Goal: Contribute content: Contribute content

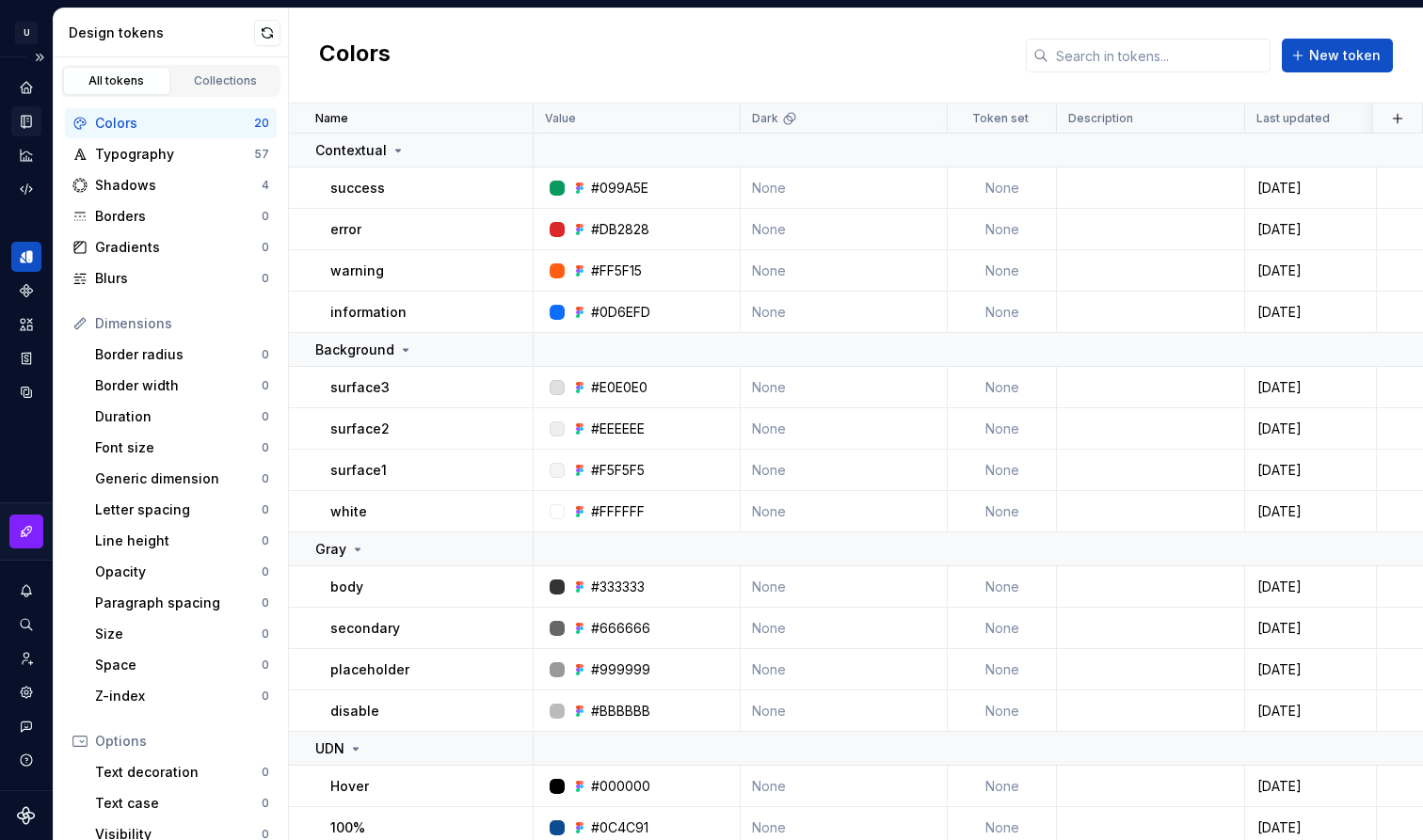
click at [24, 119] on icon "Documentation" at bounding box center [26, 121] width 17 height 17
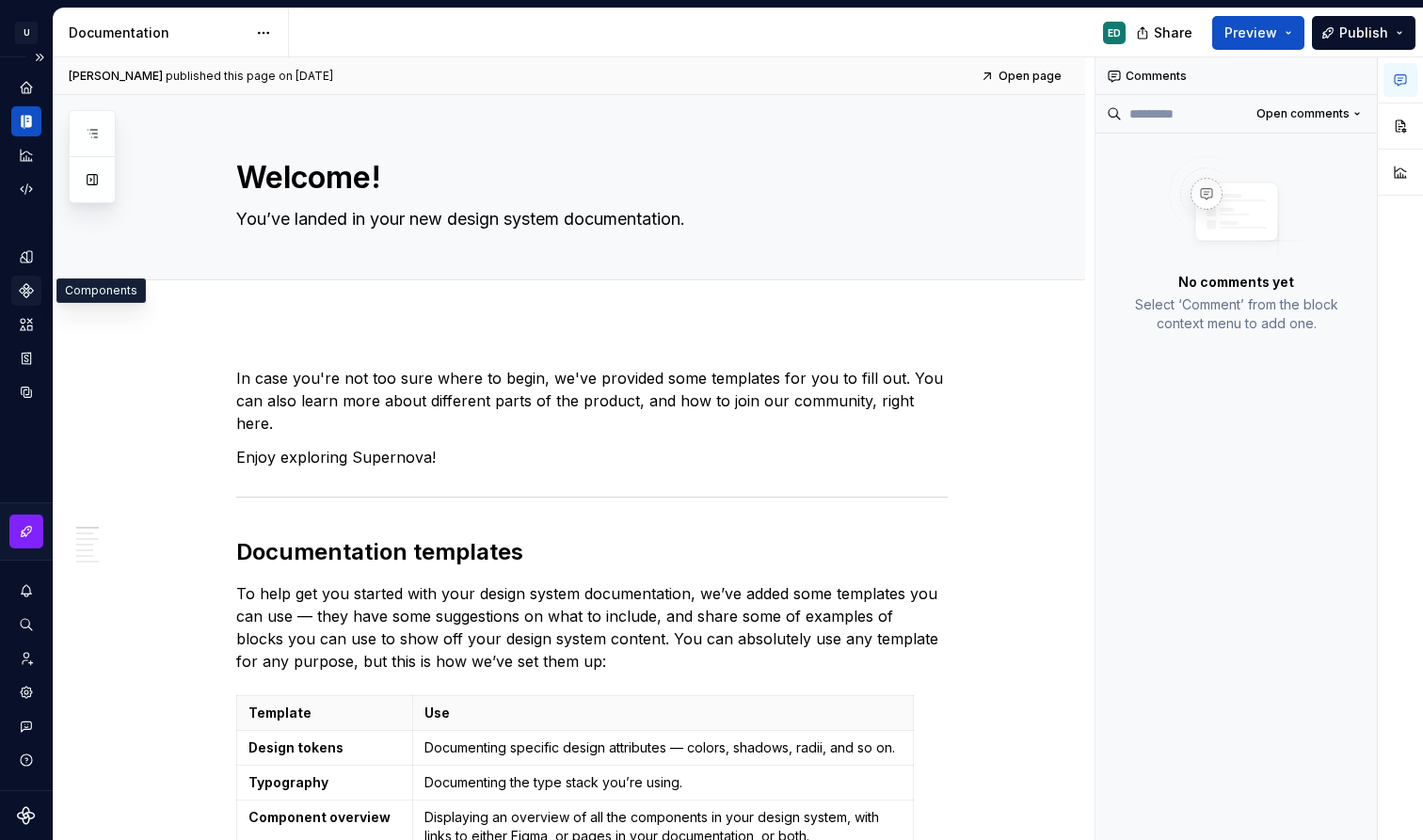
click at [27, 284] on icon "Components" at bounding box center [26, 290] width 13 height 13
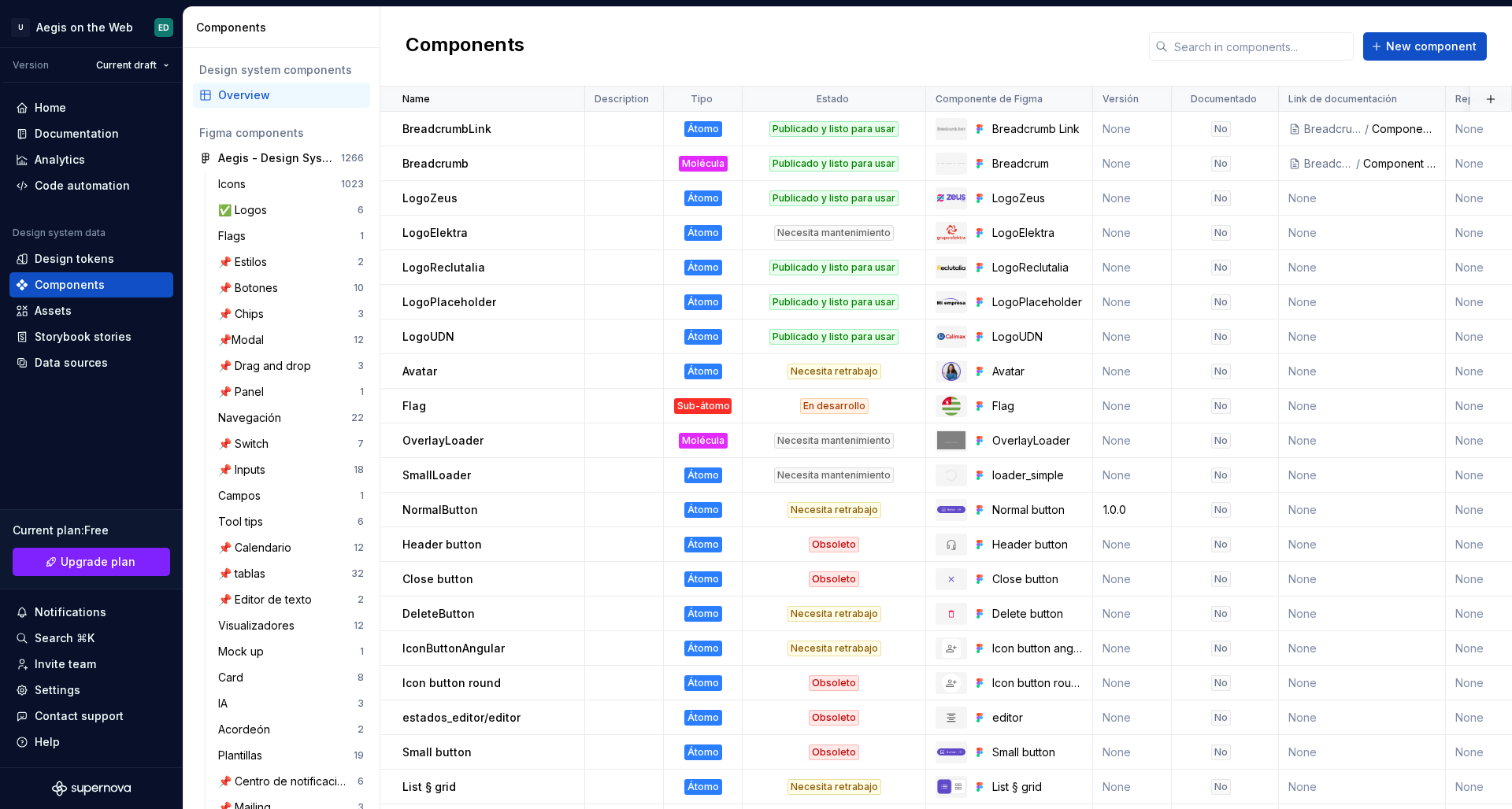
scroll to position [697, 0]
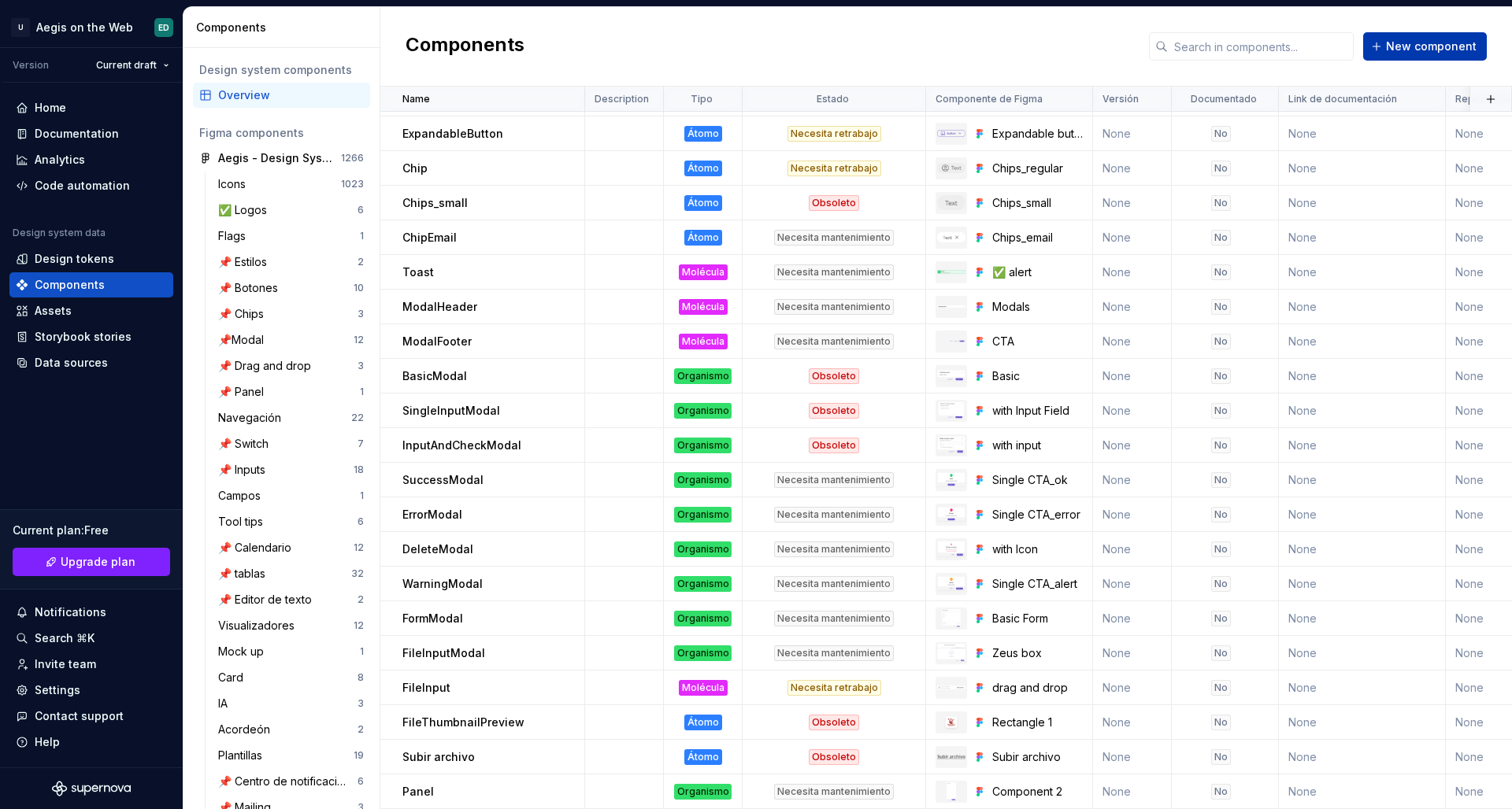
click at [1190, 44] on span "New component" at bounding box center [1431, 46] width 90 height 16
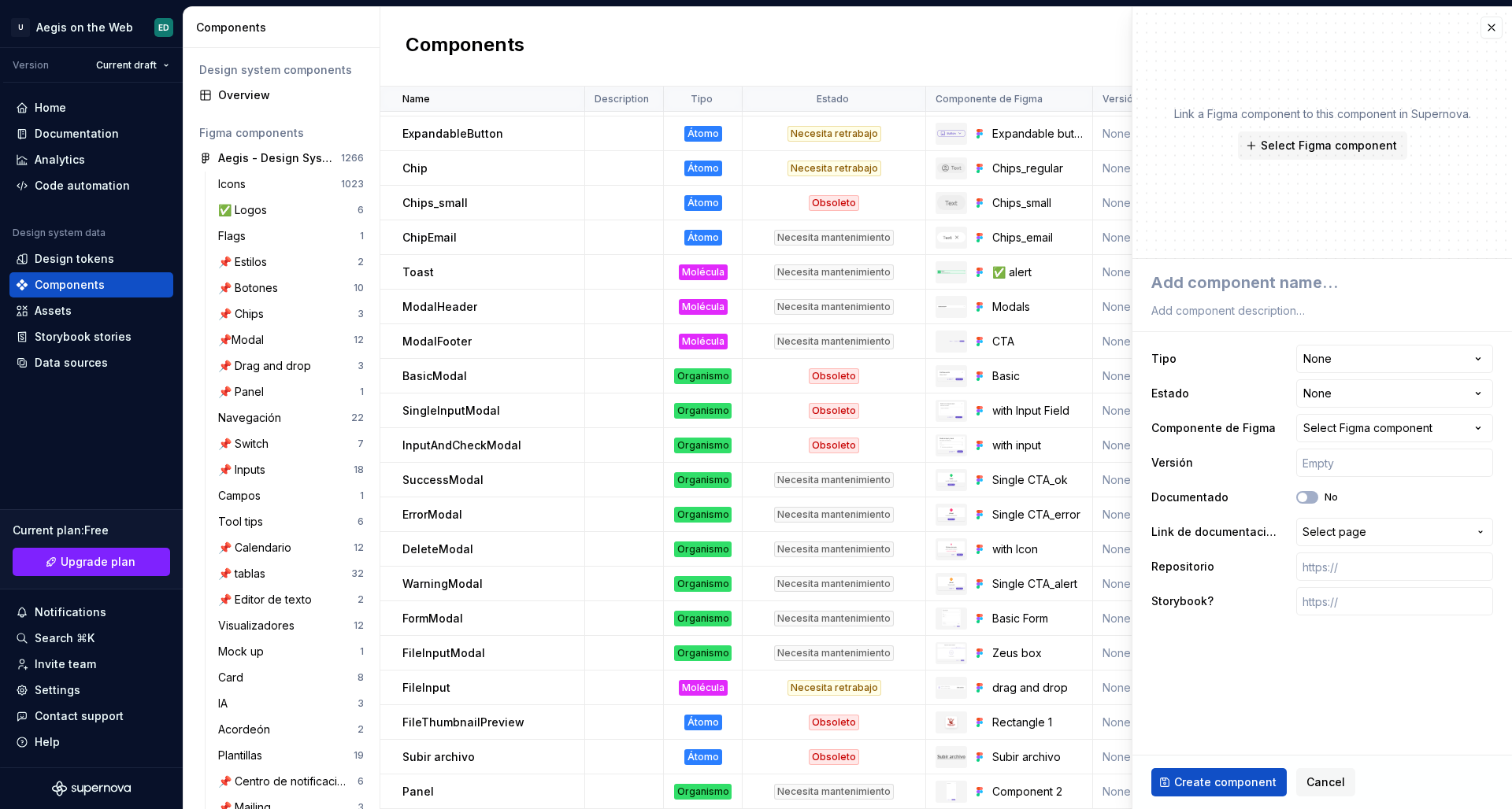
type textarea "*"
type textarea "LEGACY - BreadcrumItem"
click at [1190, 288] on textarea "LEGACY - BreadcrumItem" at bounding box center [1319, 283] width 341 height 28
type textarea "*"
type textarea "LEGACY - BreadcrumItem"
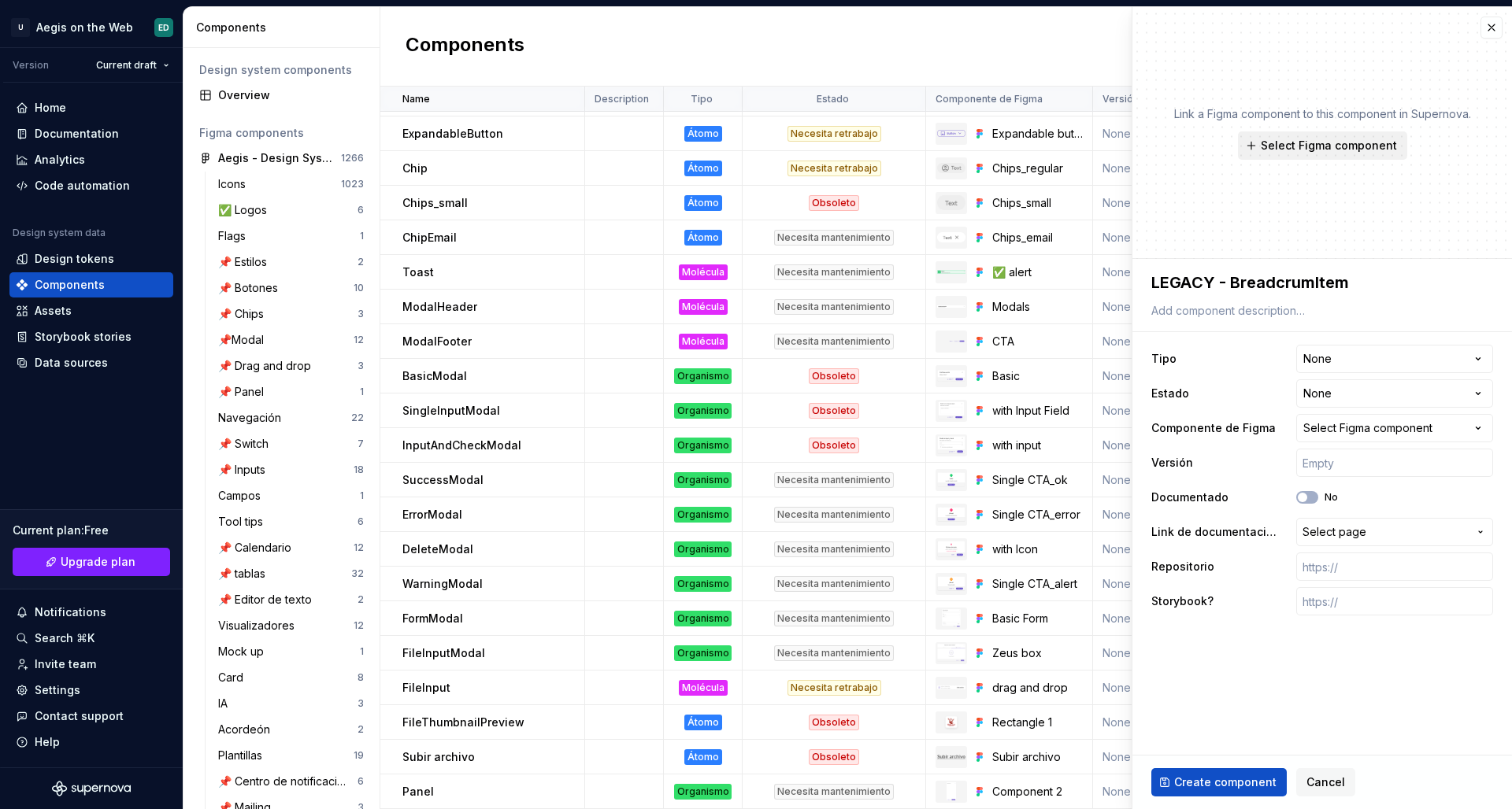
click at [1190, 154] on button "Select Figma component" at bounding box center [1322, 146] width 169 height 28
type textarea "*"
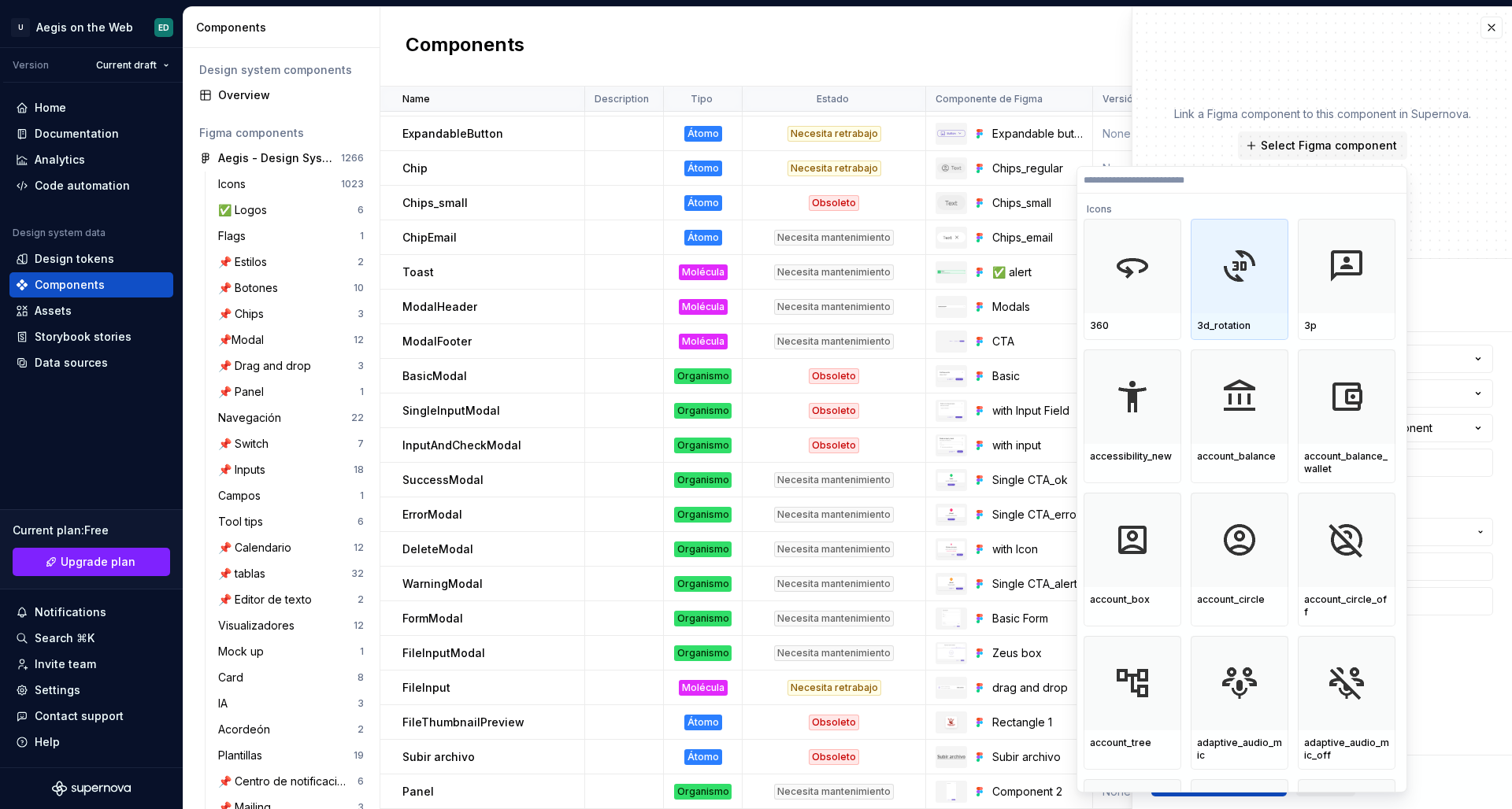
paste input "**********"
type input "**********"
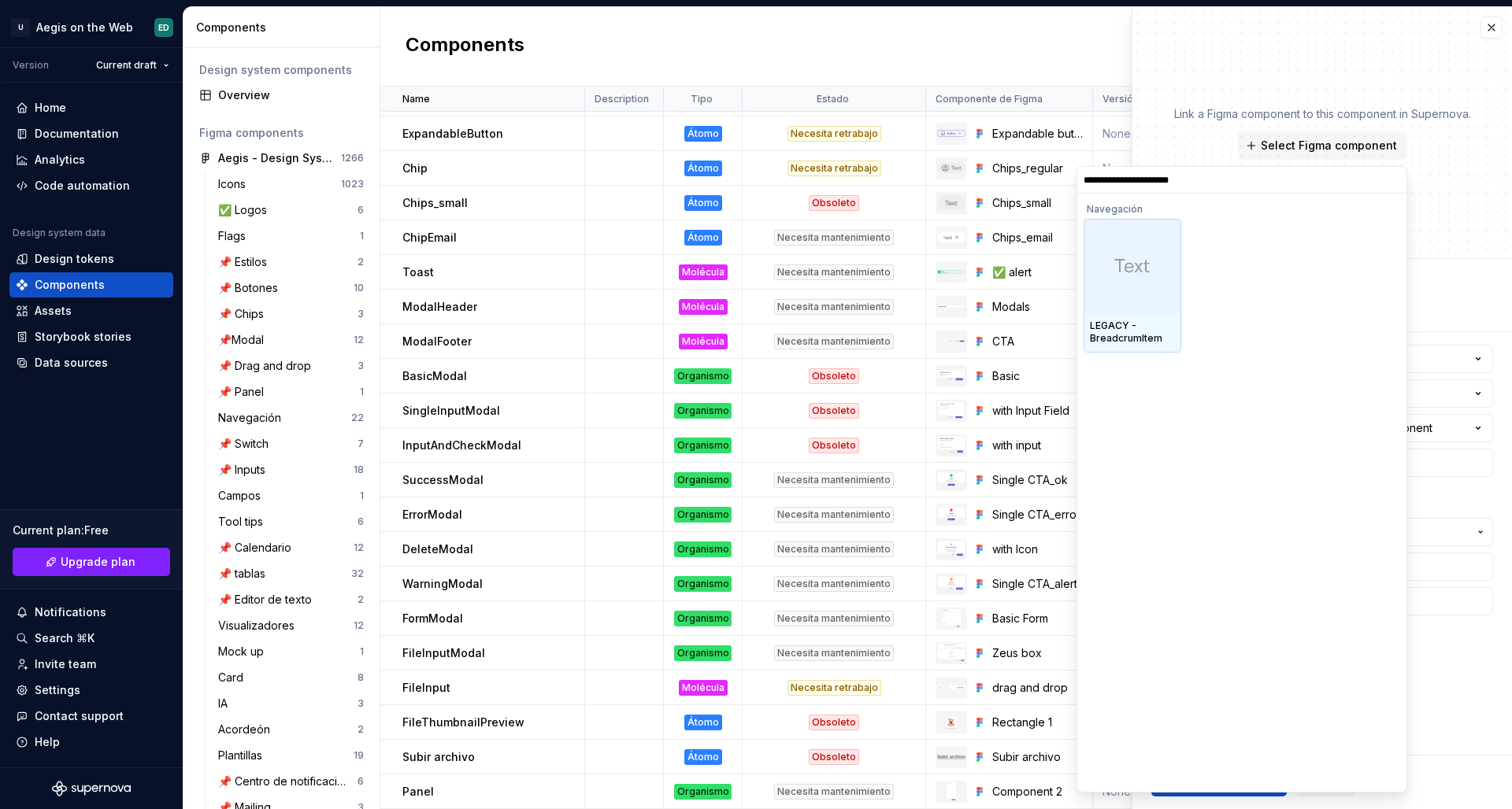
click at [1135, 297] on div at bounding box center [1132, 266] width 98 height 95
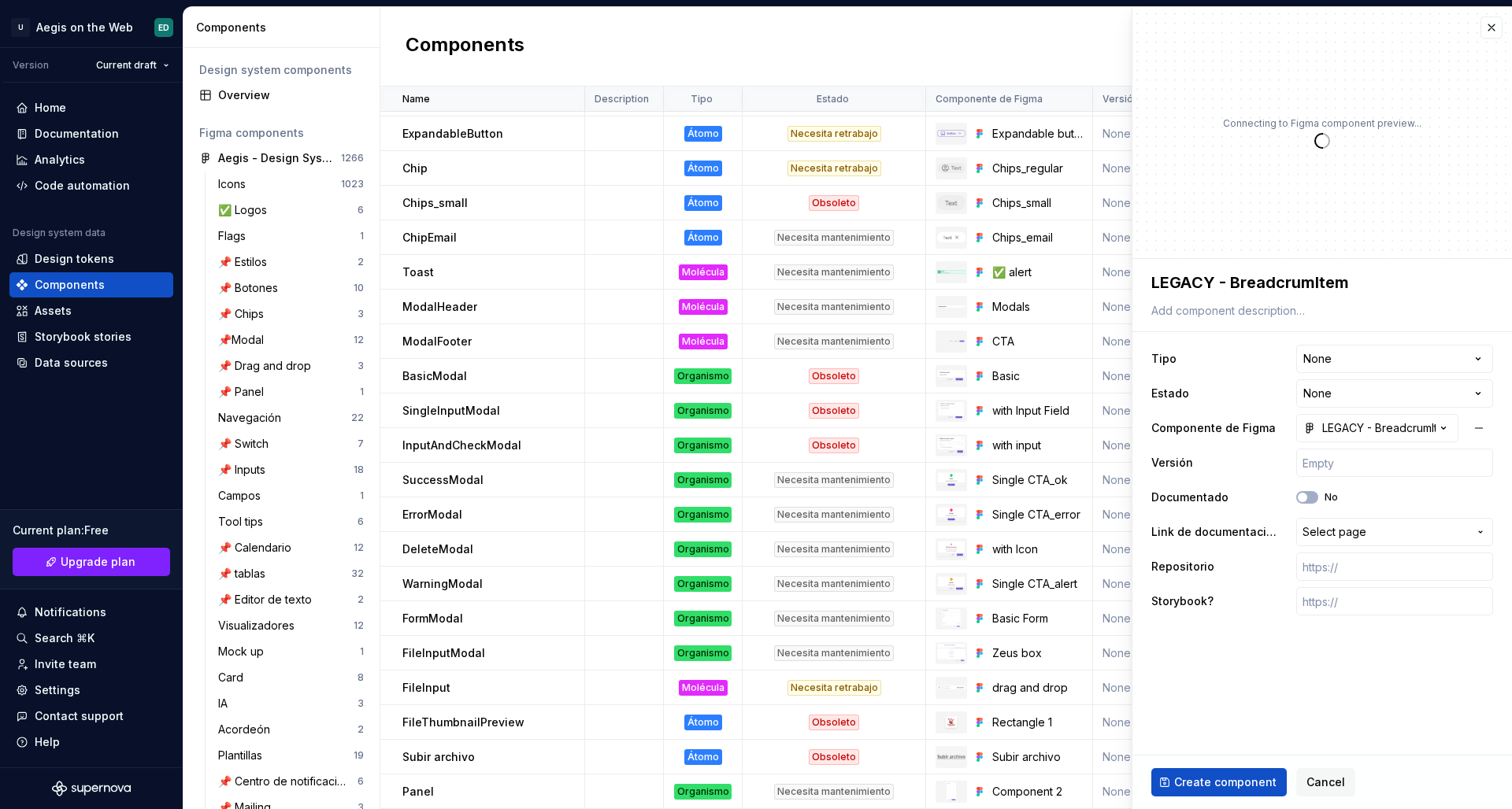
type textarea "*"
click at [1190, 357] on html "U Aegis on the Web ED Version Current draft Home Documentation Analytics Code a…" at bounding box center [756, 404] width 1512 height 809
select select "**********"
type textarea "*"
click at [1190, 385] on html "U Aegis on the Web ED Version Current draft Home Documentation Analytics Code a…" at bounding box center [756, 404] width 1512 height 809
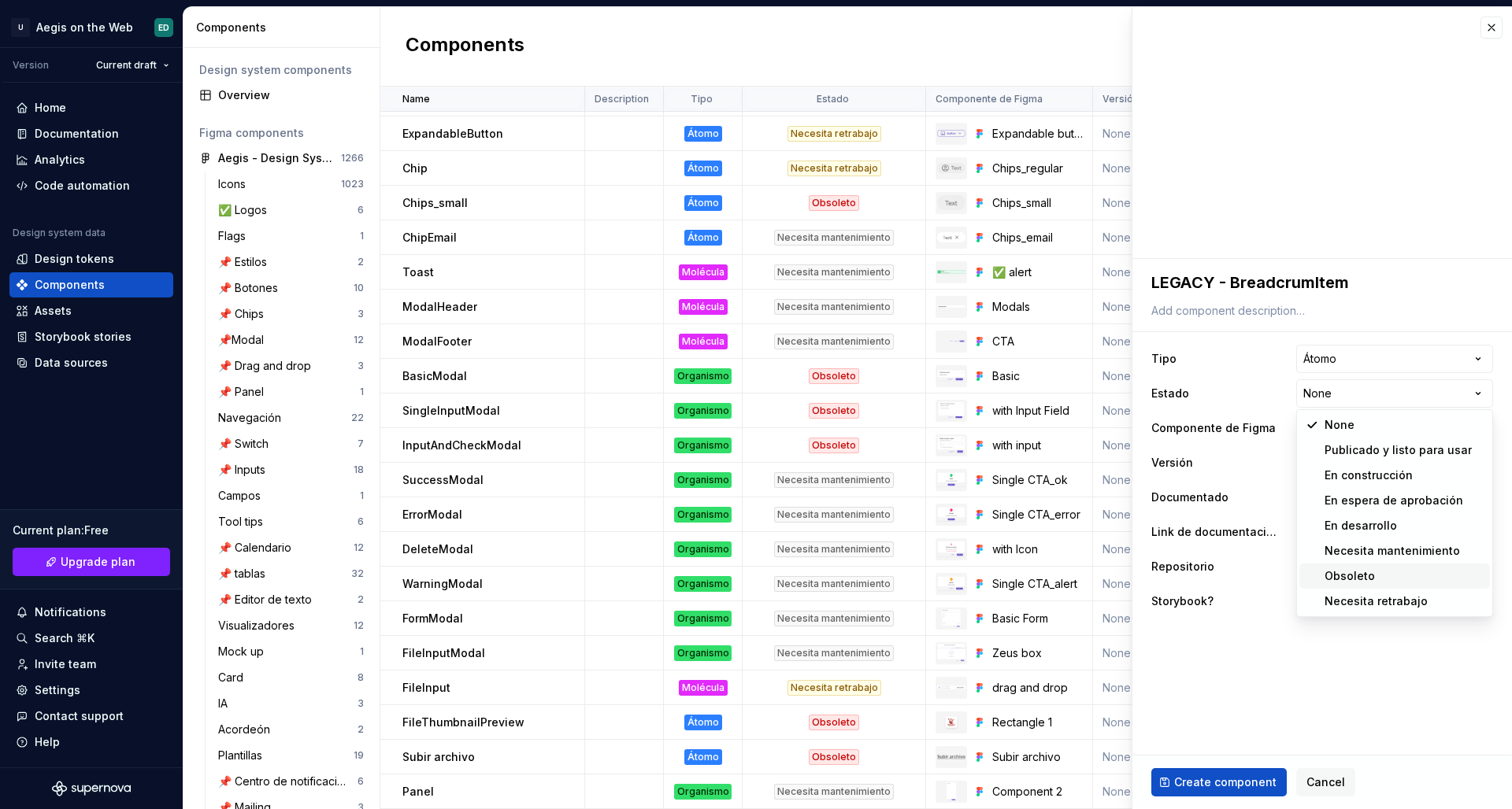
select select "**********"
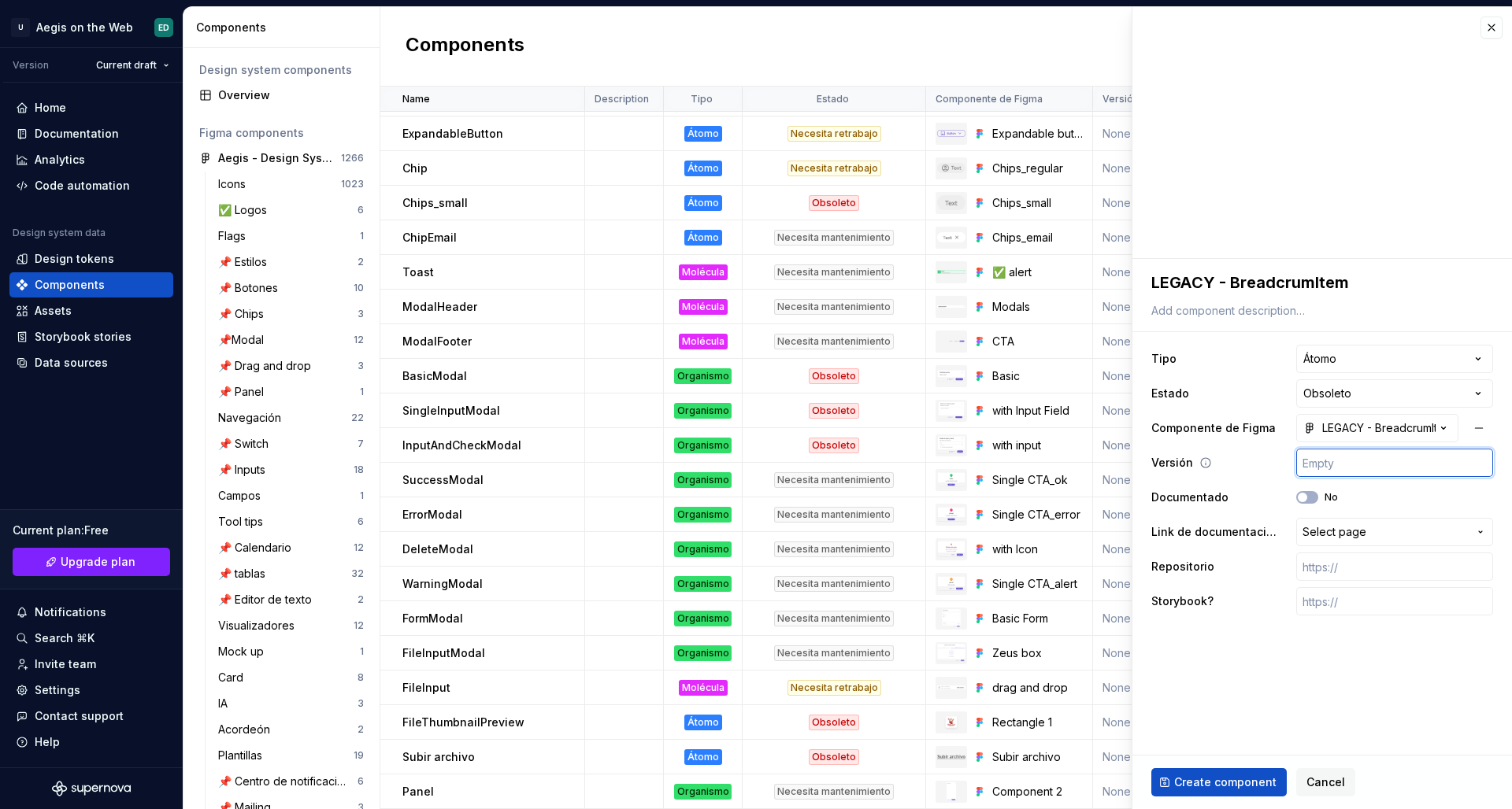
click at [1190, 465] on input "text" at bounding box center [1394, 463] width 197 height 28
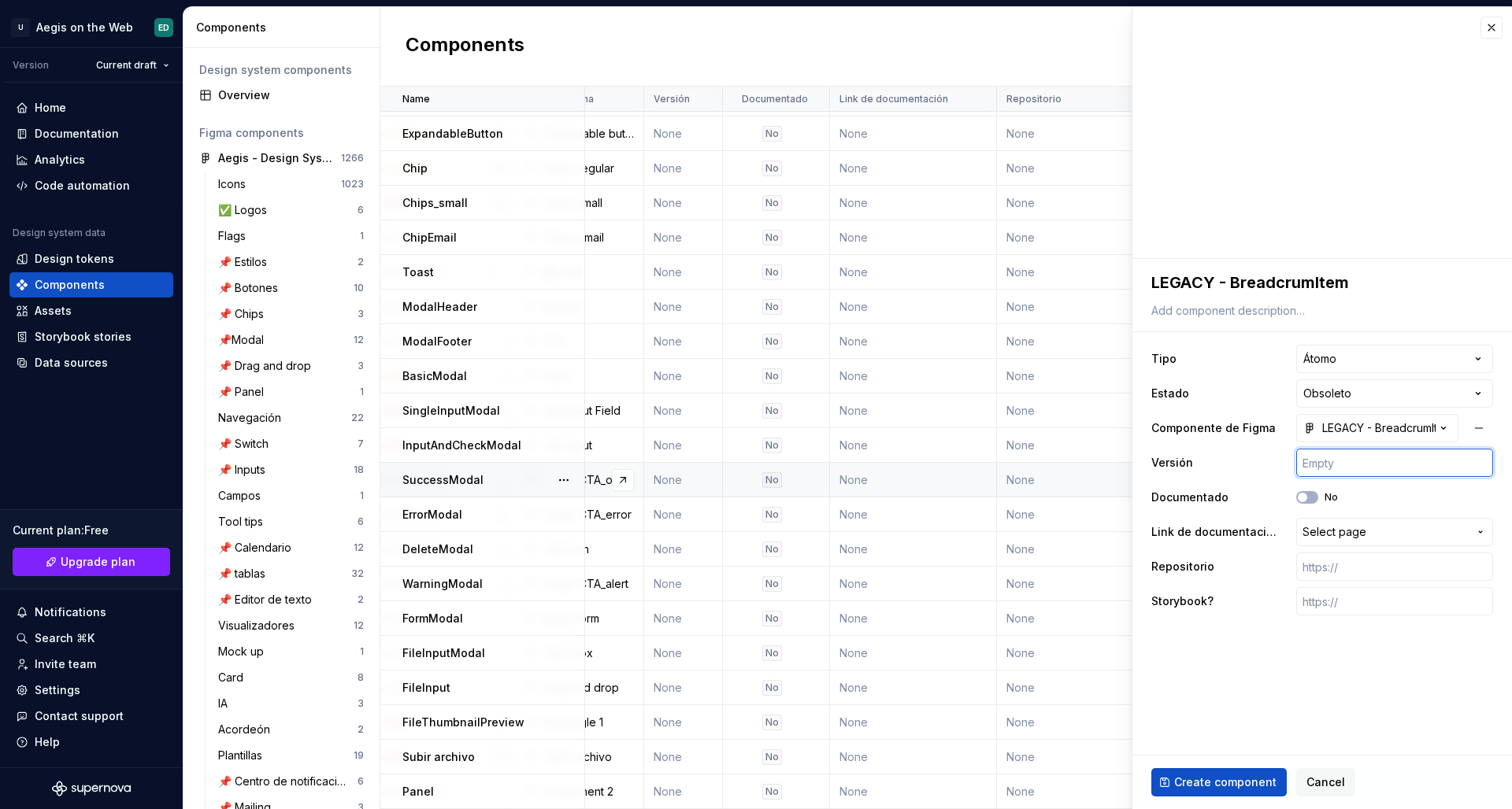
scroll to position [697, 0]
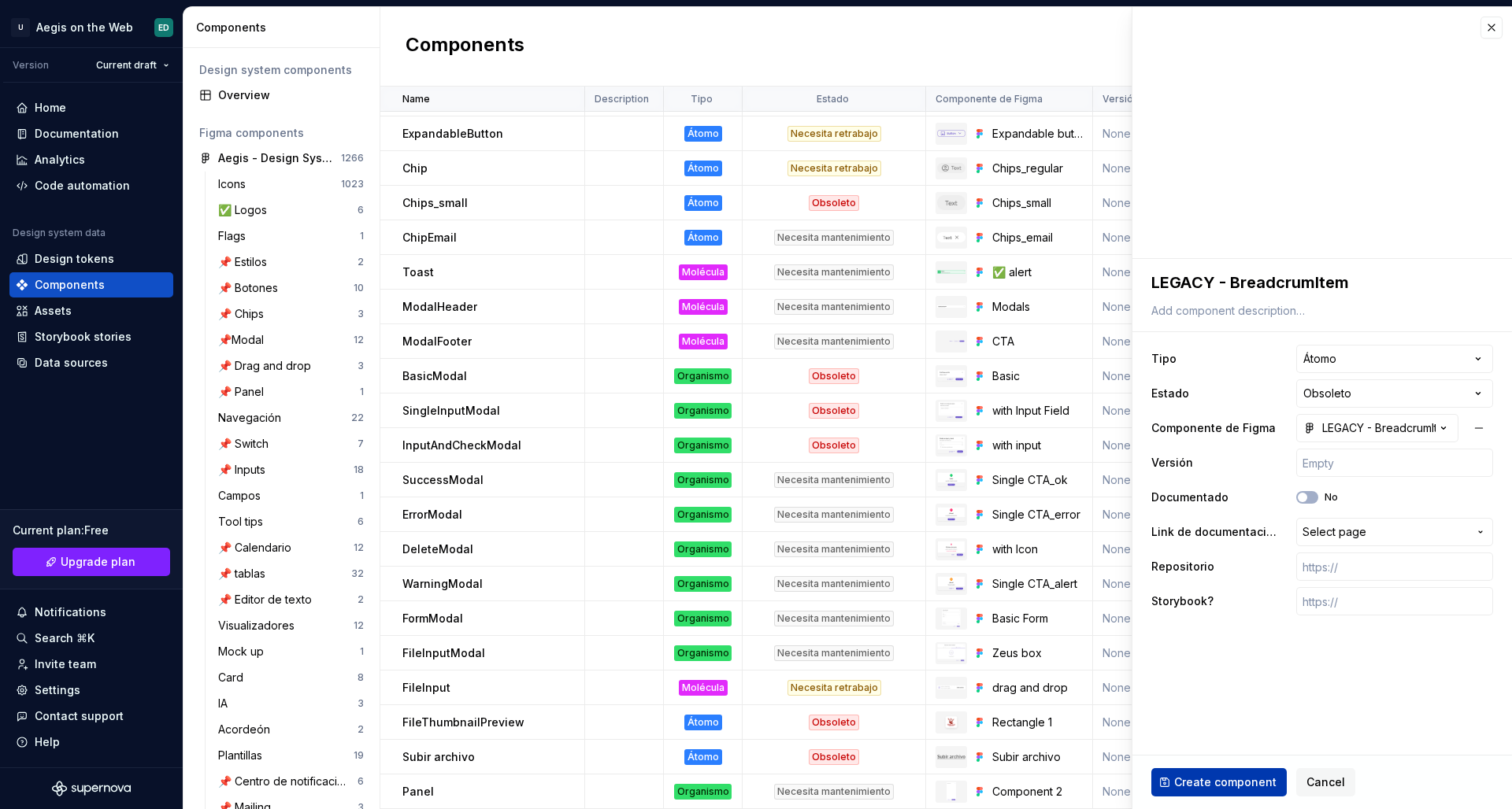
click at [1190, 702] on span "Create component" at bounding box center [1225, 782] width 102 height 16
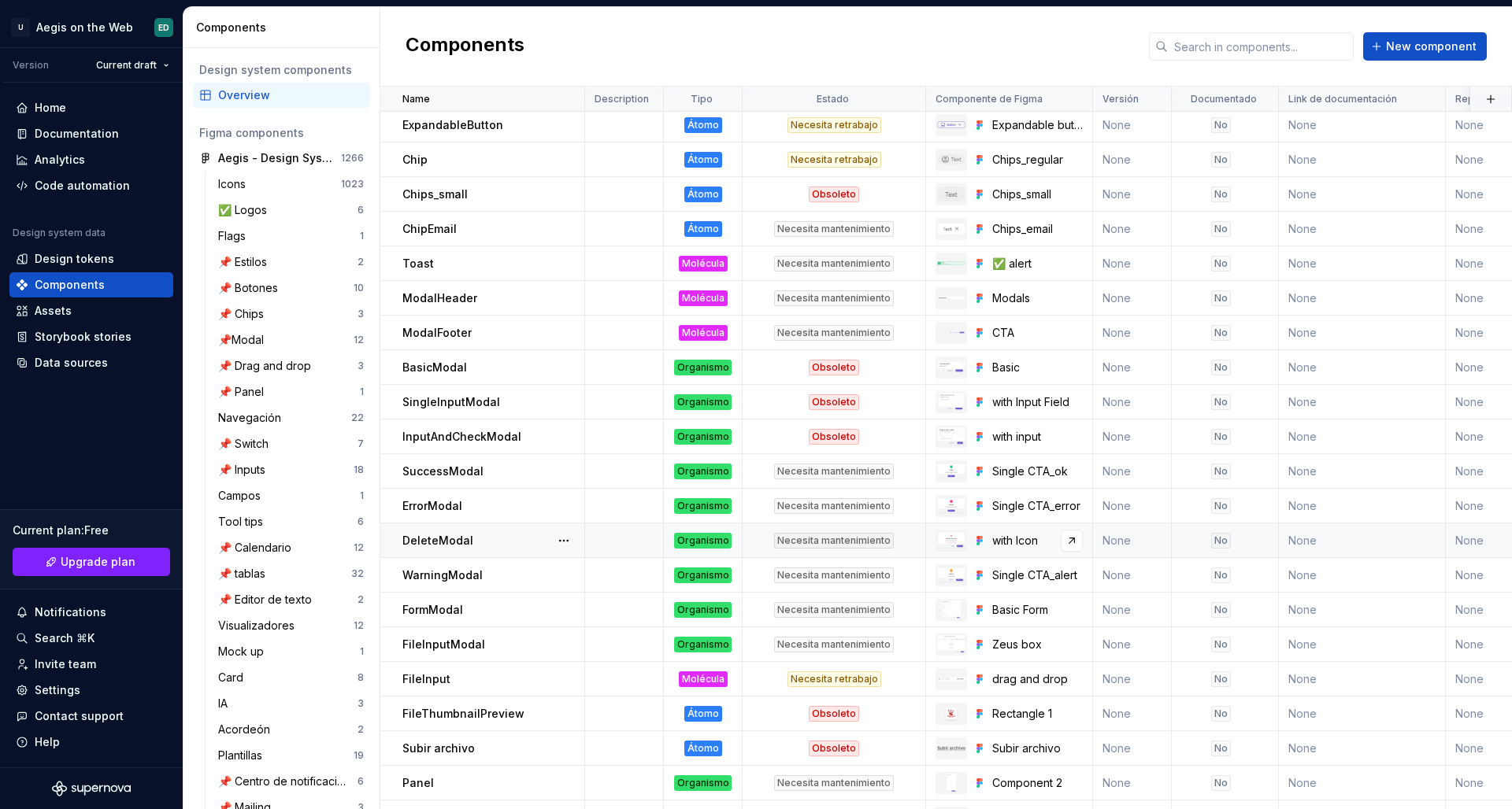
scroll to position [731, 0]
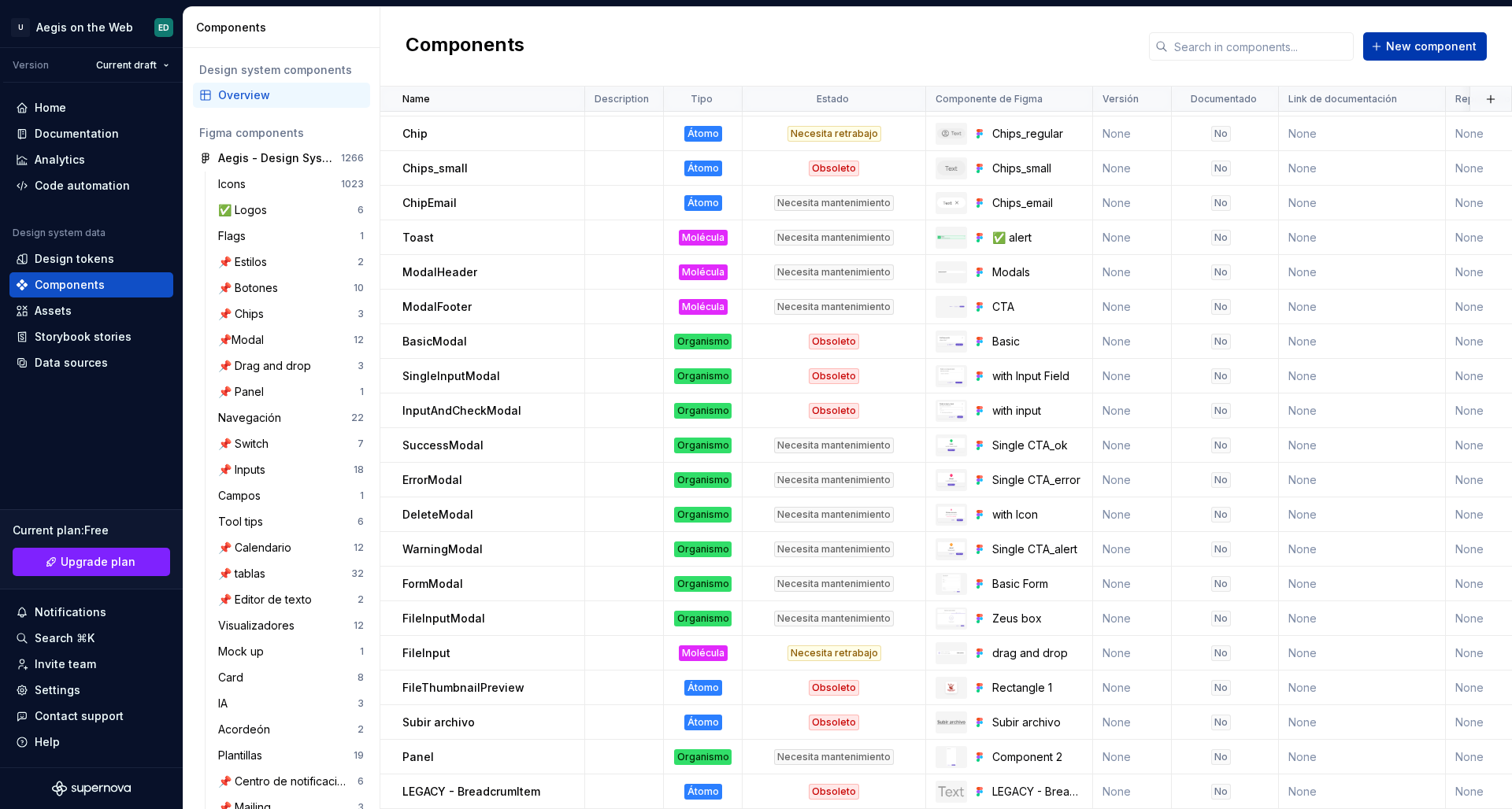
click at [1190, 51] on span "New component" at bounding box center [1431, 46] width 90 height 16
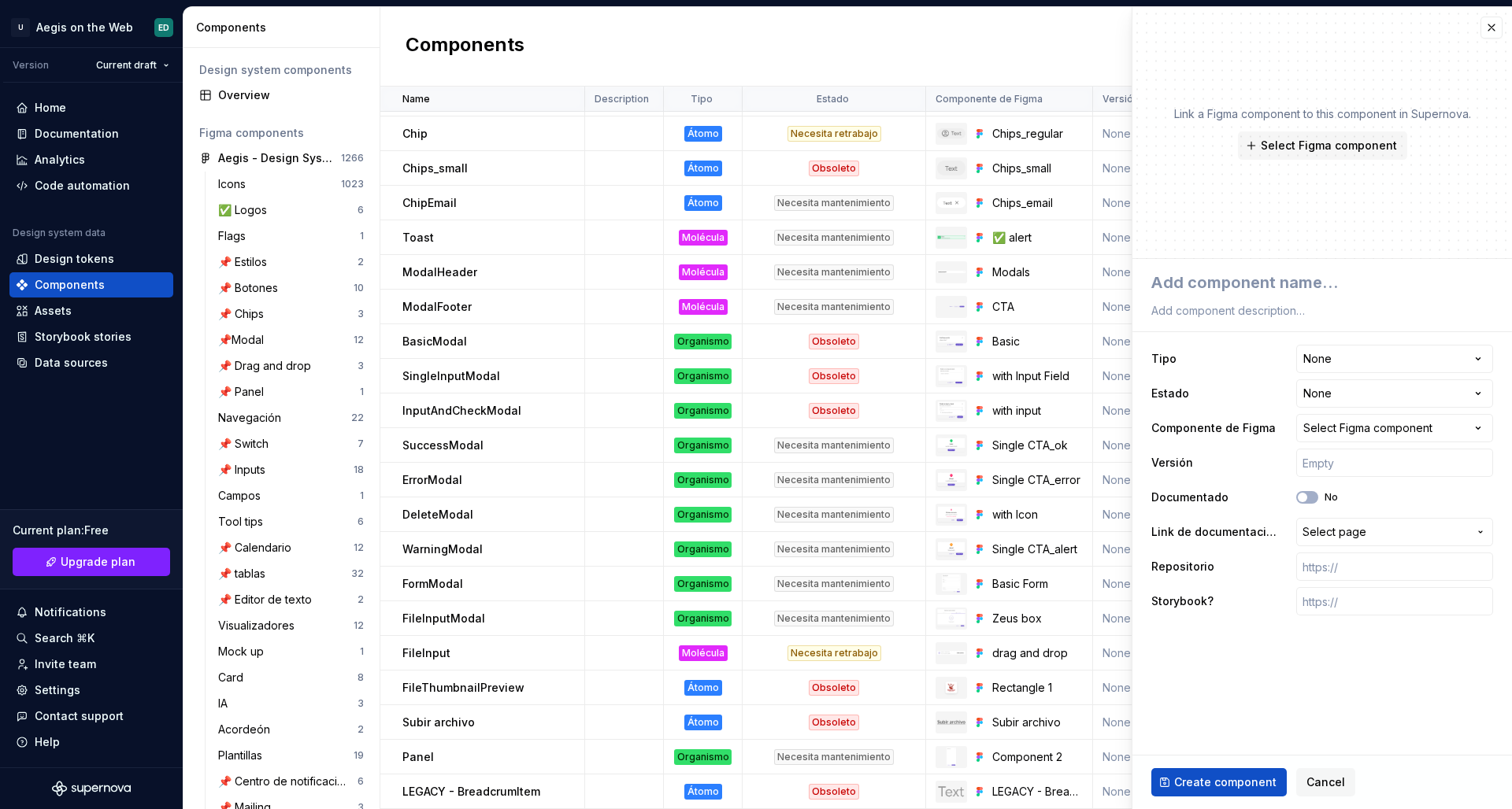
click at [1190, 49] on div "Link a Figma component to this component in Supernova. Select Figma component" at bounding box center [1322, 132] width 380 height 252
click at [1190, 263] on div "**********" at bounding box center [1322, 407] width 380 height 802
click at [1190, 269] on textarea at bounding box center [1319, 283] width 341 height 28
paste textarea "Breadcrumb Link"
type textarea "*"
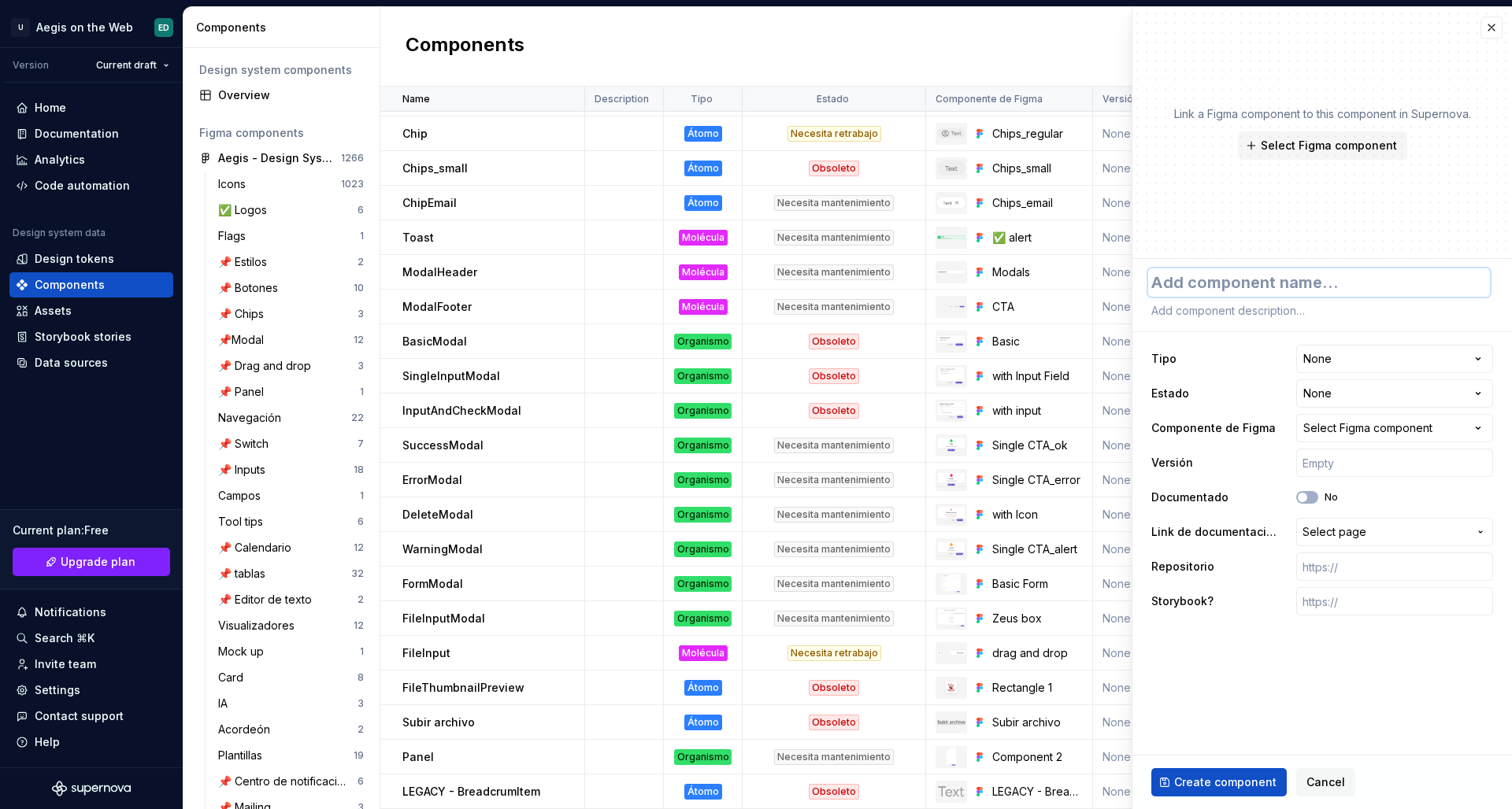
type textarea "Breadcrumb Link"
click at [1190, 284] on textarea "Breadcrumb Link" at bounding box center [1319, 283] width 341 height 28
type textarea "*"
type textarea "BreadcrumbLink"
click at [1190, 154] on button "Select Figma component" at bounding box center [1322, 146] width 169 height 28
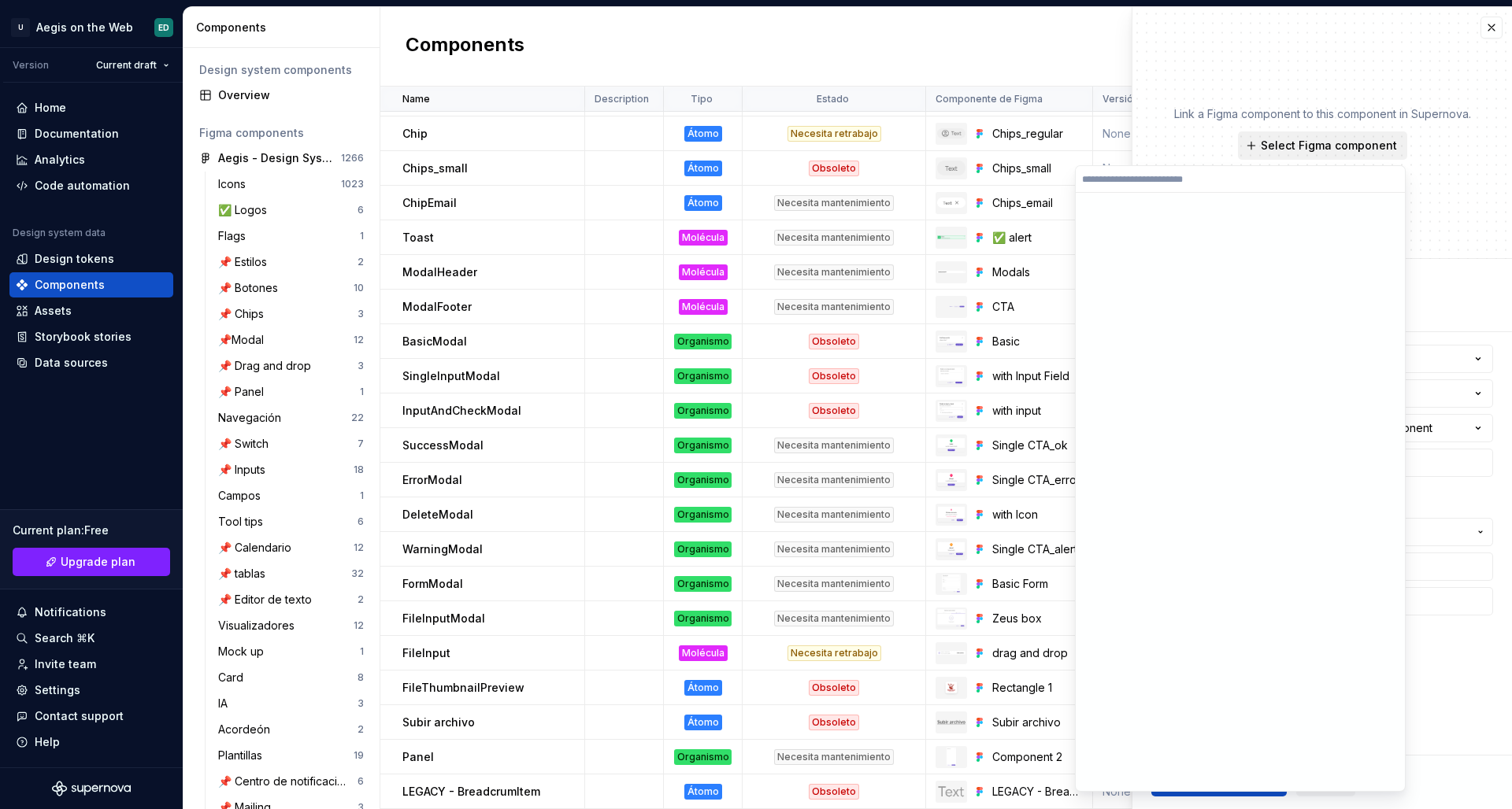
type textarea "*"
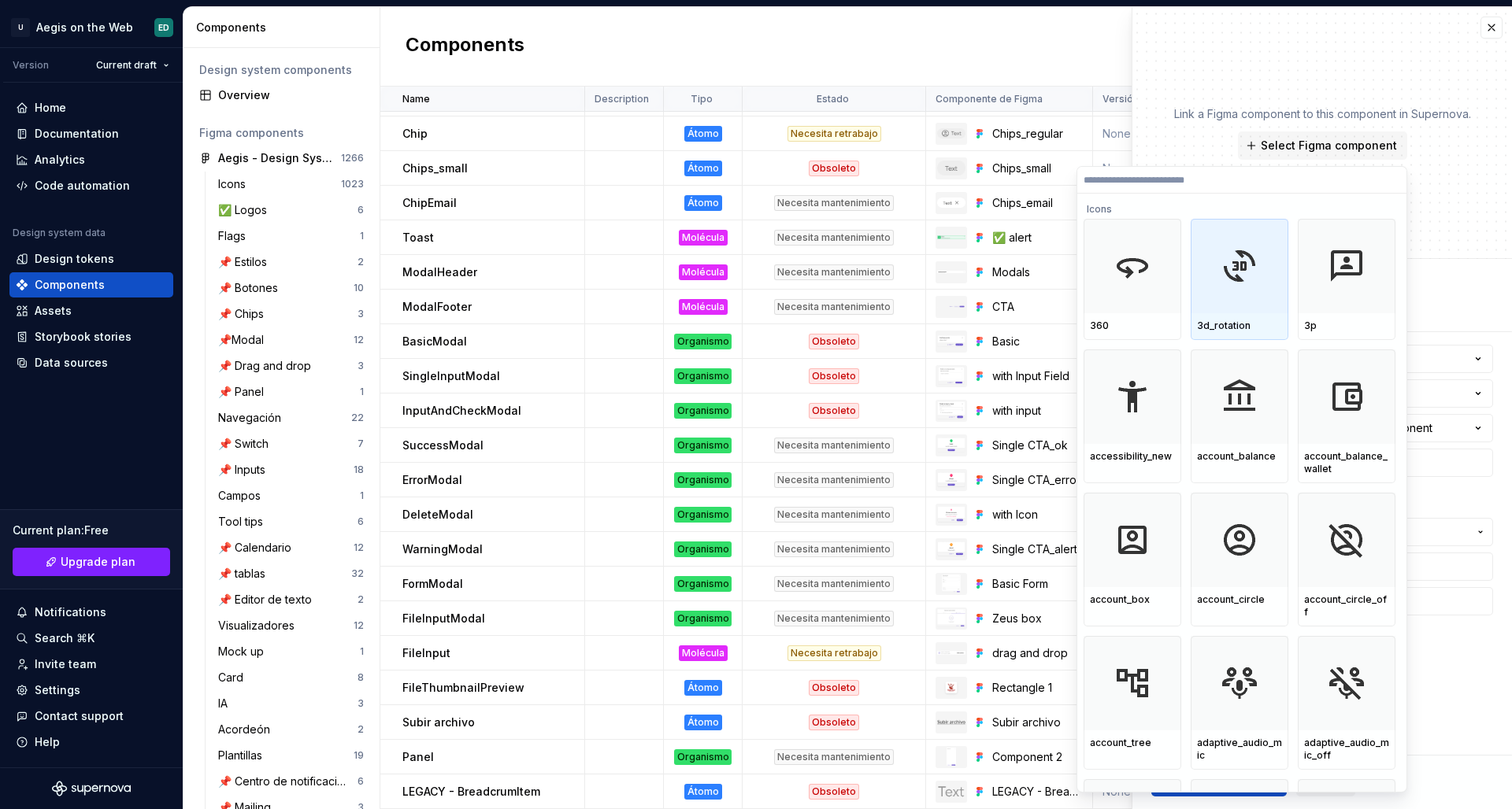
paste input "**********"
type input "**********"
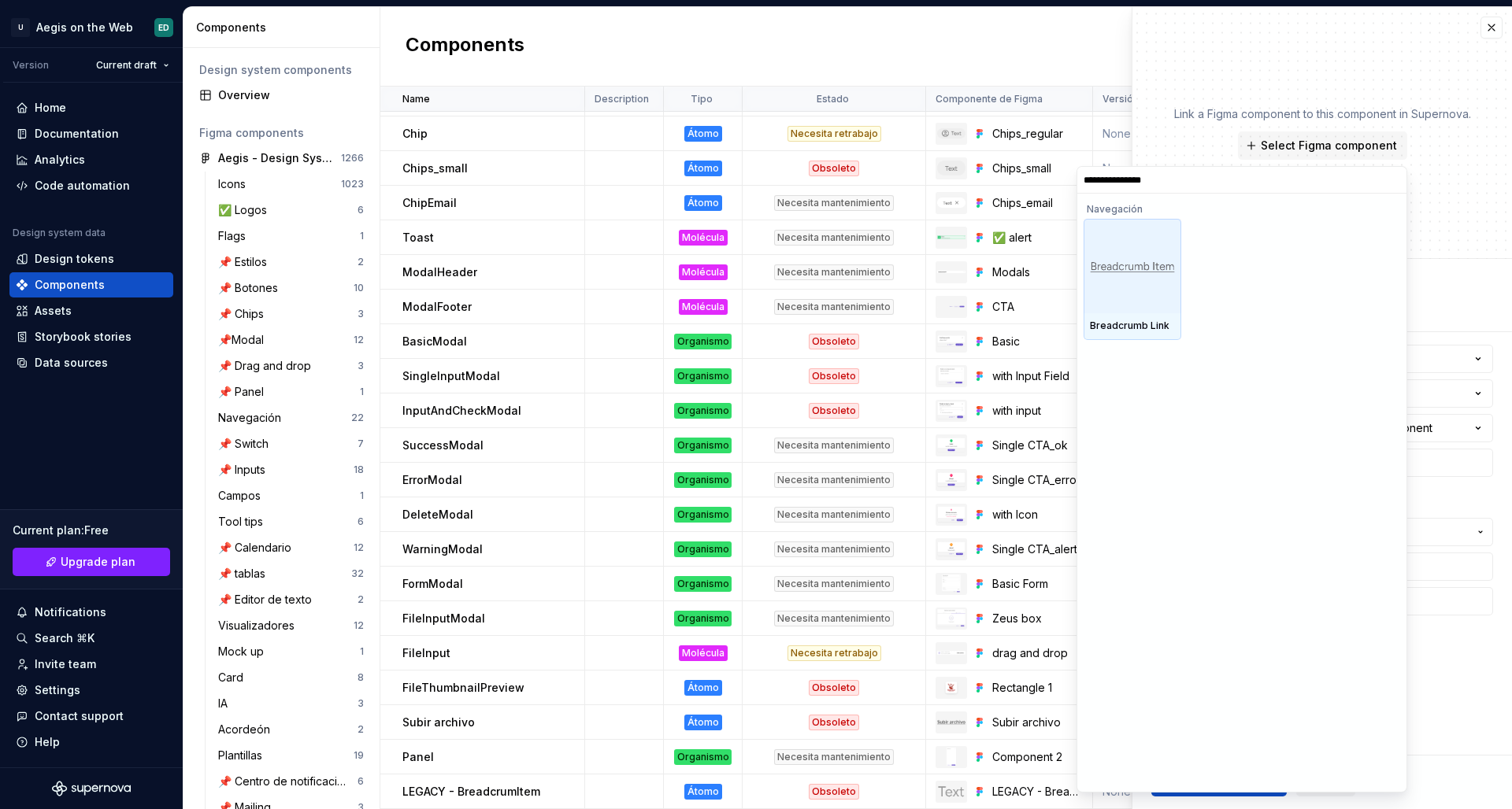
click at [1143, 278] on div at bounding box center [1132, 266] width 98 height 95
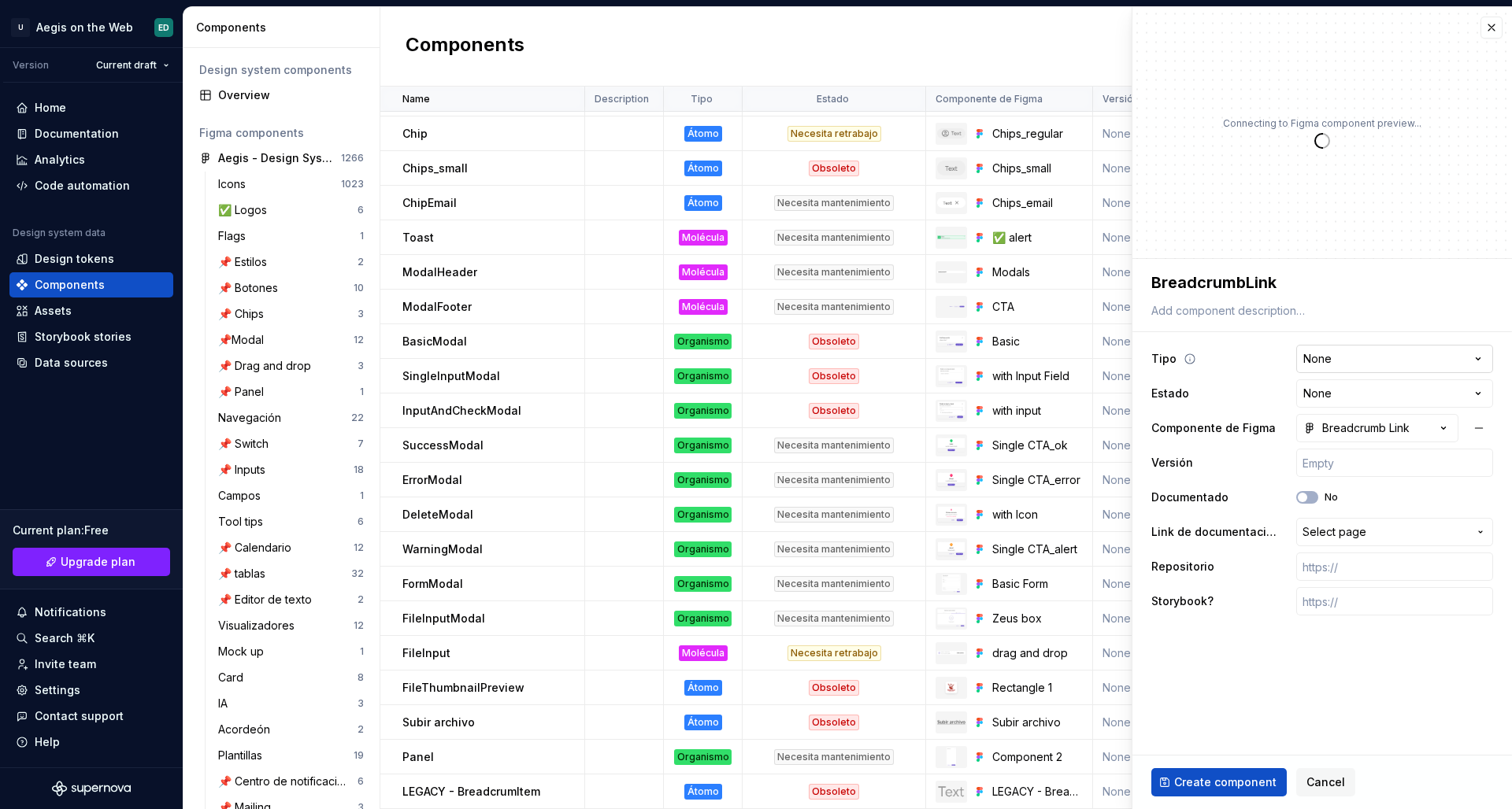
type textarea "*"
click at [1190, 366] on html "U Aegis on the Web ED Version Current draft Home Documentation Analytics Code a…" at bounding box center [756, 404] width 1512 height 809
select select "**********"
type textarea "*"
click at [1190, 378] on div "**********" at bounding box center [1322, 479] width 341 height 277
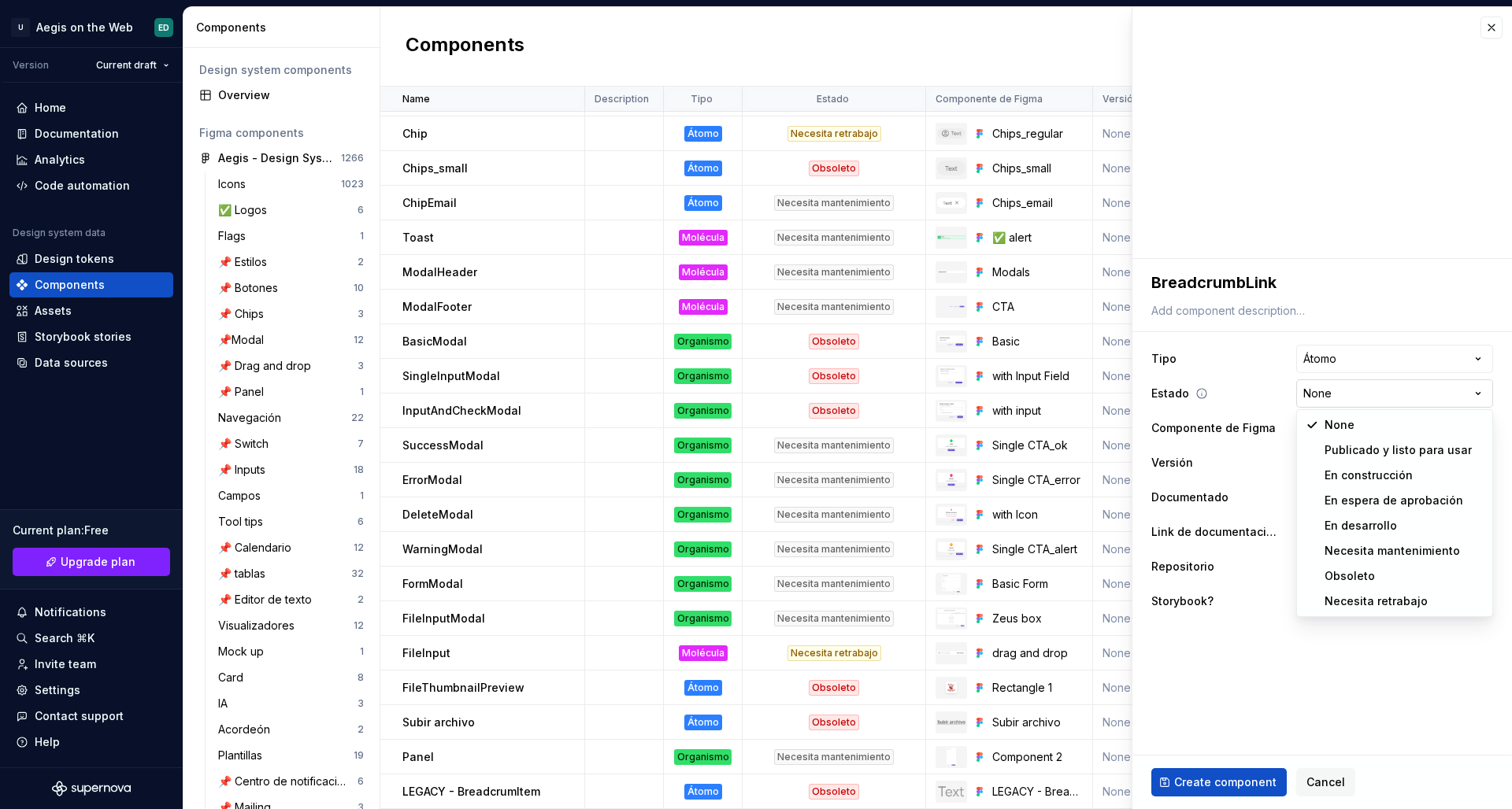
click at [1190, 392] on html "U Aegis on the Web ED Version Current draft Home Documentation Analytics Code a…" at bounding box center [756, 404] width 1512 height 809
select select "**********"
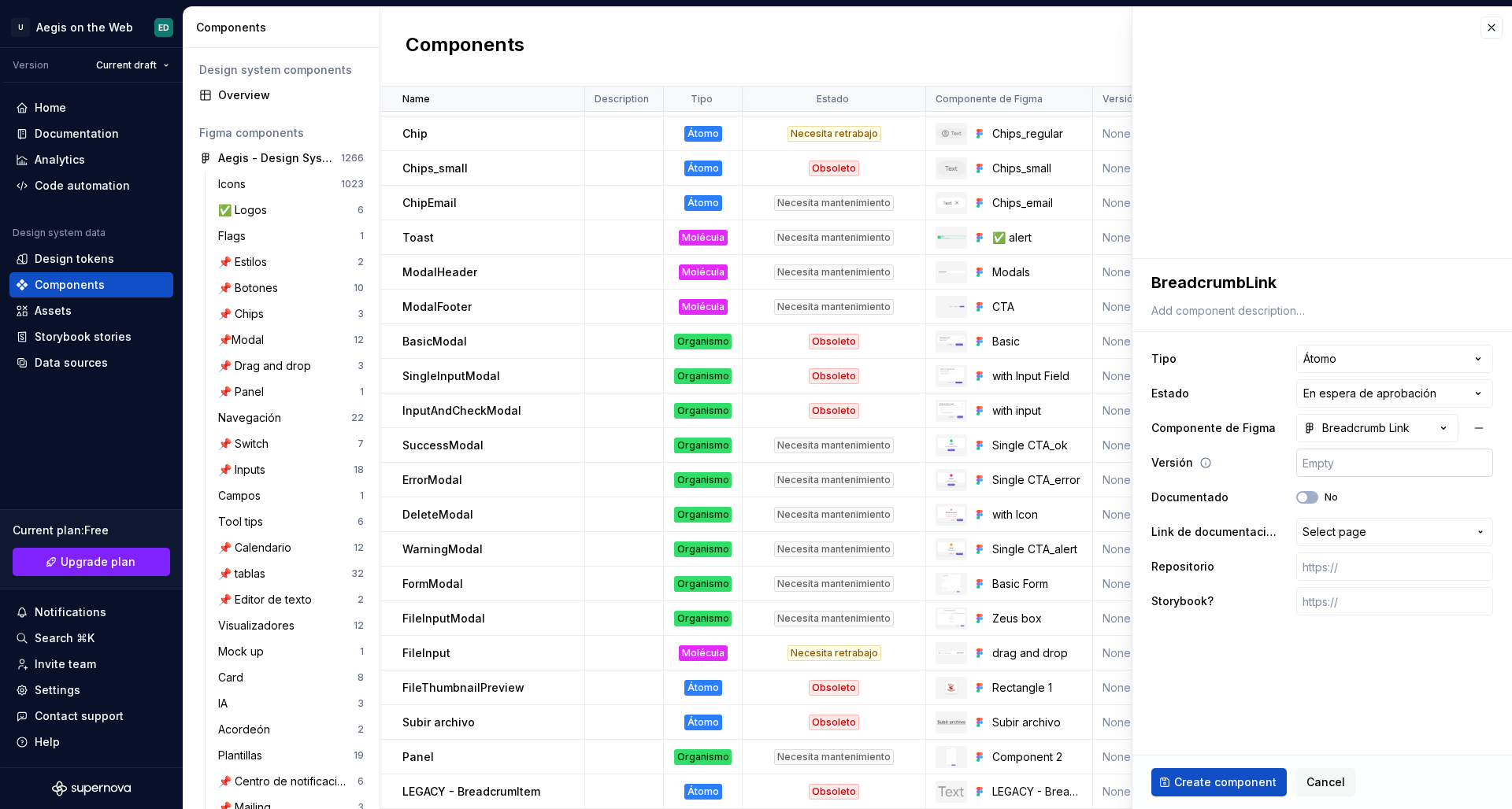
click at [1190, 474] on input "text" at bounding box center [1394, 463] width 197 height 28
click at [1190, 442] on button "Breadcrumb Link" at bounding box center [1377, 428] width 162 height 28
click at [1190, 456] on html "U Aegis on the Web ED Version Current draft Home Documentation Analytics Code a…" at bounding box center [756, 404] width 1512 height 809
click at [1190, 464] on input "text" at bounding box center [1394, 463] width 197 height 28
type textarea "*"
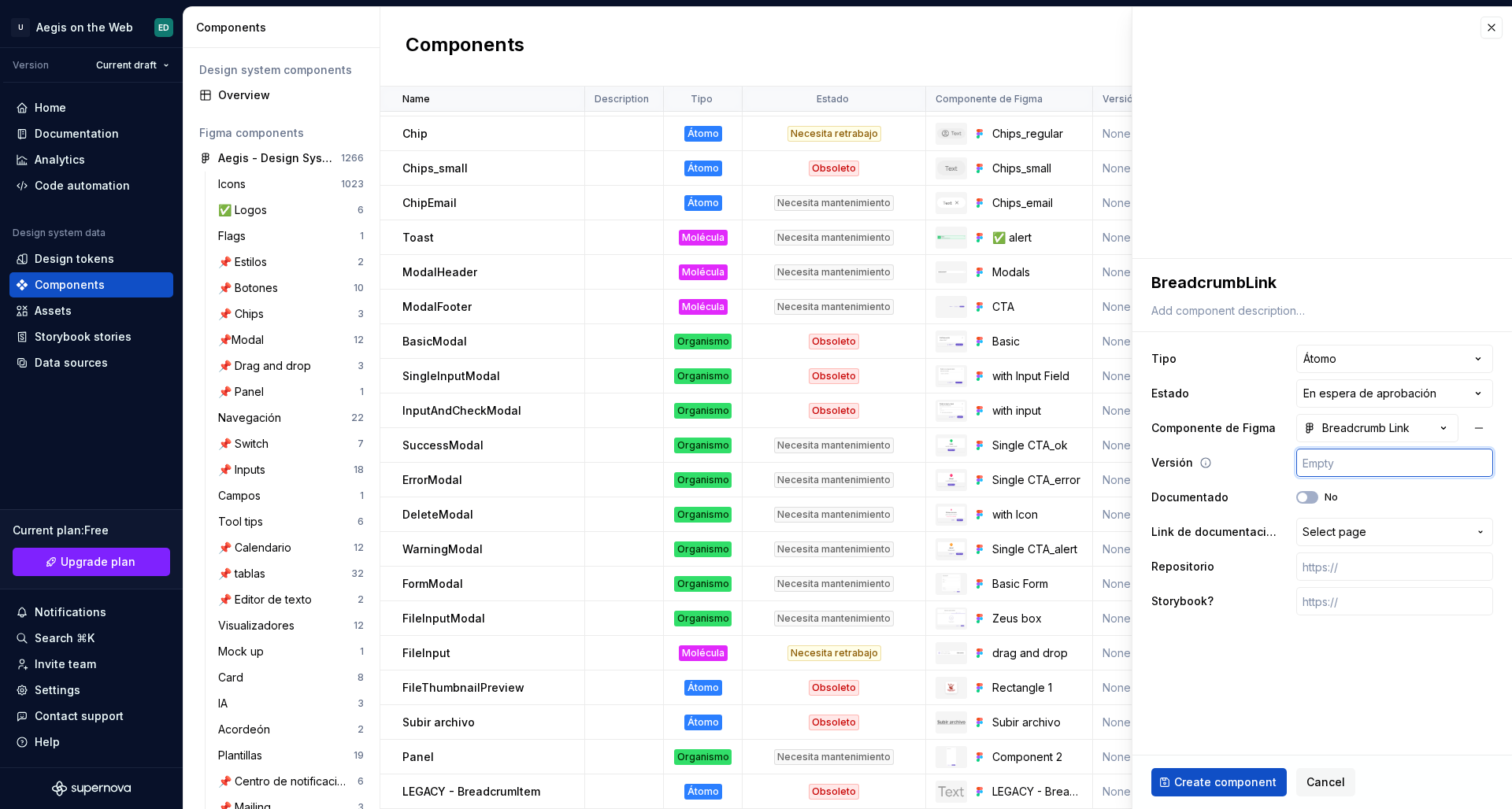
type input "v"
type textarea "*"
type input "v1"
type textarea "*"
type input "v"
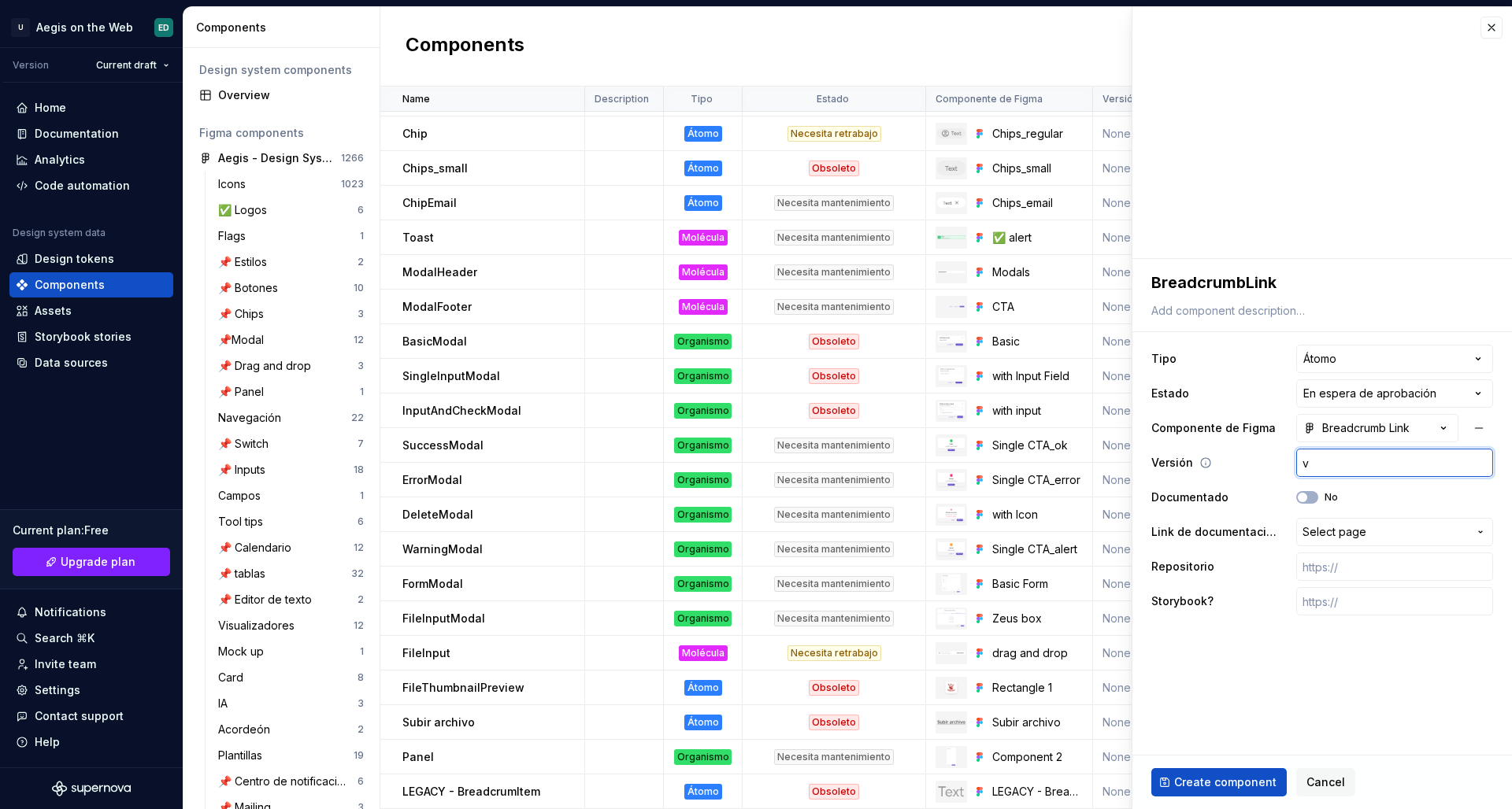
type textarea "*"
type input "v1"
type textarea "*"
type input "v1."
type textarea "*"
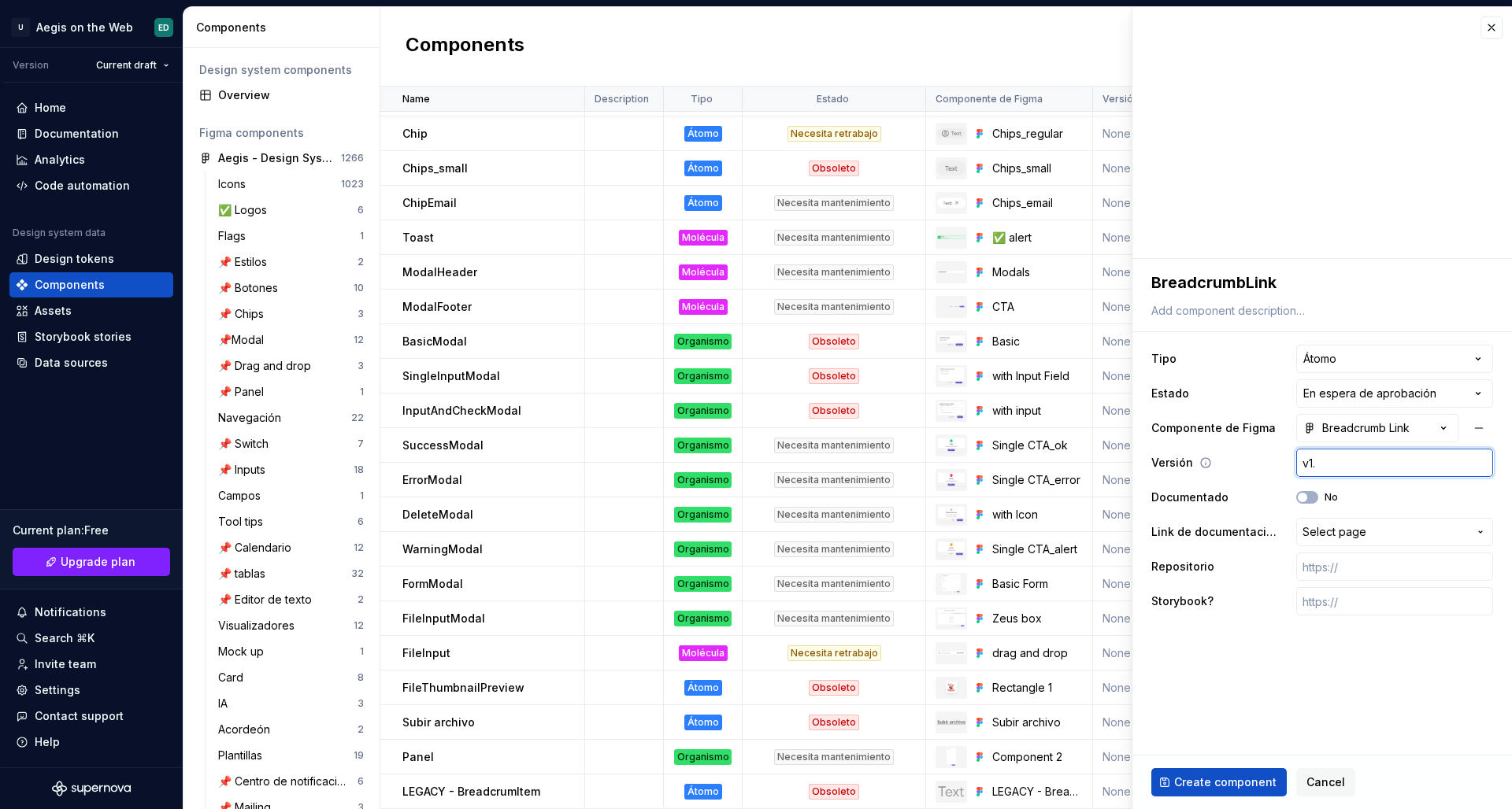
type input "v1.1"
type textarea "*"
type input "v1.1."
type textarea "*"
type input "v1.1.0"
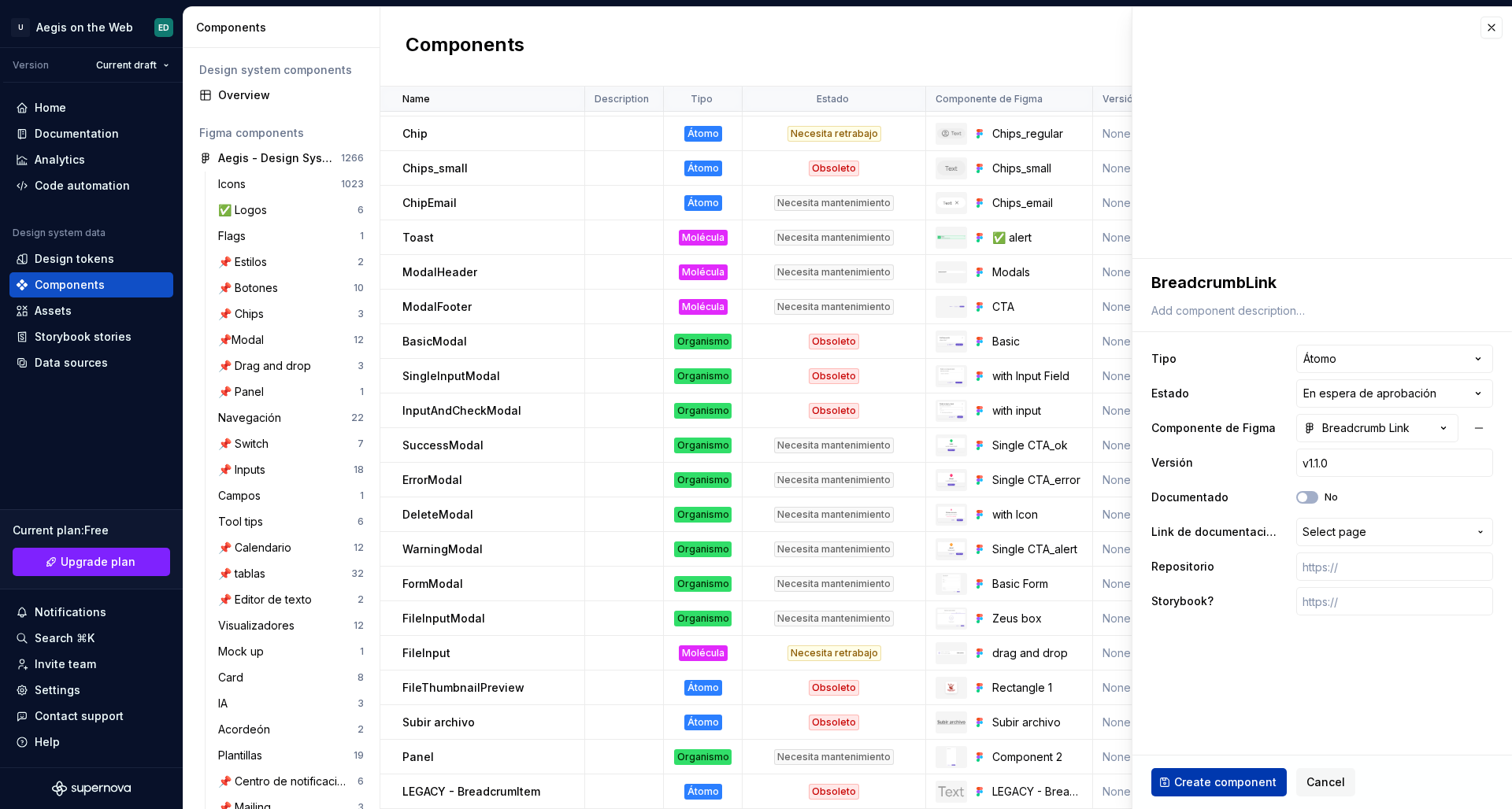
click at [1190, 702] on span "Create component" at bounding box center [1225, 782] width 102 height 16
type textarea "*"
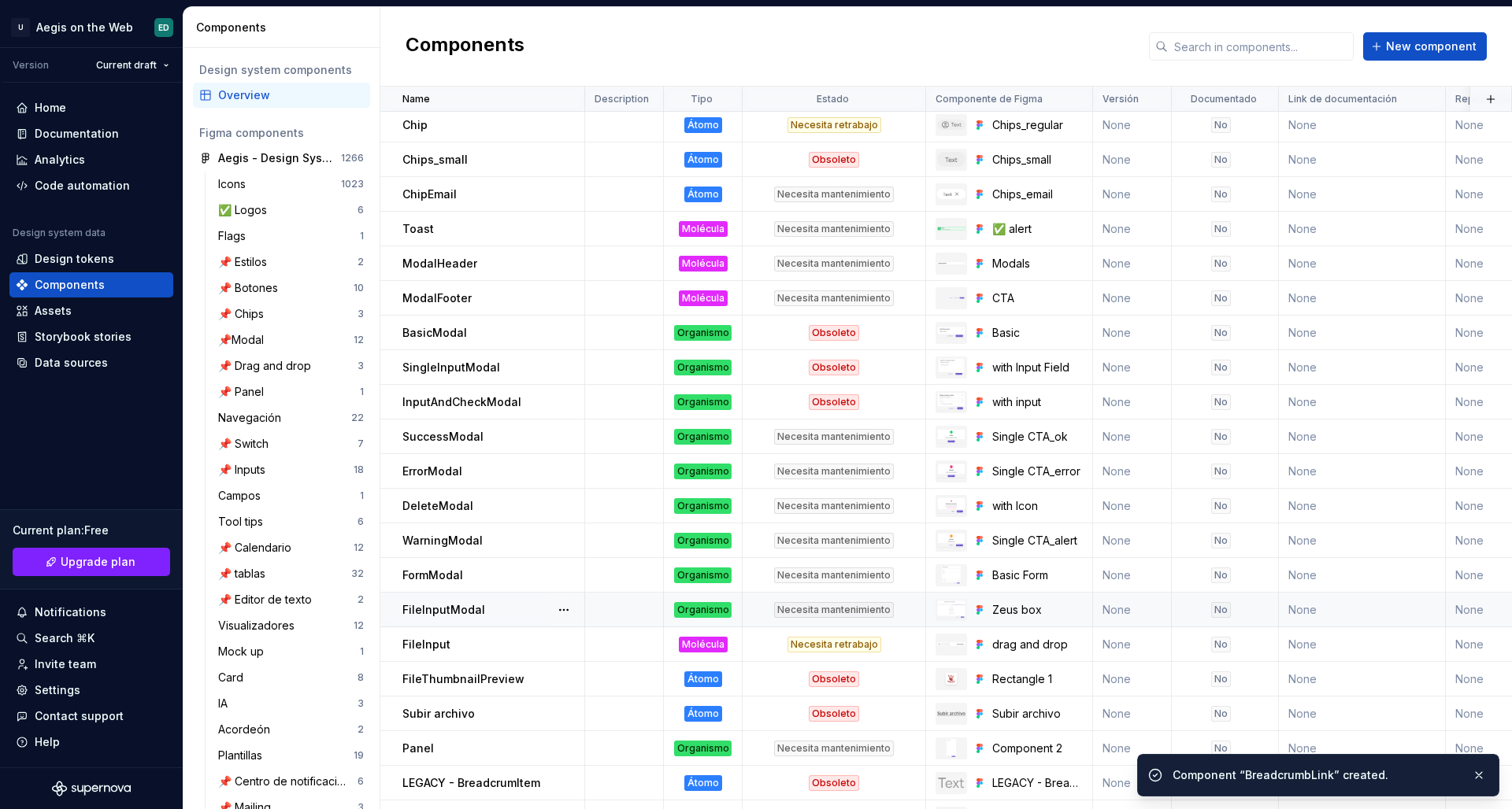
scroll to position [766, 0]
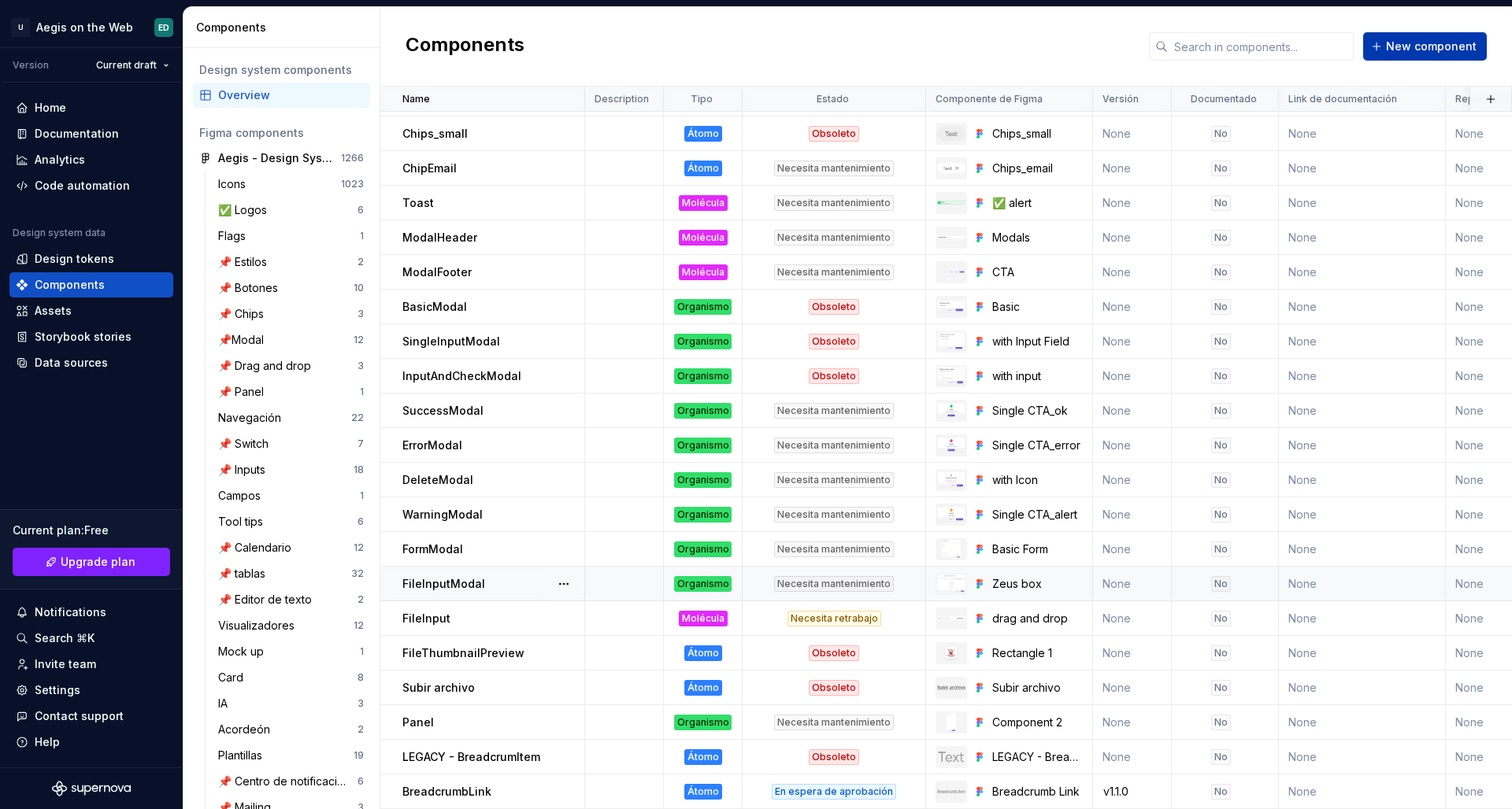
click at [1190, 54] on button "New component" at bounding box center [1425, 47] width 124 height 28
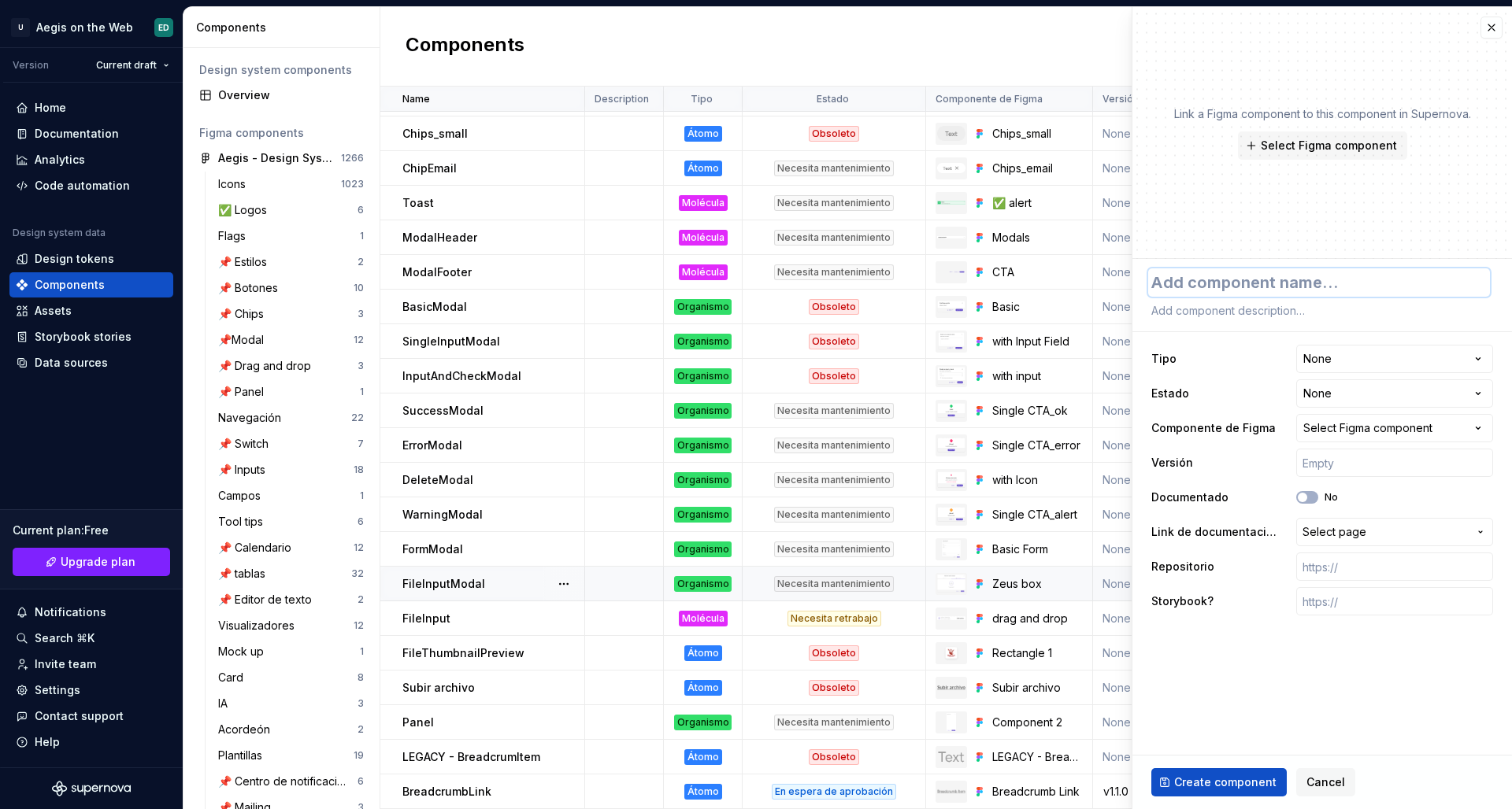
paste textarea "Breadcrum"
type textarea "*"
type textarea "Breadcrum"
type textarea "*"
type textarea "Breadcrumb"
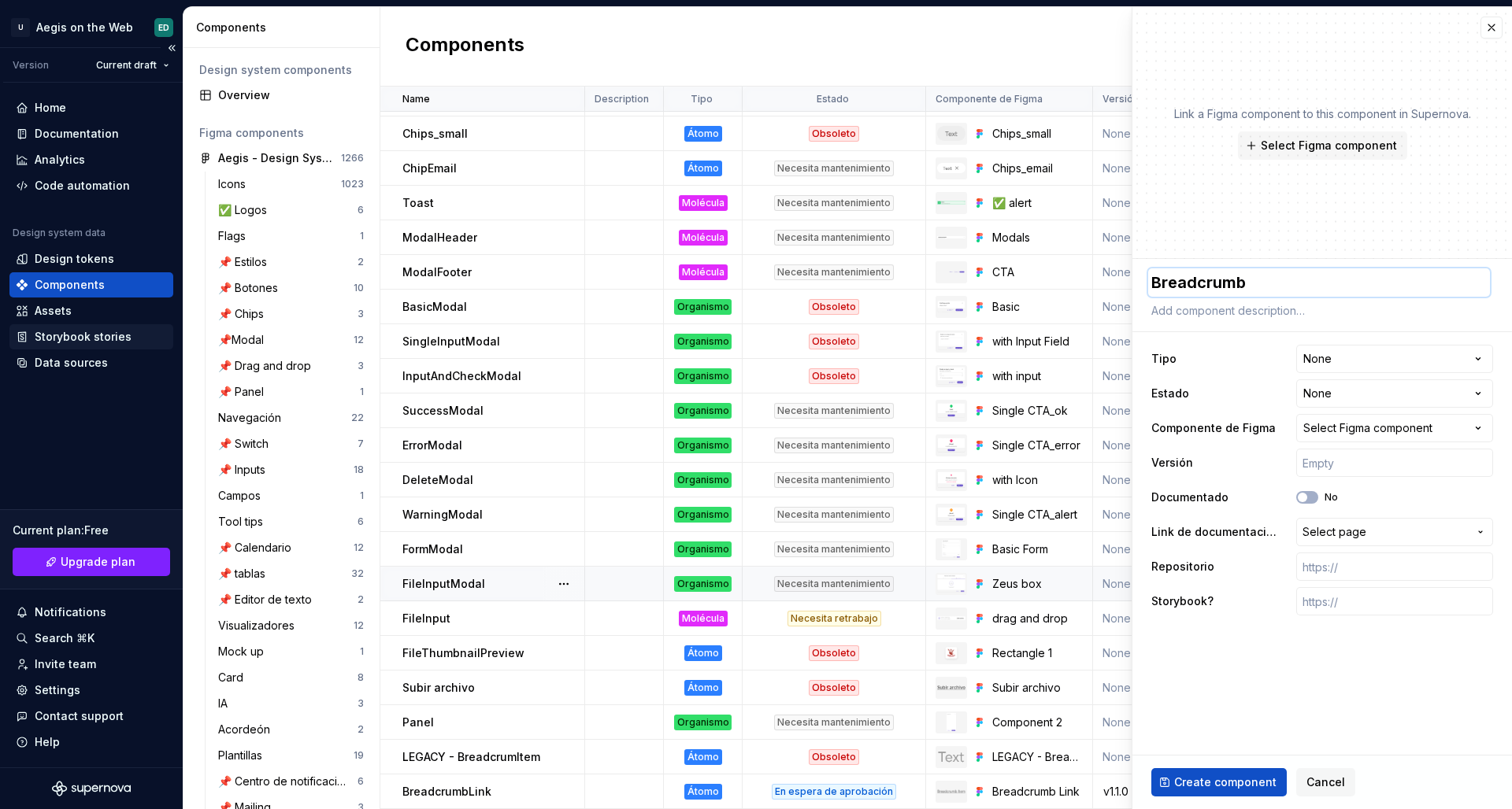
type textarea "*"
type textarea "Breadcrumb"
click at [1190, 141] on button "Select Figma component" at bounding box center [1322, 146] width 169 height 28
type textarea "*"
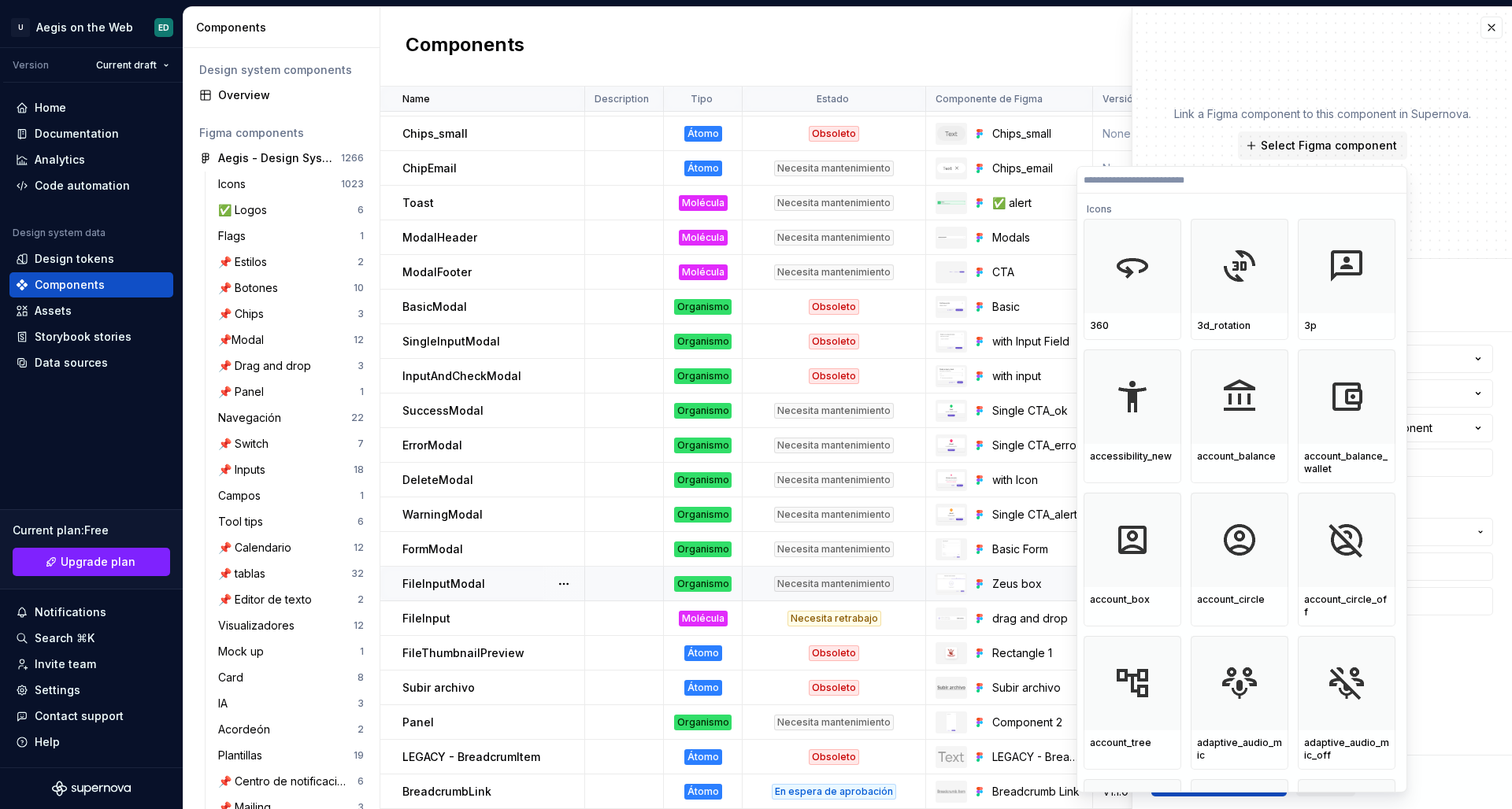
type input "*********"
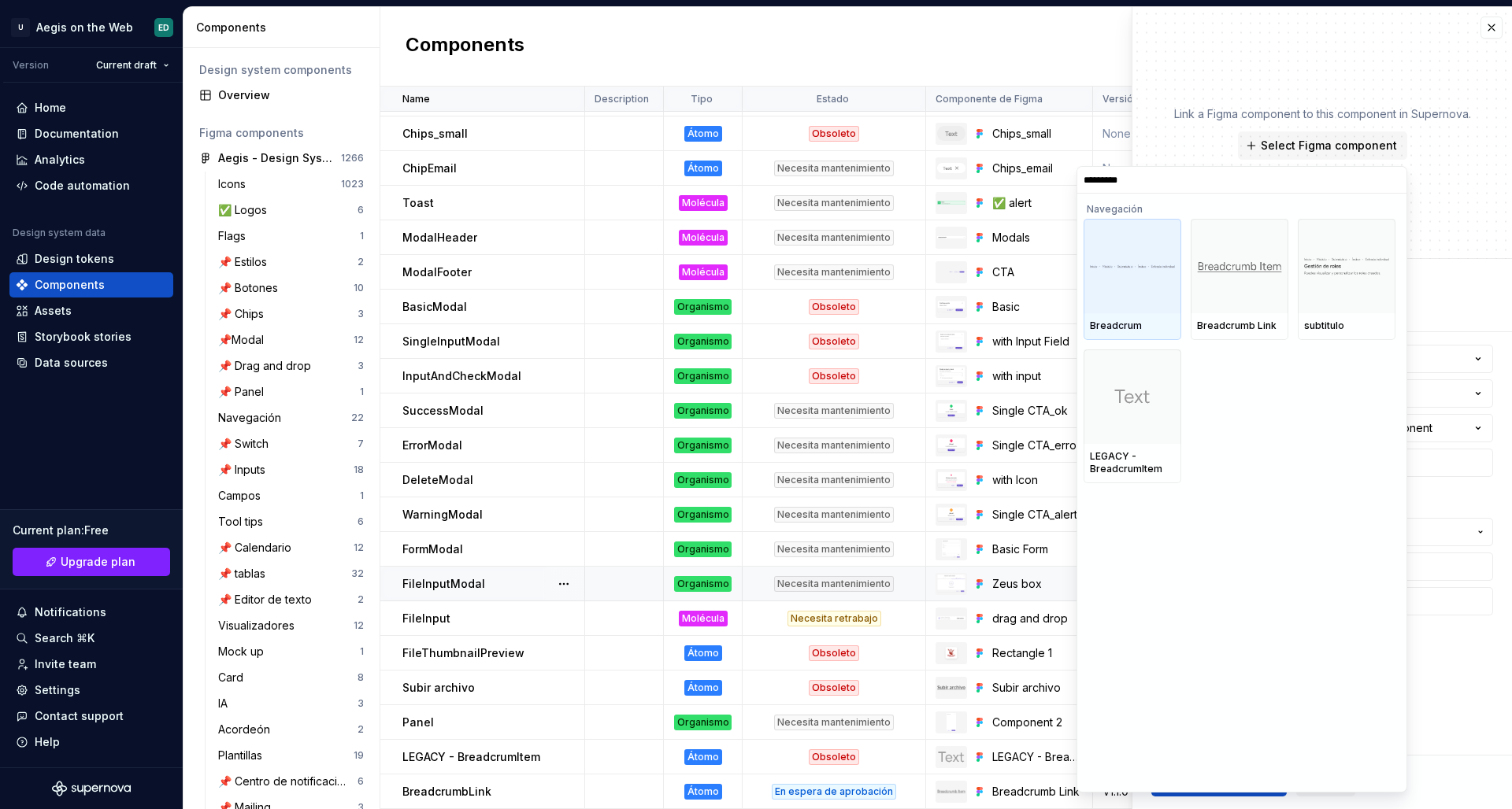
click at [1140, 287] on div at bounding box center [1132, 266] width 98 height 95
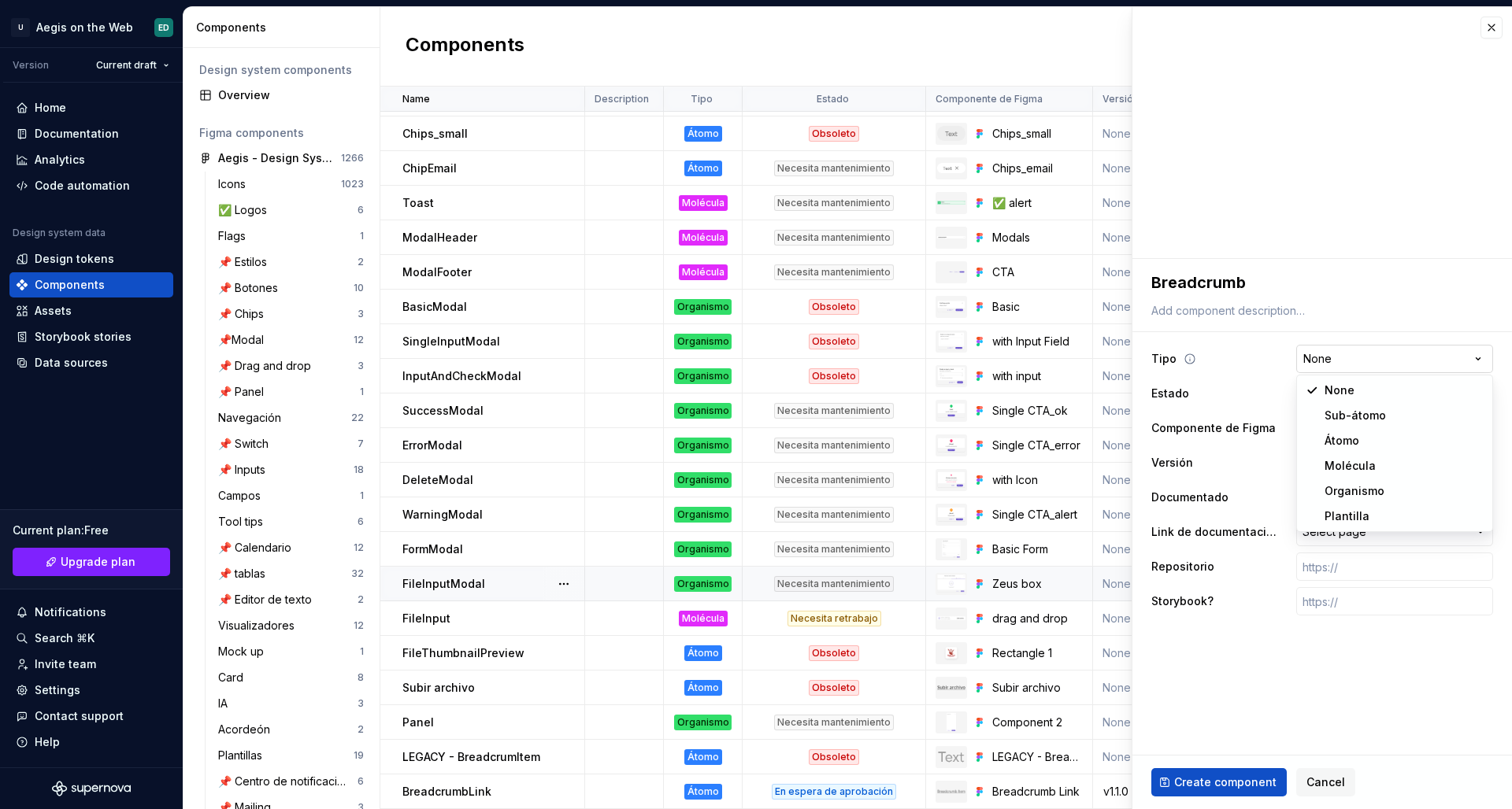
click at [1190, 353] on html "U Aegis on the Web ED Version Current draft Home Documentation Analytics Code a…" at bounding box center [756, 404] width 1512 height 809
type textarea "*"
click at [1190, 361] on html "U Aegis on the Web ED Version Current draft Home Documentation Analytics Code a…" at bounding box center [756, 404] width 1512 height 809
select select "**********"
type textarea "*"
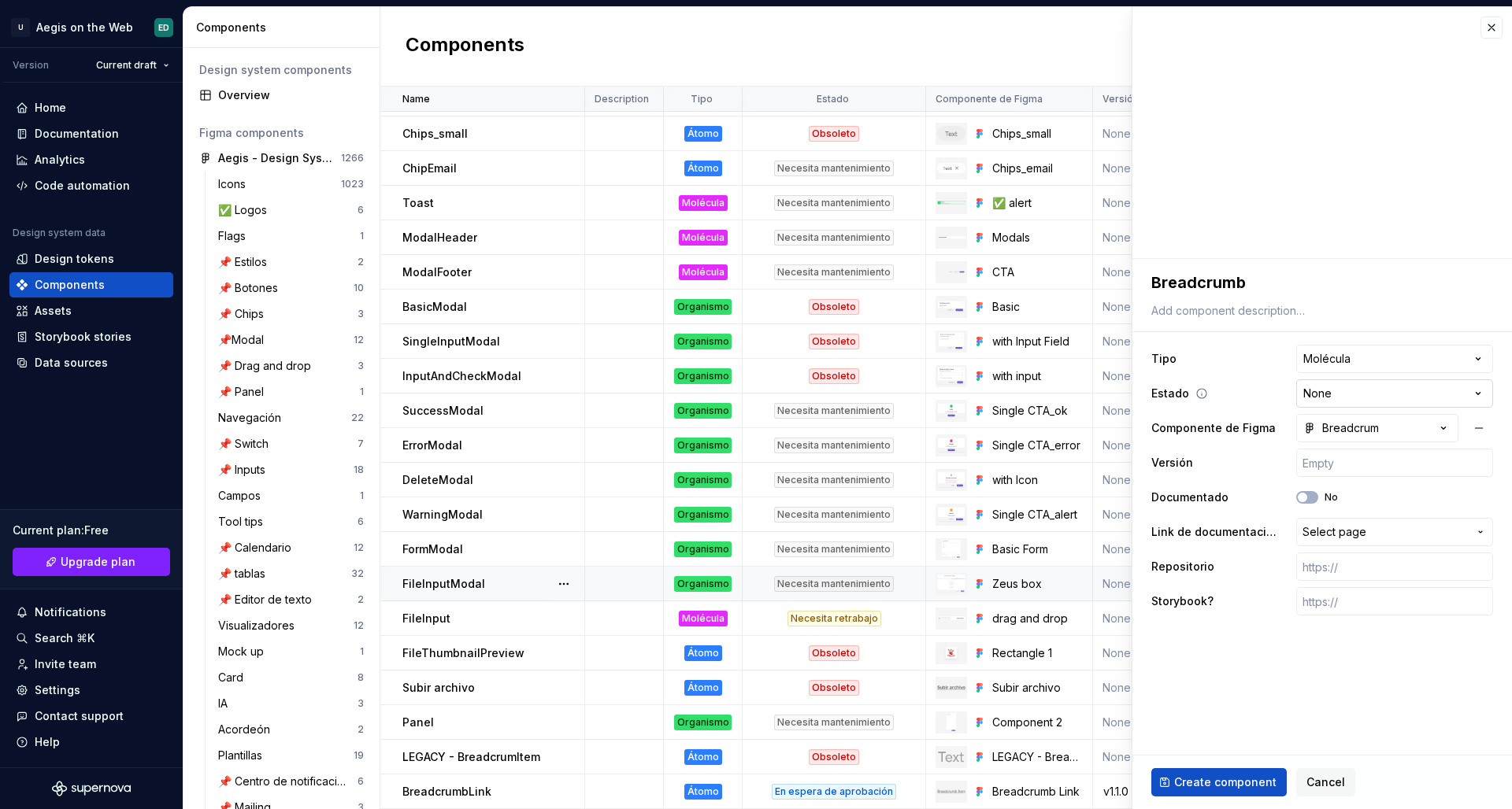
click at [1190, 395] on html "U Aegis on the Web ED Version Current draft Home Documentation Analytics Code a…" at bounding box center [756, 404] width 1512 height 809
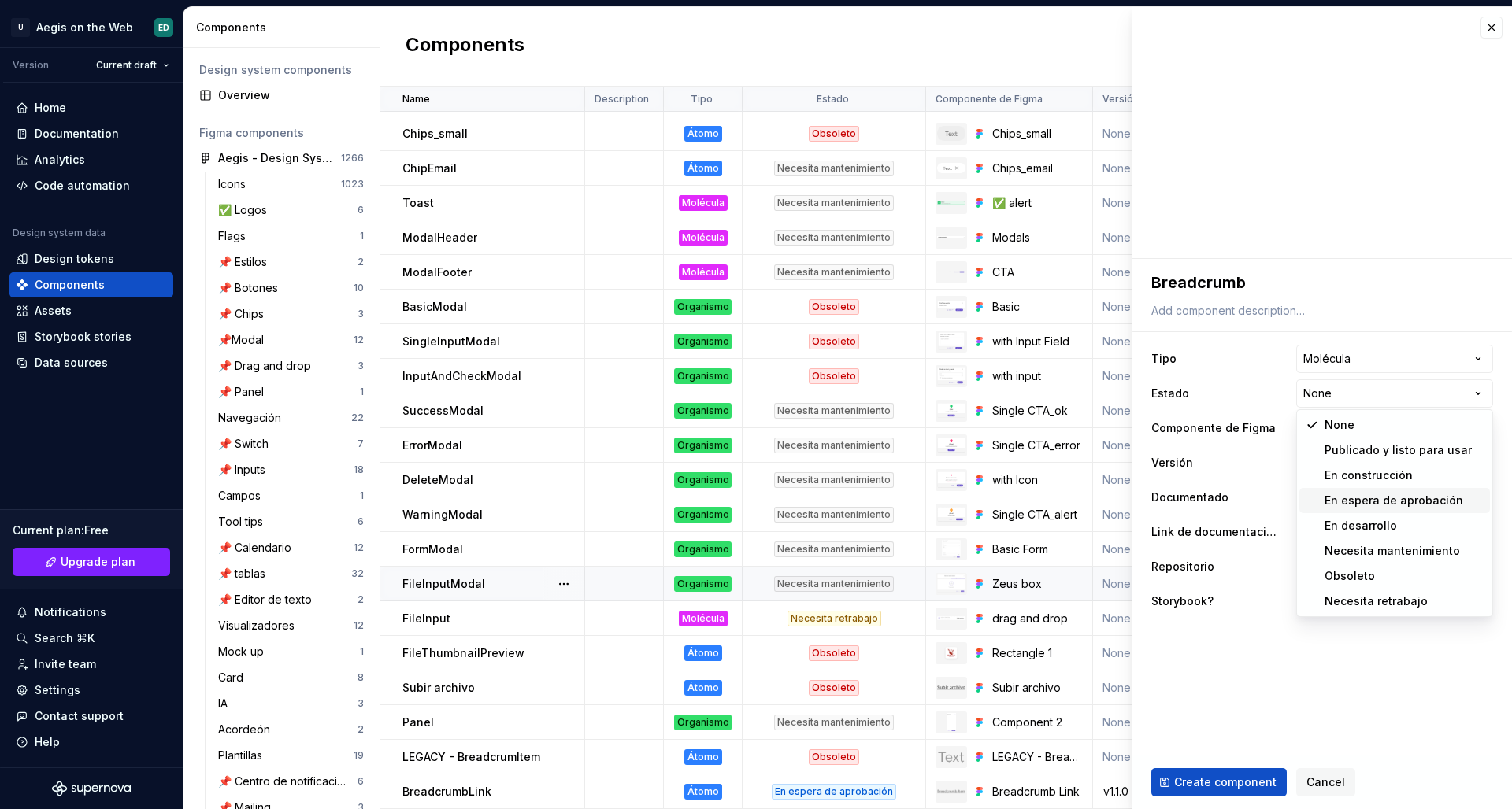
select select "**********"
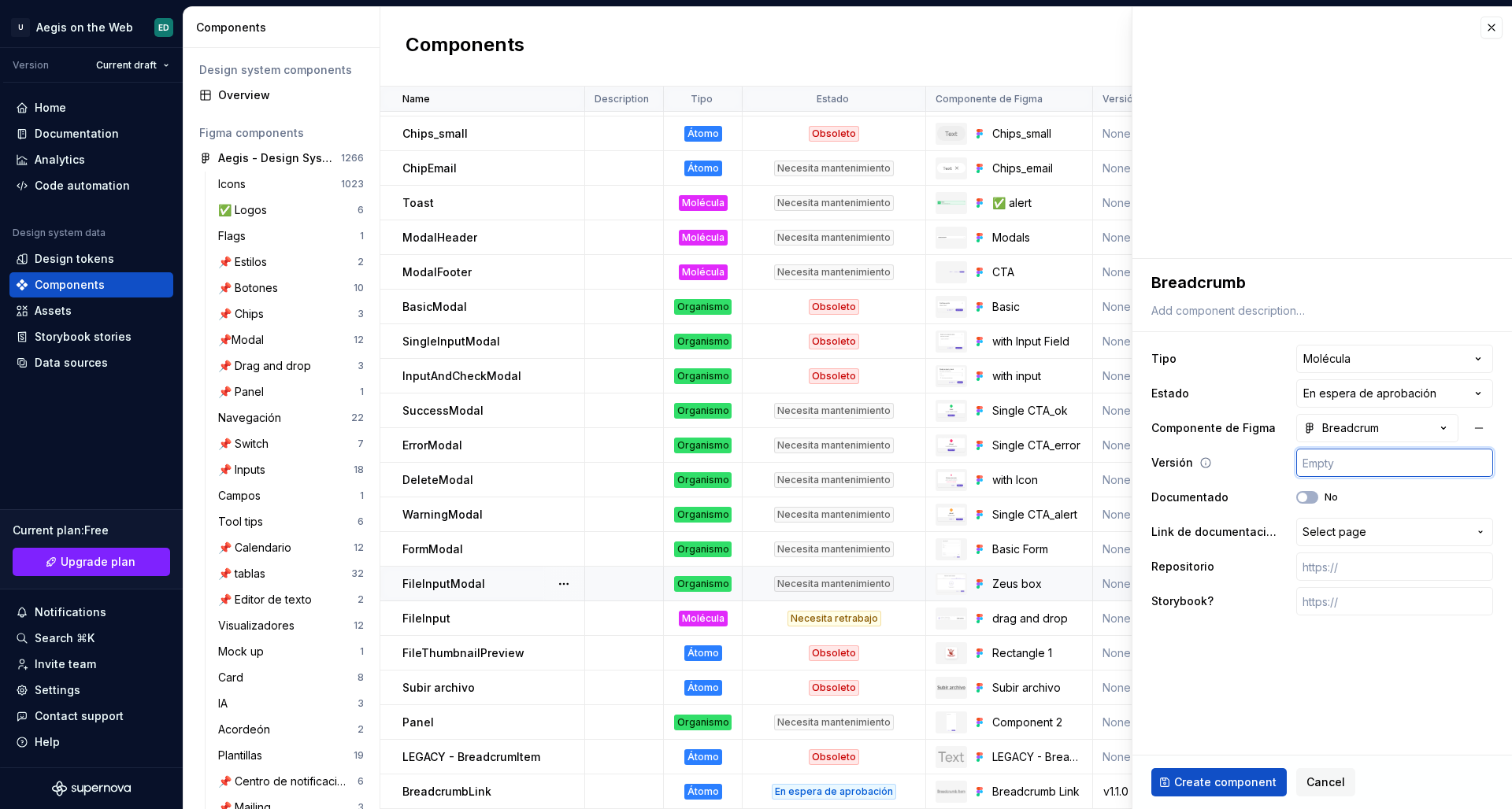
click at [1190, 453] on input "text" at bounding box center [1394, 463] width 197 height 28
type textarea "*"
type input "v"
type textarea "*"
type input "v1"
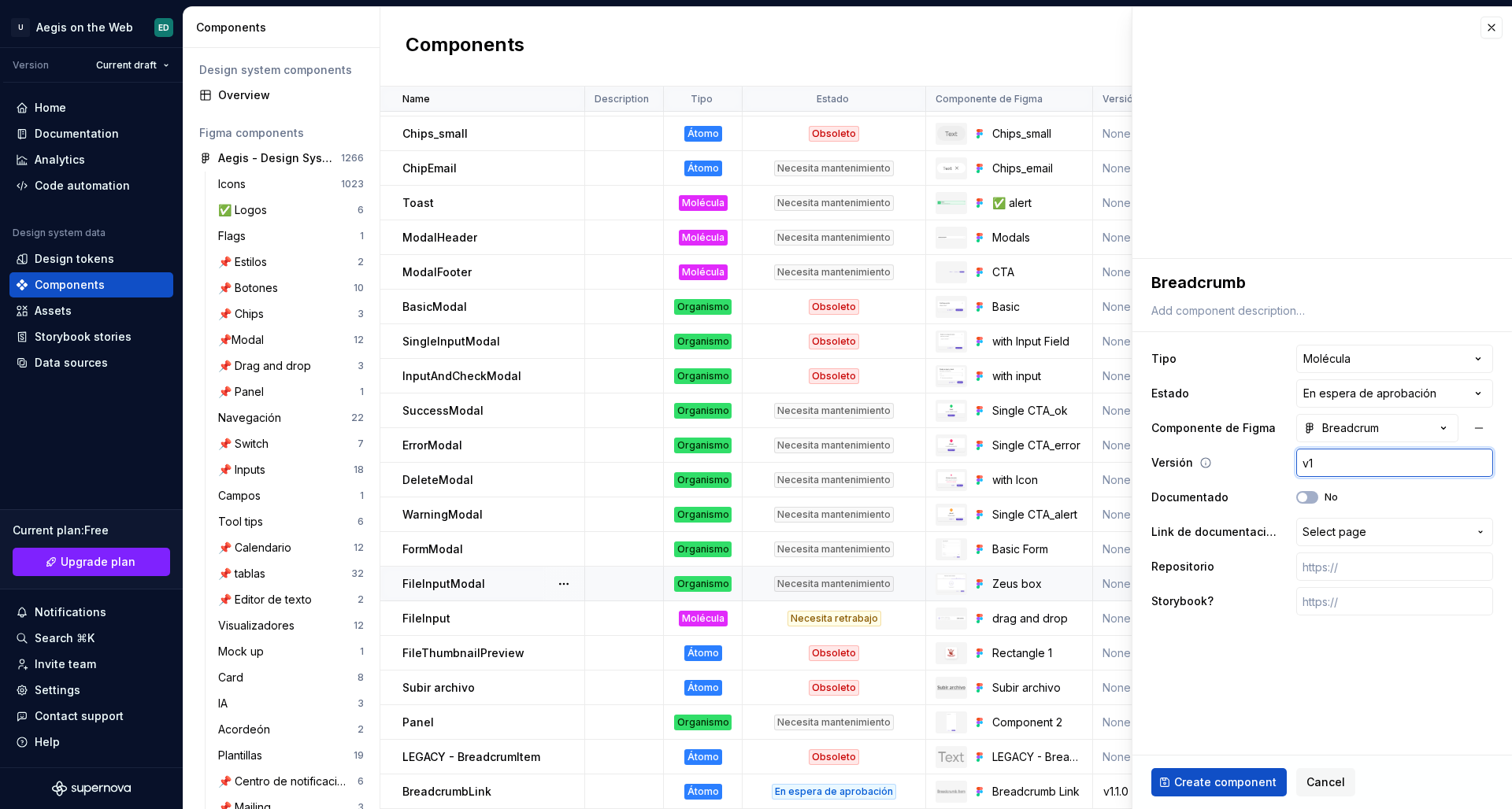
type textarea "*"
type input "v1."
type textarea "*"
type input "v1.1"
type textarea "*"
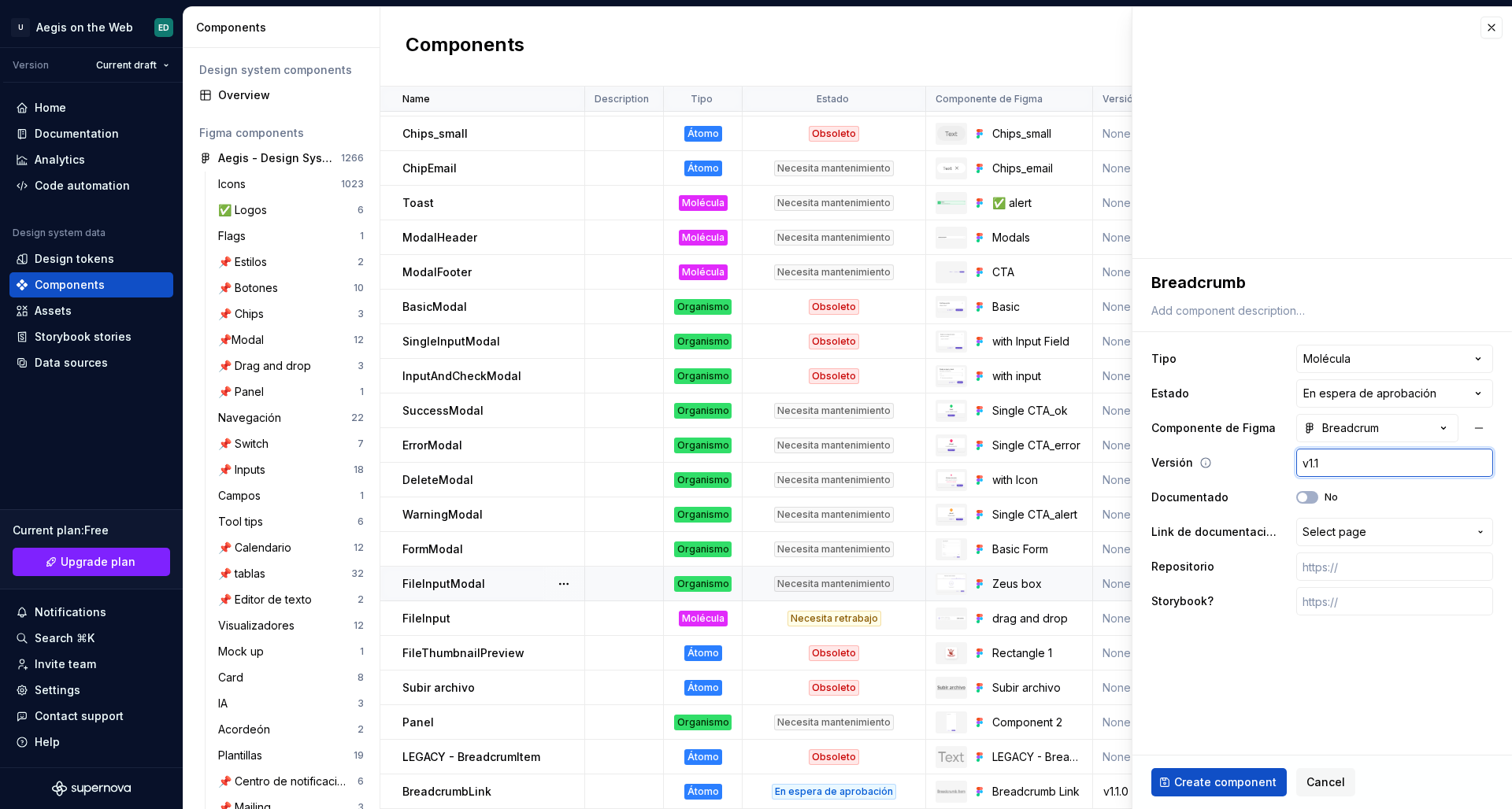
type input "v1.1."
type textarea "*"
type input "v1.1.0"
click at [1190, 702] on fieldset "**********" at bounding box center [1322, 535] width 380 height 550
click at [1190, 702] on span "Create component" at bounding box center [1225, 782] width 102 height 16
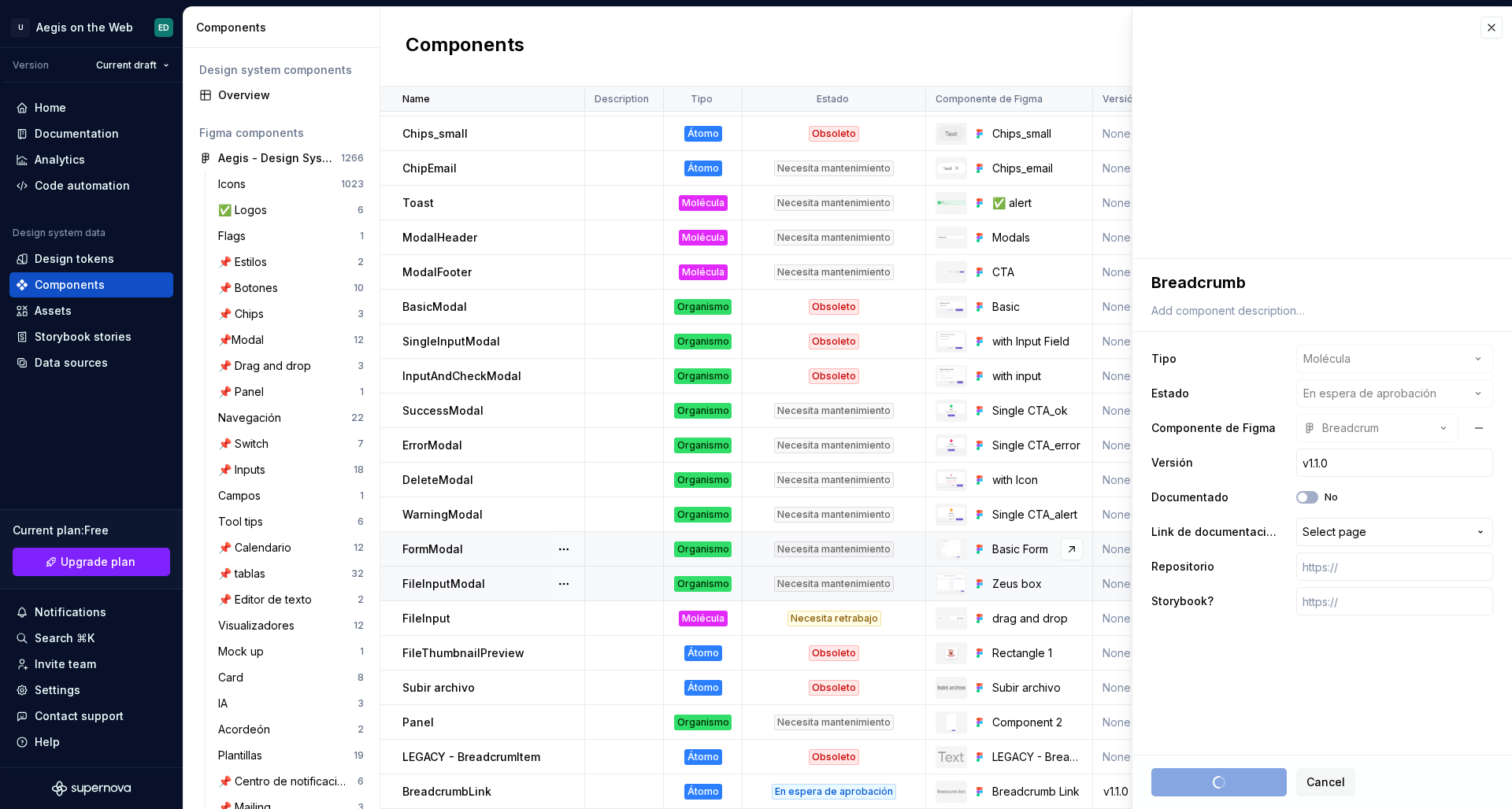
type textarea "*"
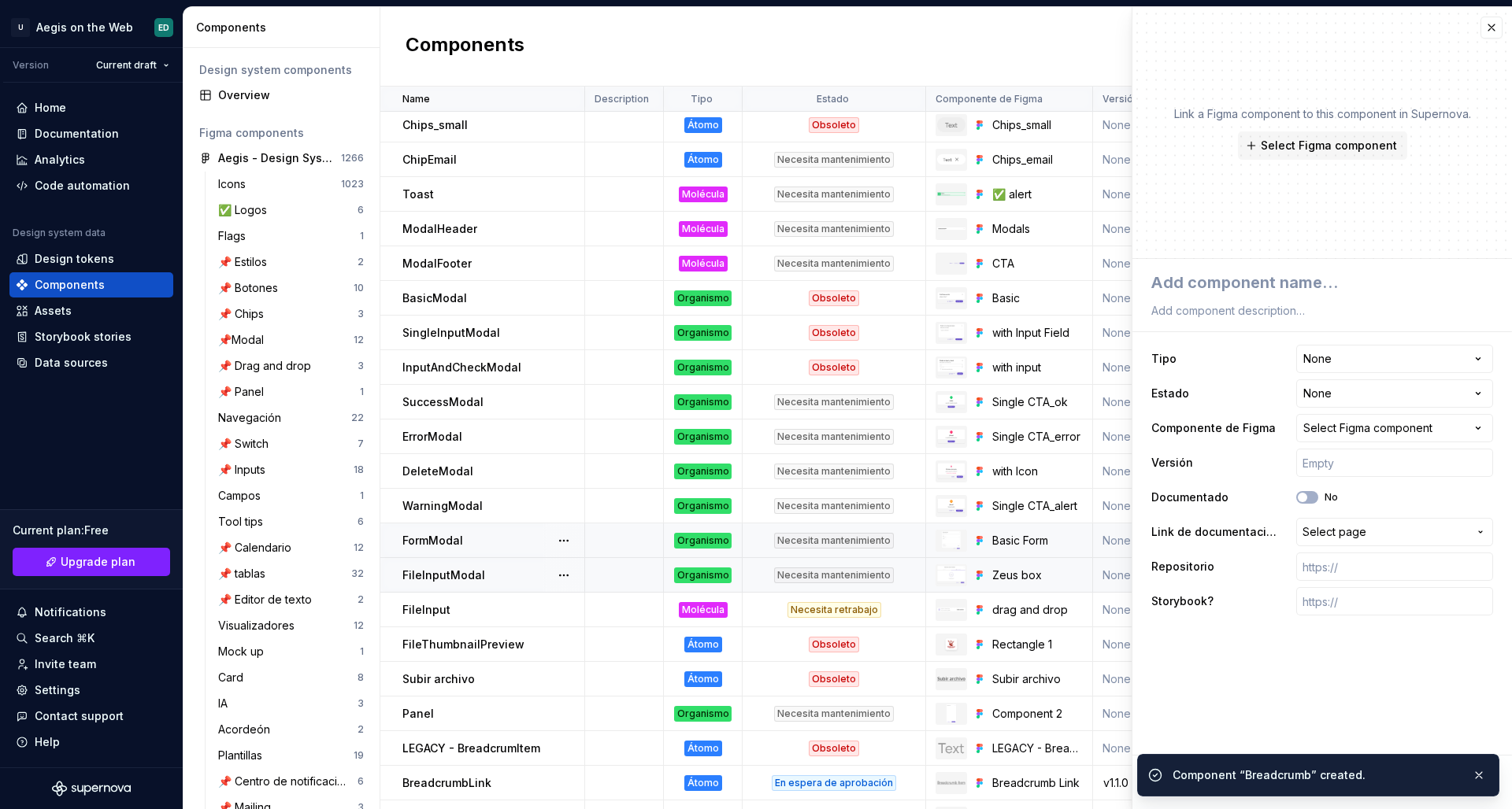
scroll to position [801, 0]
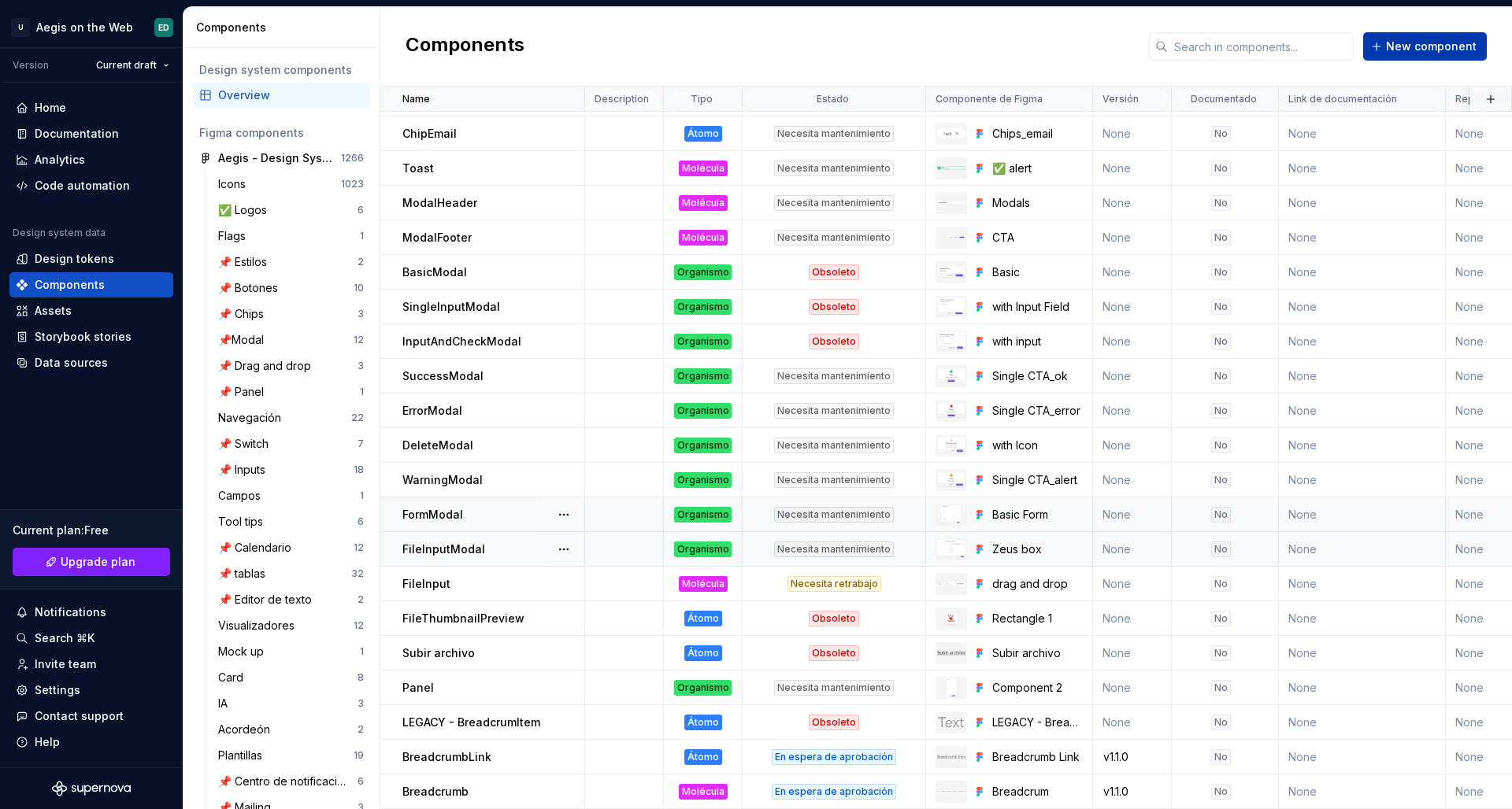
click at [1190, 43] on span "New component" at bounding box center [1431, 46] width 90 height 16
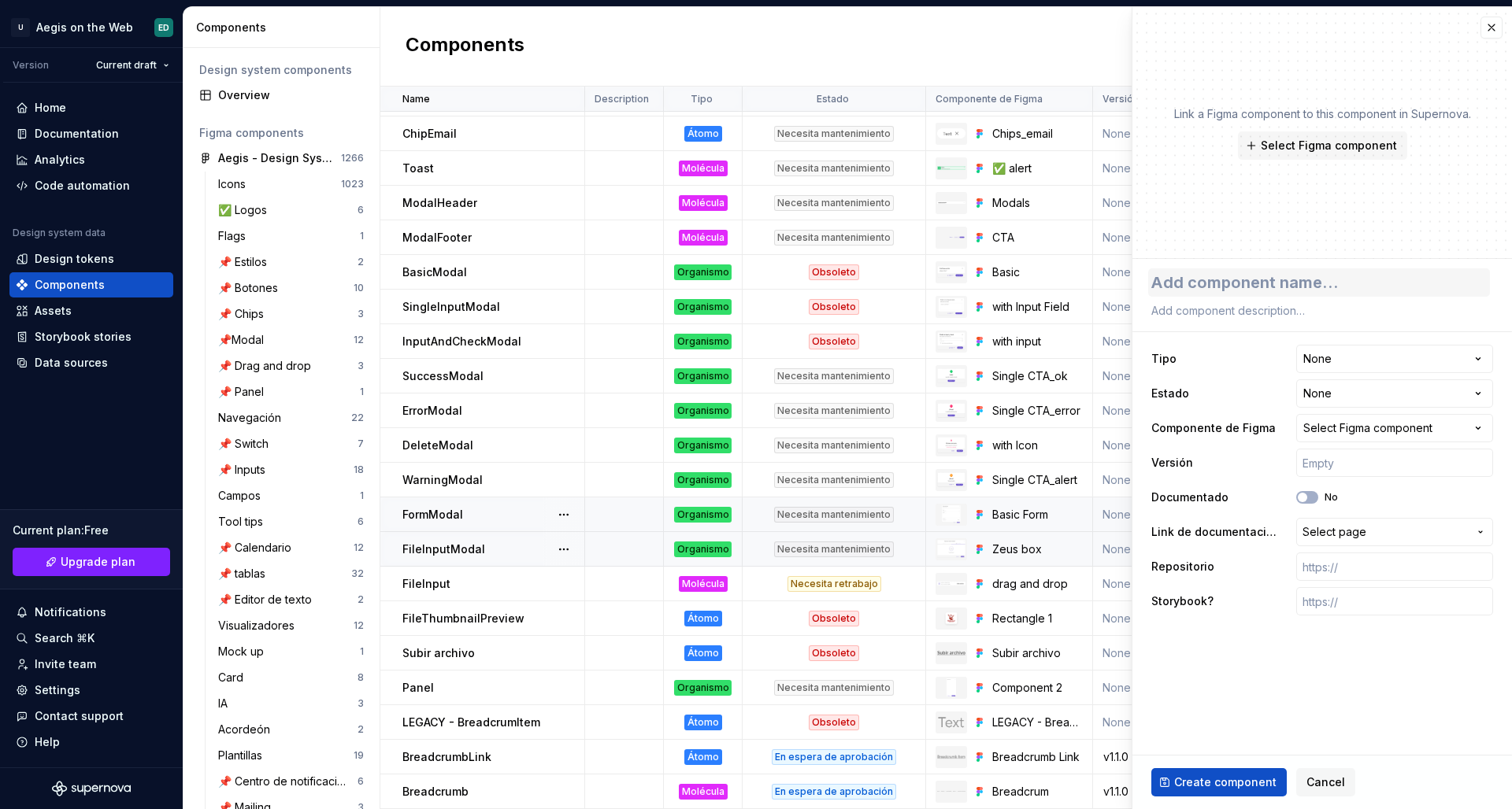
type textarea "*"
type textarea "Breadcrum/titulo/subtitulo"
click at [1190, 146] on span "Select Figma component" at bounding box center [1328, 146] width 136 height 16
type textarea "*"
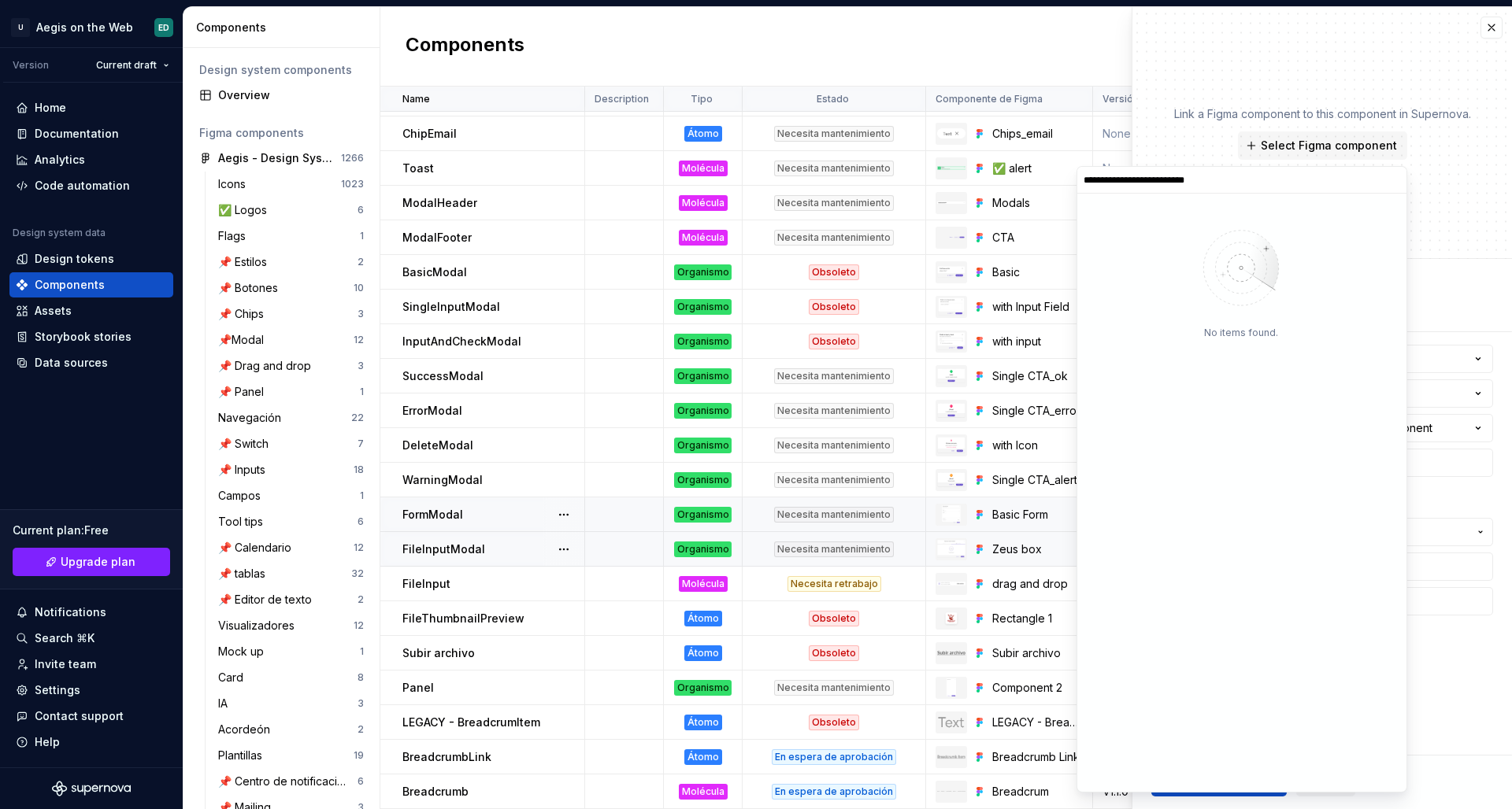
click at [1160, 182] on input "**********" at bounding box center [1241, 180] width 329 height 13
type input "*********"
click at [1134, 289] on div at bounding box center [1132, 266] width 98 height 95
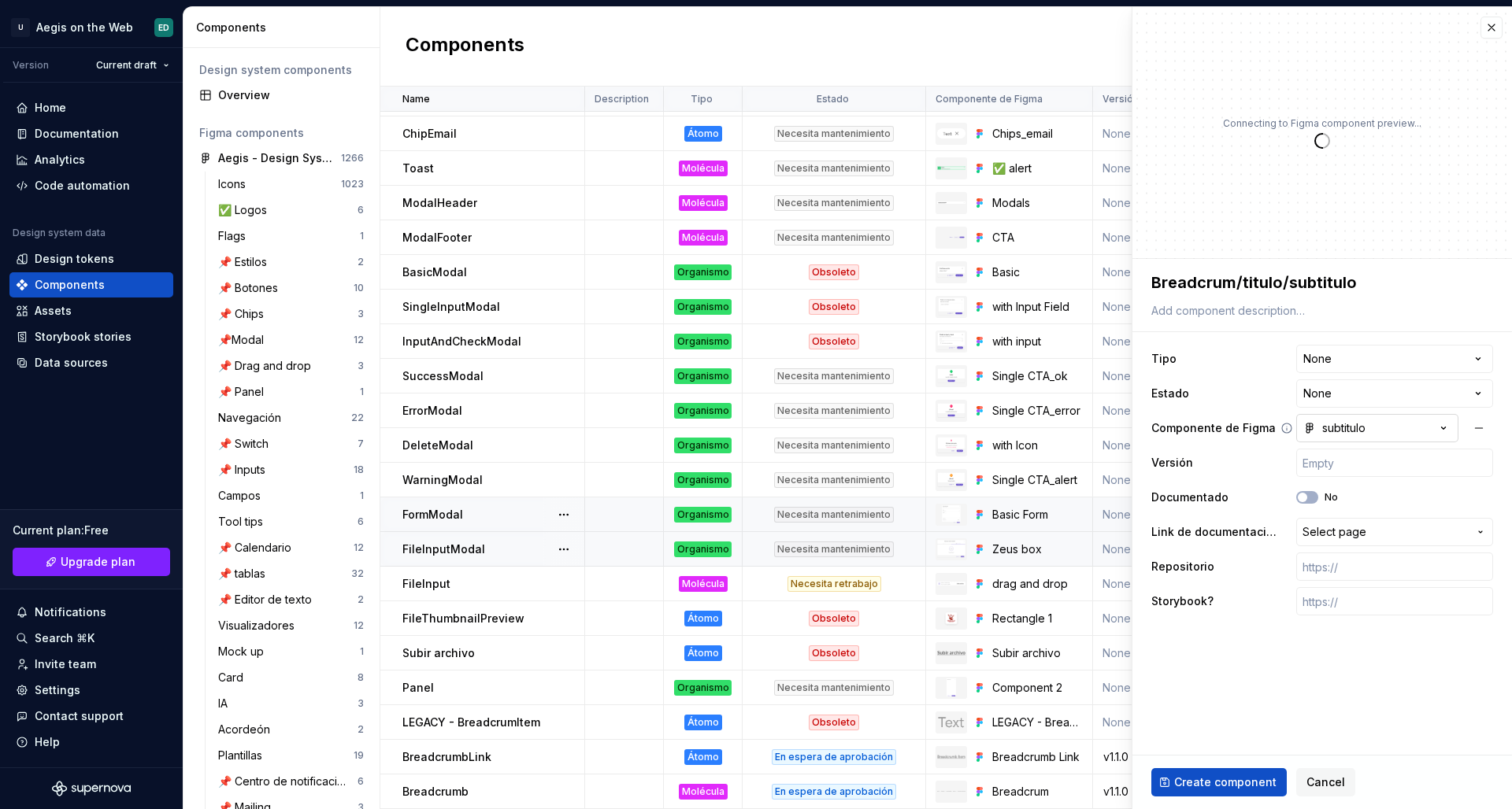
click at [1190, 422] on div "subtitulo" at bounding box center [1334, 428] width 62 height 16
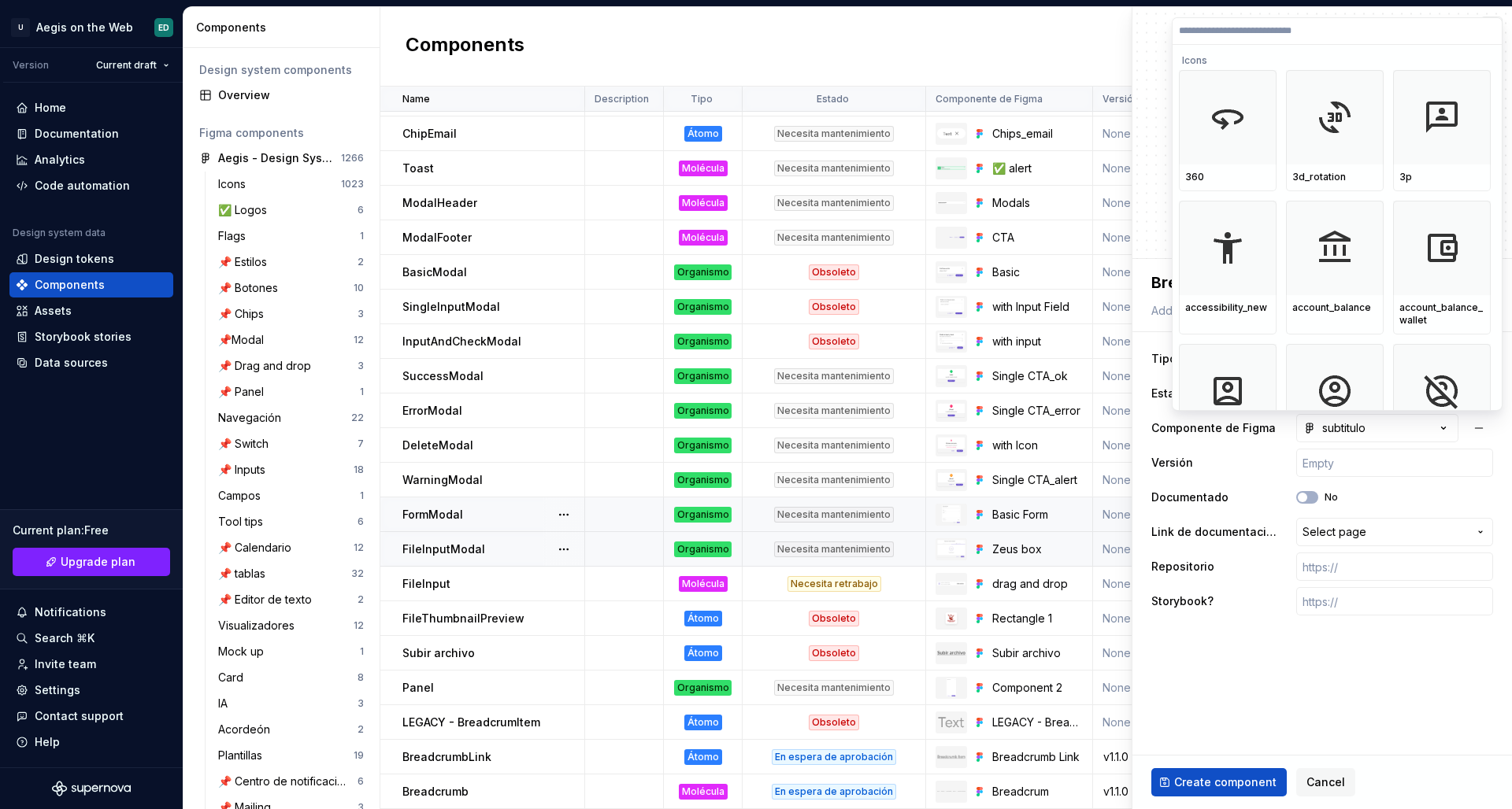
click at [1190, 447] on html "U Aegis on the Web ED Version Current draft Home Documentation Analytics Code a…" at bounding box center [756, 404] width 1512 height 809
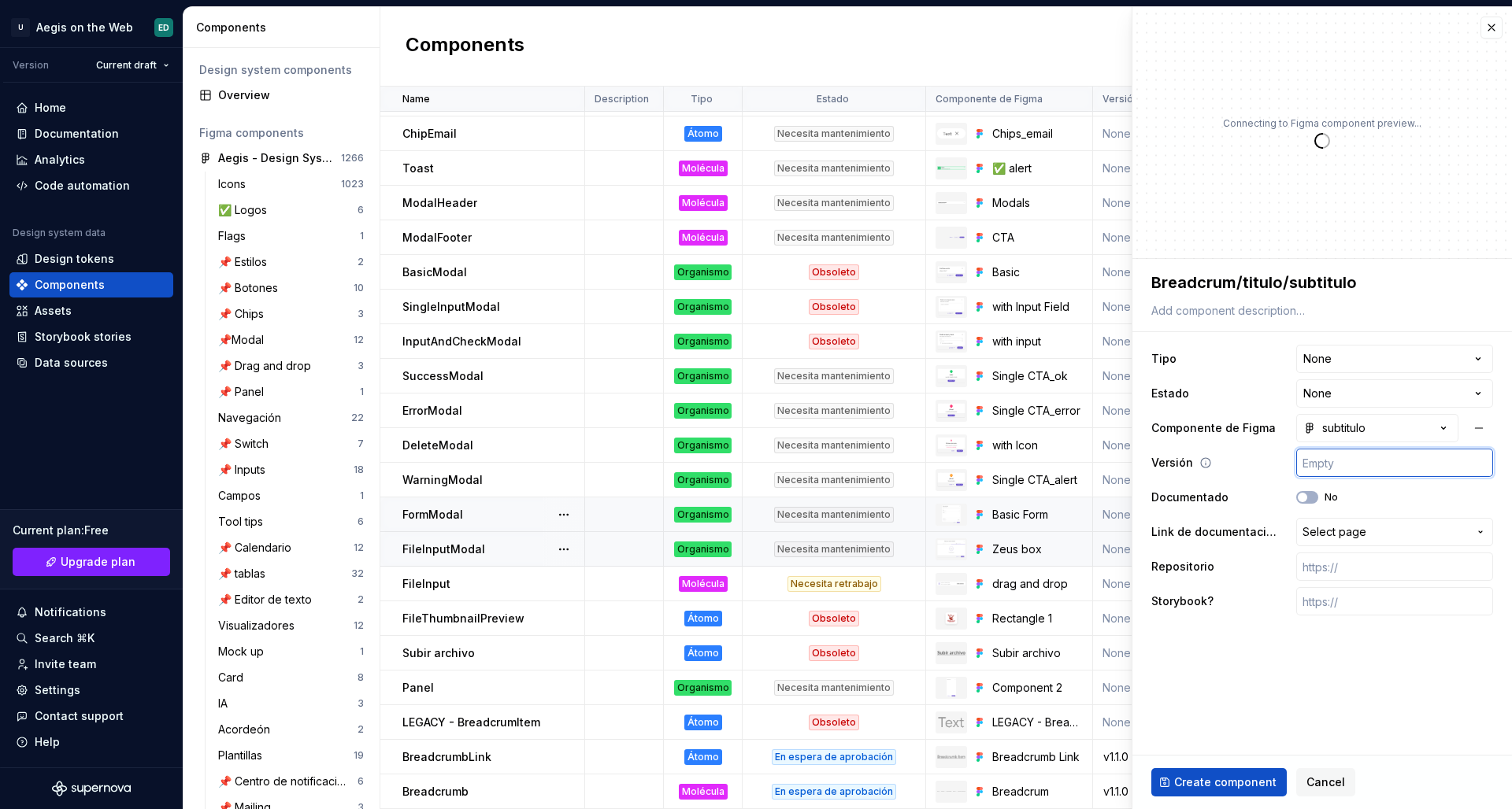
click at [1190, 459] on input "text" at bounding box center [1394, 463] width 197 height 28
type textarea "*"
type input "v"
type textarea "*"
type input "v1"
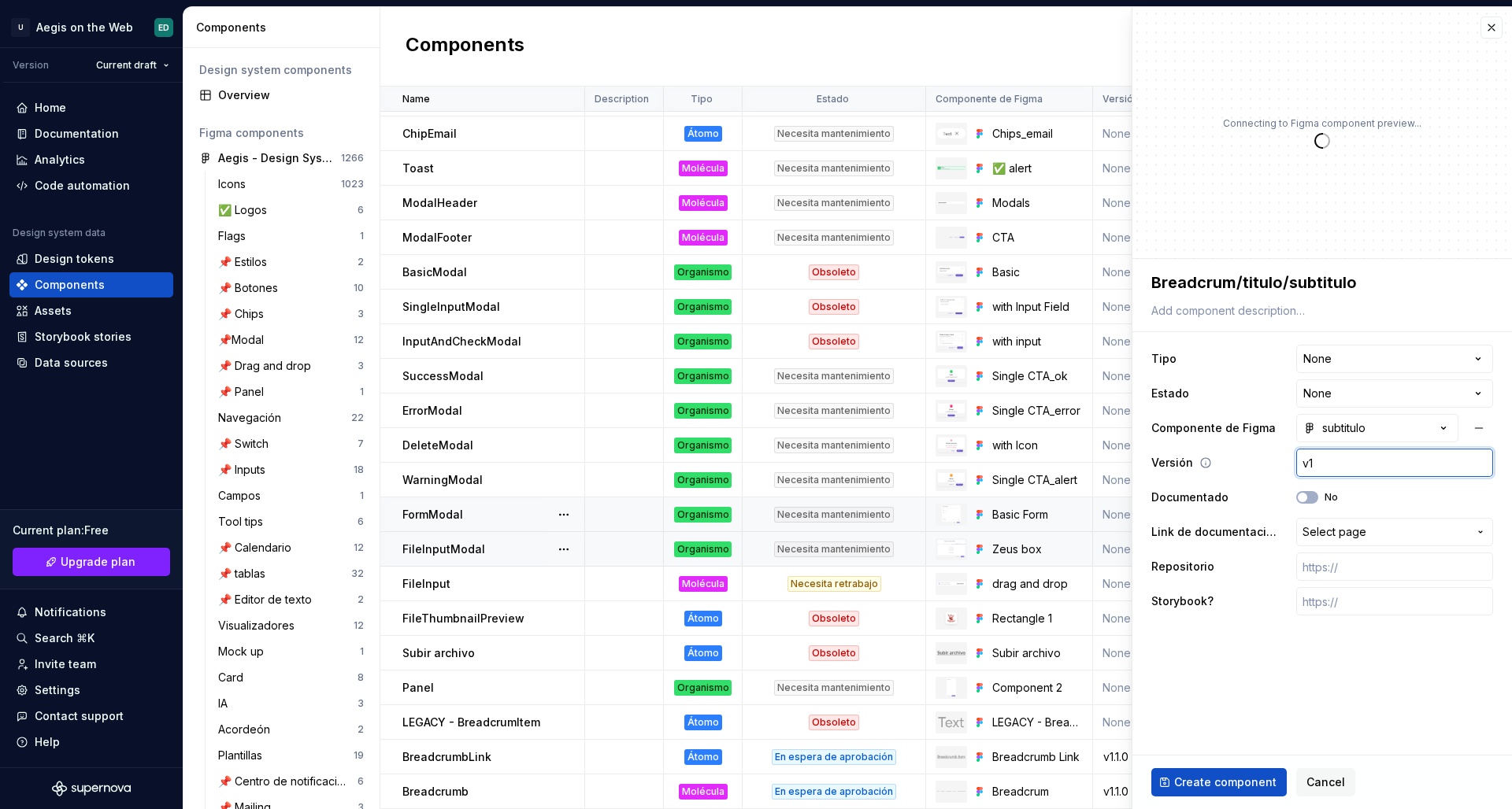
type textarea "*"
type input "v1."
type textarea "*"
type input "v1.0"
type textarea "*"
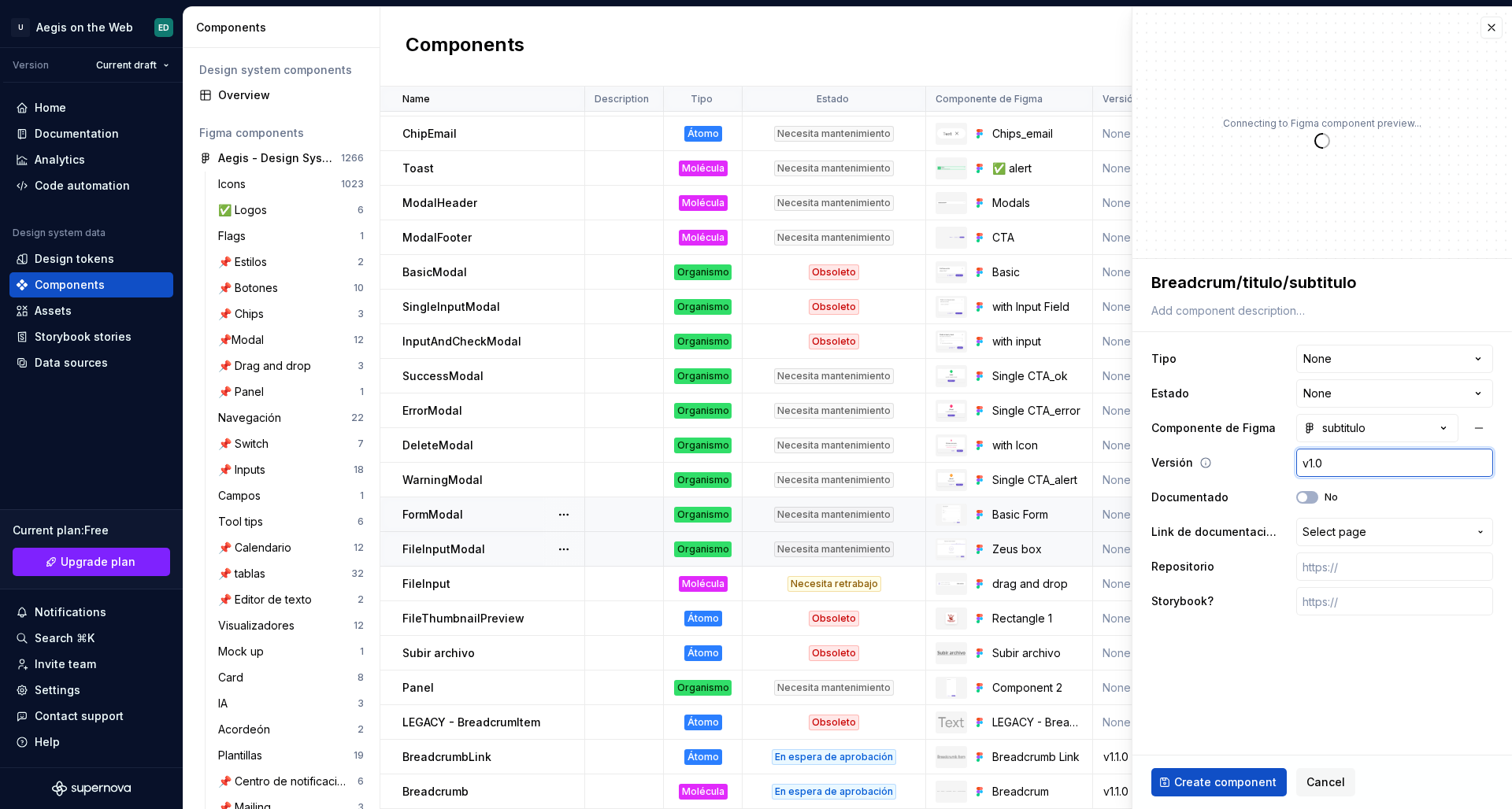
type input "v1.0."
type textarea "*"
type input "v1.0.0"
click at [1190, 346] on html "U Aegis on the Web ED Version Current draft Home Documentation Analytics Code a…" at bounding box center [756, 404] width 1512 height 809
type textarea "*"
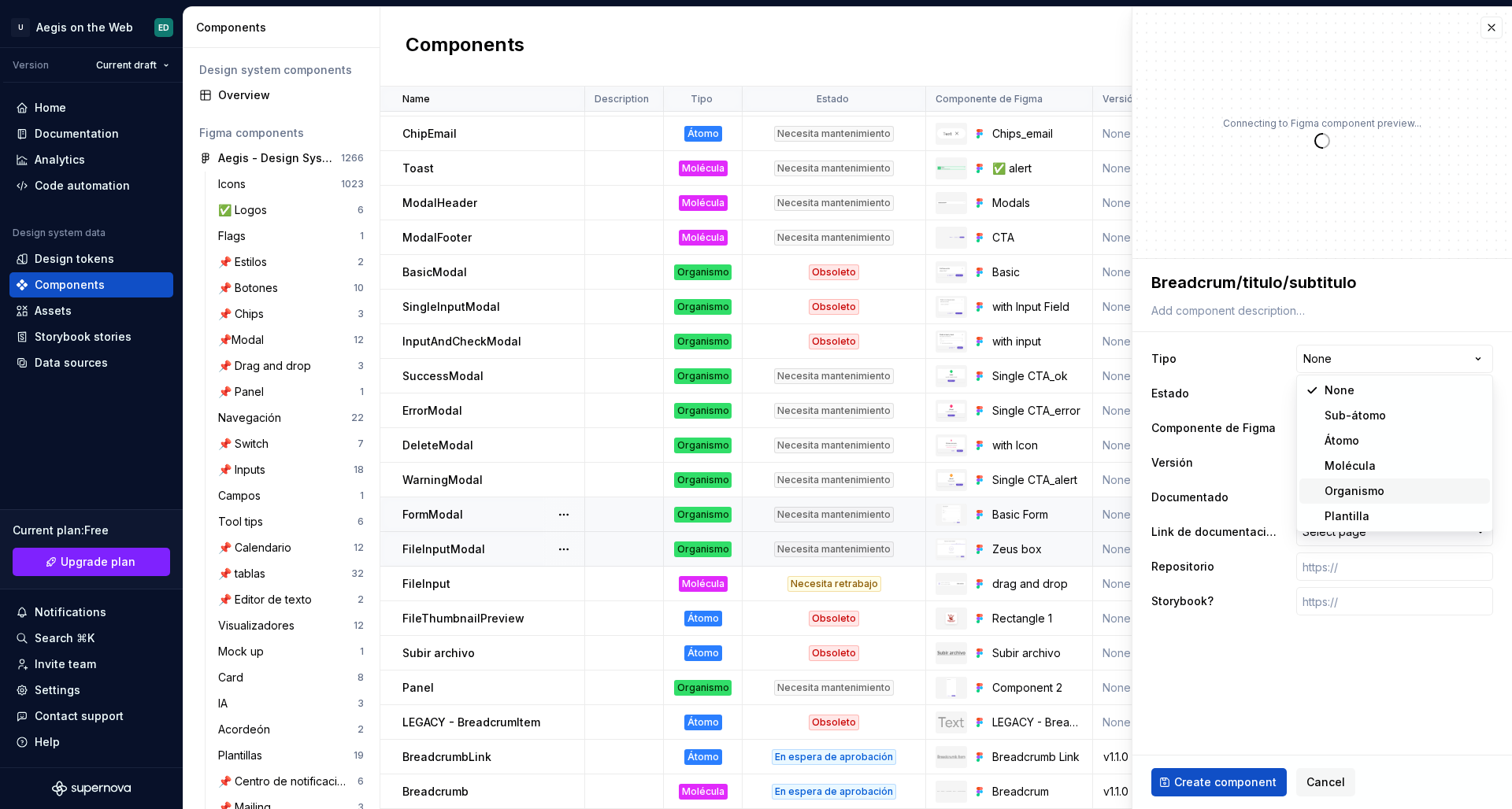
select select "**********"
type textarea "*"
click at [1190, 394] on html "U Aegis on the Web ED Version Current draft Home Documentation Analytics Code a…" at bounding box center [756, 404] width 1512 height 809
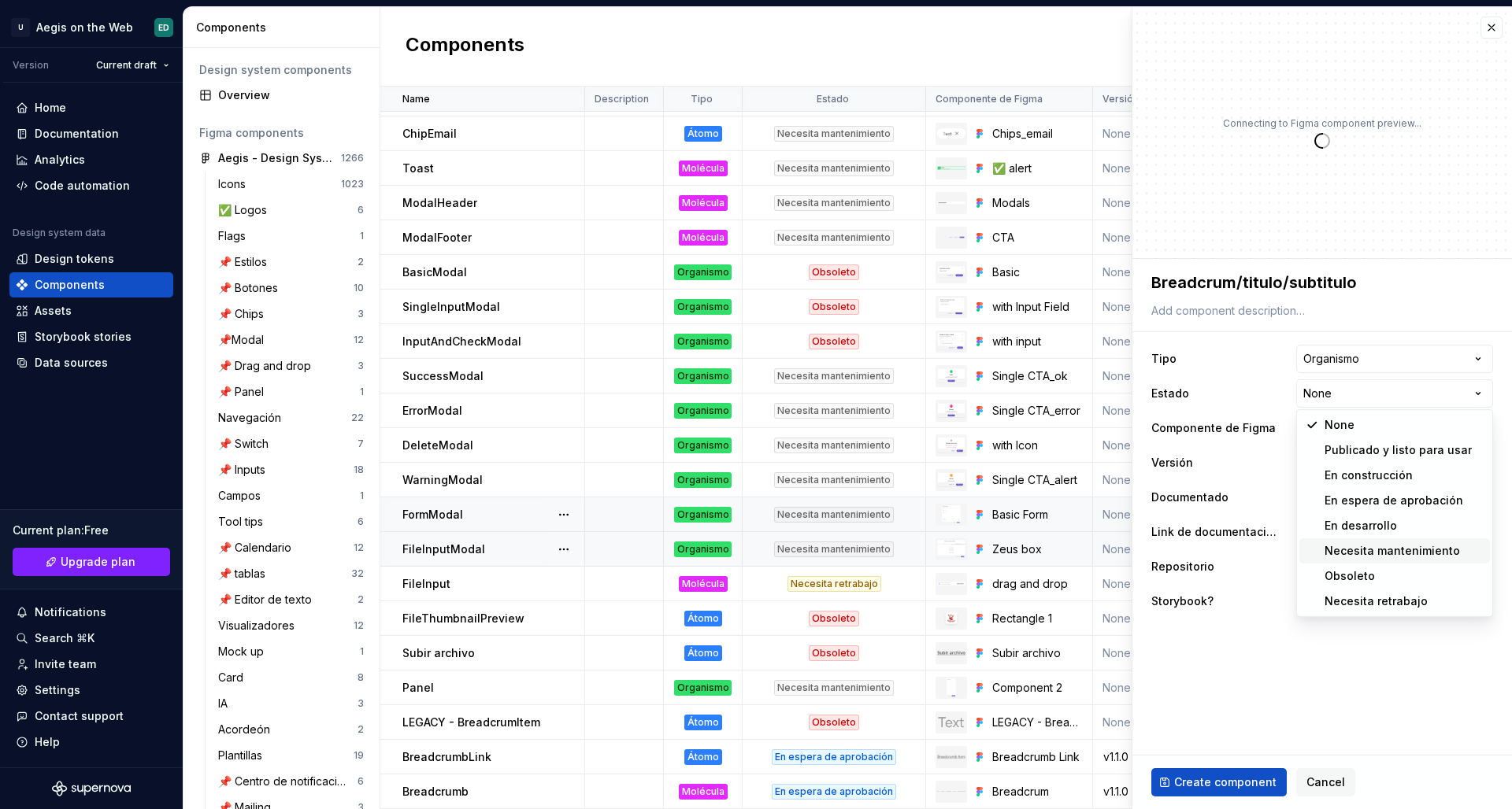
select select "**********"
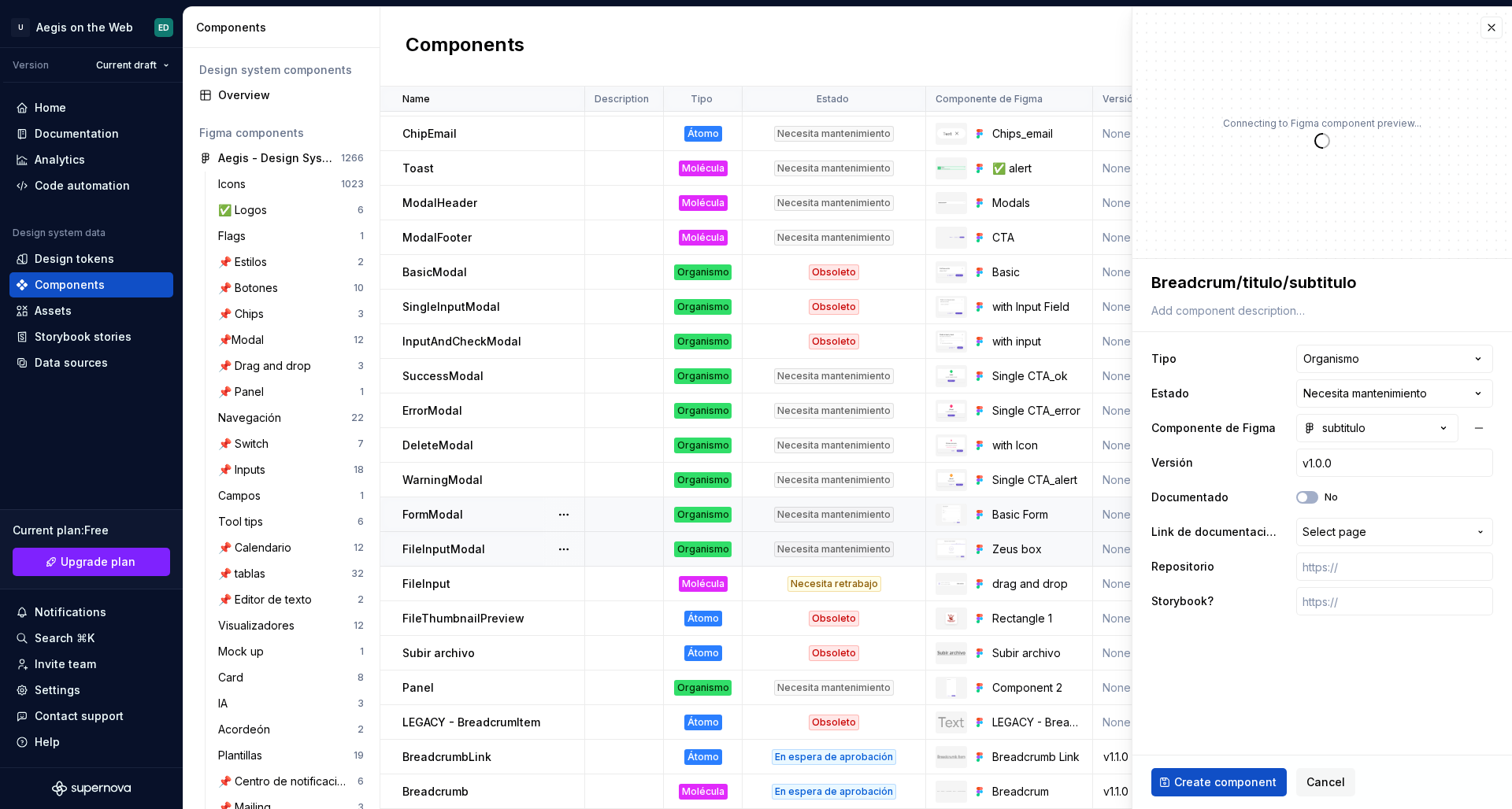
drag, startPoint x: 1245, startPoint y: 776, endPoint x: 1277, endPoint y: 673, distance: 107.9
click at [1190, 673] on fieldset "**********" at bounding box center [1322, 535] width 380 height 550
click at [1190, 702] on button "Create component" at bounding box center [1219, 782] width 136 height 28
type textarea "*"
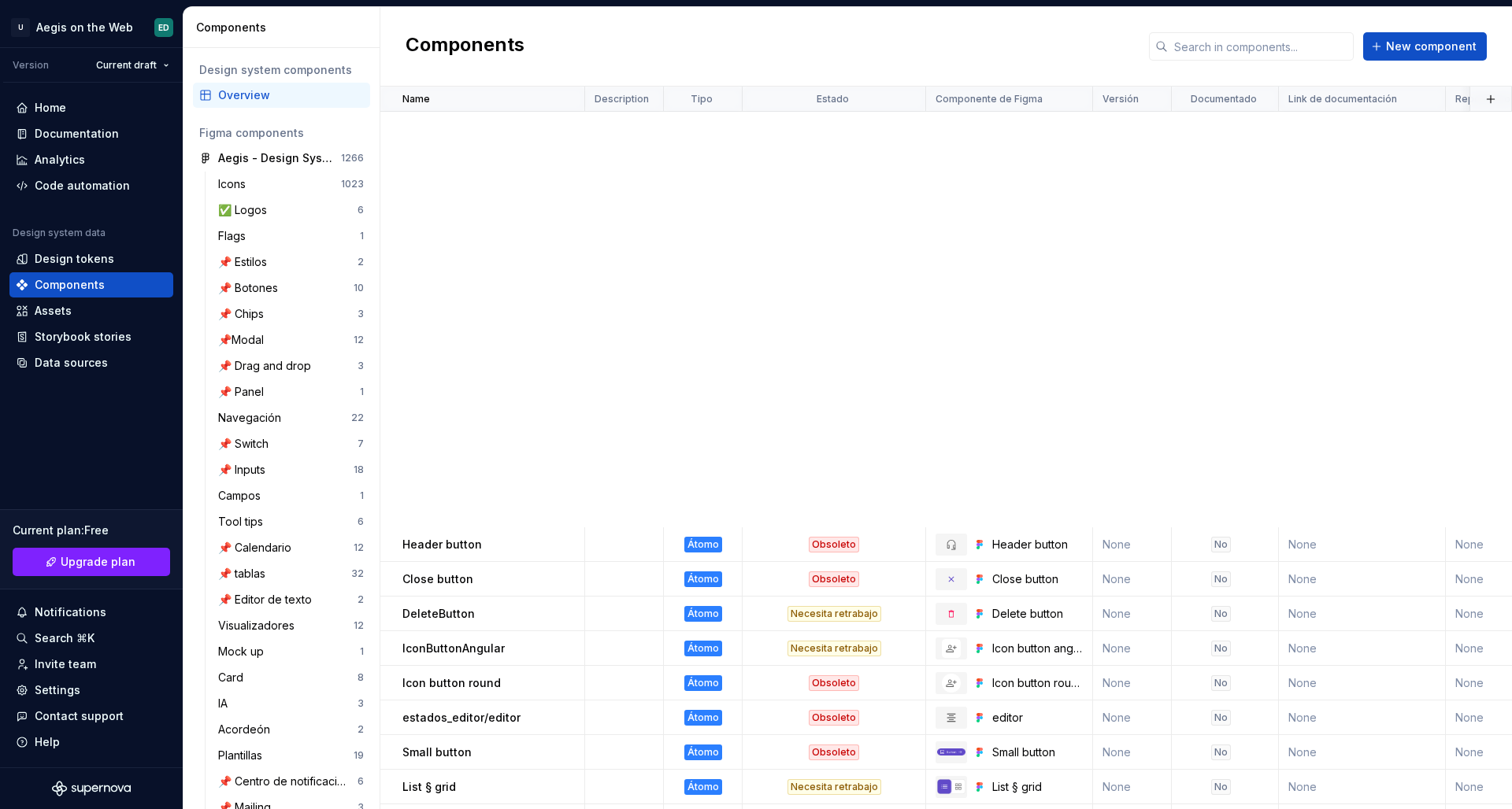
scroll to position [835, 0]
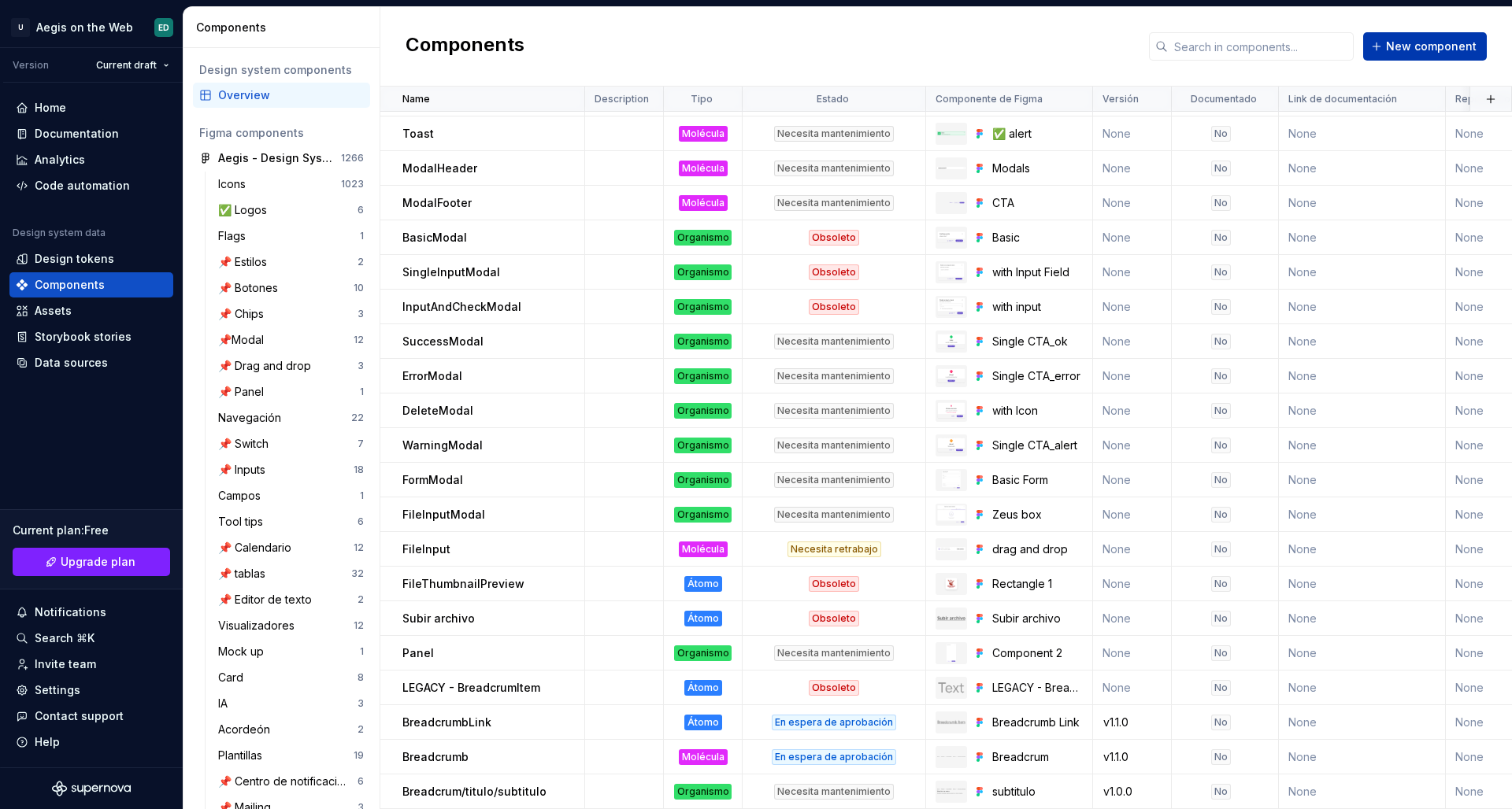
click at [1190, 49] on span "New component" at bounding box center [1431, 46] width 90 height 16
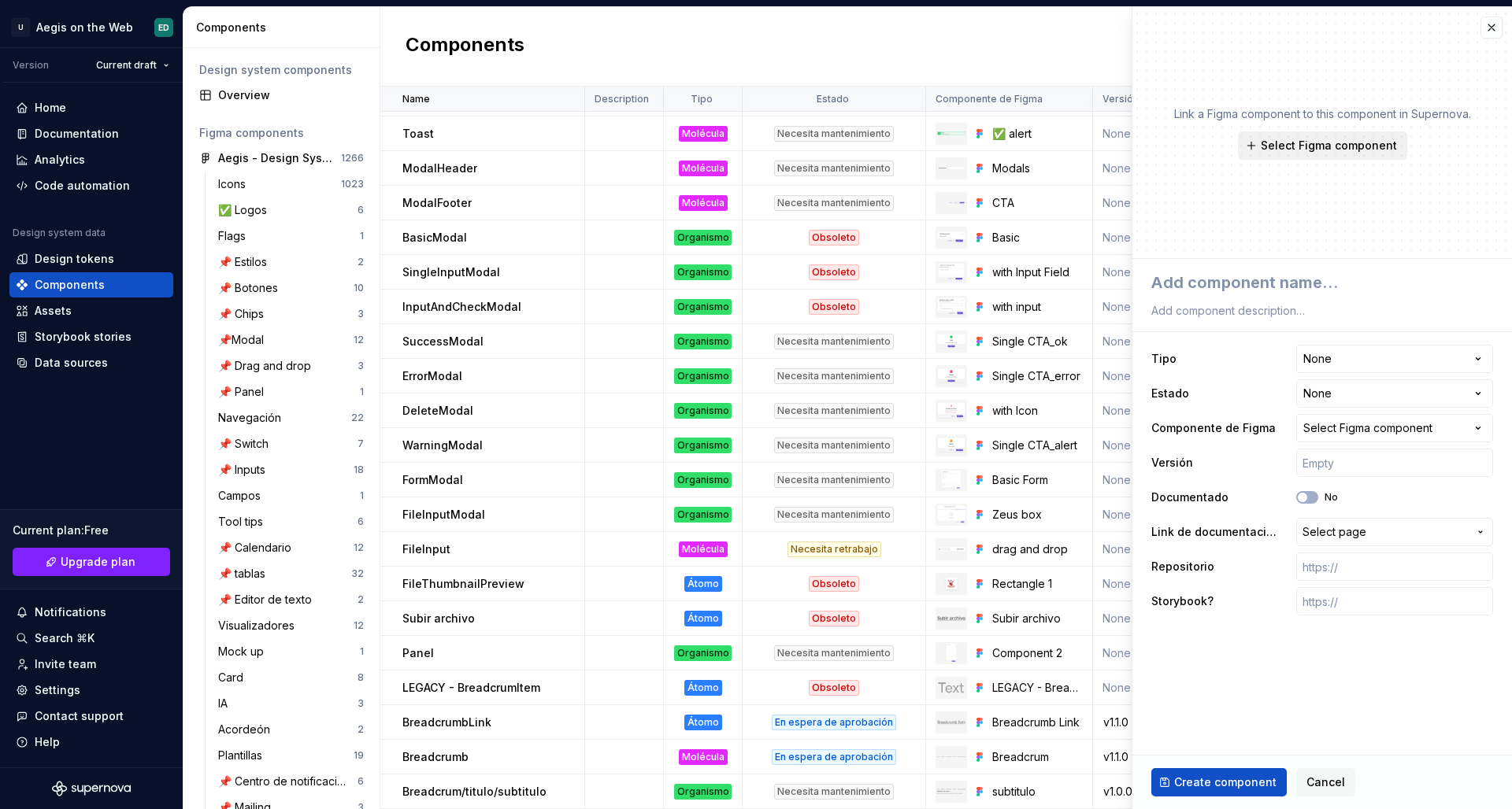
click at [1190, 144] on span "Select Figma component" at bounding box center [1328, 146] width 136 height 16
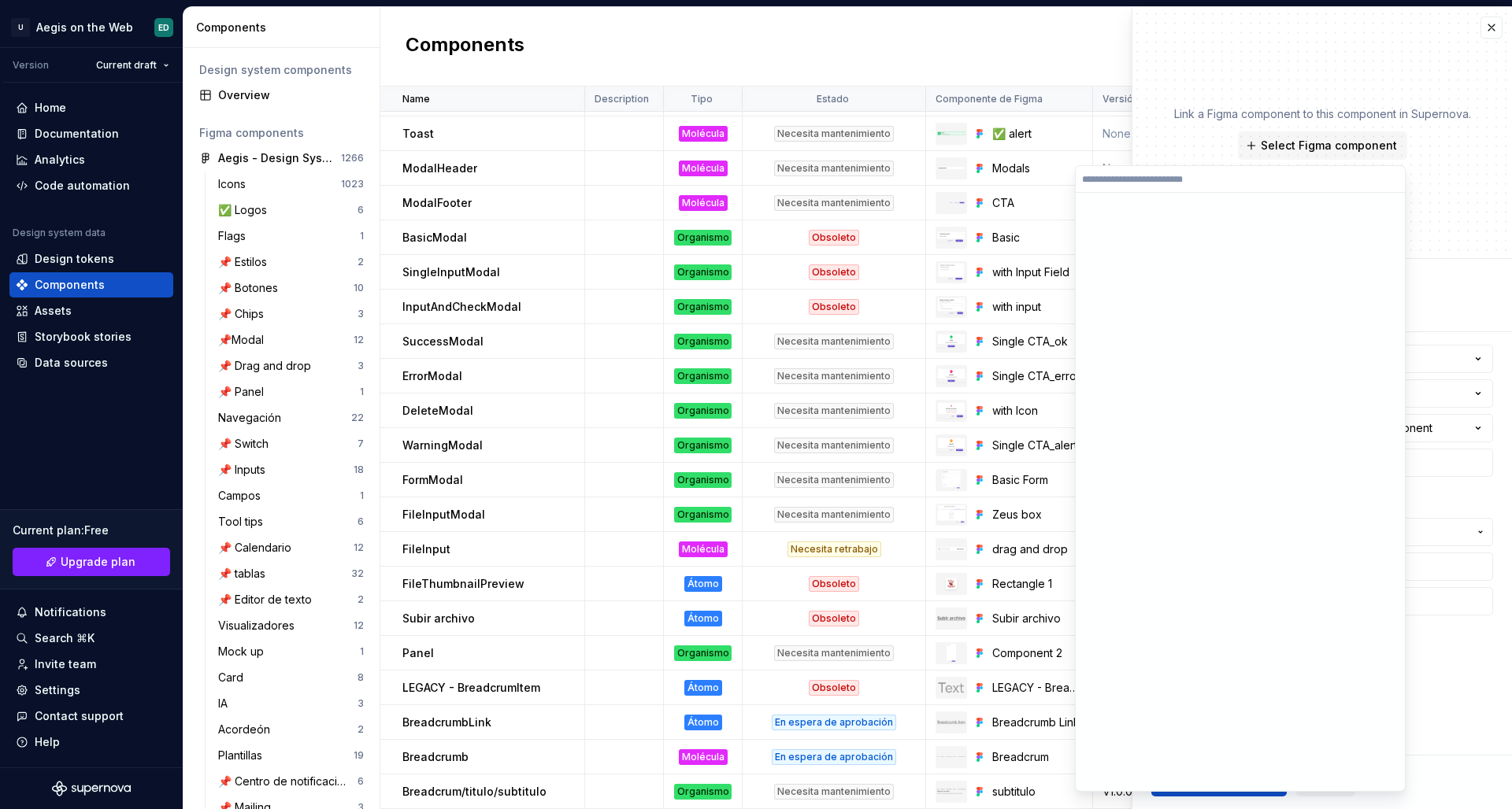
type textarea "*"
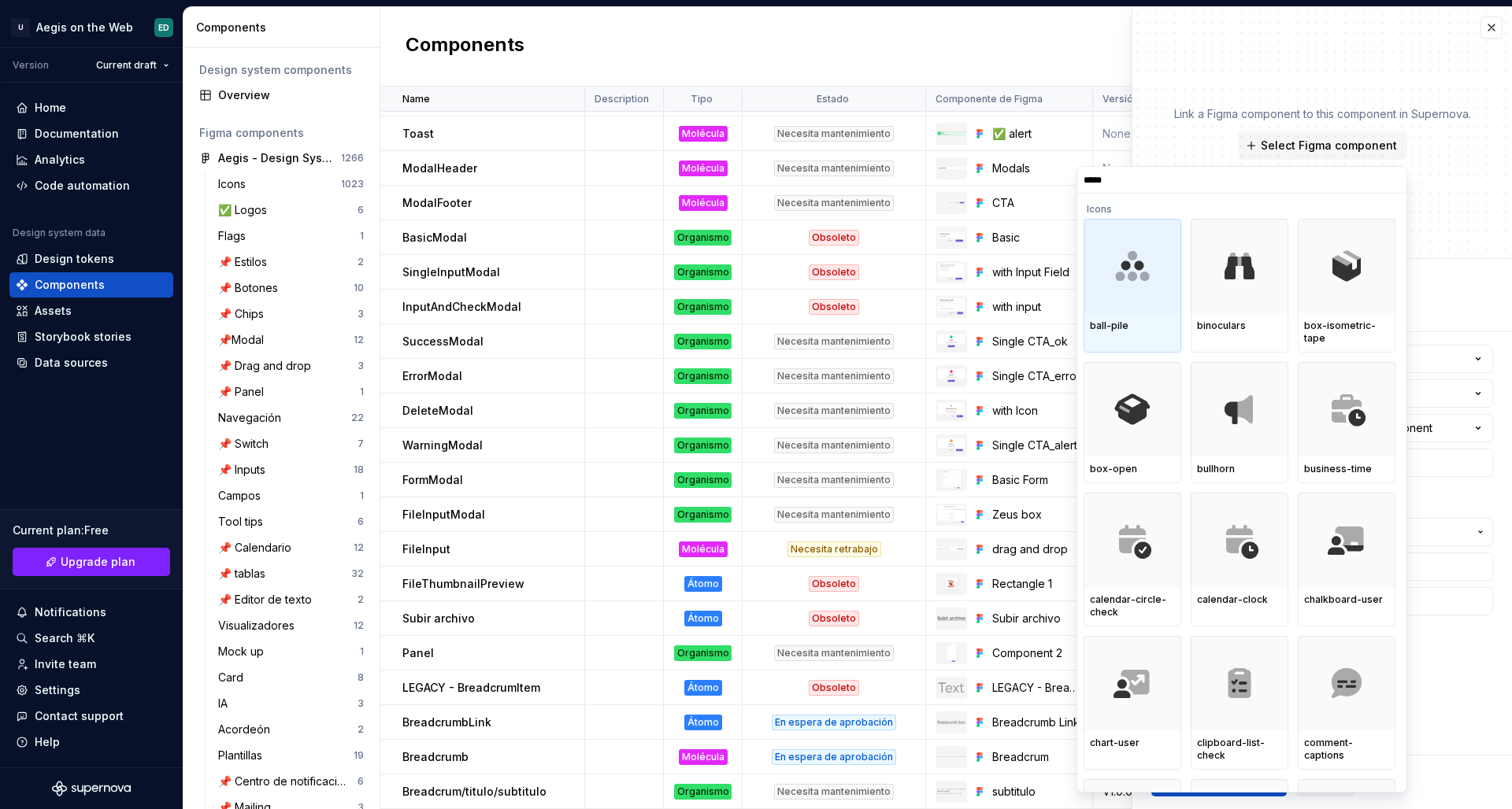
type input "******"
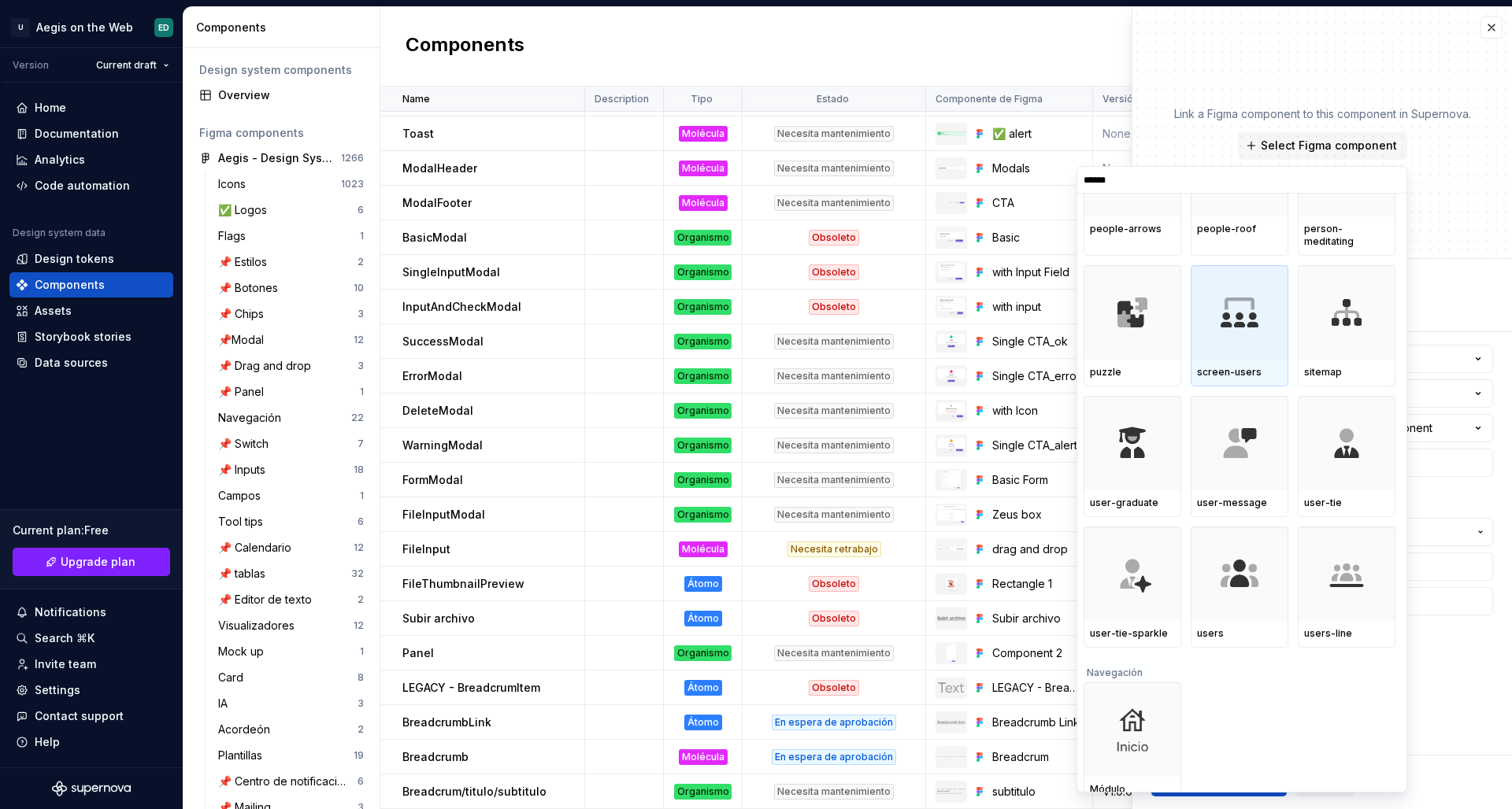
scroll to position [1126, 0]
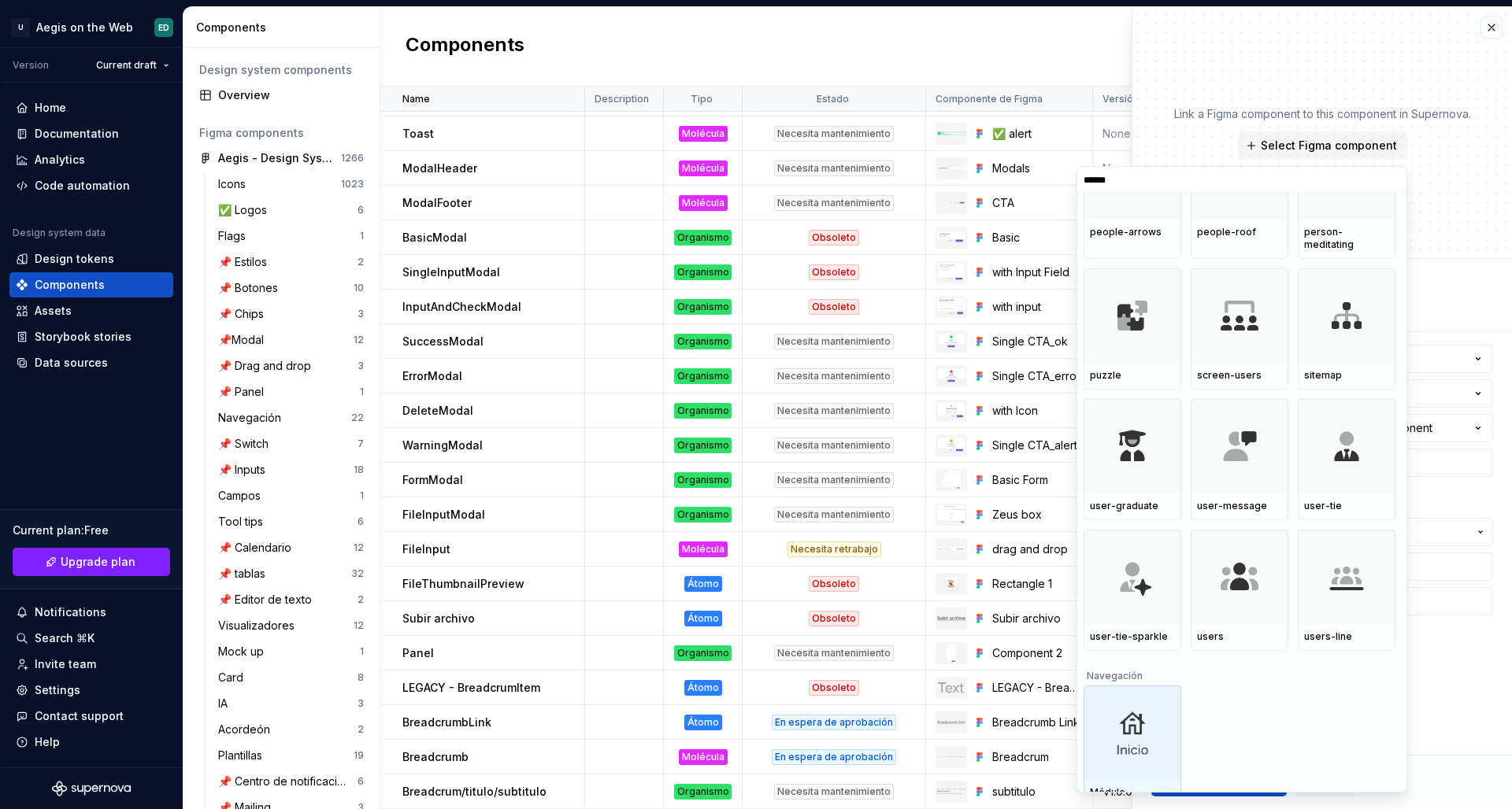
click at [1153, 702] on img at bounding box center [1132, 734] width 85 height 72
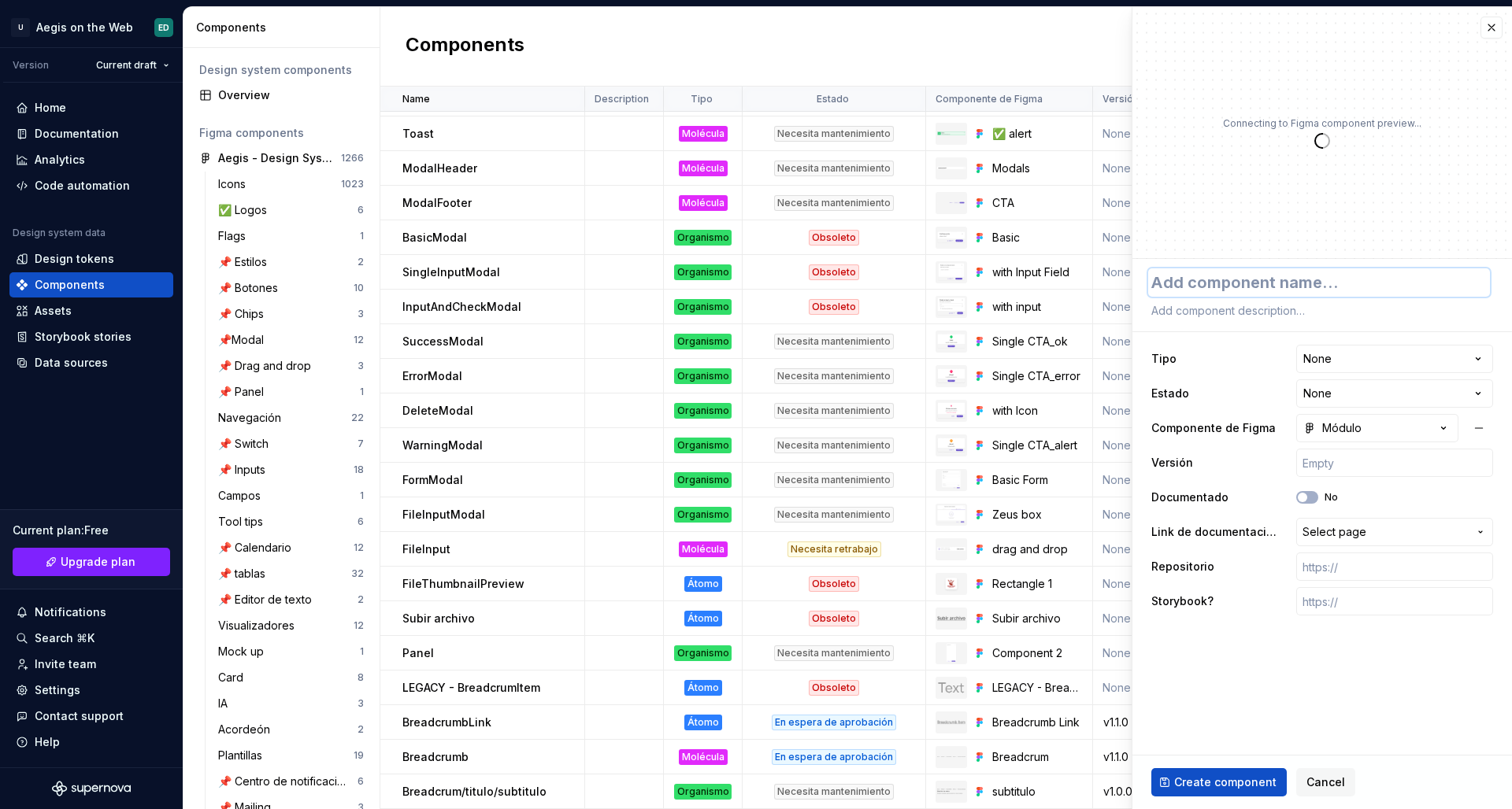
click at [1190, 289] on textarea at bounding box center [1319, 283] width 341 height 28
type textarea "*"
type textarea "M´"
type textarea "*"
type textarea "Mó"
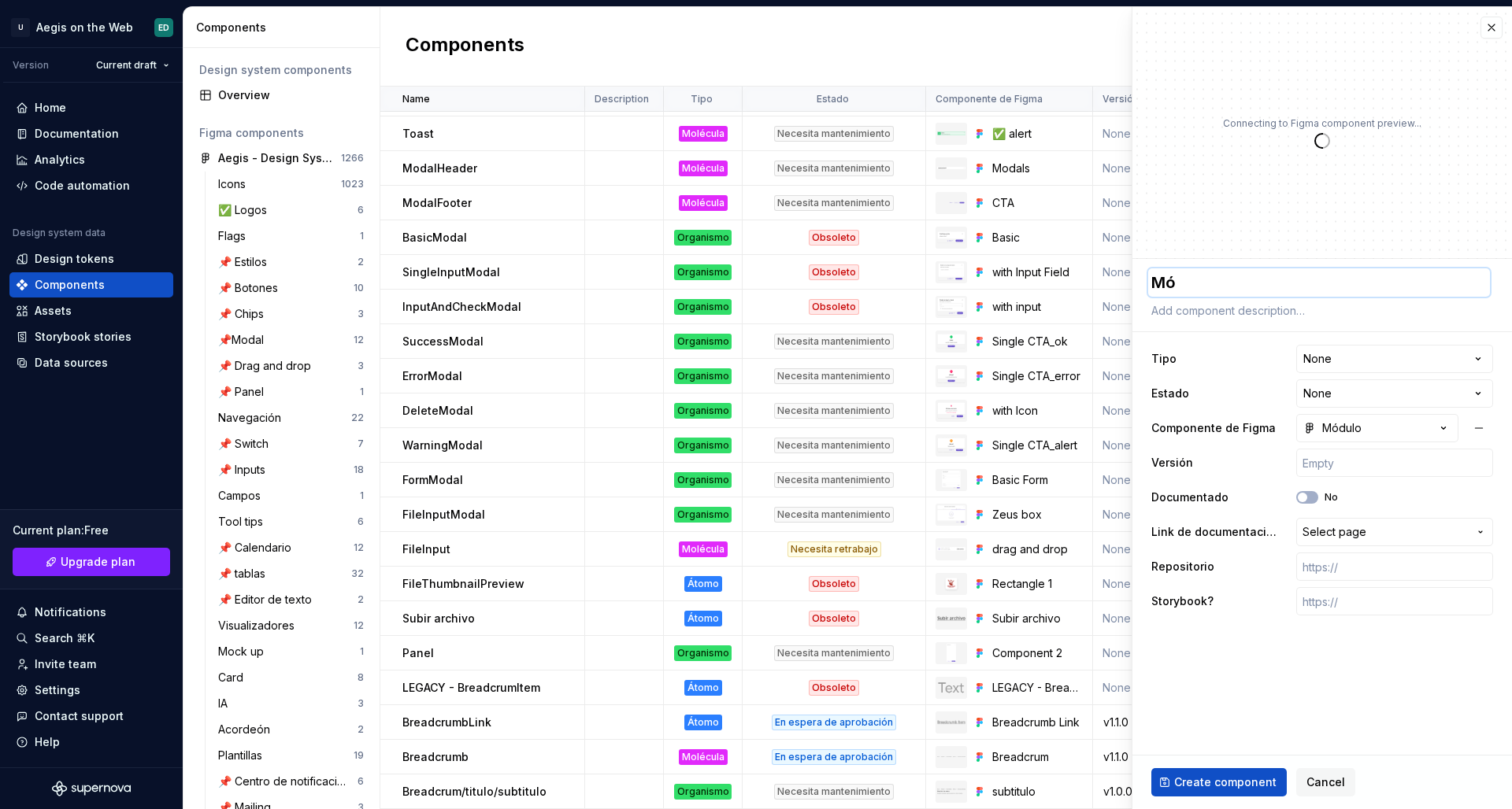
type textarea "*"
type textarea "Mód"
type textarea "*"
type textarea "Módu"
type textarea "*"
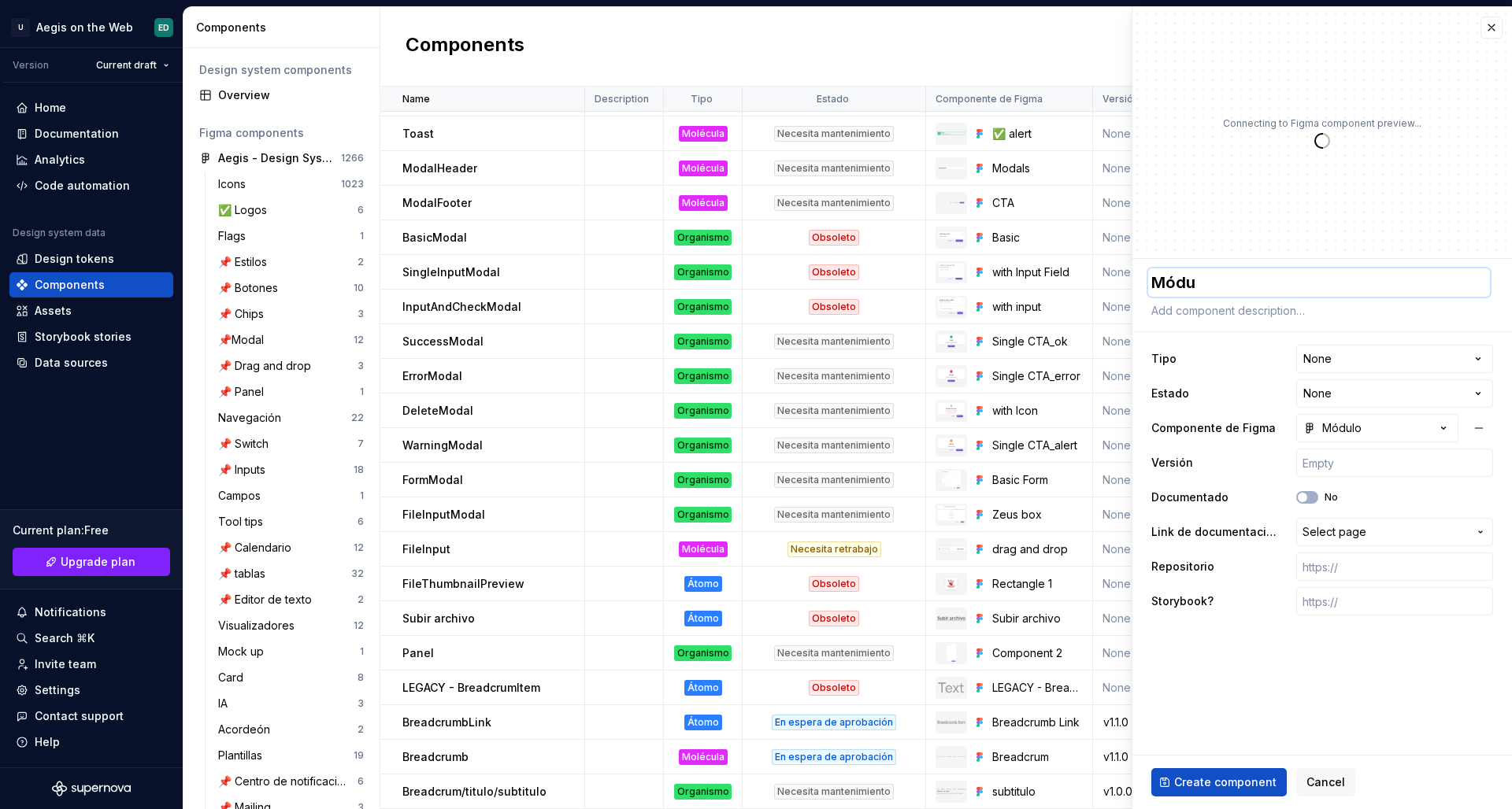
type textarea "Módul"
type textarea "*"
type textarea "Módulo"
type textarea "*"
type textarea "Módulo"
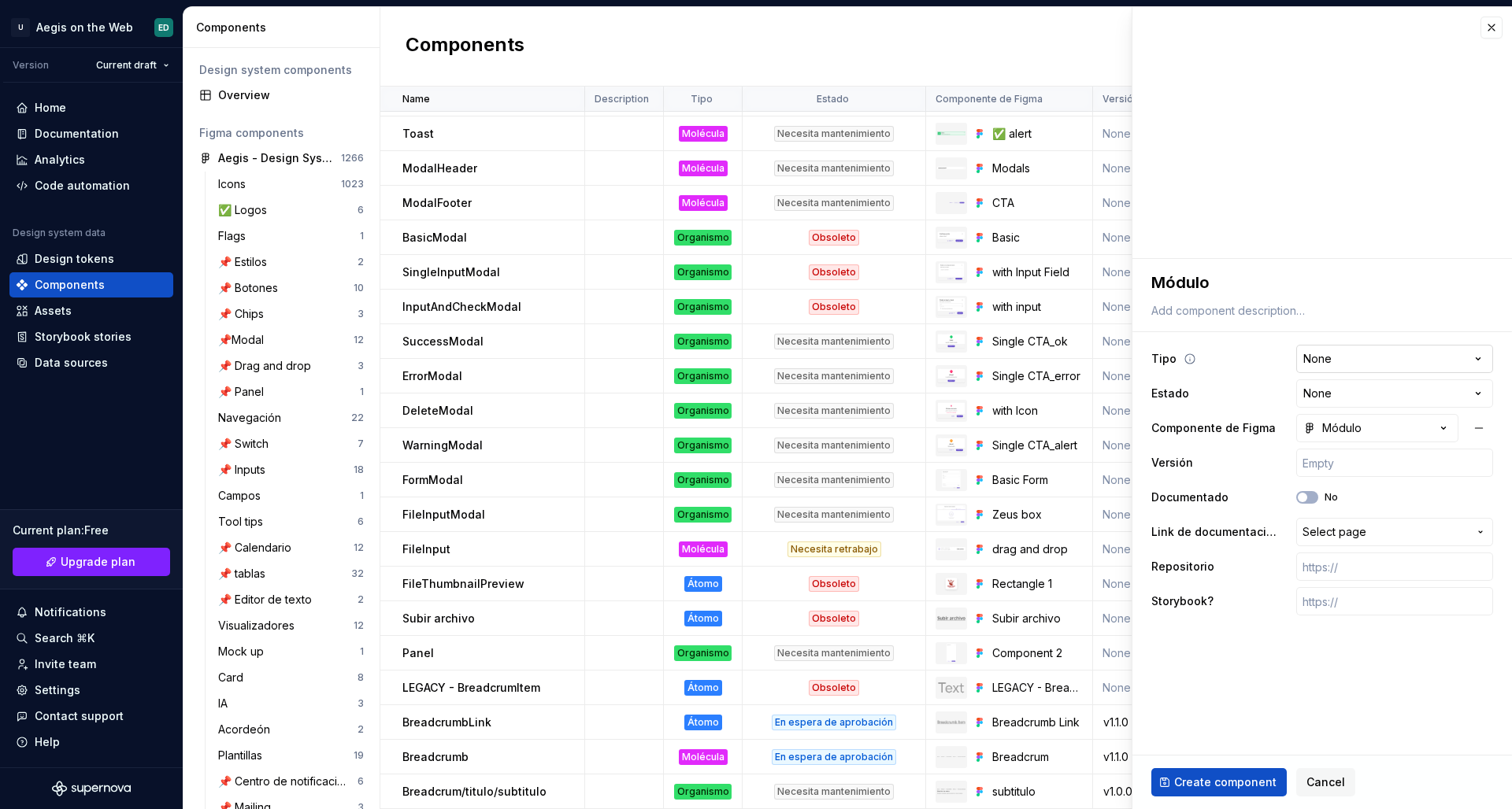
click at [1190, 370] on html "U Aegis on the Web ED Version Current draft Home Documentation Analytics Code a…" at bounding box center [756, 404] width 1512 height 809
select select "**********"
type textarea "*"
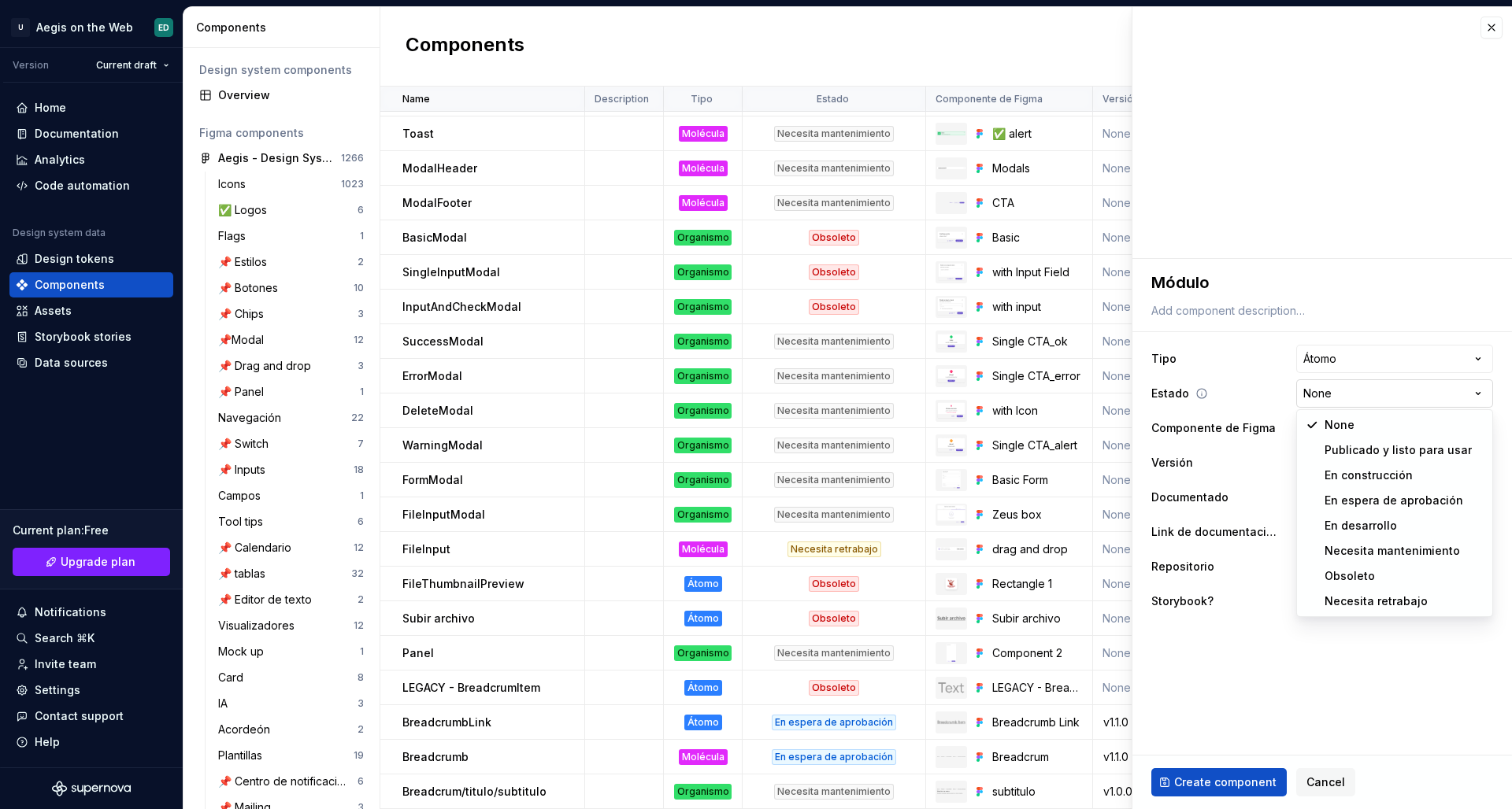
click at [1190, 397] on html "U Aegis on the Web ED Version Current draft Home Documentation Analytics Code a…" at bounding box center [756, 404] width 1512 height 809
select select "**********"
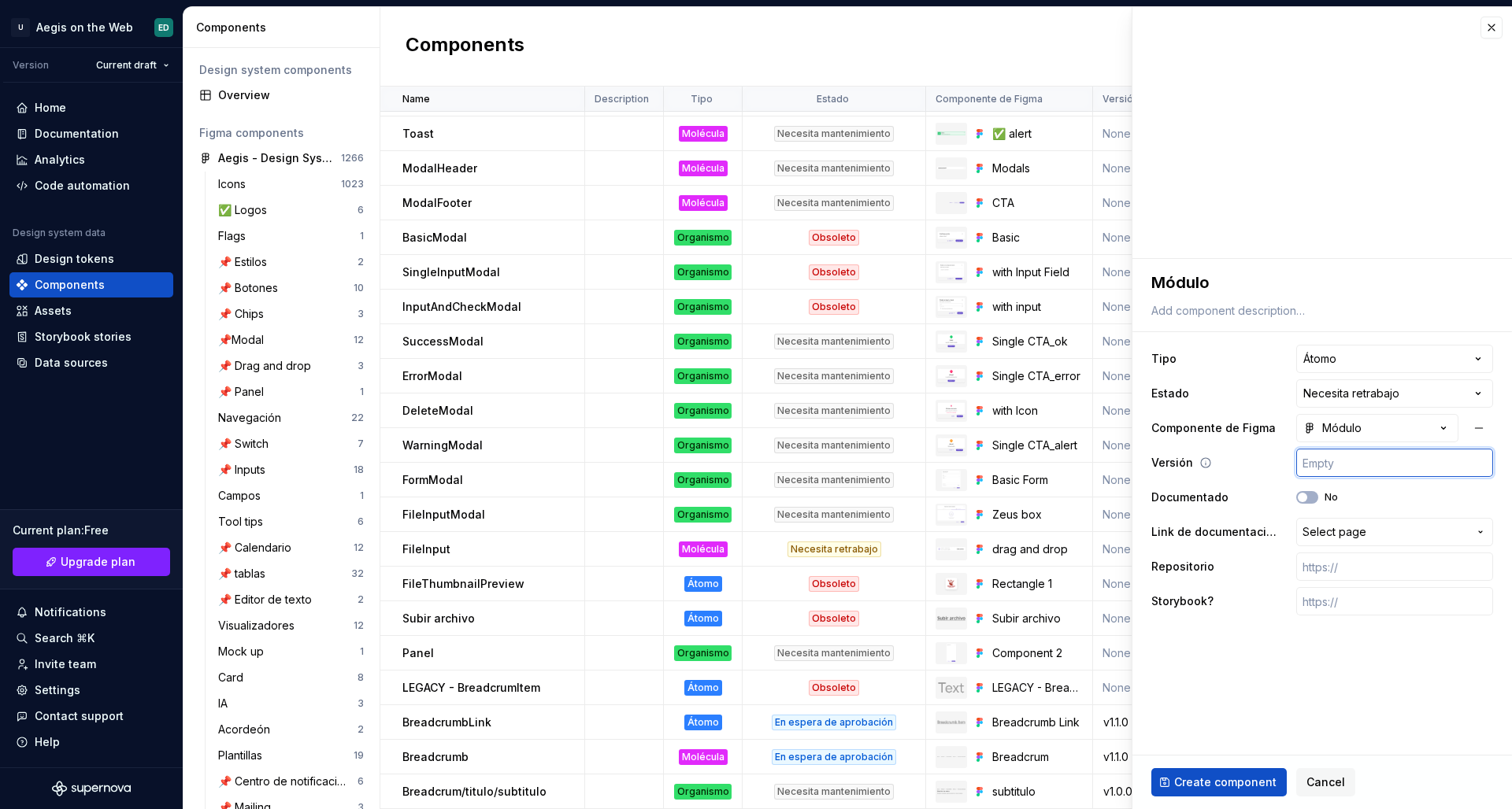
click at [1190, 459] on input "text" at bounding box center [1394, 463] width 197 height 28
click at [1190, 702] on div "Create component Cancel" at bounding box center [1322, 782] width 380 height 54
click at [1190, 702] on span "Create component" at bounding box center [1225, 782] width 102 height 16
type textarea "*"
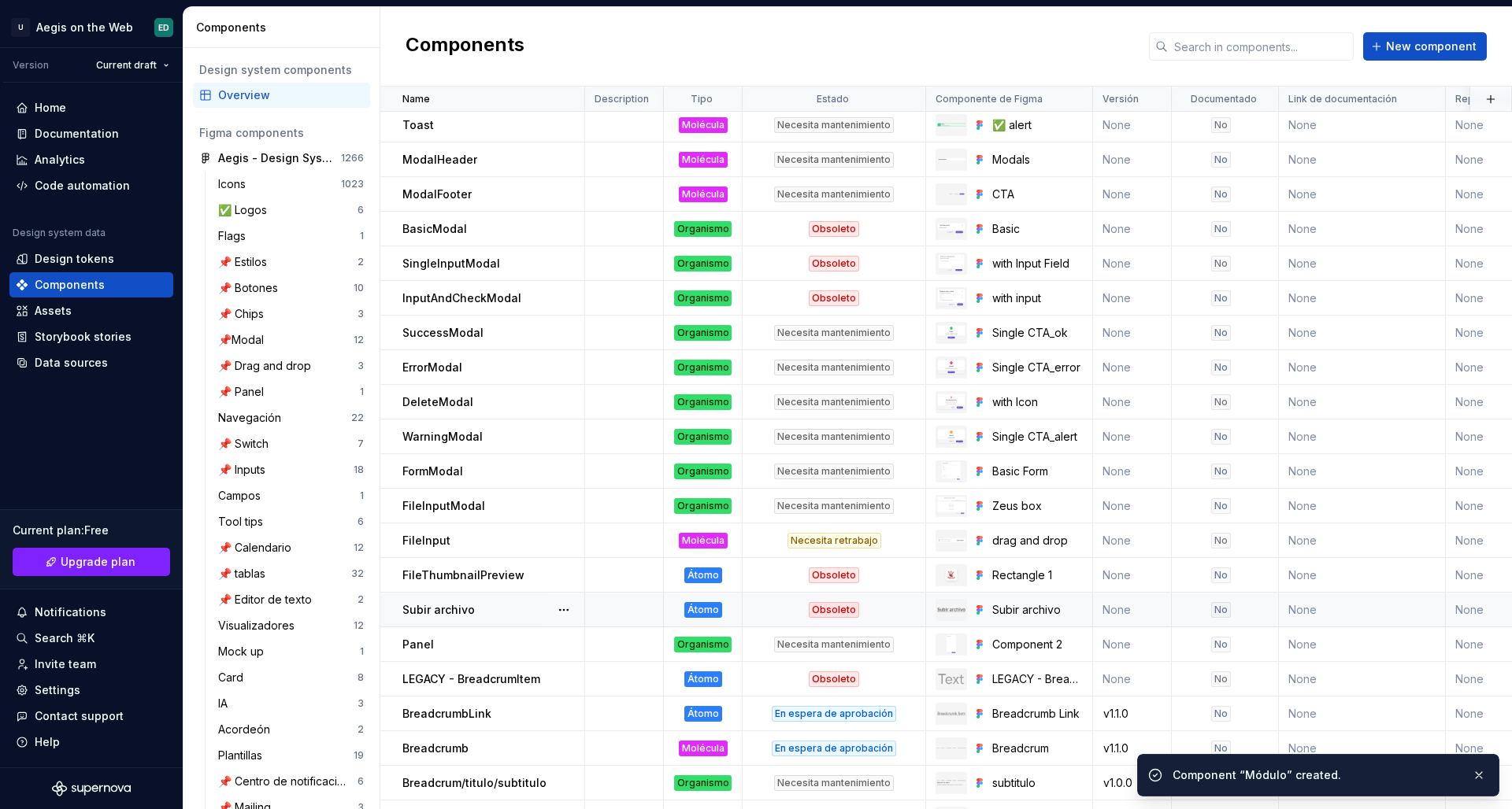
scroll to position [870, 0]
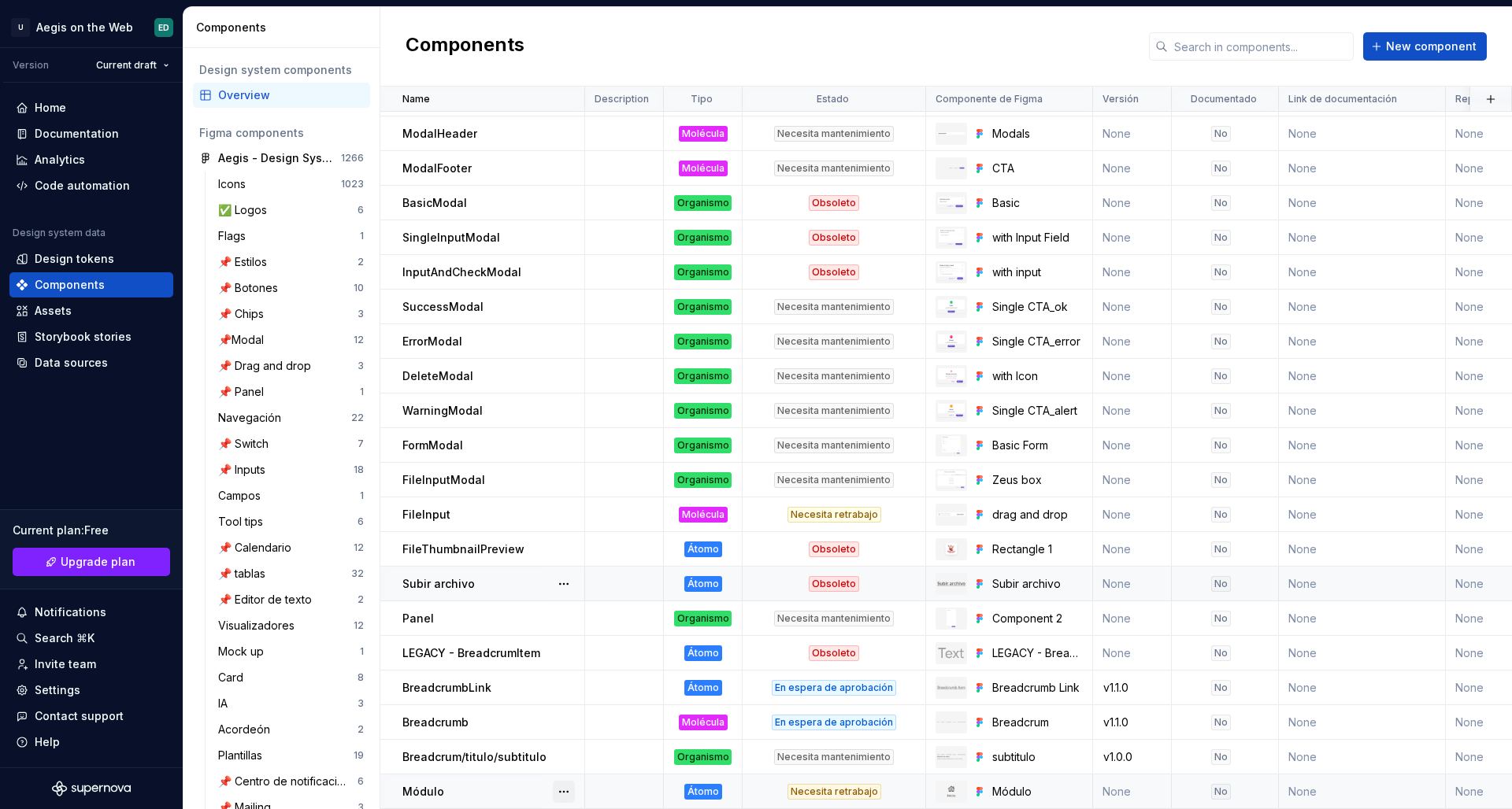
click at [566, 702] on button "button" at bounding box center [564, 791] width 22 height 22
click at [566, 702] on button "button" at bounding box center [564, 791] width 22 height 22
click at [619, 702] on div "Open component detail" at bounding box center [646, 720] width 130 height 16
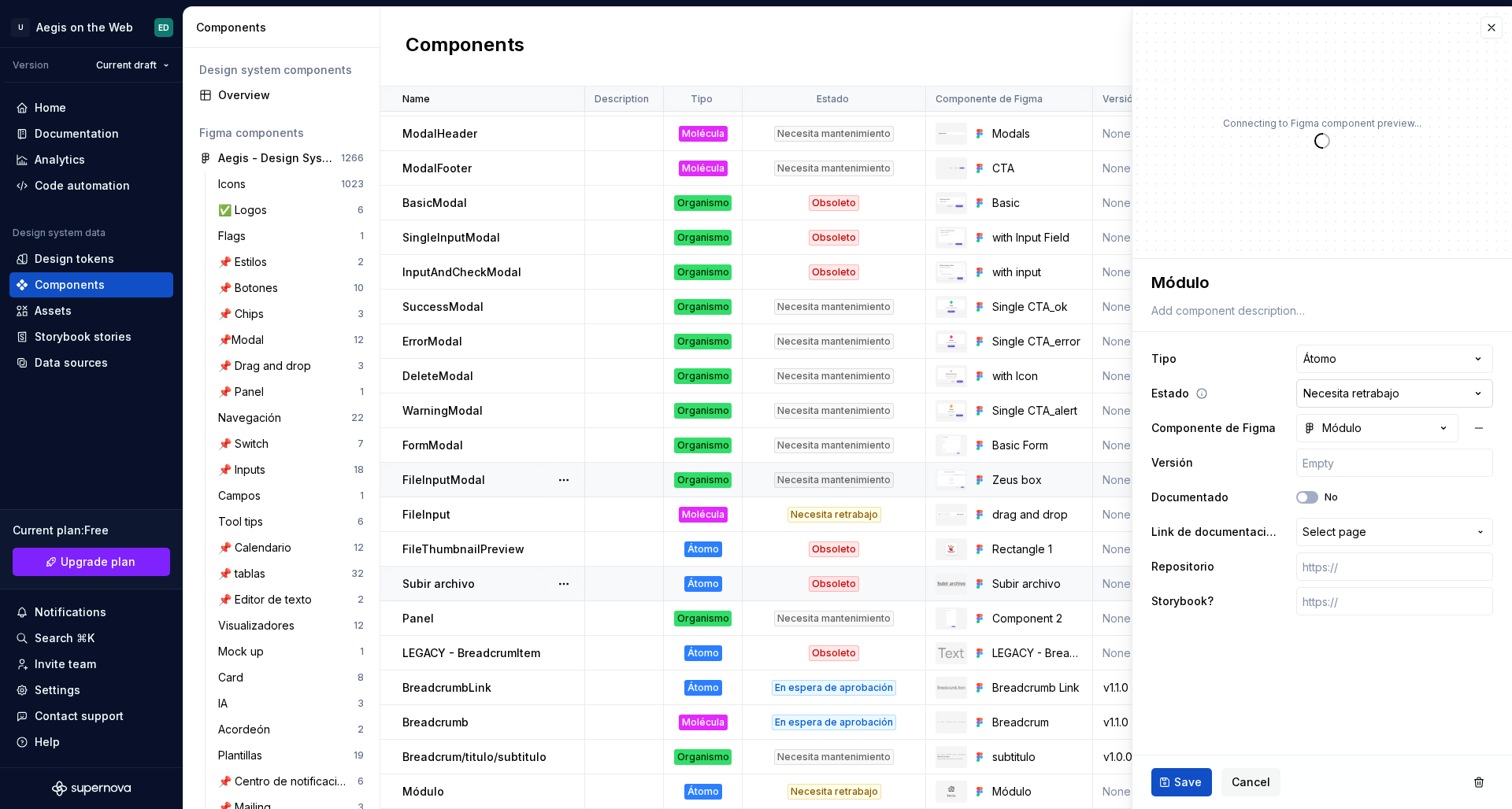
click at [1190, 402] on html "U Aegis on the Web ED Version Current draft Home Documentation Analytics Code a…" at bounding box center [756, 404] width 1512 height 809
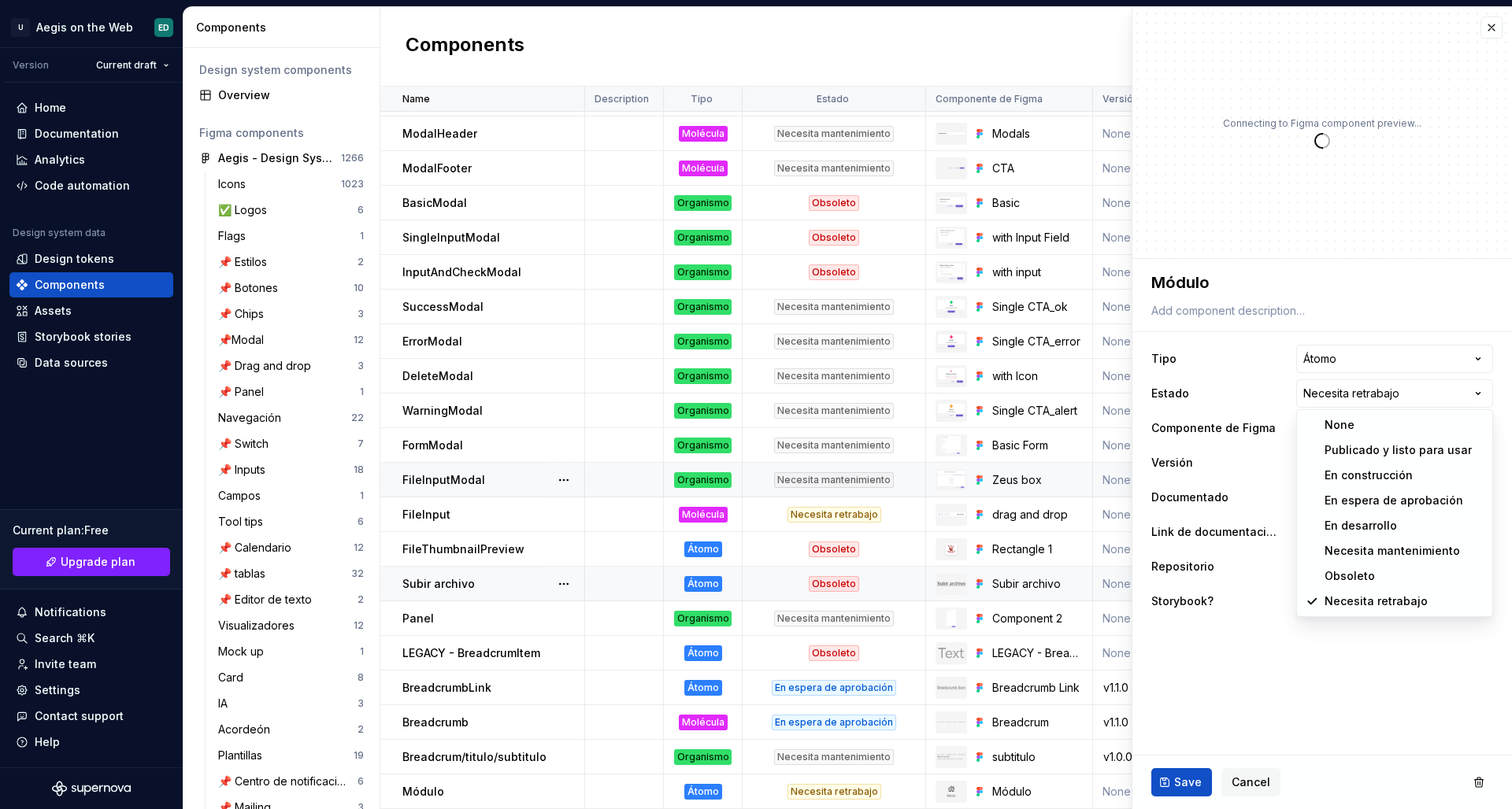
type textarea "*"
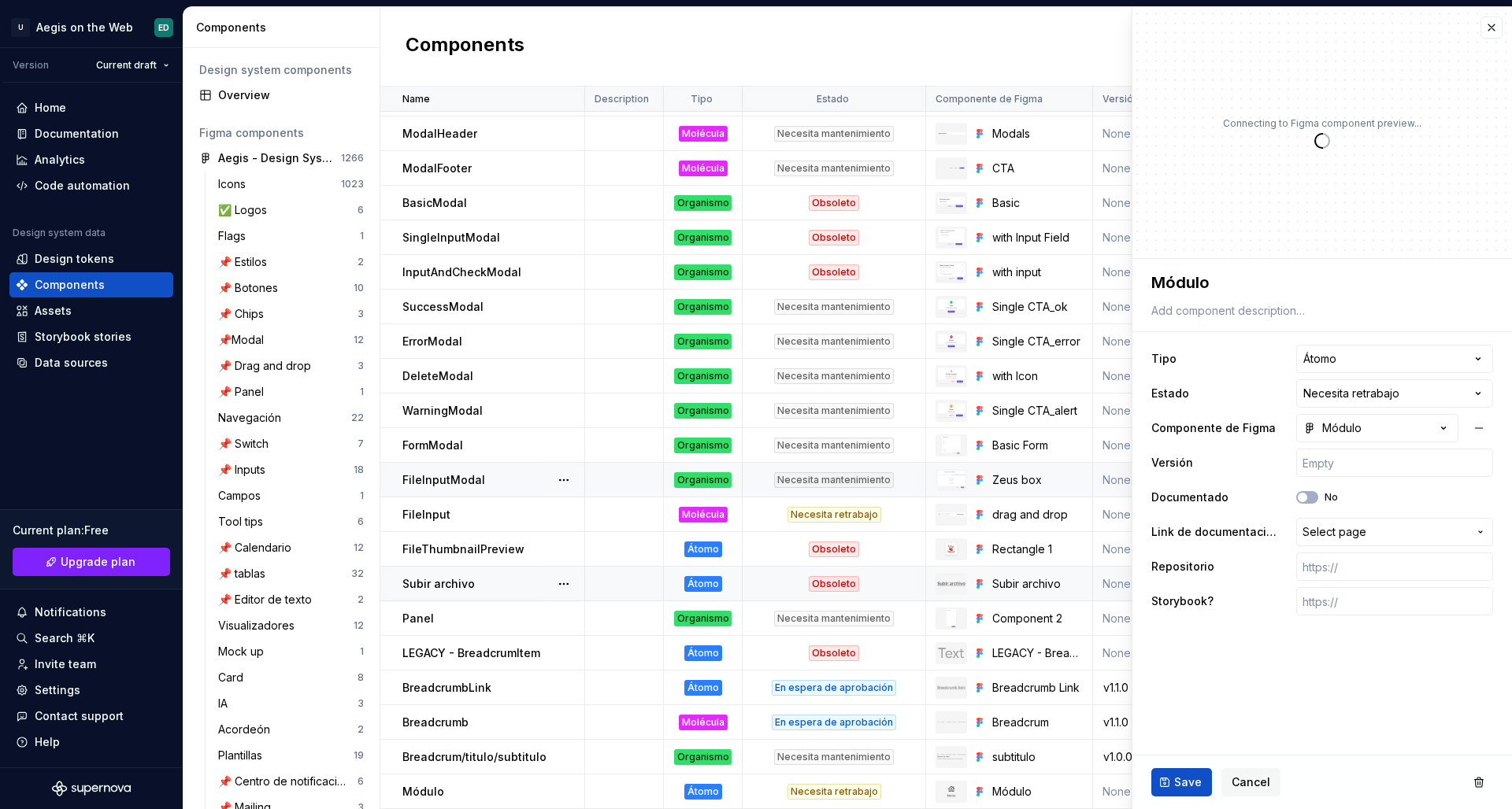
click at [1190, 366] on html "U Aegis on the Web ED Version Current draft Home Documentation Analytics Code a…" at bounding box center [756, 404] width 1512 height 809
click at [1190, 356] on html "U Aegis on the Web ED Version Current draft Home Documentation Analytics Code a…" at bounding box center [756, 404] width 1512 height 809
select select "**********"
click at [1190, 702] on span "Save" at bounding box center [1187, 782] width 28 height 16
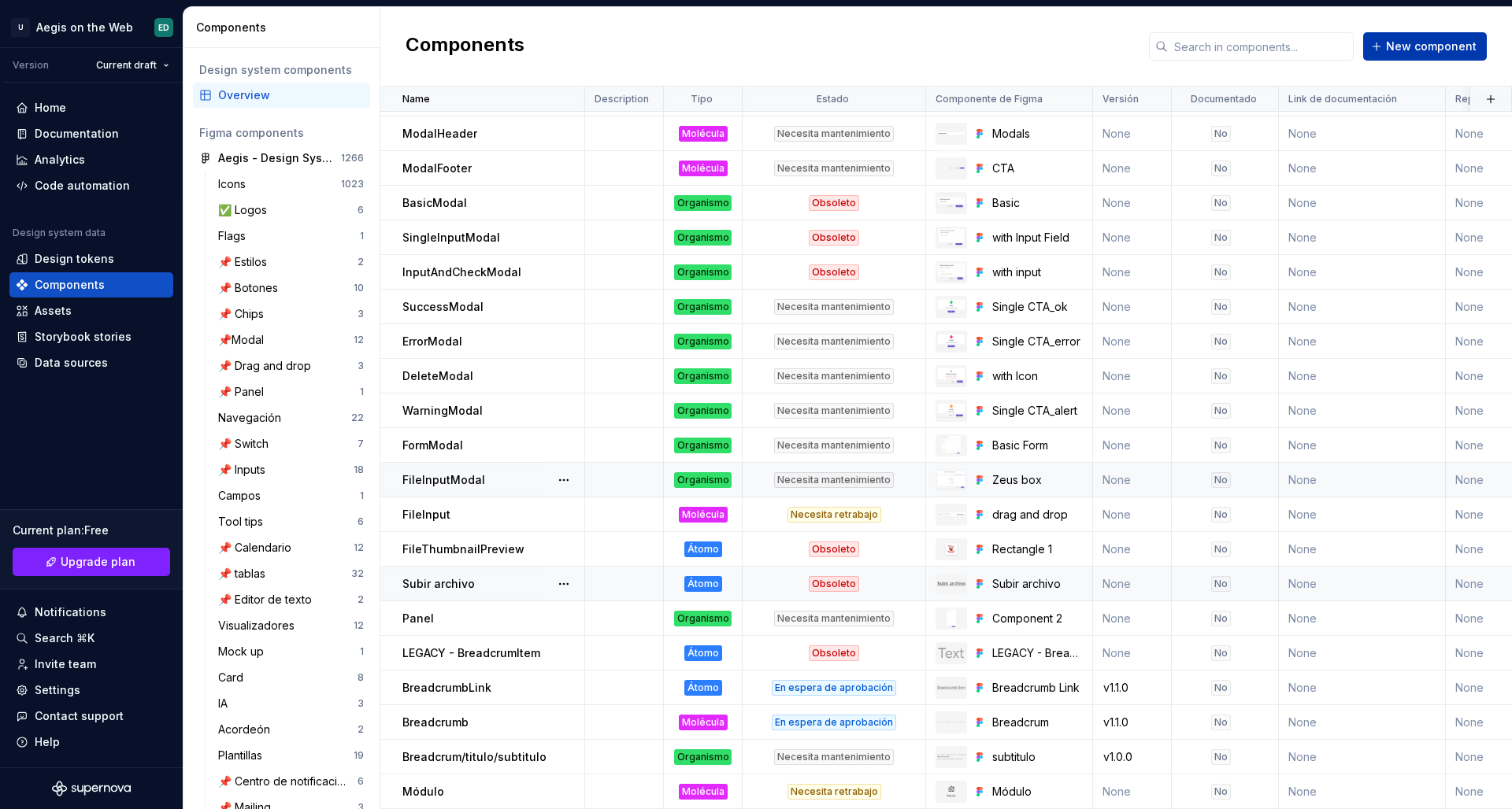
click at [1190, 49] on span "New component" at bounding box center [1431, 46] width 90 height 16
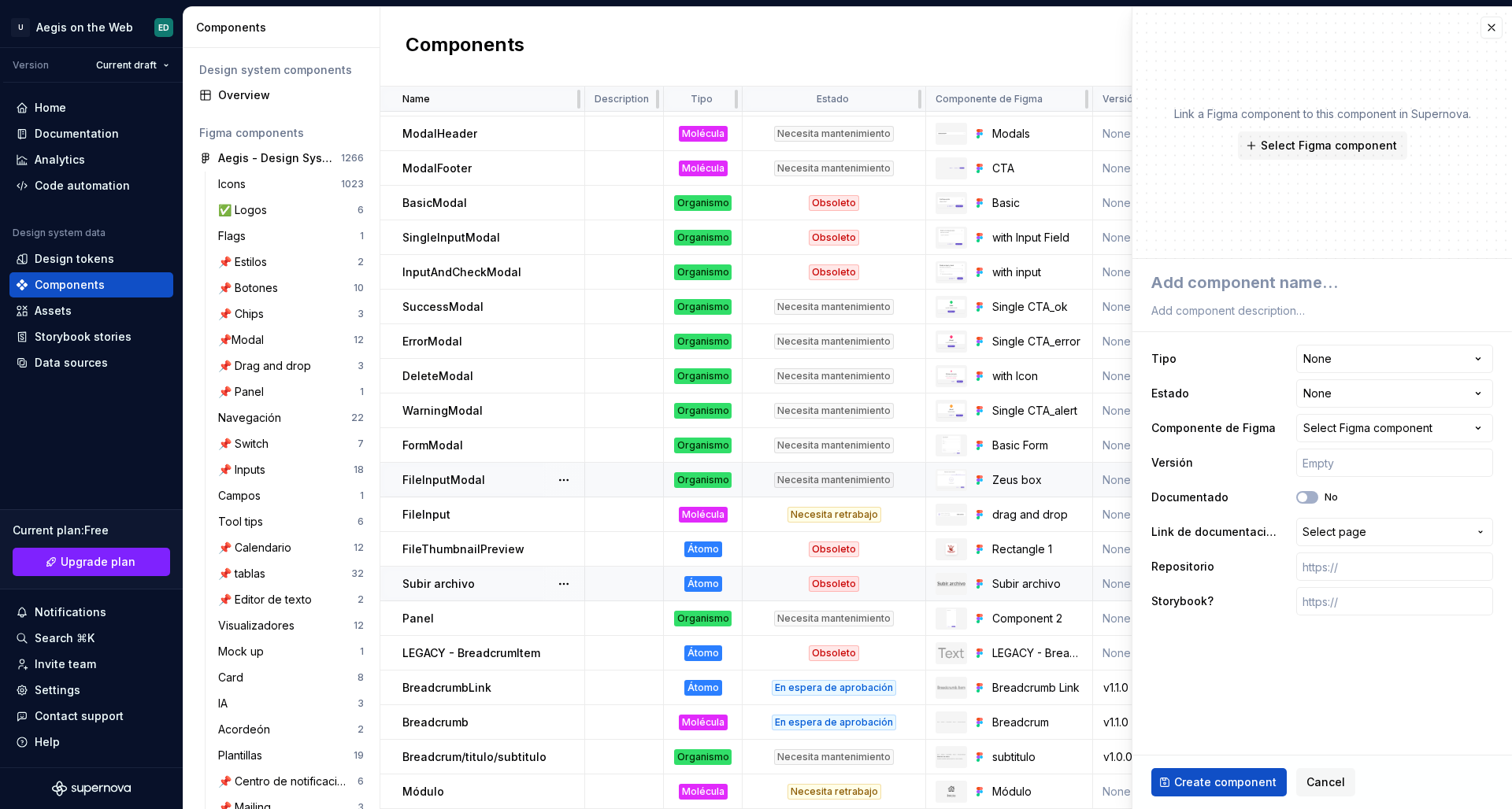
type textarea "*"
type textarea "Atom/menu_1nivel"
click at [1190, 154] on button "Select Figma component" at bounding box center [1322, 146] width 169 height 28
type textarea "*"
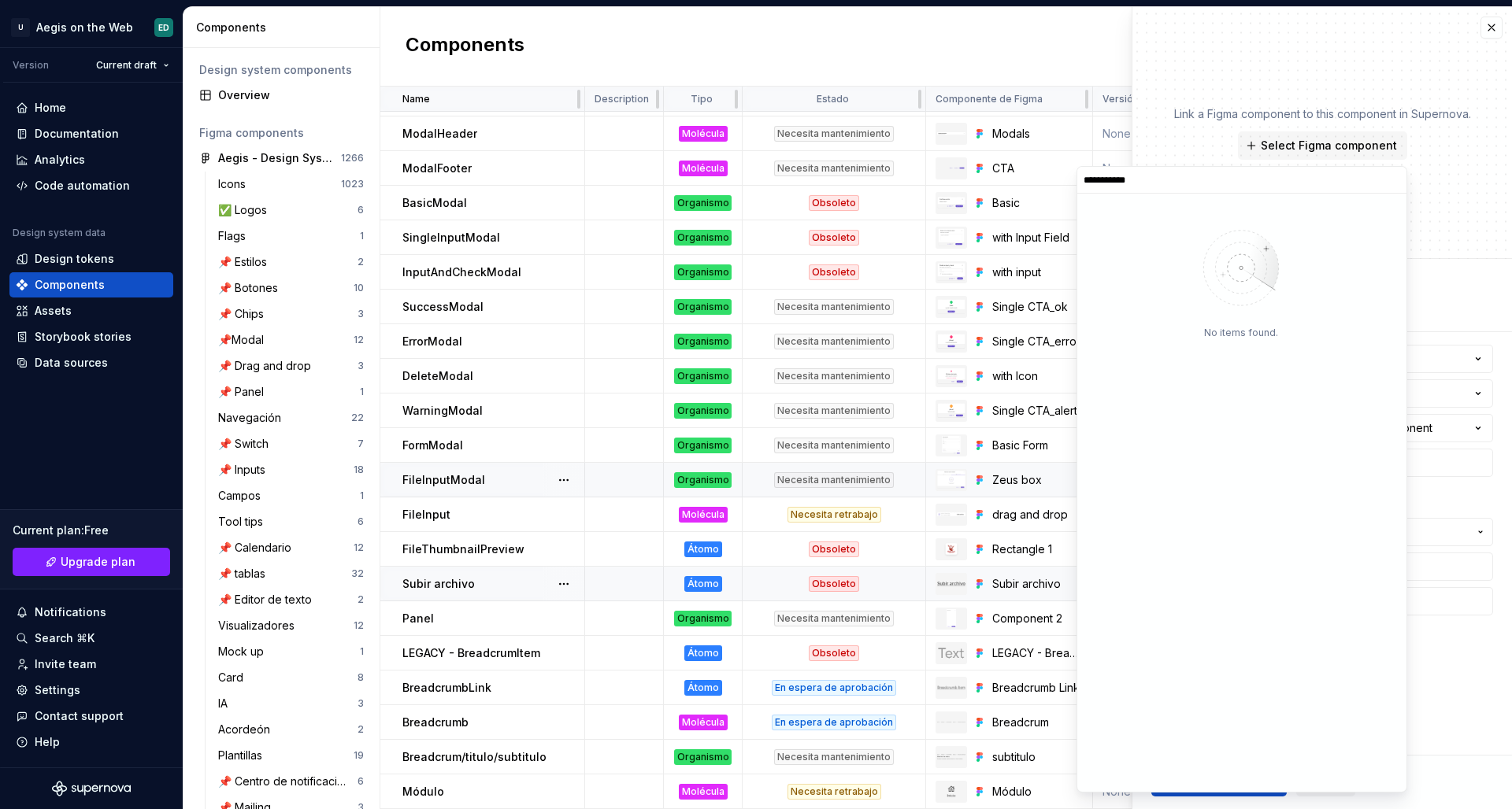
type input "**********"
click at [1129, 315] on div "menu_1nivel" at bounding box center [1132, 326] width 98 height 27
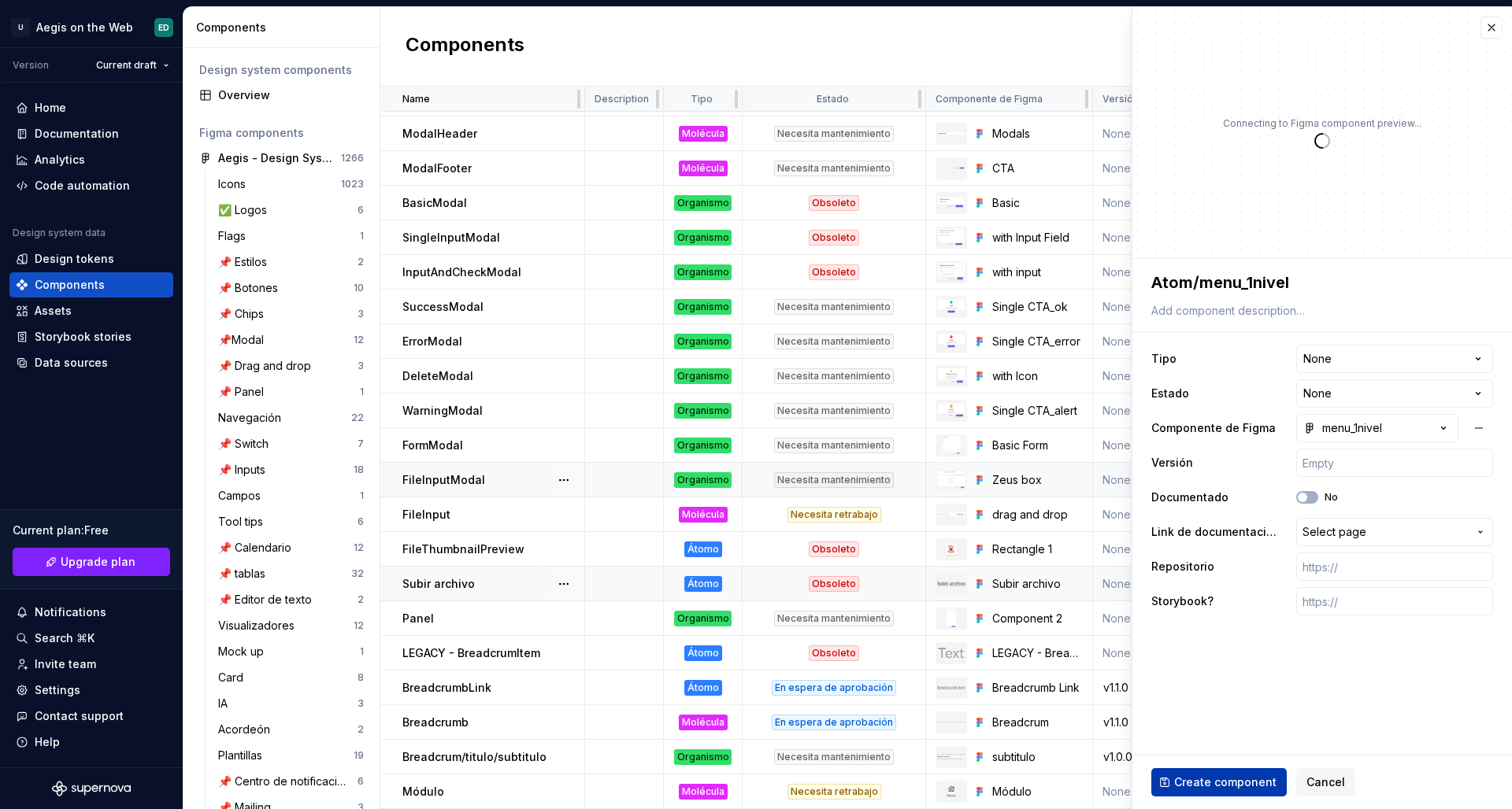
type textarea "*"
click at [1190, 431] on div "menu_1nivel" at bounding box center [1342, 428] width 79 height 16
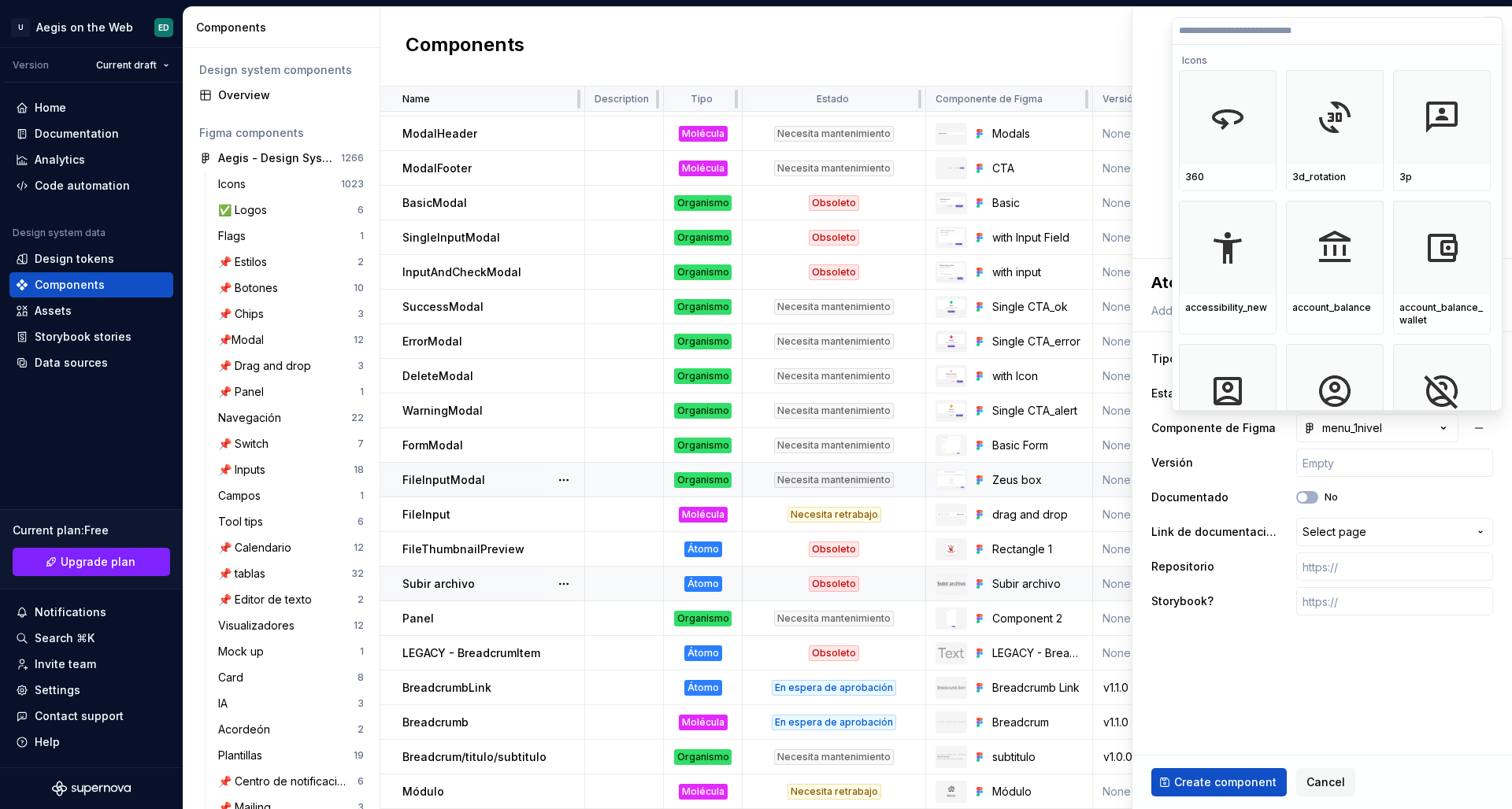
drag, startPoint x: 1207, startPoint y: 467, endPoint x: 1275, endPoint y: 403, distance: 93.4
click at [1190, 467] on html "U Aegis on the Web ED Version Current draft Home Documentation Analytics Code a…" at bounding box center [756, 404] width 1512 height 809
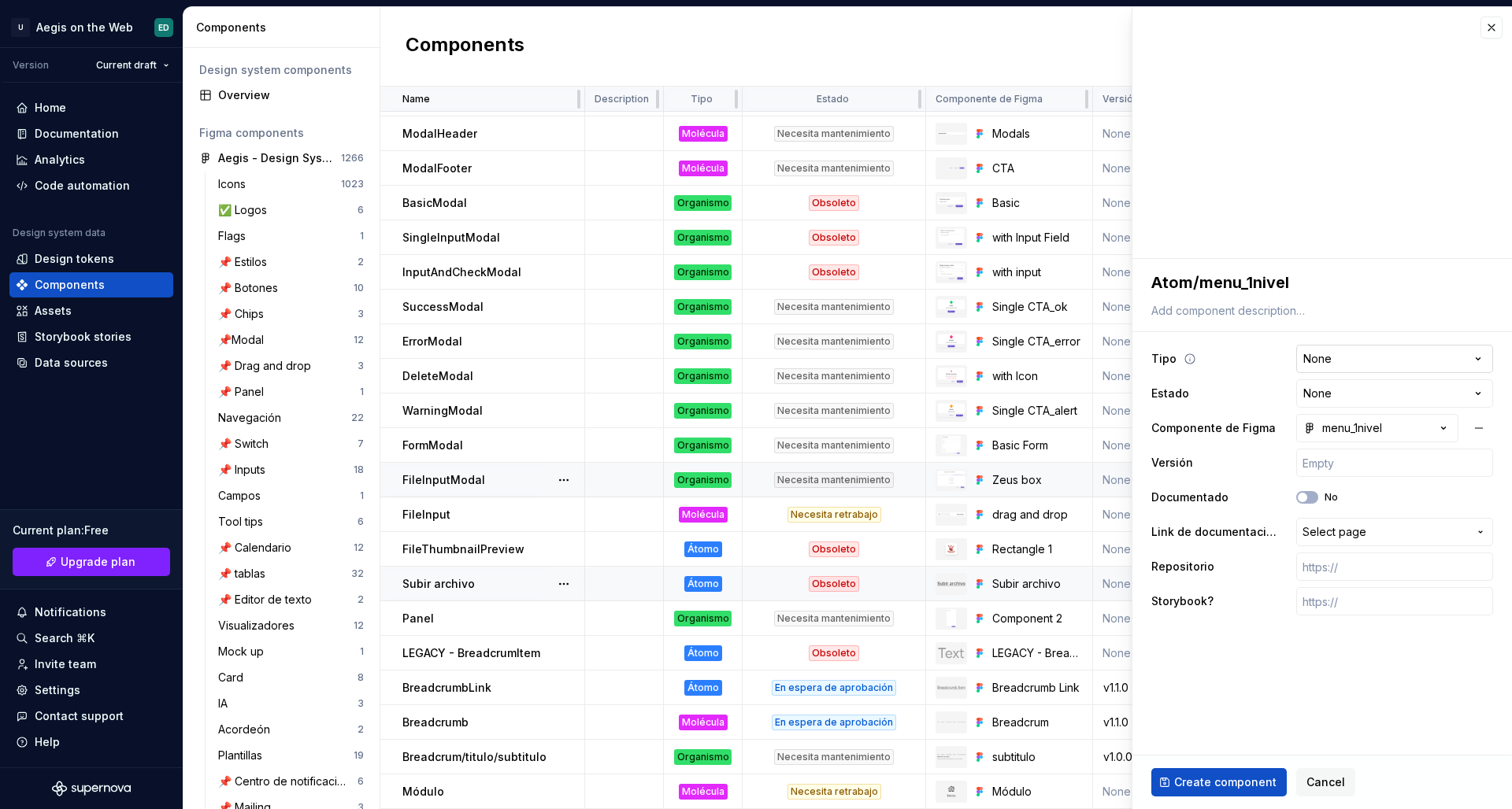
click at [1190, 351] on html "U Aegis on the Web ED Version Current draft Home Documentation Analytics Code a…" at bounding box center [756, 404] width 1512 height 809
select select "**********"
type textarea "*"
click at [1190, 394] on html "U Aegis on the Web ED Version Current draft Home Documentation Analytics Code a…" at bounding box center [756, 404] width 1512 height 809
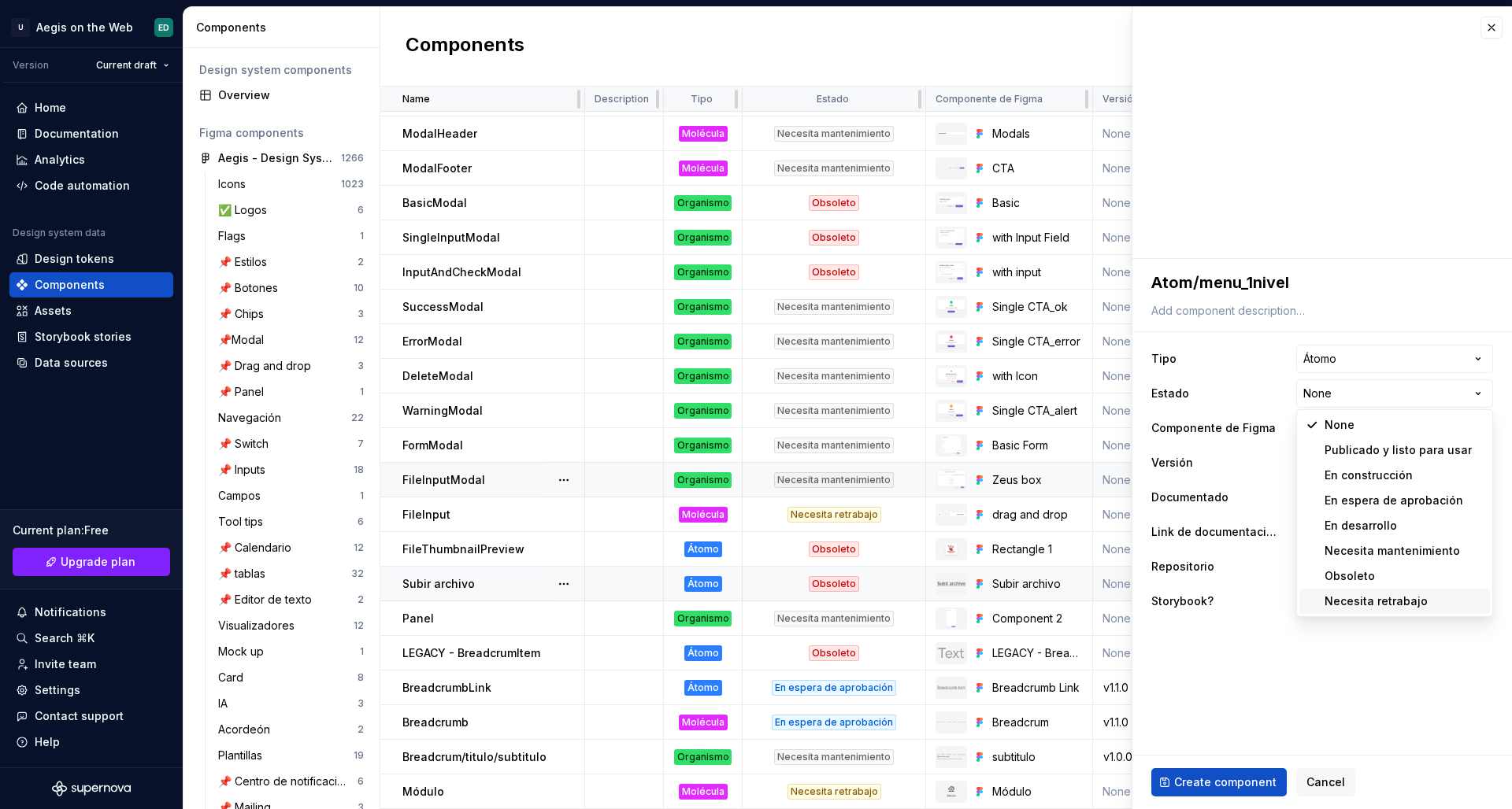
select select "**********"
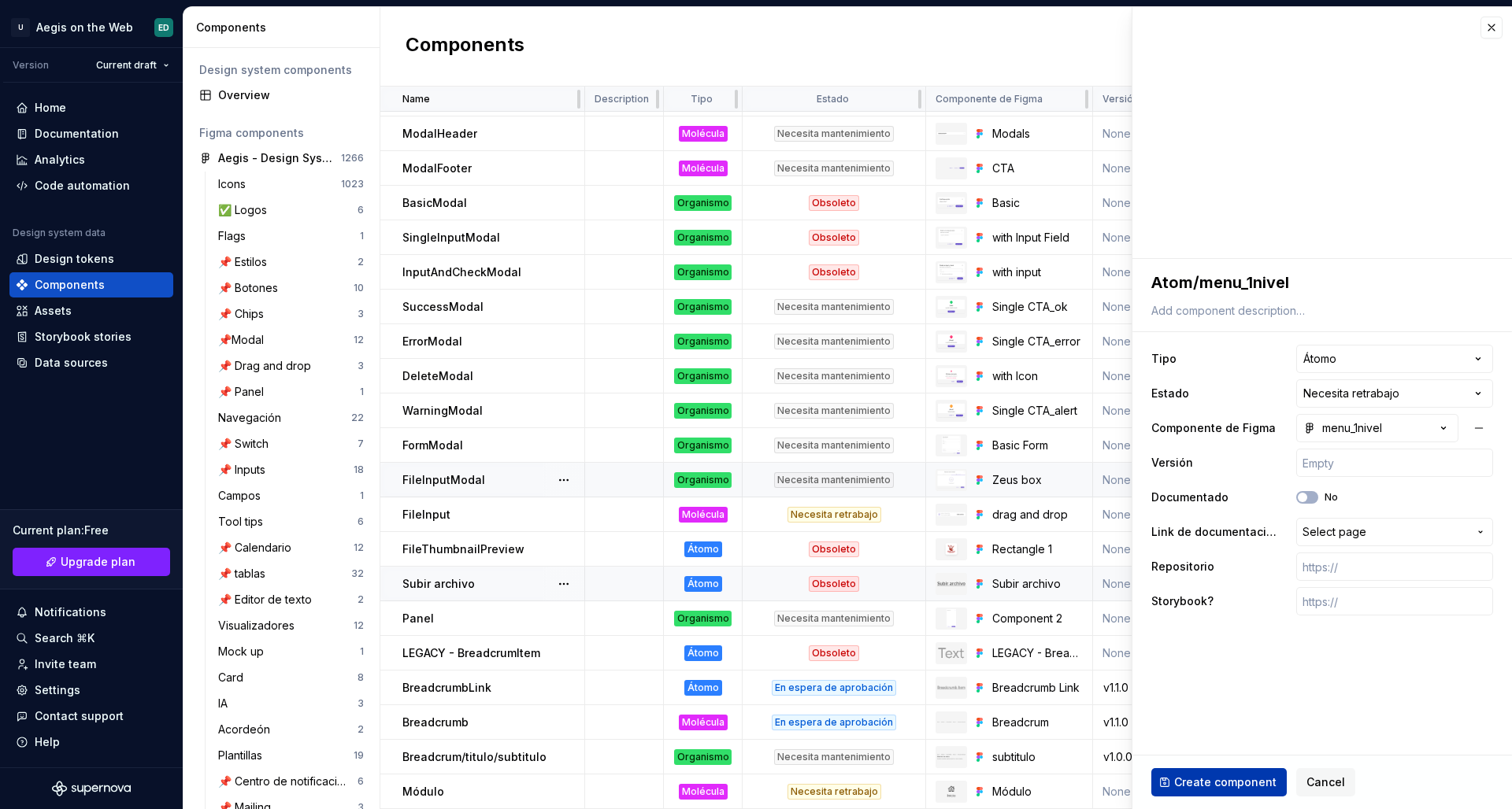
click at [1190, 702] on span "Create component" at bounding box center [1225, 782] width 102 height 16
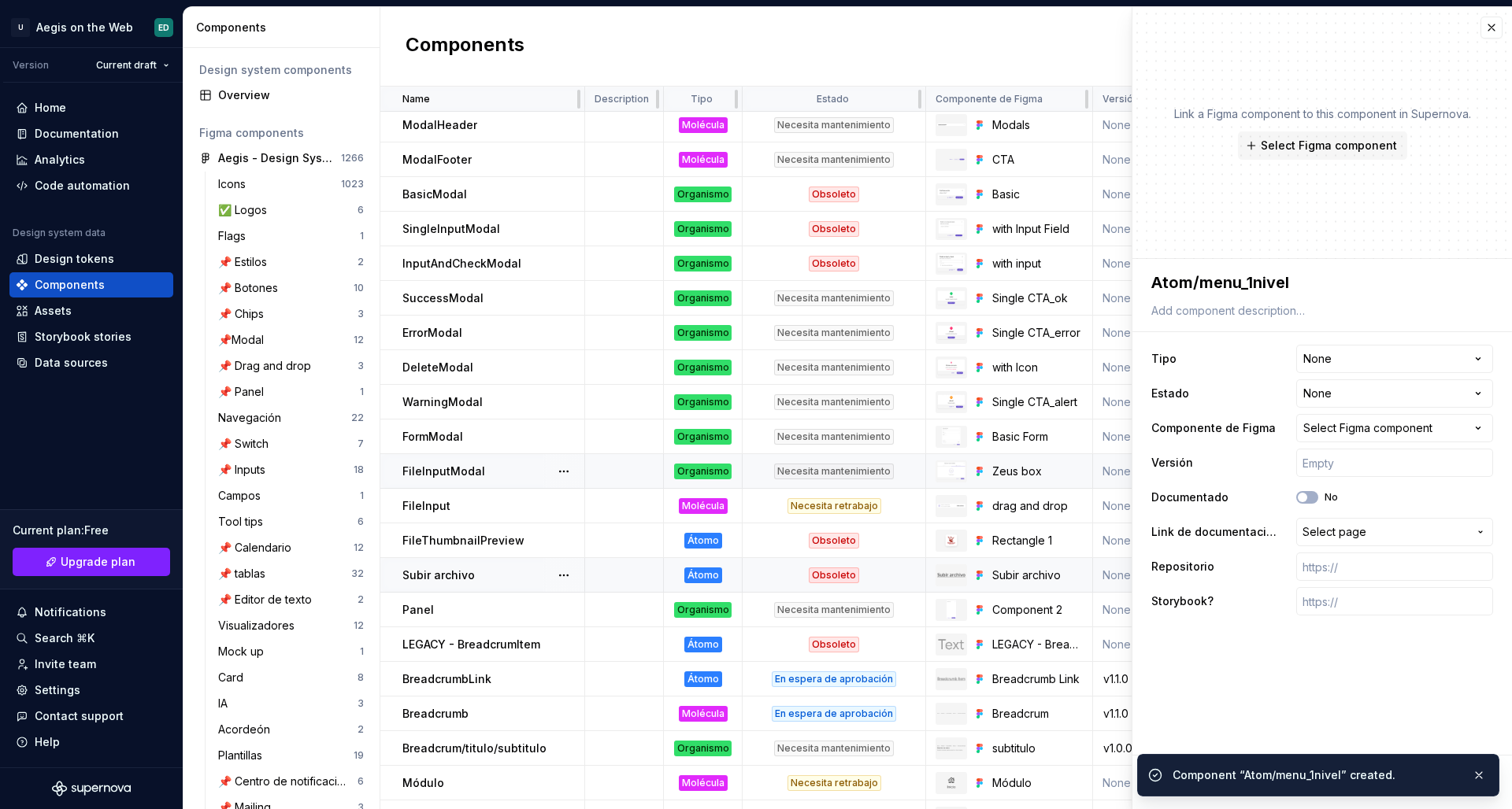
type textarea "*"
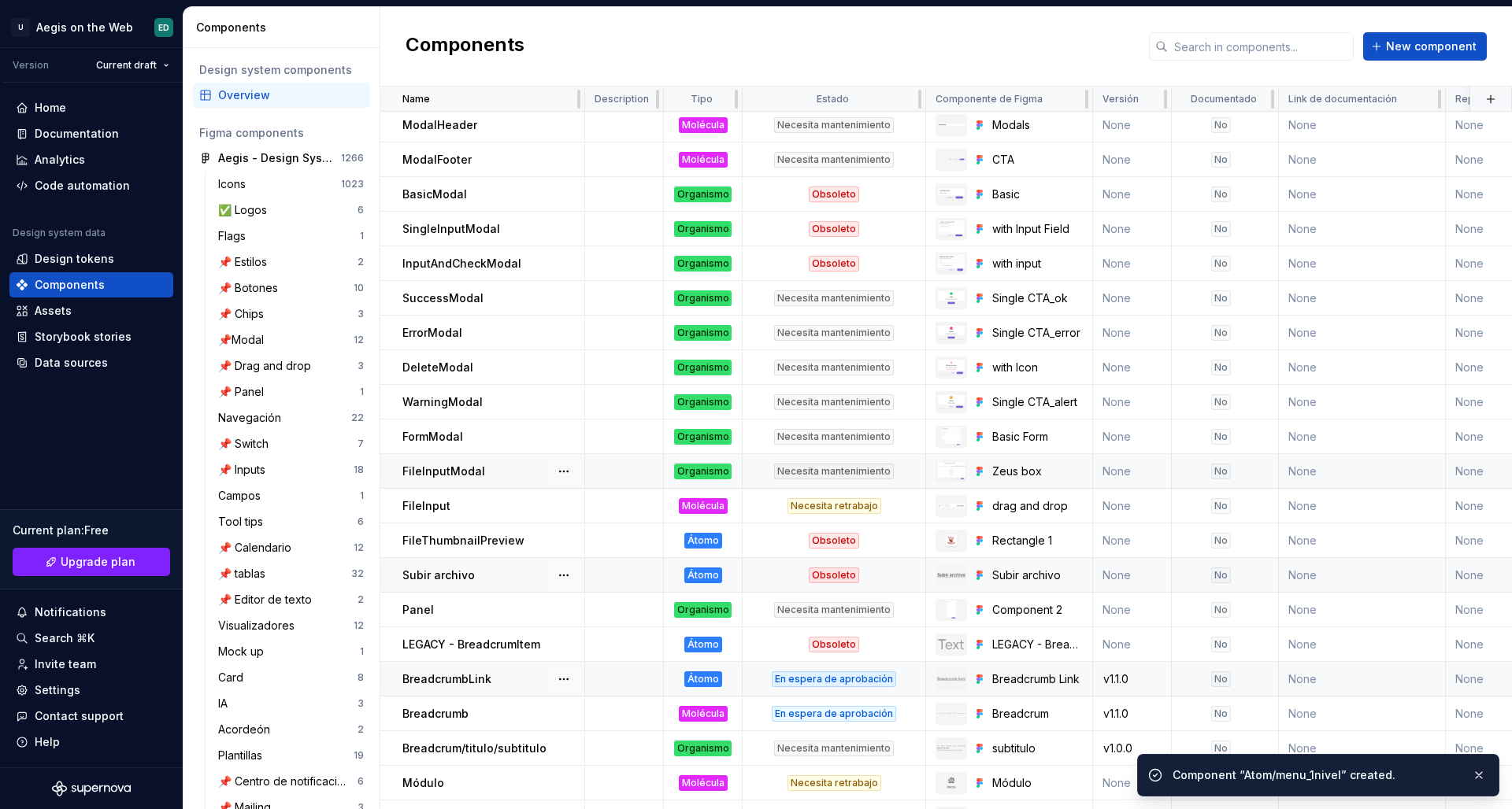
scroll to position [904, 0]
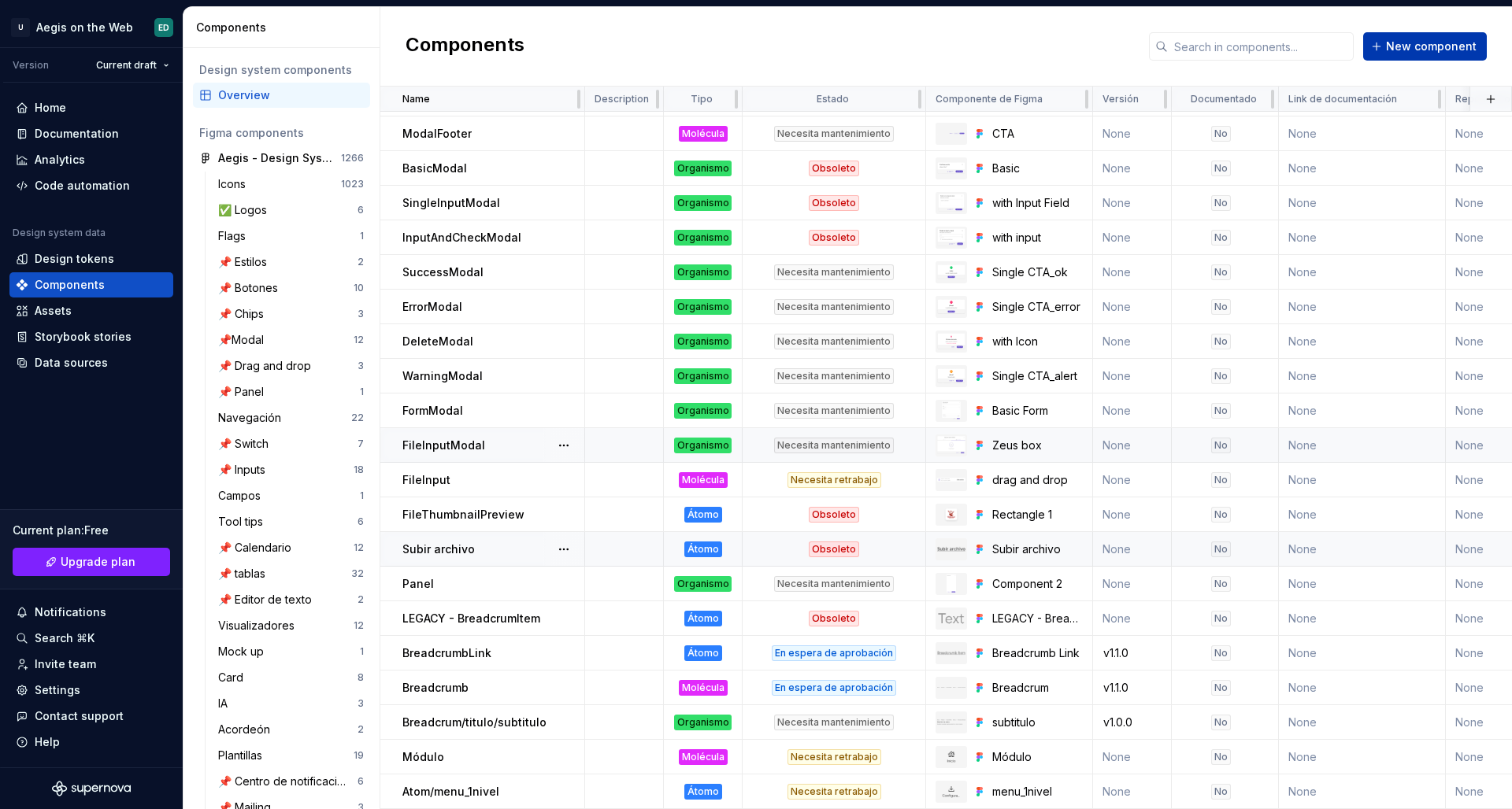
click at [1190, 47] on span "New component" at bounding box center [1431, 46] width 90 height 16
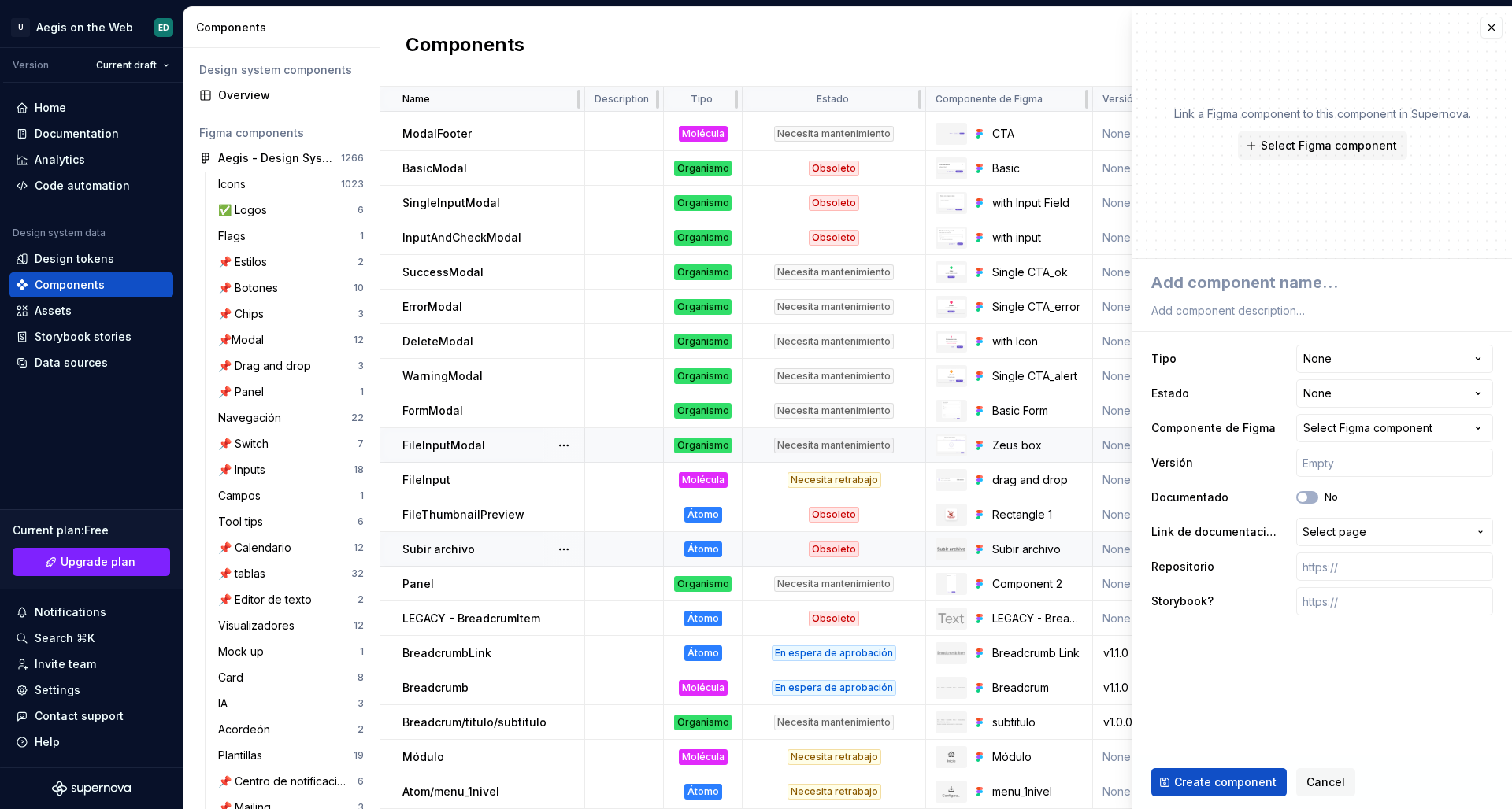
type textarea "*"
type textarea "Header"
type textarea "*"
type textarea "Header"
click at [1190, 146] on span "Select Figma component" at bounding box center [1328, 146] width 136 height 16
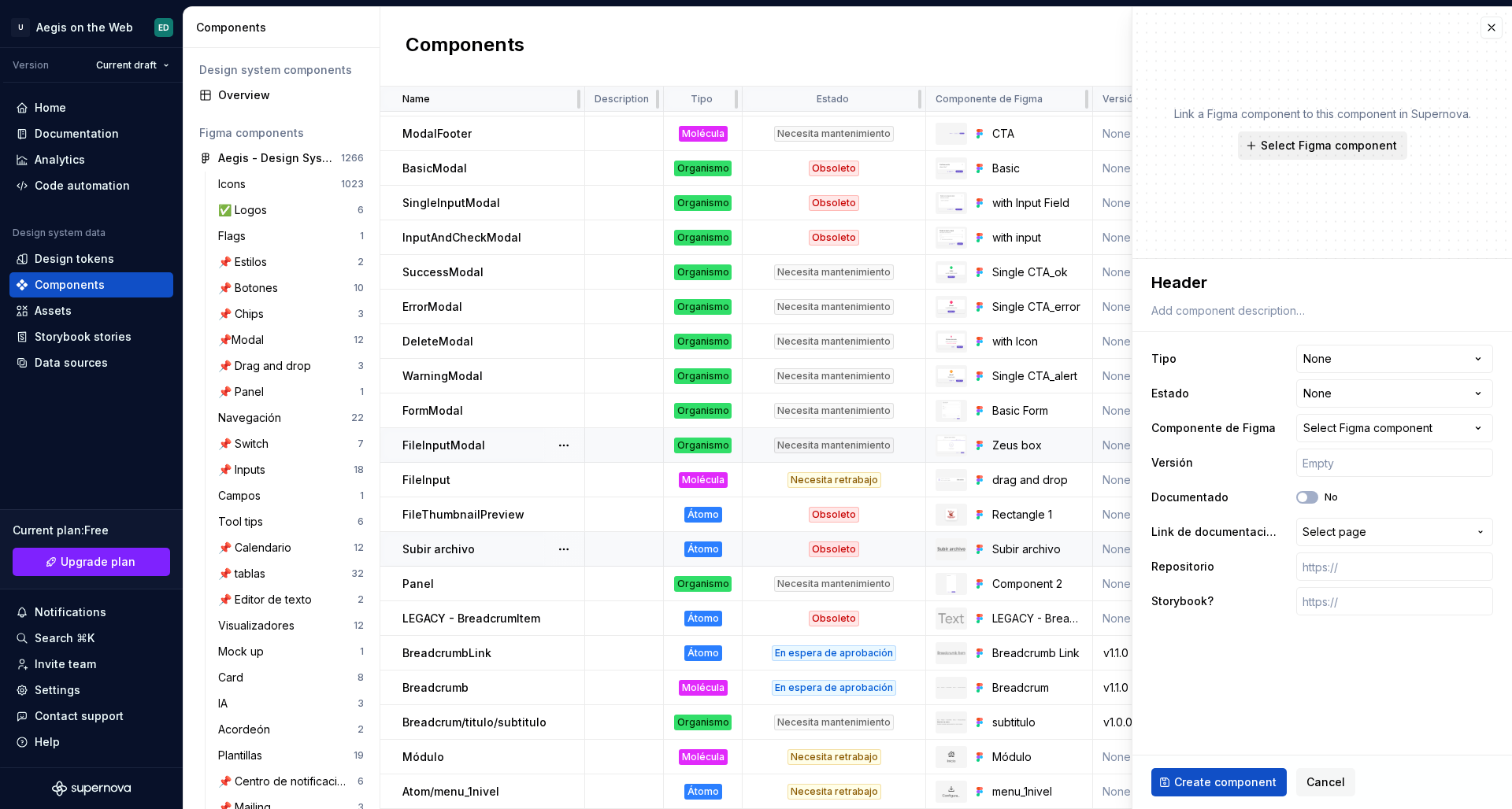
type textarea "*"
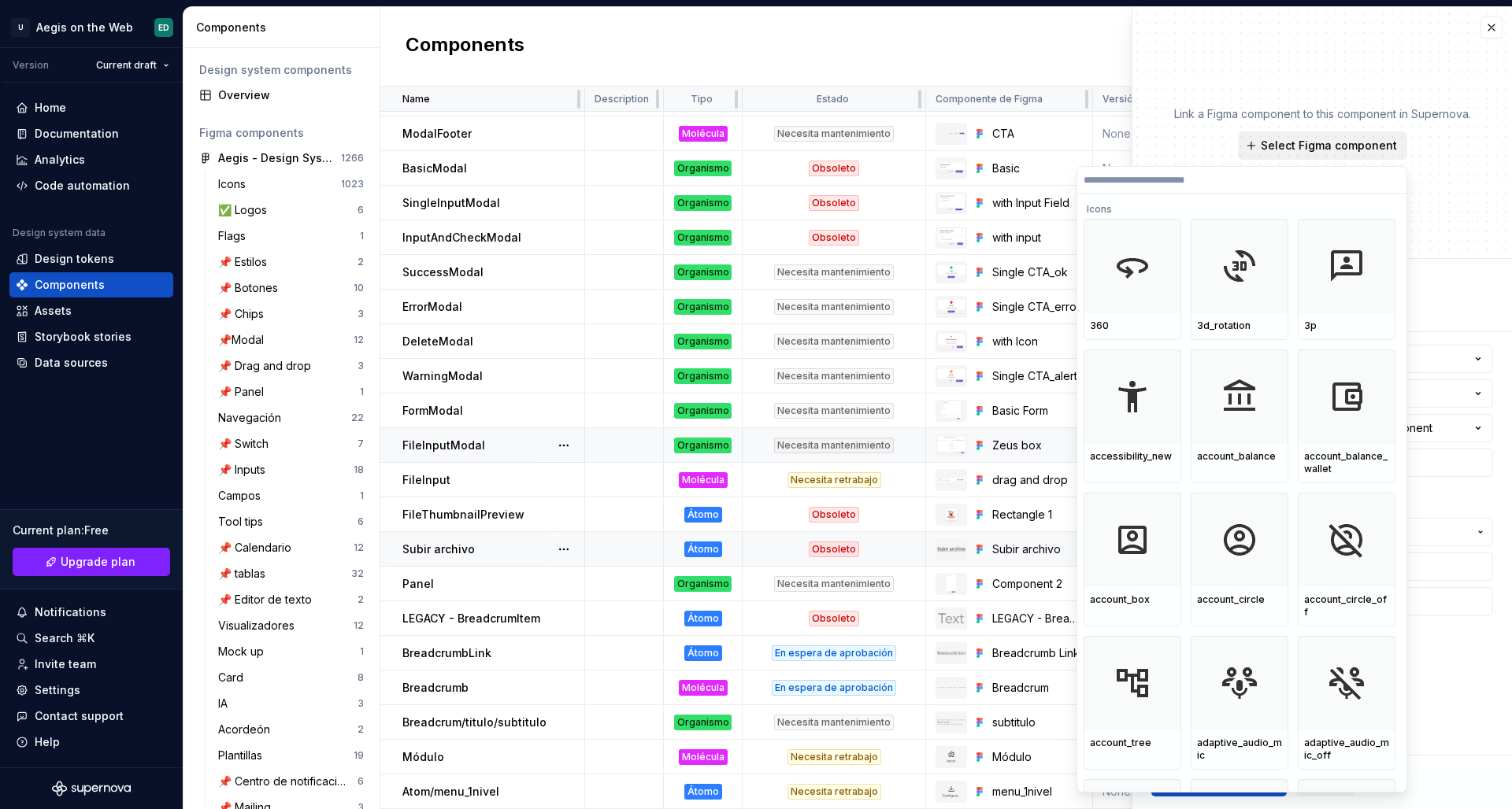
type input "******"
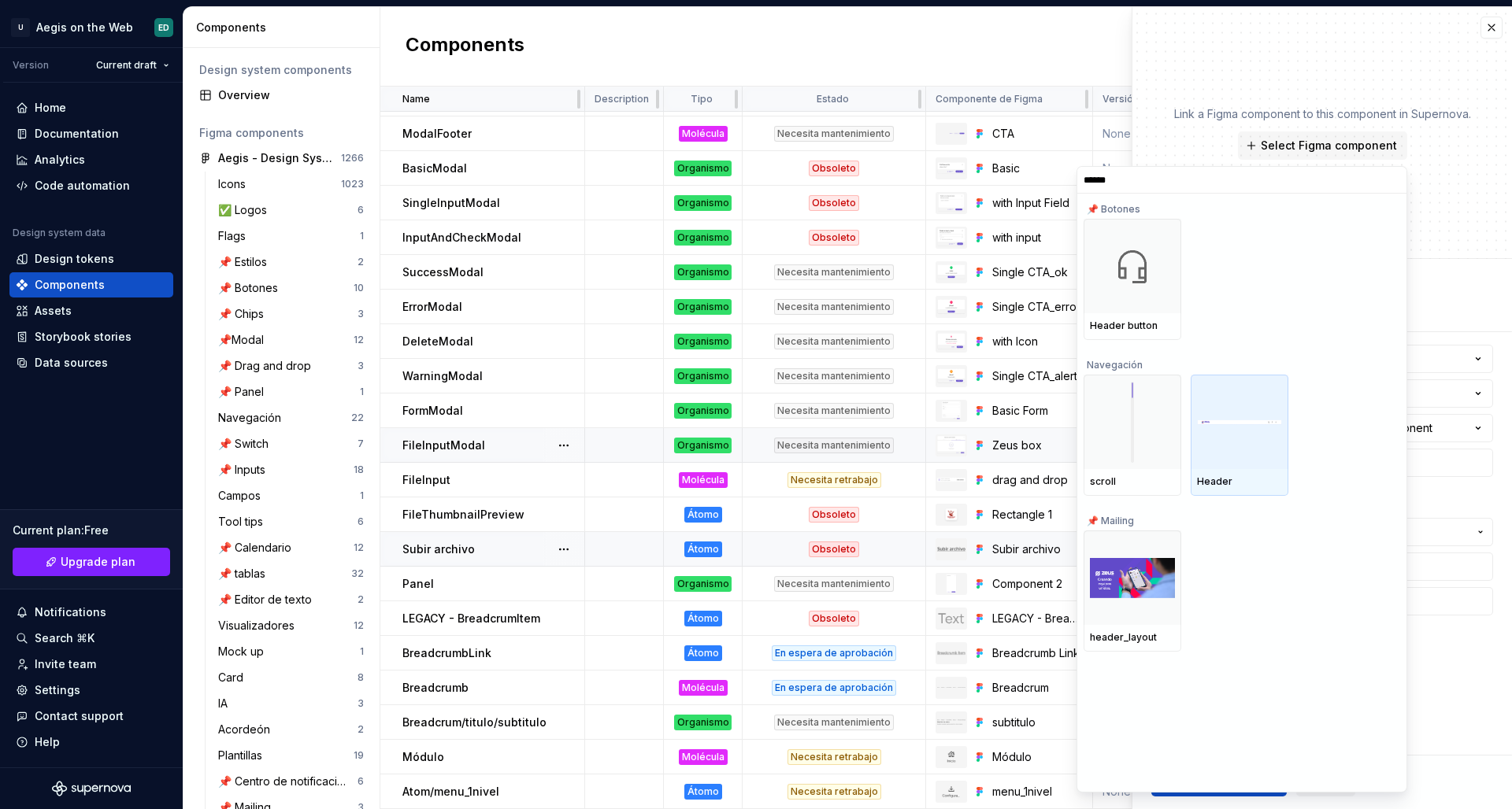
click at [1190, 471] on div "Header" at bounding box center [1239, 483] width 98 height 27
type textarea "*"
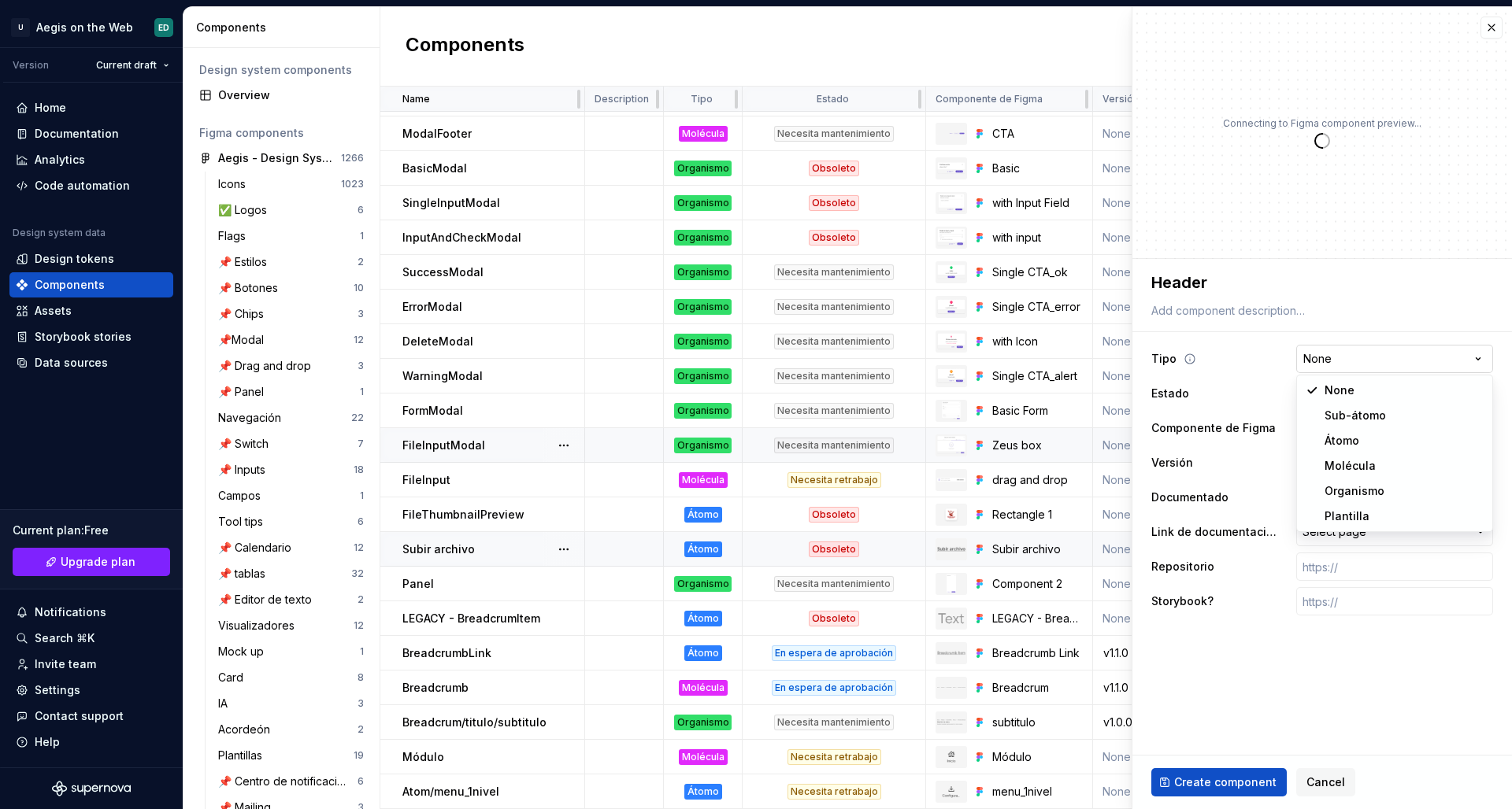
click at [1190, 353] on html "U Aegis on the Web ED Version Current draft Home Documentation Analytics Code a…" at bounding box center [756, 404] width 1512 height 809
select select "**********"
type textarea "*"
click at [1190, 385] on html "U Aegis on the Web ED Version Current draft Home Documentation Analytics Code a…" at bounding box center [756, 404] width 1512 height 809
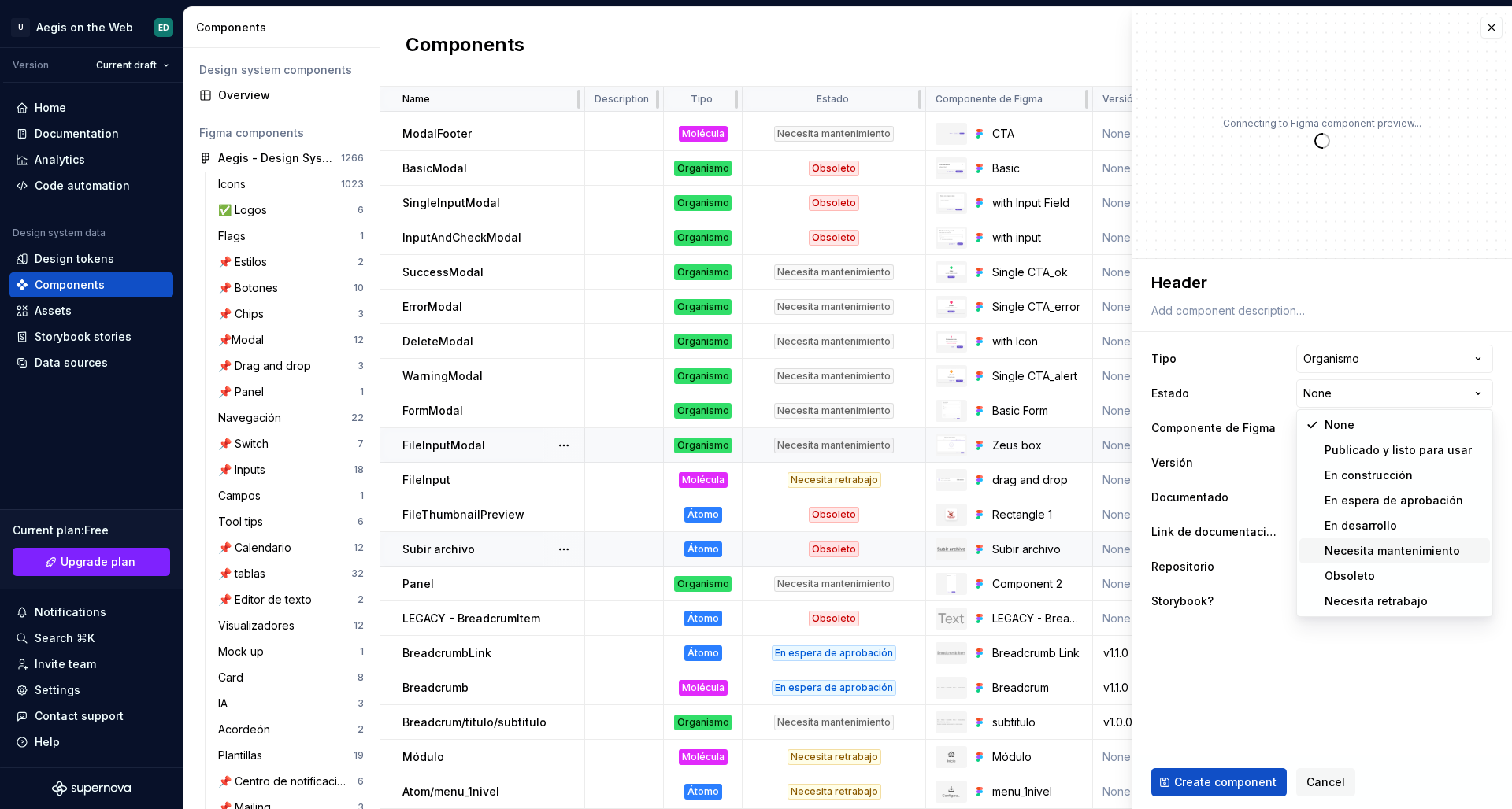
select select "**********"
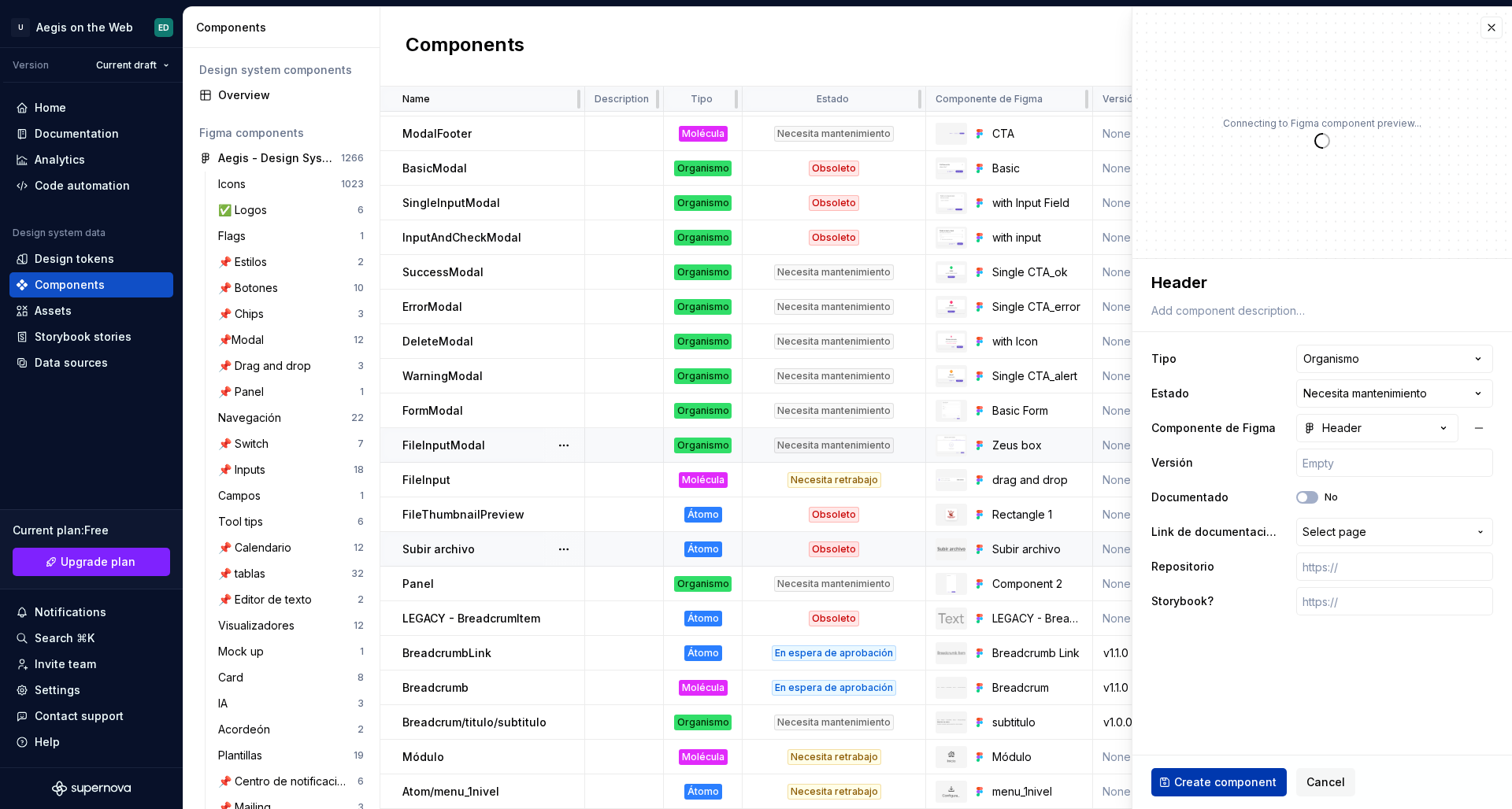
click at [1190, 702] on span "Create component" at bounding box center [1225, 782] width 102 height 16
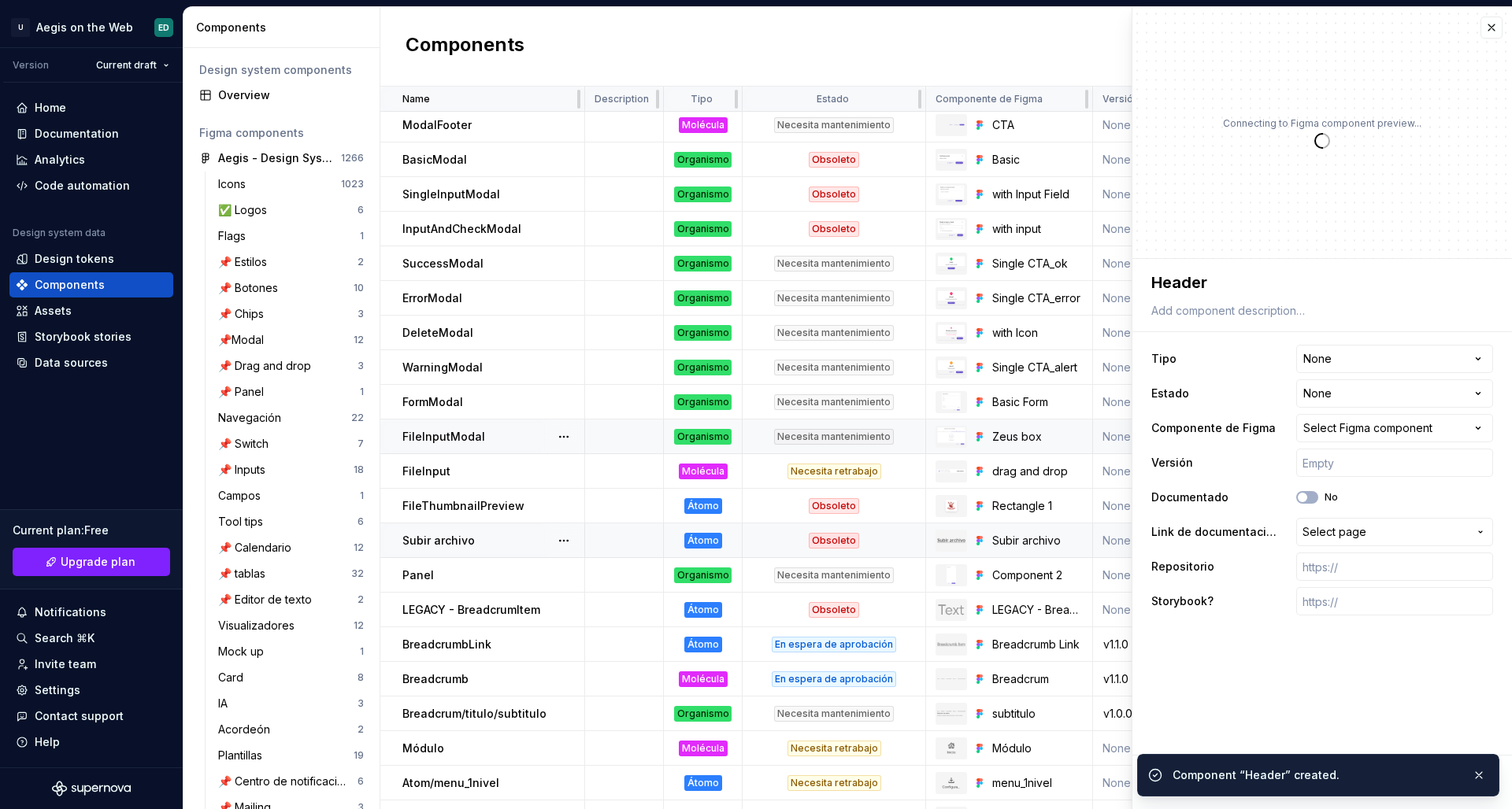
type textarea "*"
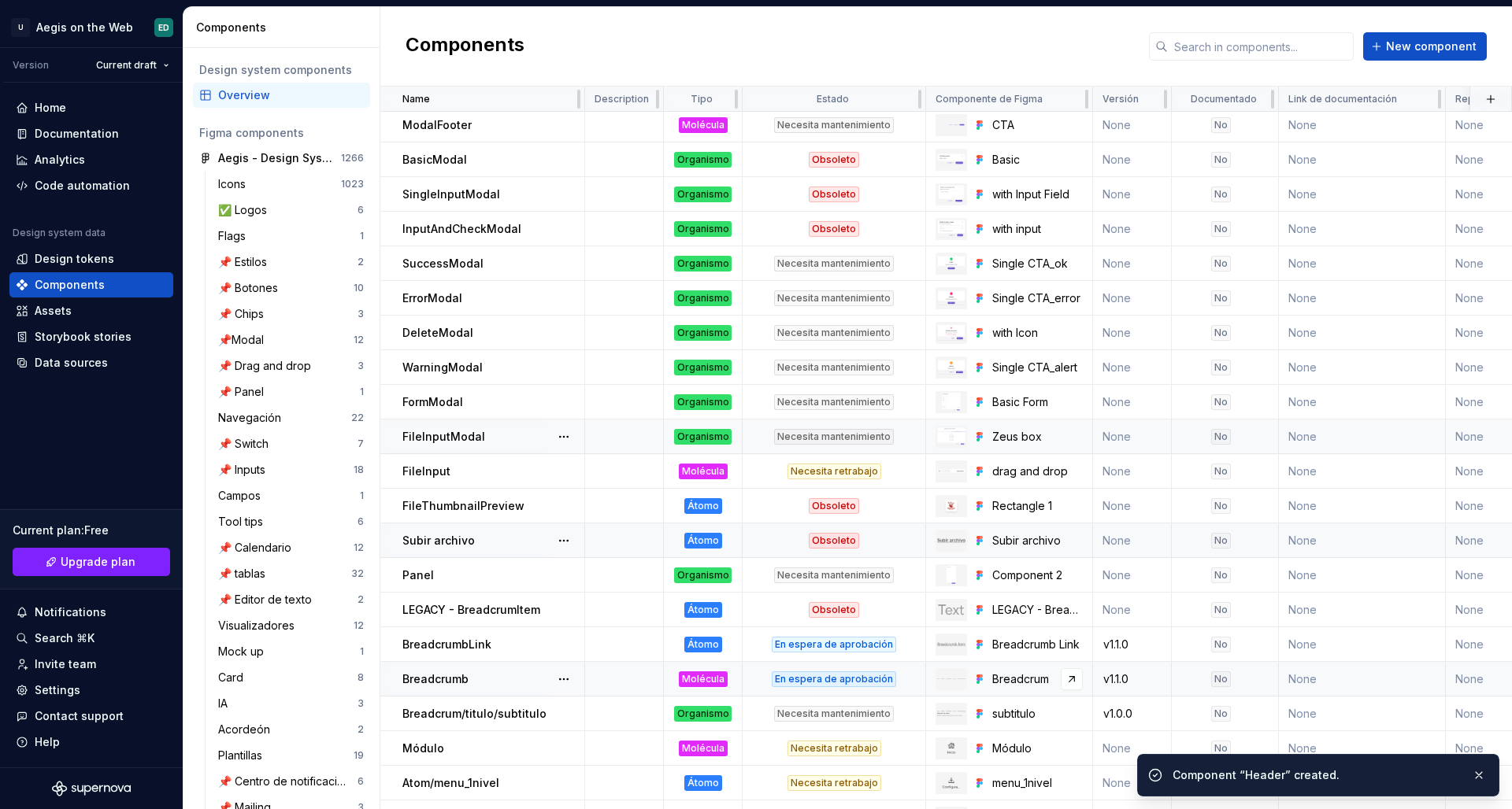
scroll to position [940, 0]
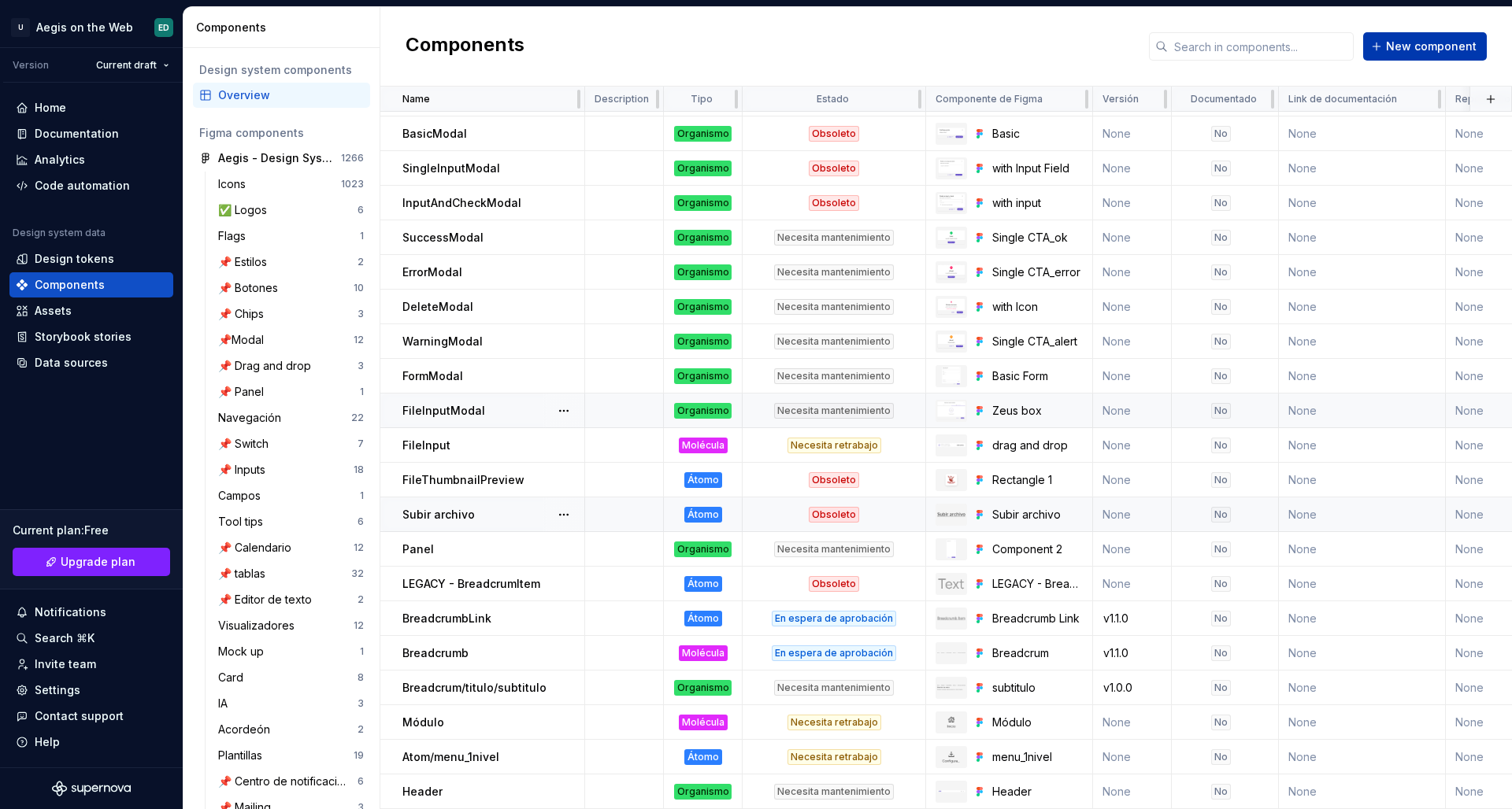
click at [1190, 45] on span "New component" at bounding box center [1431, 46] width 90 height 16
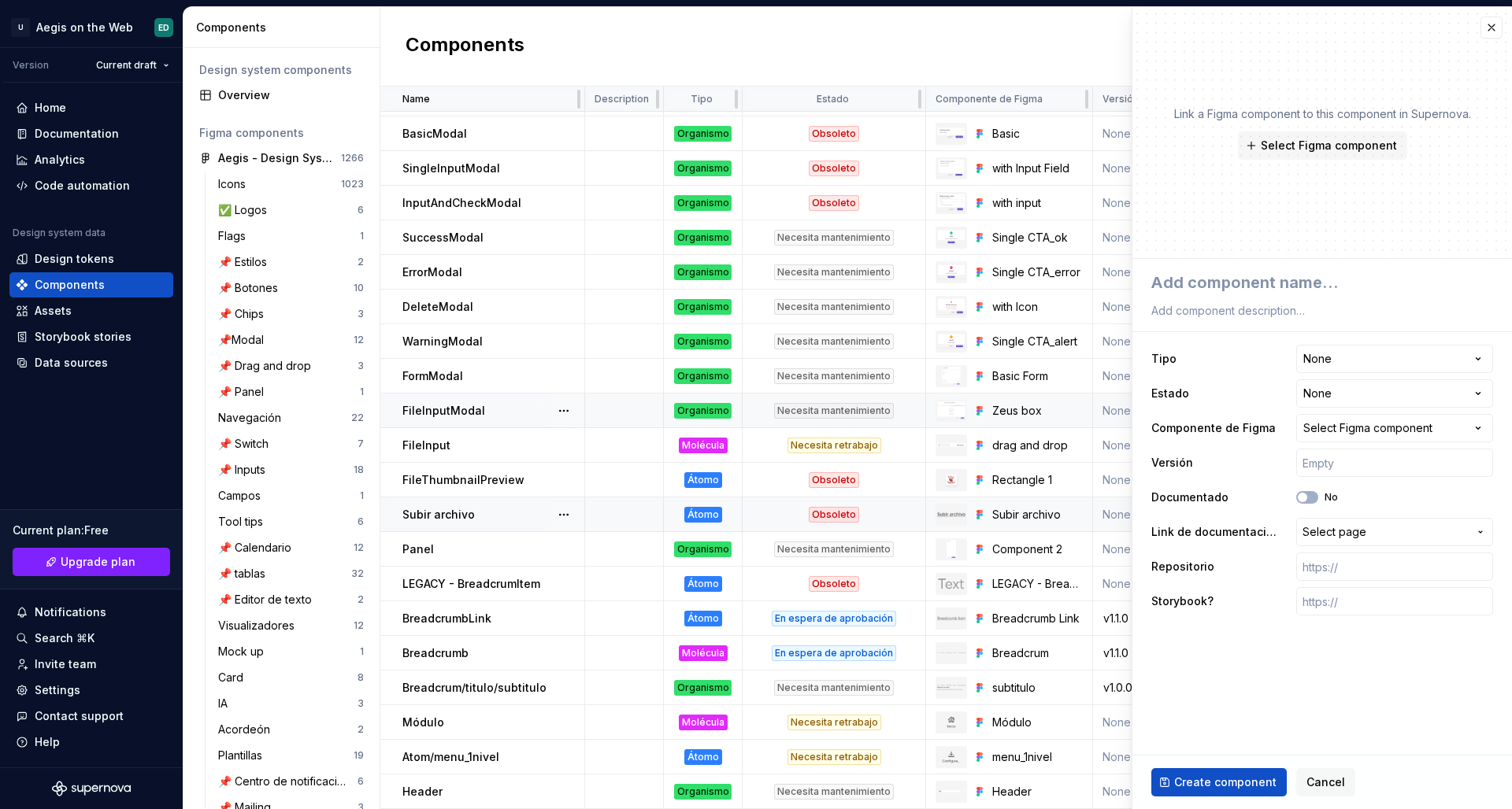
type textarea "*"
type textarea "Atom/scroll"
click at [1190, 153] on button "Select Figma component" at bounding box center [1322, 146] width 169 height 28
type textarea "*"
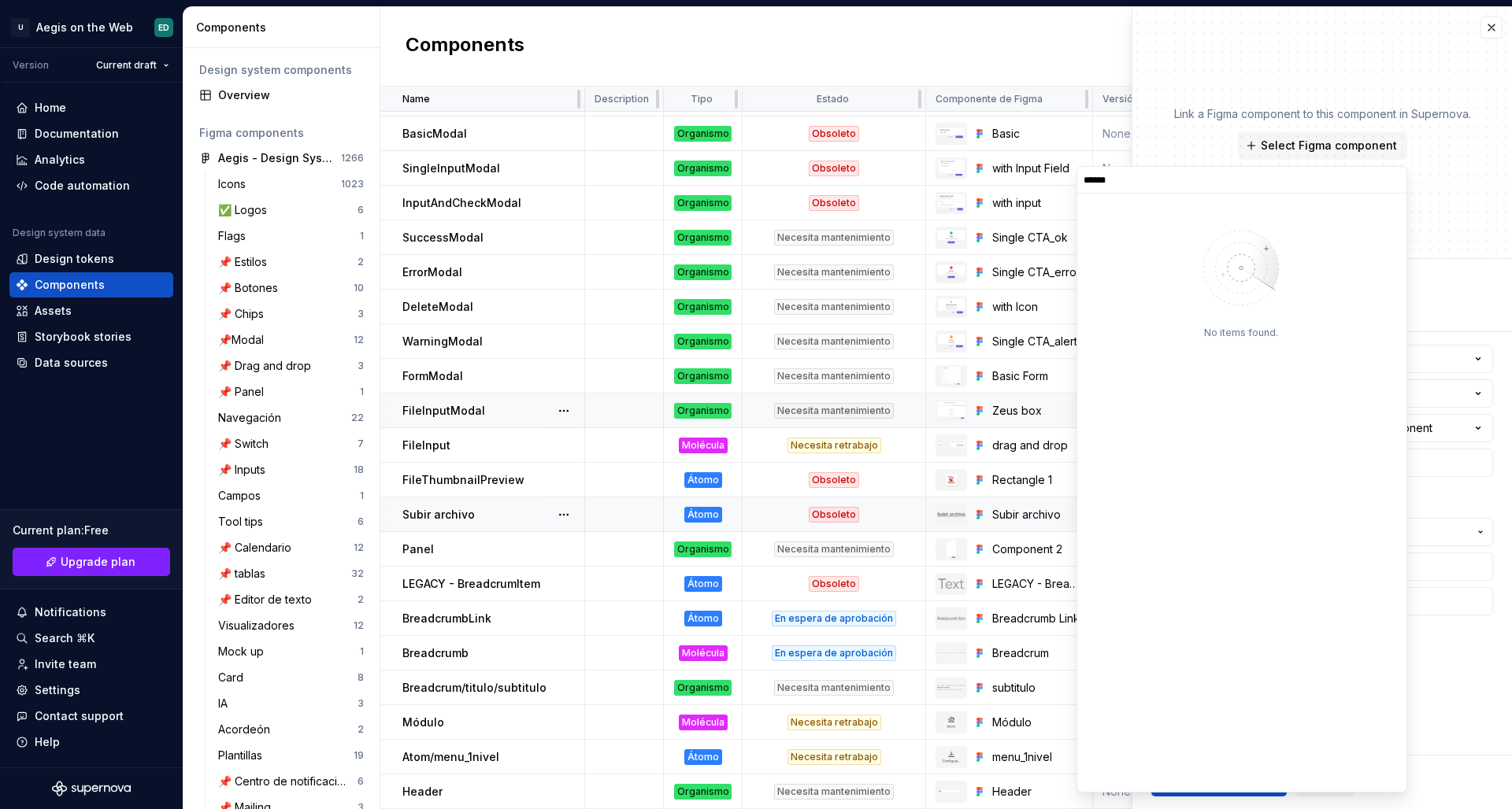
type input "******"
click at [1146, 461] on div at bounding box center [1132, 422] width 98 height 95
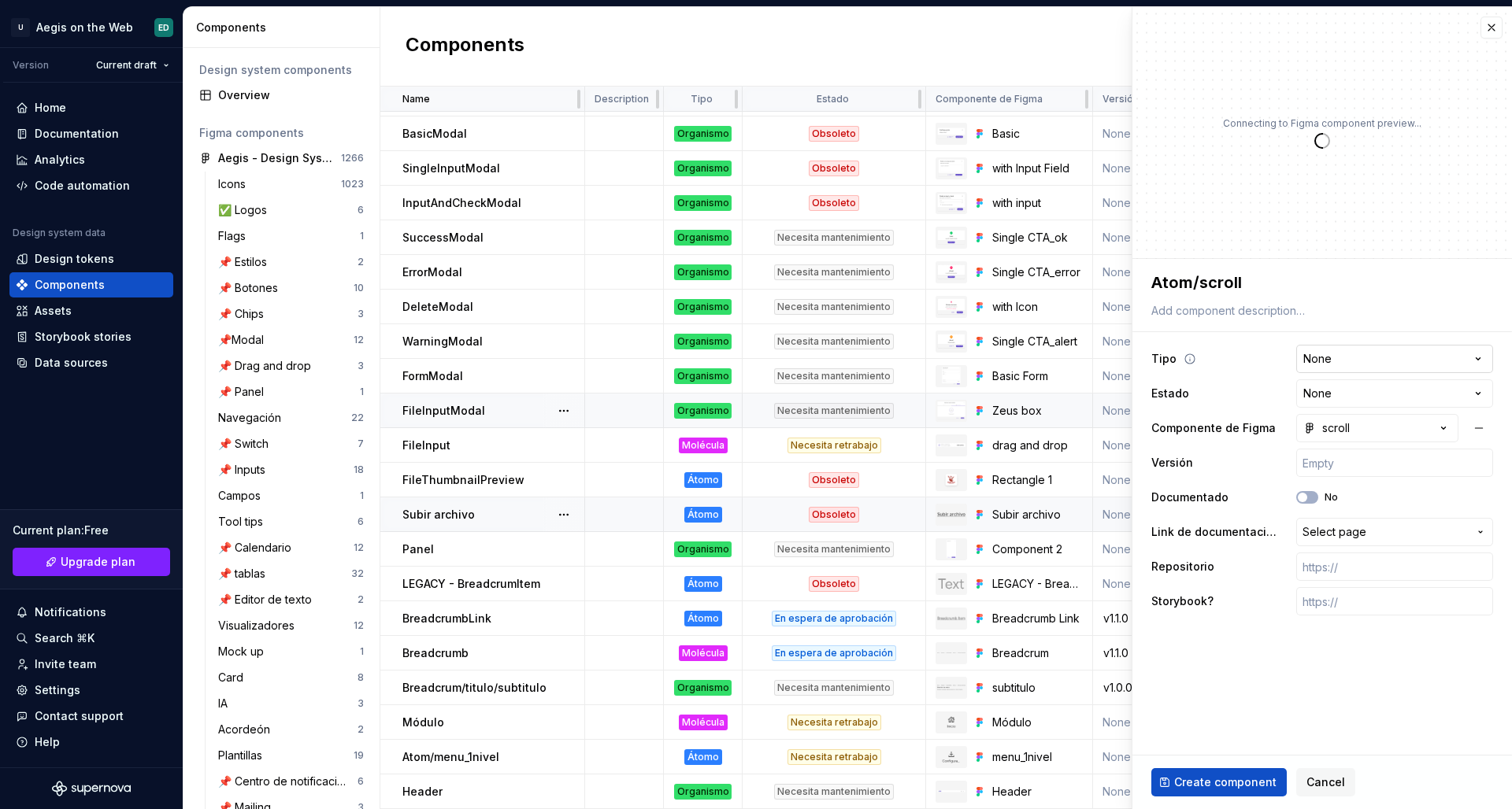
click at [1190, 357] on html "U Aegis on the Web ED Version Current draft Home Documentation Analytics Code a…" at bounding box center [756, 404] width 1512 height 809
type textarea "*"
select select "**********"
type textarea "*"
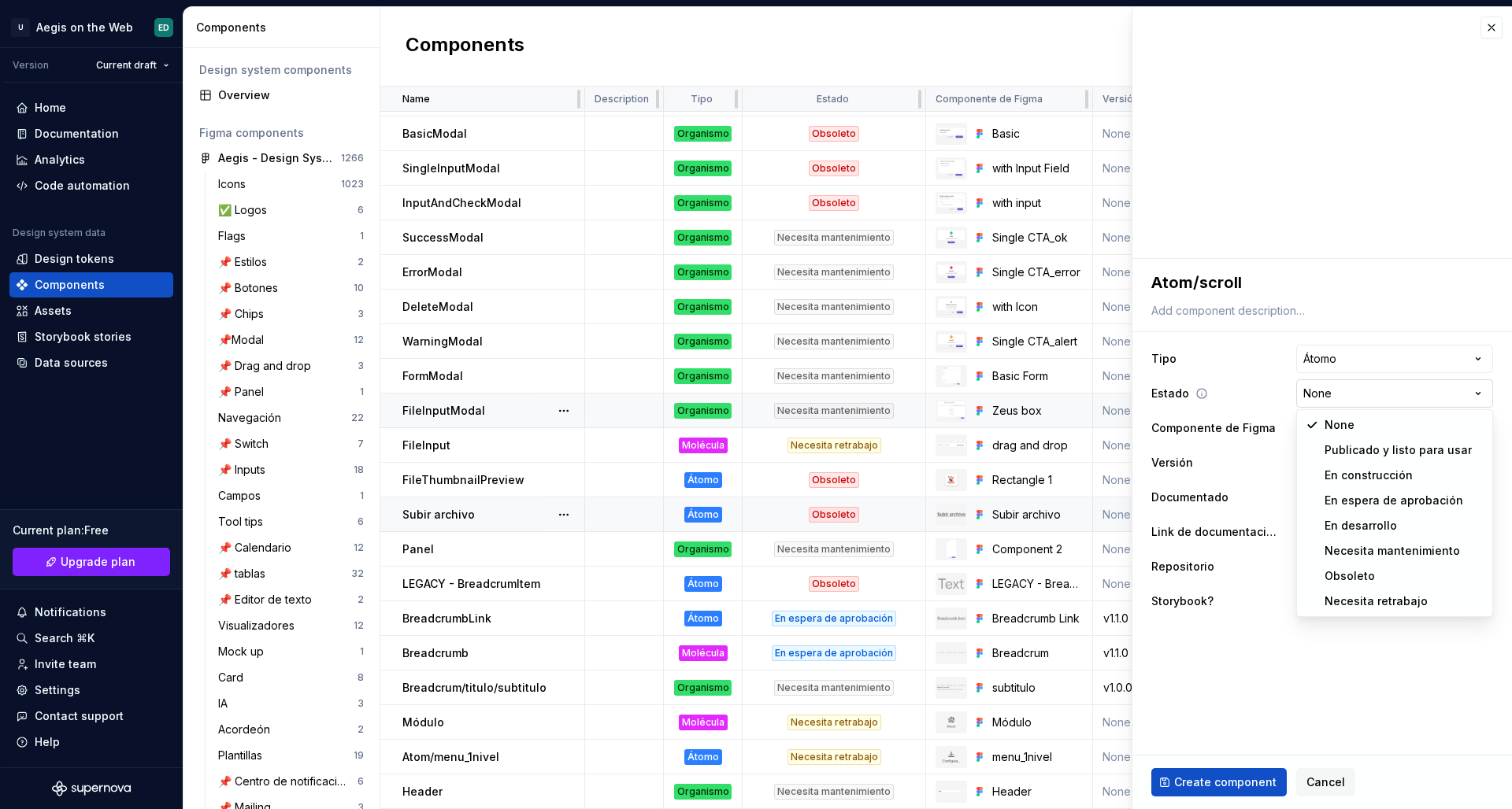
click at [1190, 392] on html "U Aegis on the Web ED Version Current draft Home Documentation Analytics Code a…" at bounding box center [756, 404] width 1512 height 809
select select "**********"
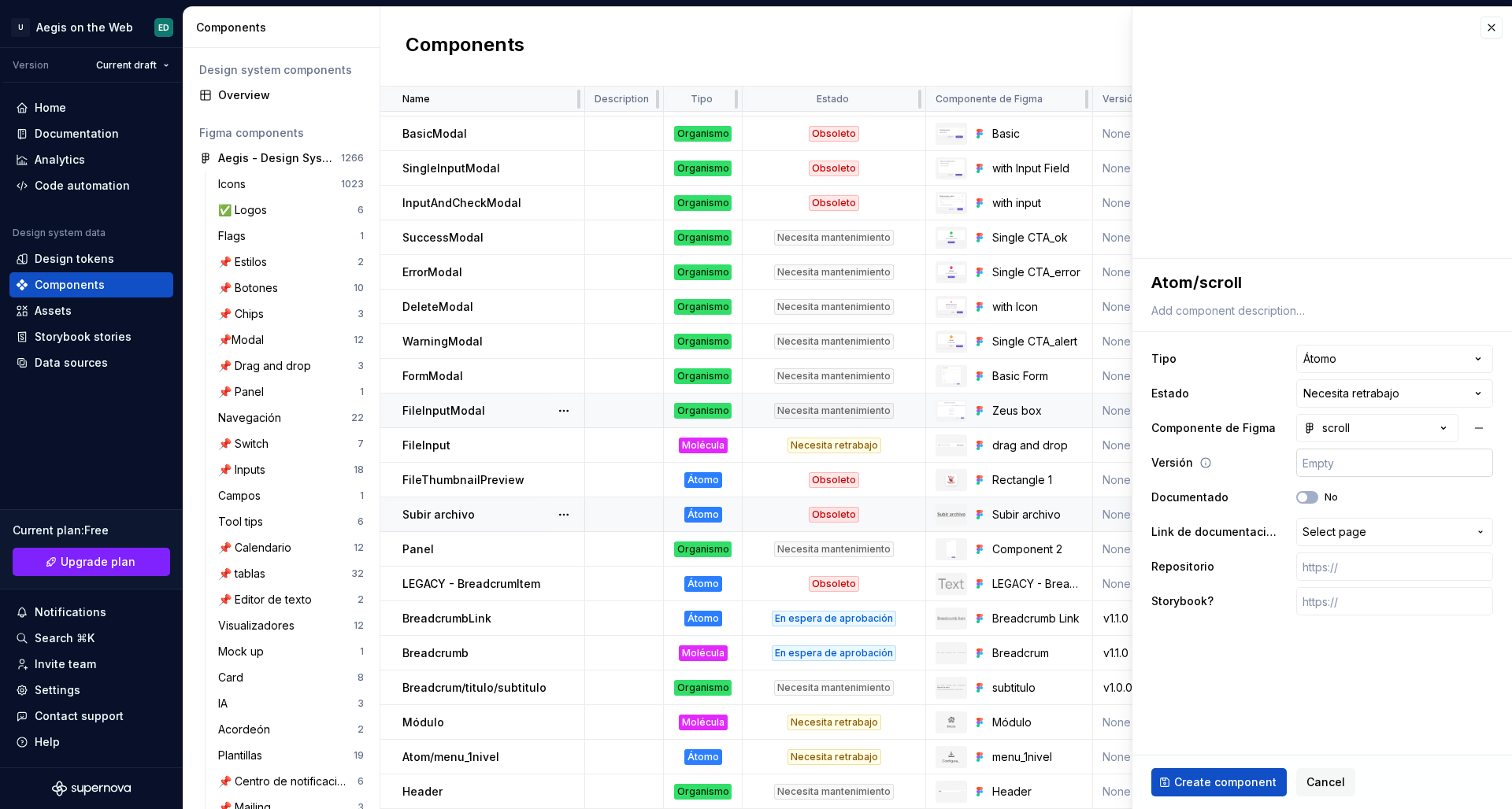
click at [1190, 465] on input "text" at bounding box center [1394, 463] width 197 height 28
click at [1190, 702] on span "Create component" at bounding box center [1225, 782] width 102 height 16
type textarea "*"
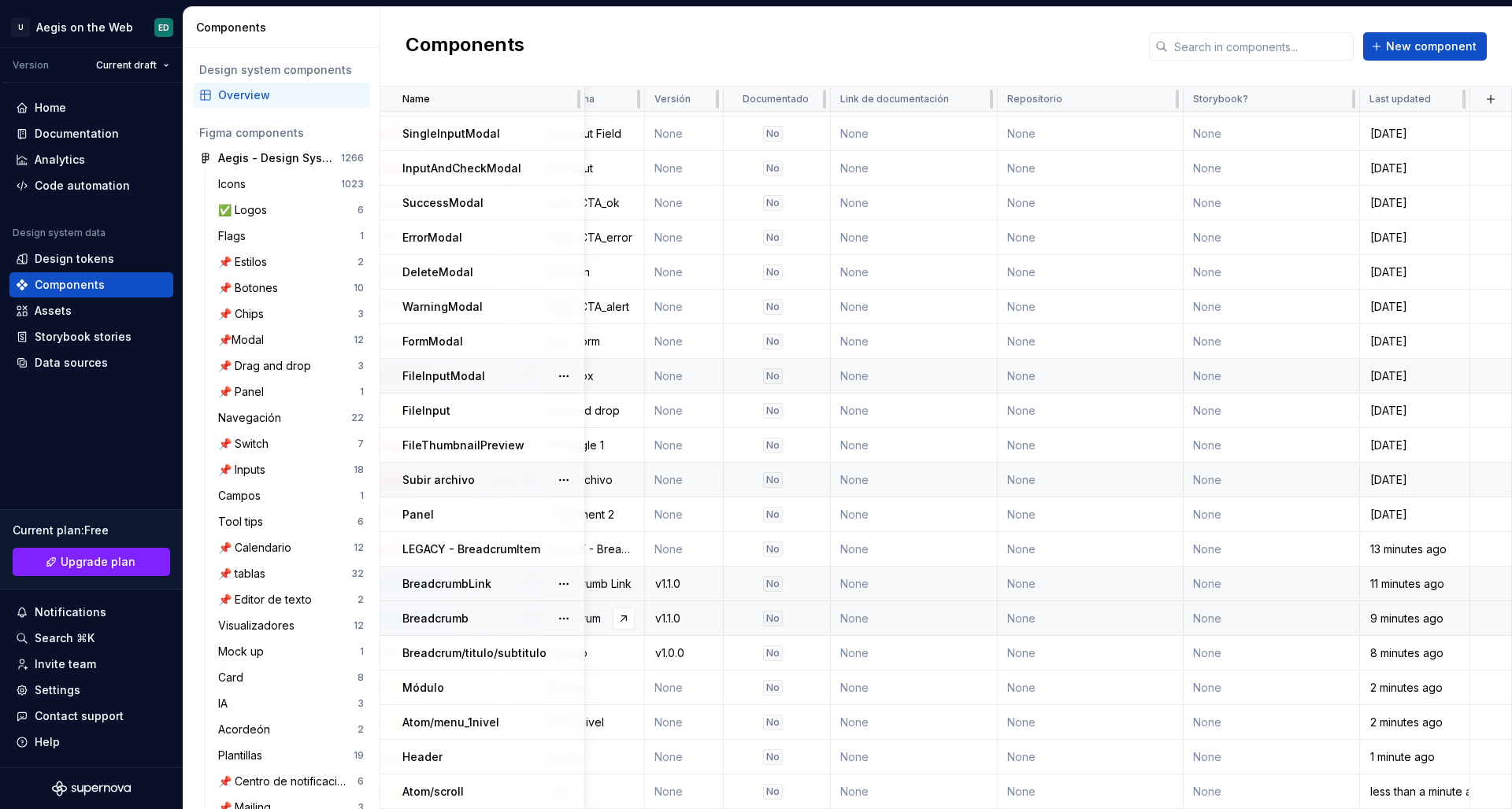
scroll to position [974, 457]
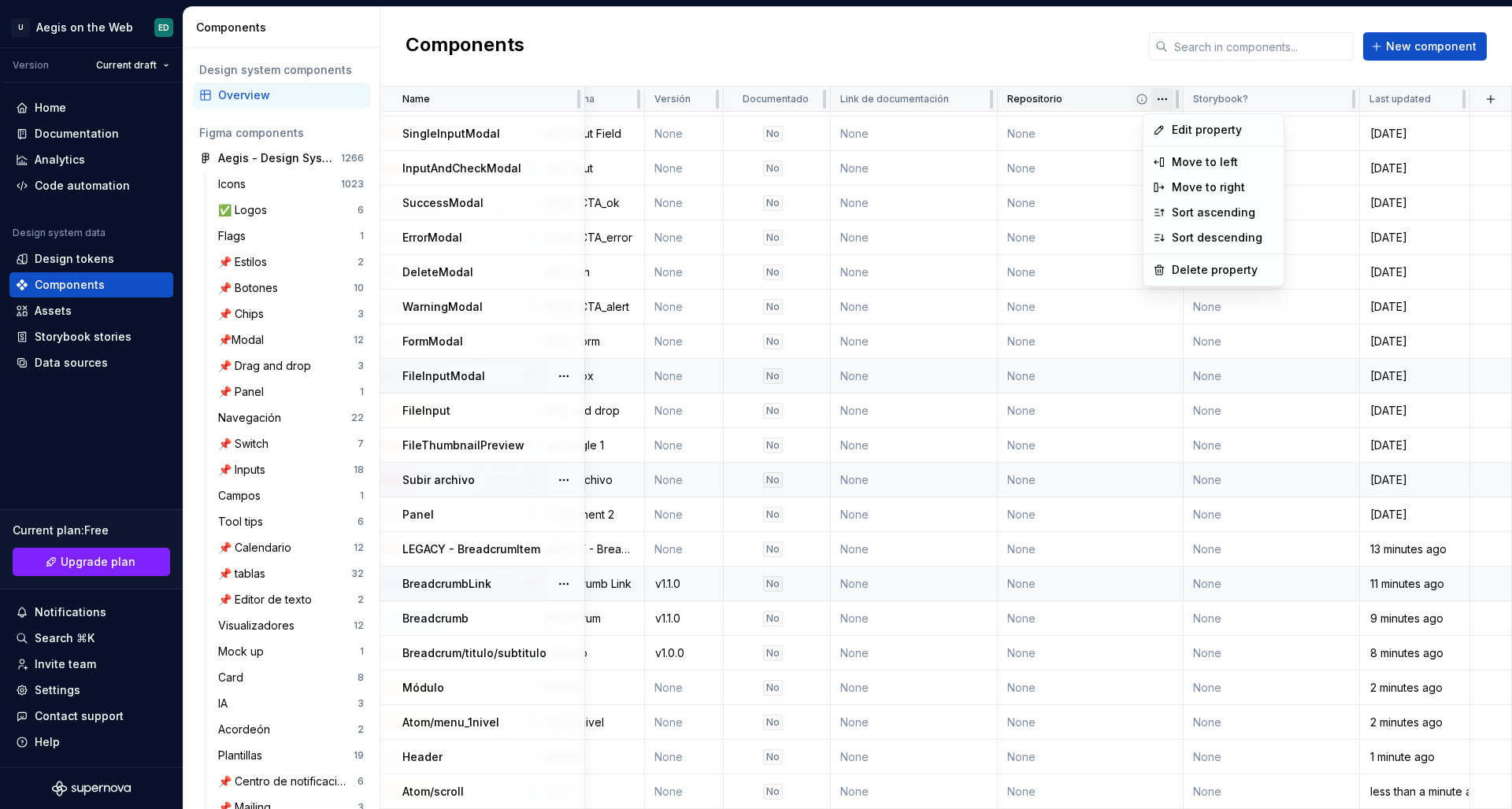
click at [1154, 104] on html "U Aegis on the Web ED Version Current draft Home Documentation Analytics Code a…" at bounding box center [756, 404] width 1512 height 809
click at [1161, 125] on icon at bounding box center [1159, 129] width 13 height 13
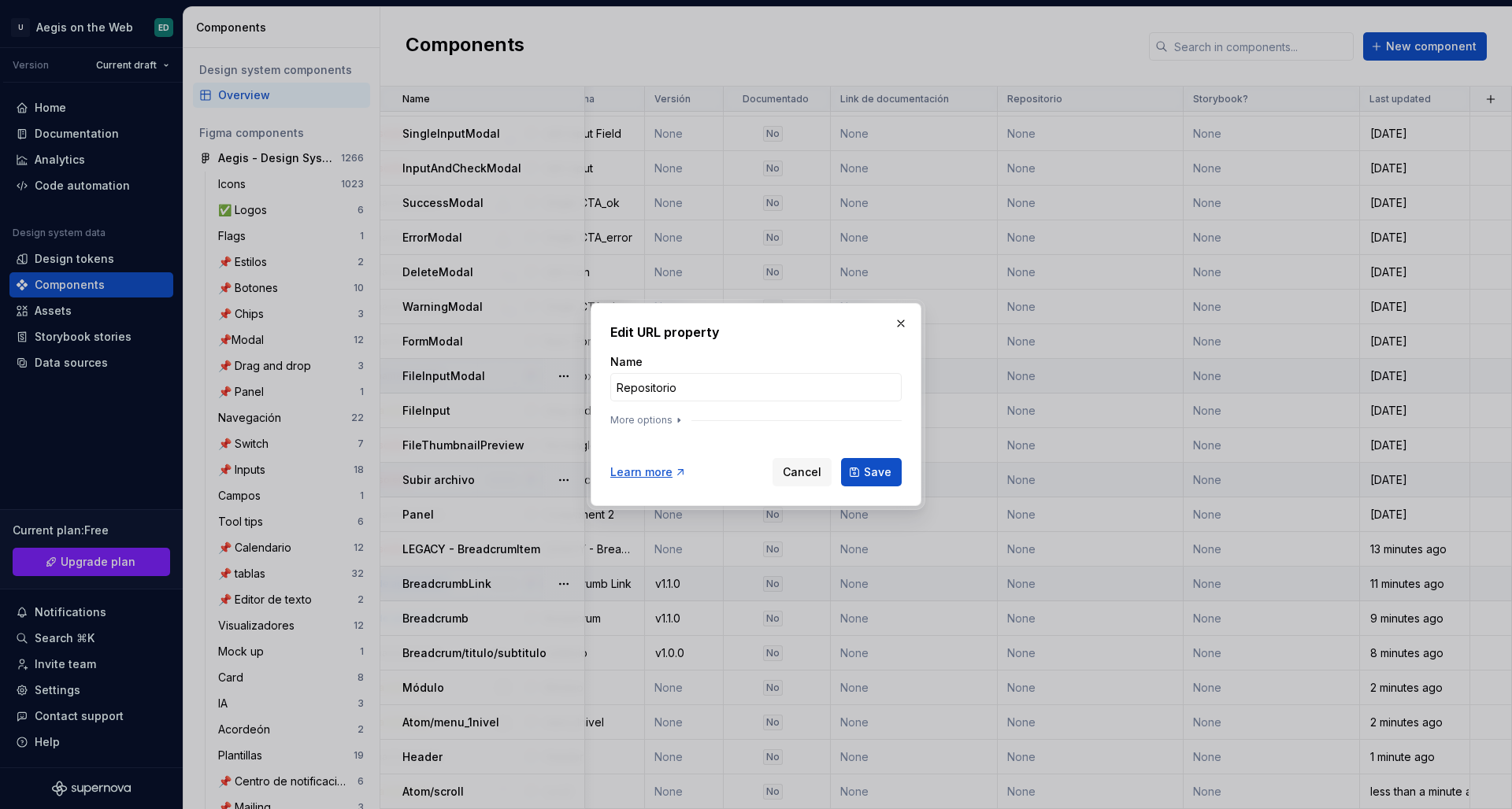
click at [649, 427] on div at bounding box center [756, 430] width 291 height 7
click at [655, 422] on button "More options" at bounding box center [647, 420] width 74 height 13
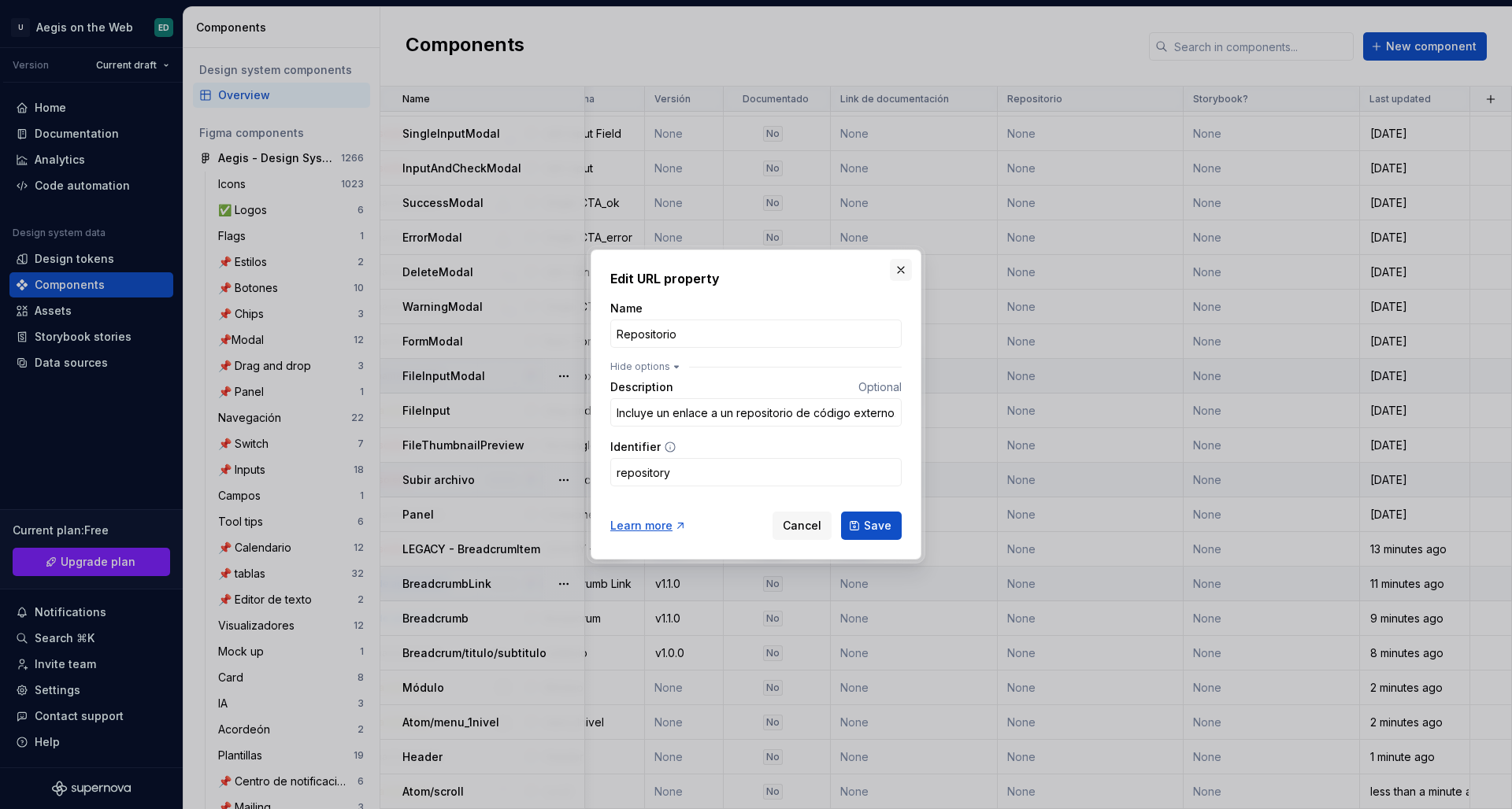
click at [910, 274] on button "button" at bounding box center [900, 270] width 22 height 22
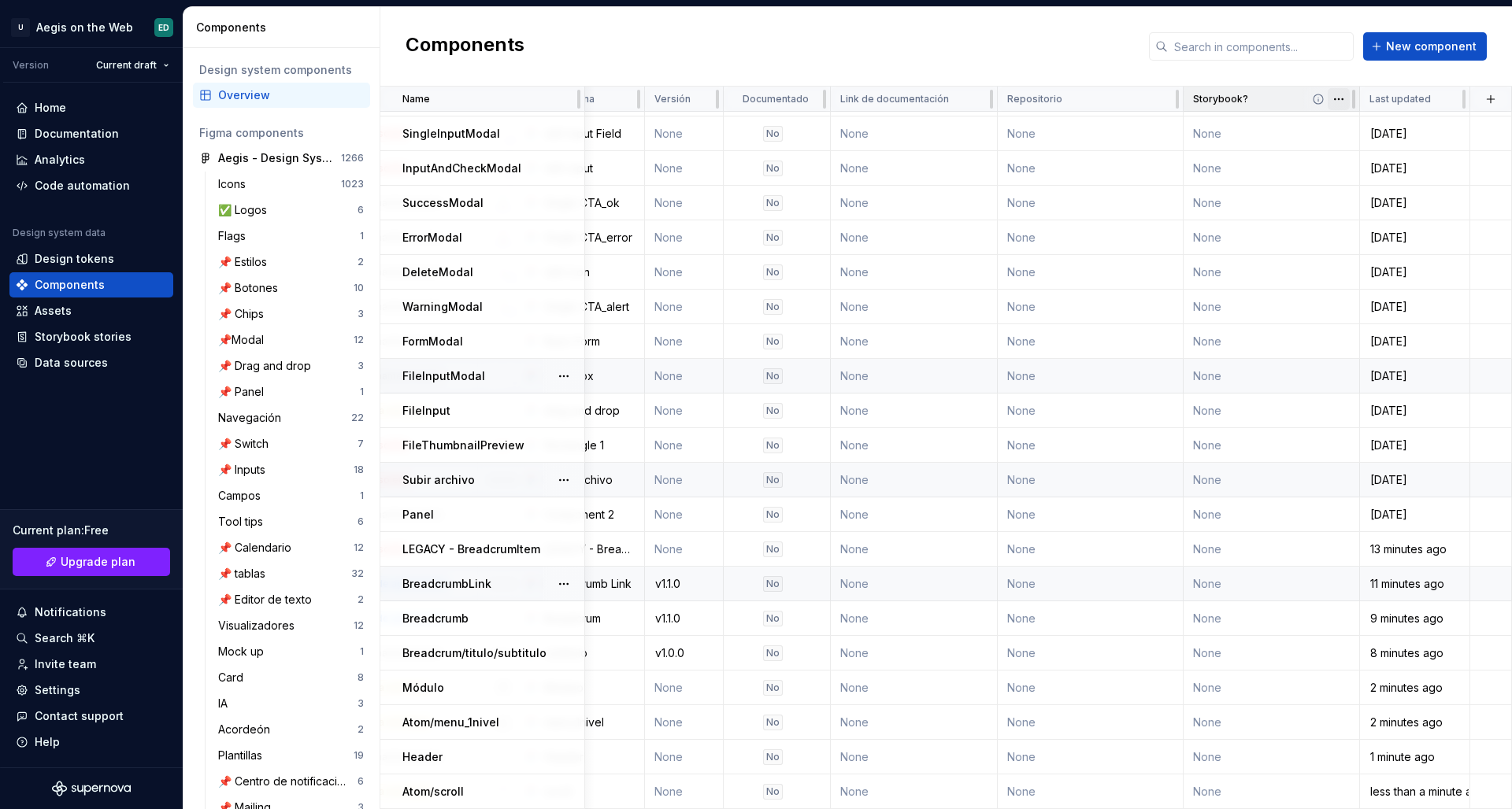
click at [1190, 102] on html "U Aegis on the Web ED Version Current draft Home Documentation Analytics Code a…" at bounding box center [756, 404] width 1512 height 809
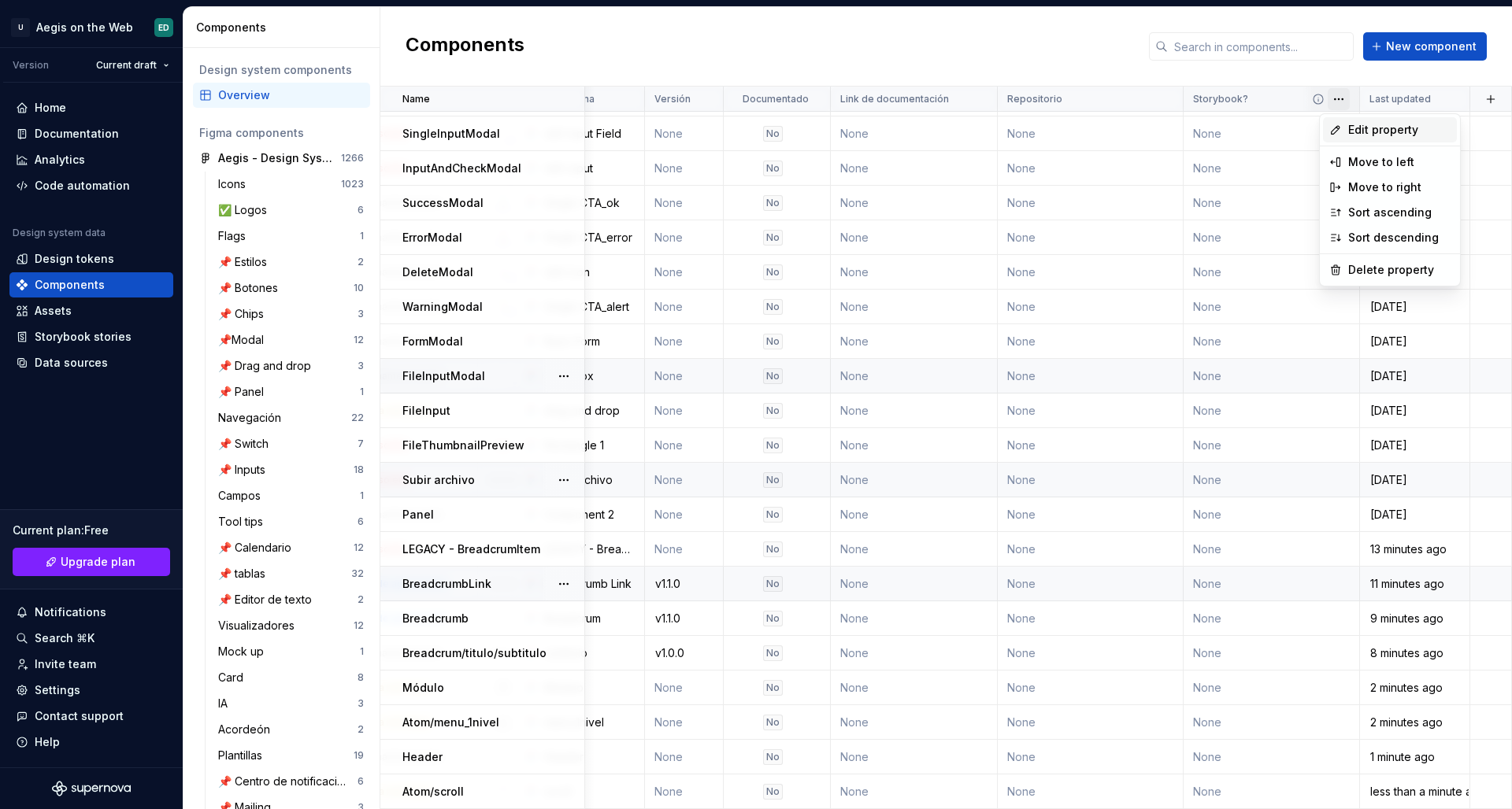
click at [1190, 123] on div "Edit property" at bounding box center [1390, 130] width 134 height 25
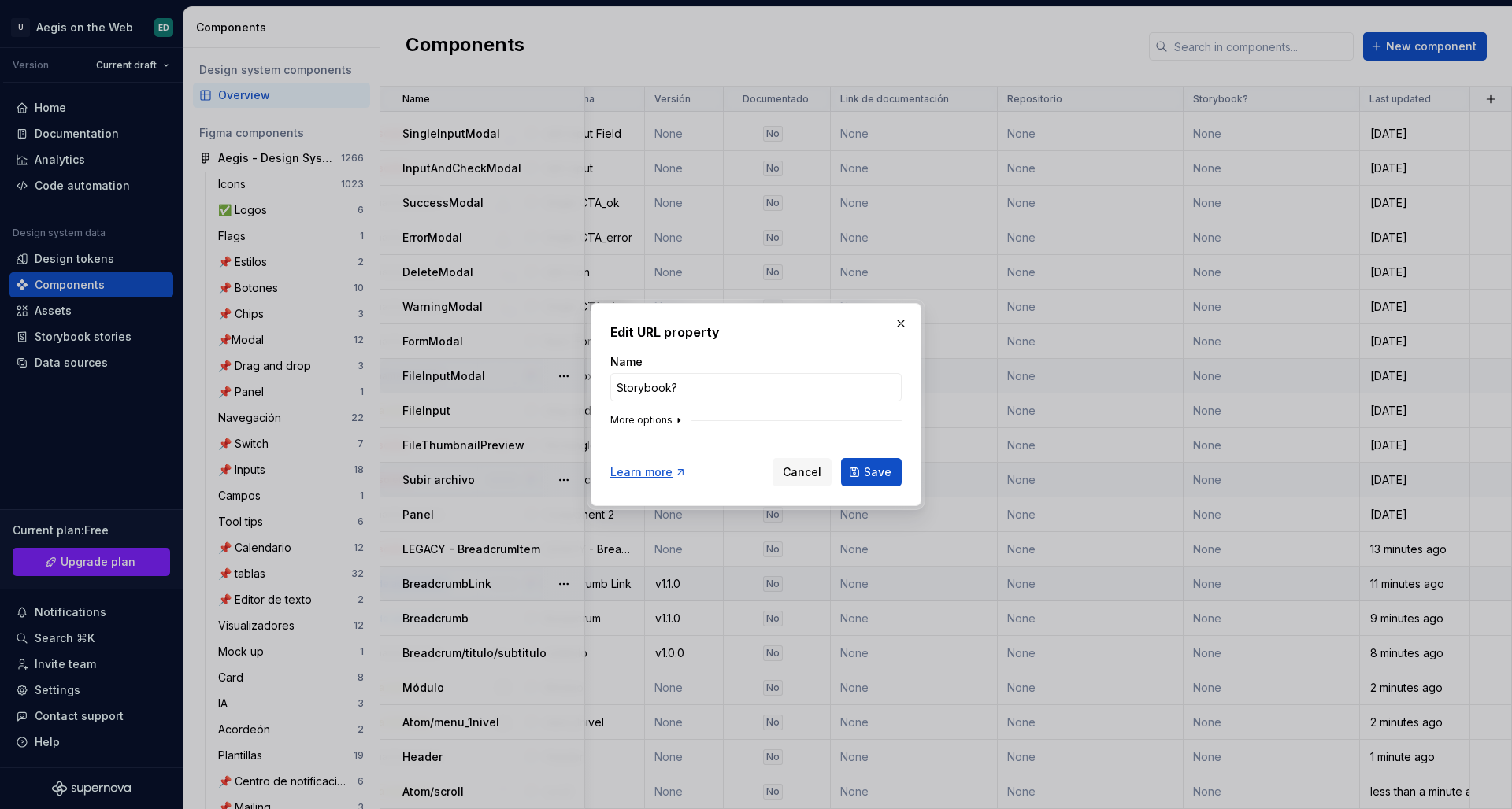
click at [627, 420] on button "More options" at bounding box center [647, 420] width 74 height 13
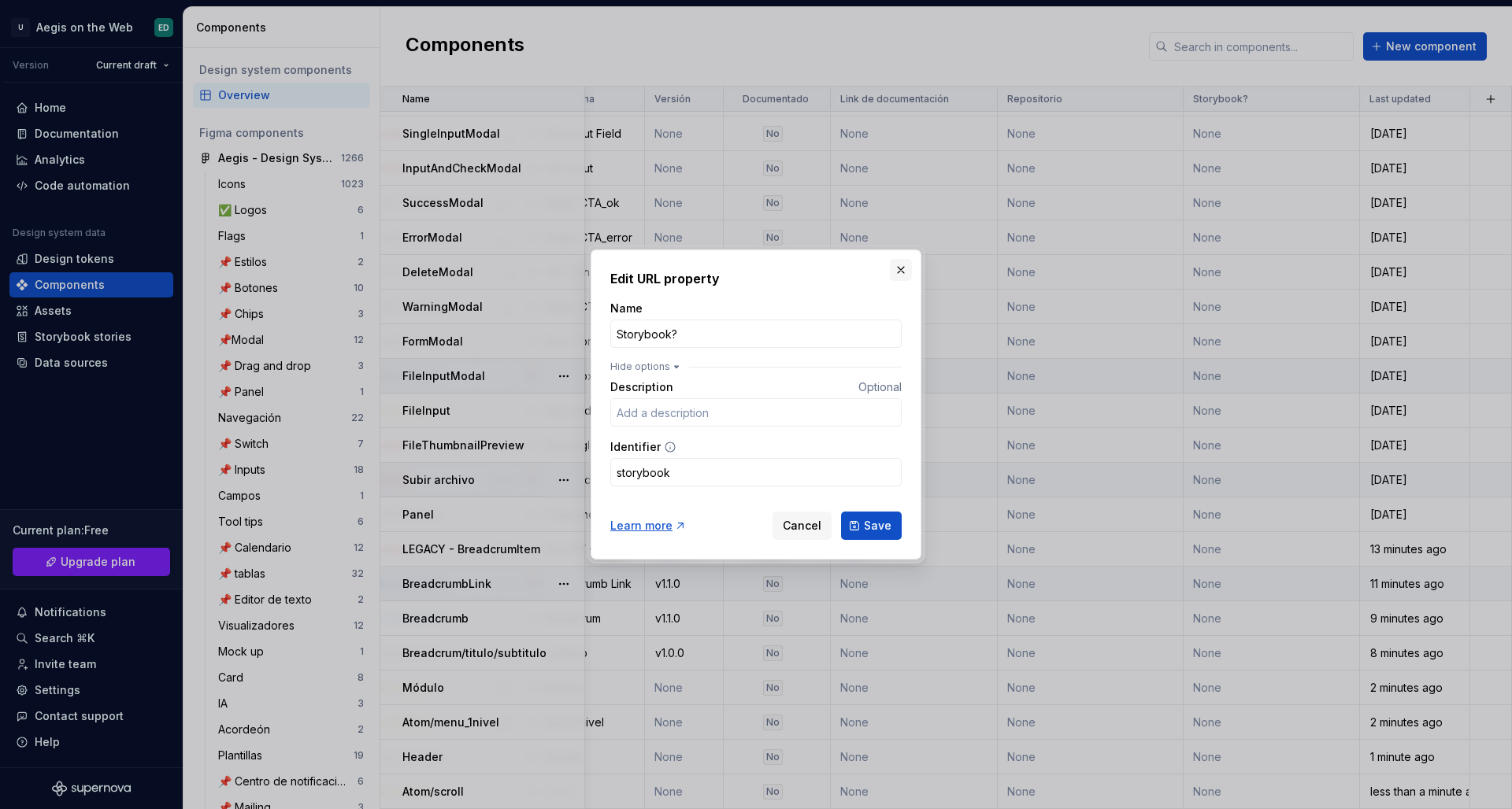
click at [903, 274] on button "button" at bounding box center [900, 270] width 22 height 22
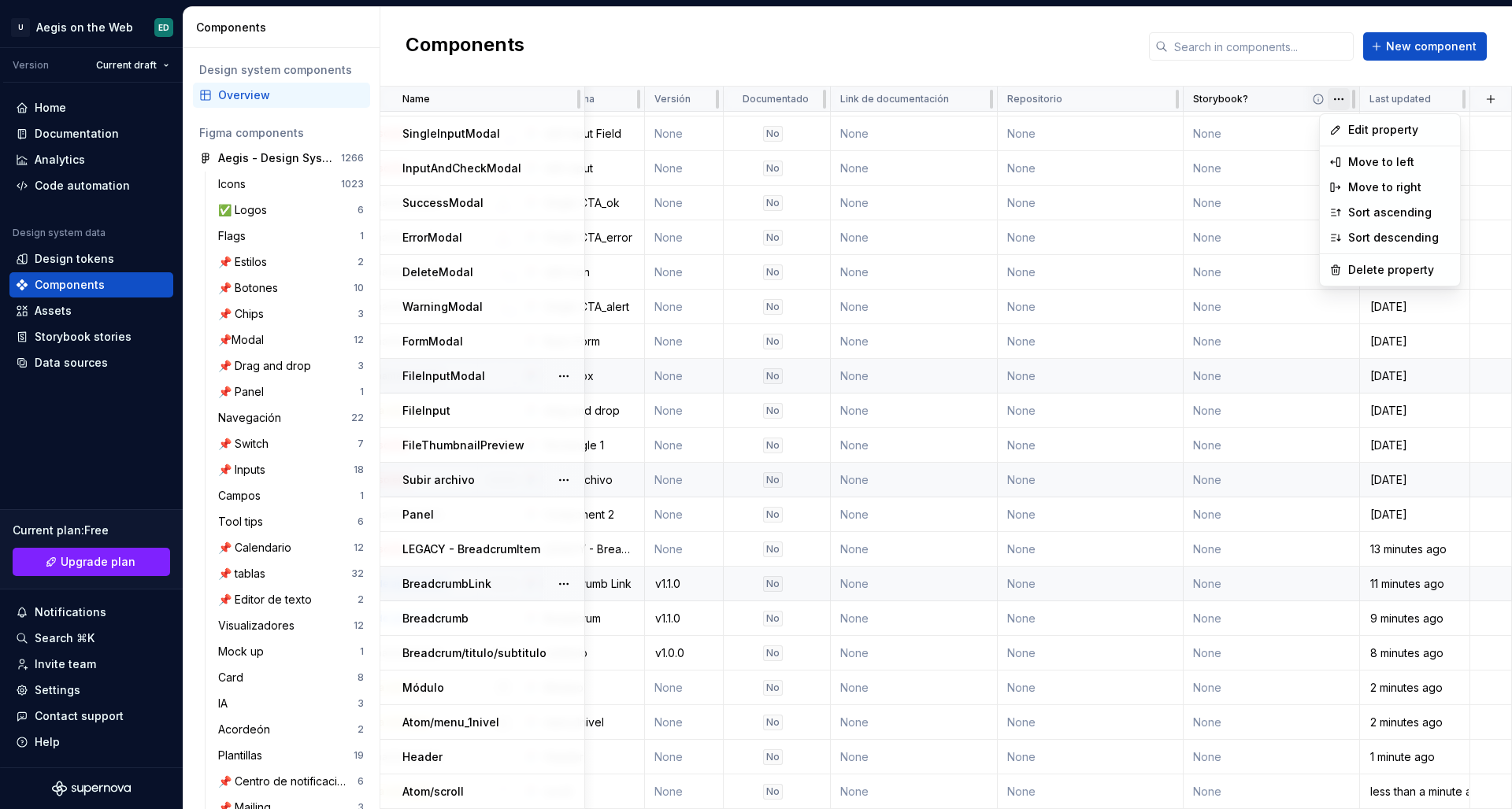
click at [1190, 101] on html "U Aegis on the Web ED Version Current draft Home Documentation Analytics Code a…" at bounding box center [756, 404] width 1512 height 809
click at [1190, 271] on div "Delete property" at bounding box center [1399, 269] width 102 height 16
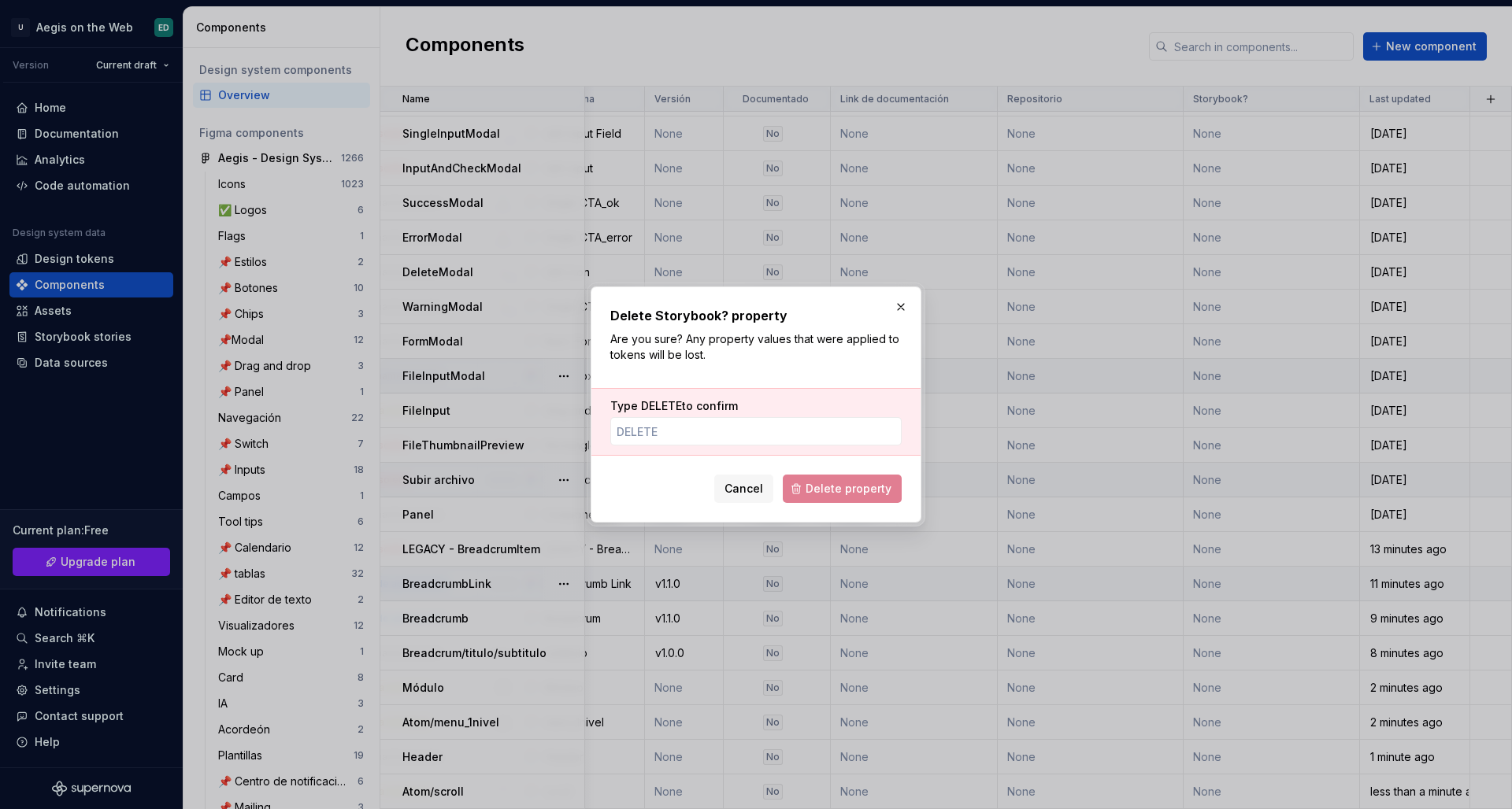
click at [727, 452] on div "Type DELETE to confirm" at bounding box center [756, 422] width 329 height 68
click at [725, 442] on input "Type DELETE to confirm" at bounding box center [756, 432] width 291 height 28
type input "DELETE"
click at [858, 498] on button "Delete property" at bounding box center [842, 489] width 119 height 28
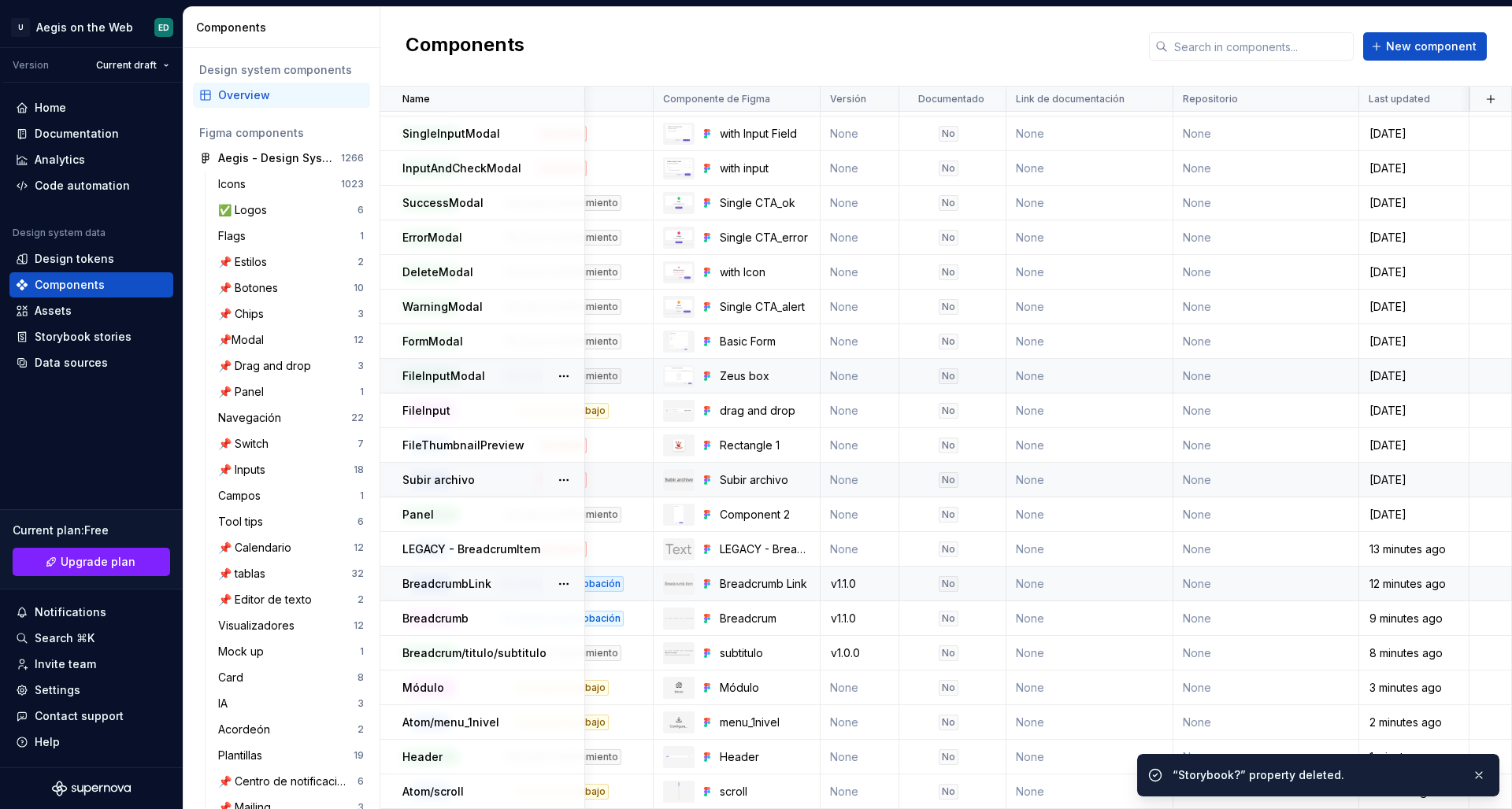
scroll to position [974, 0]
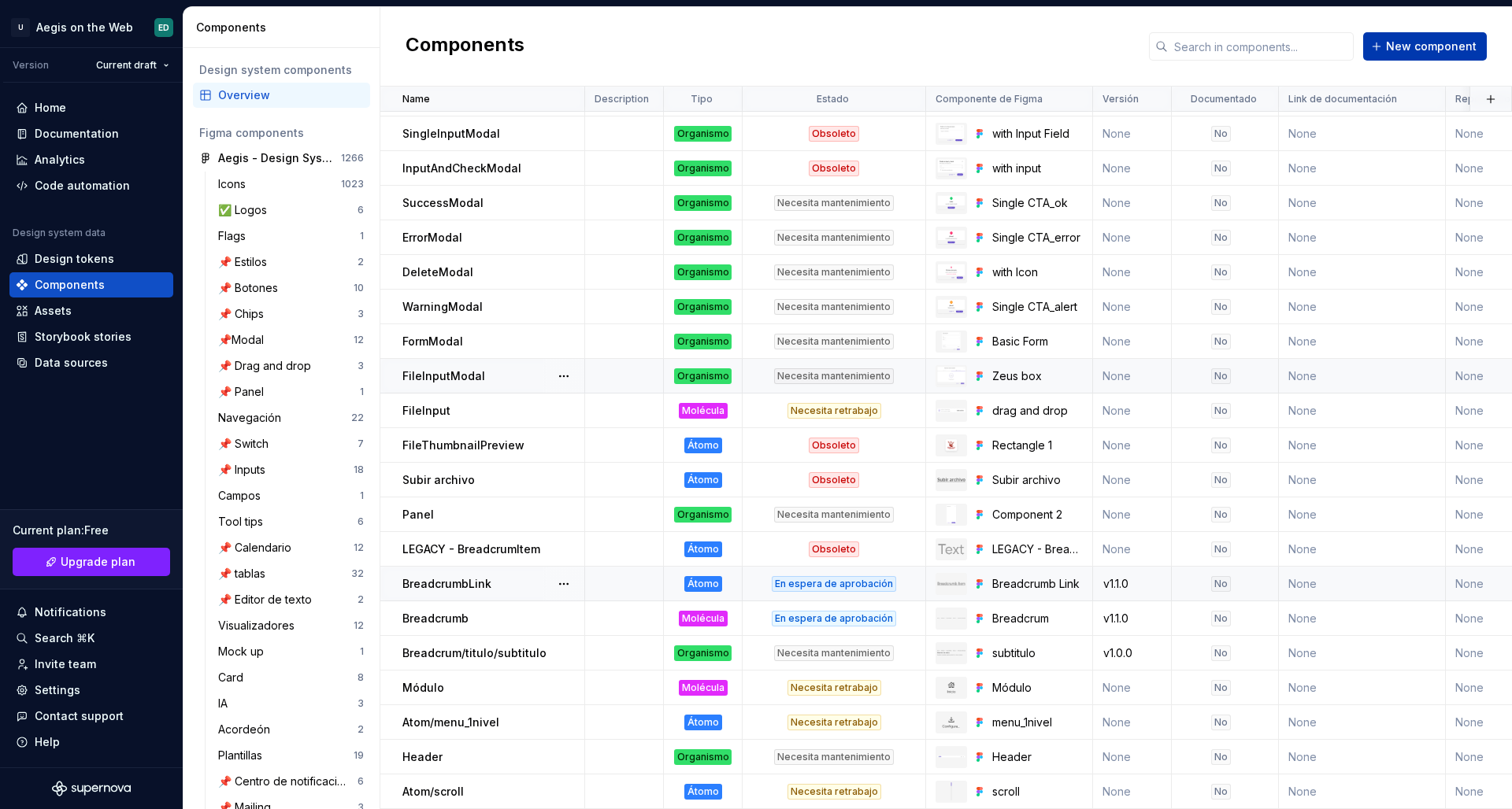
click at [1190, 54] on button "New component" at bounding box center [1425, 47] width 124 height 28
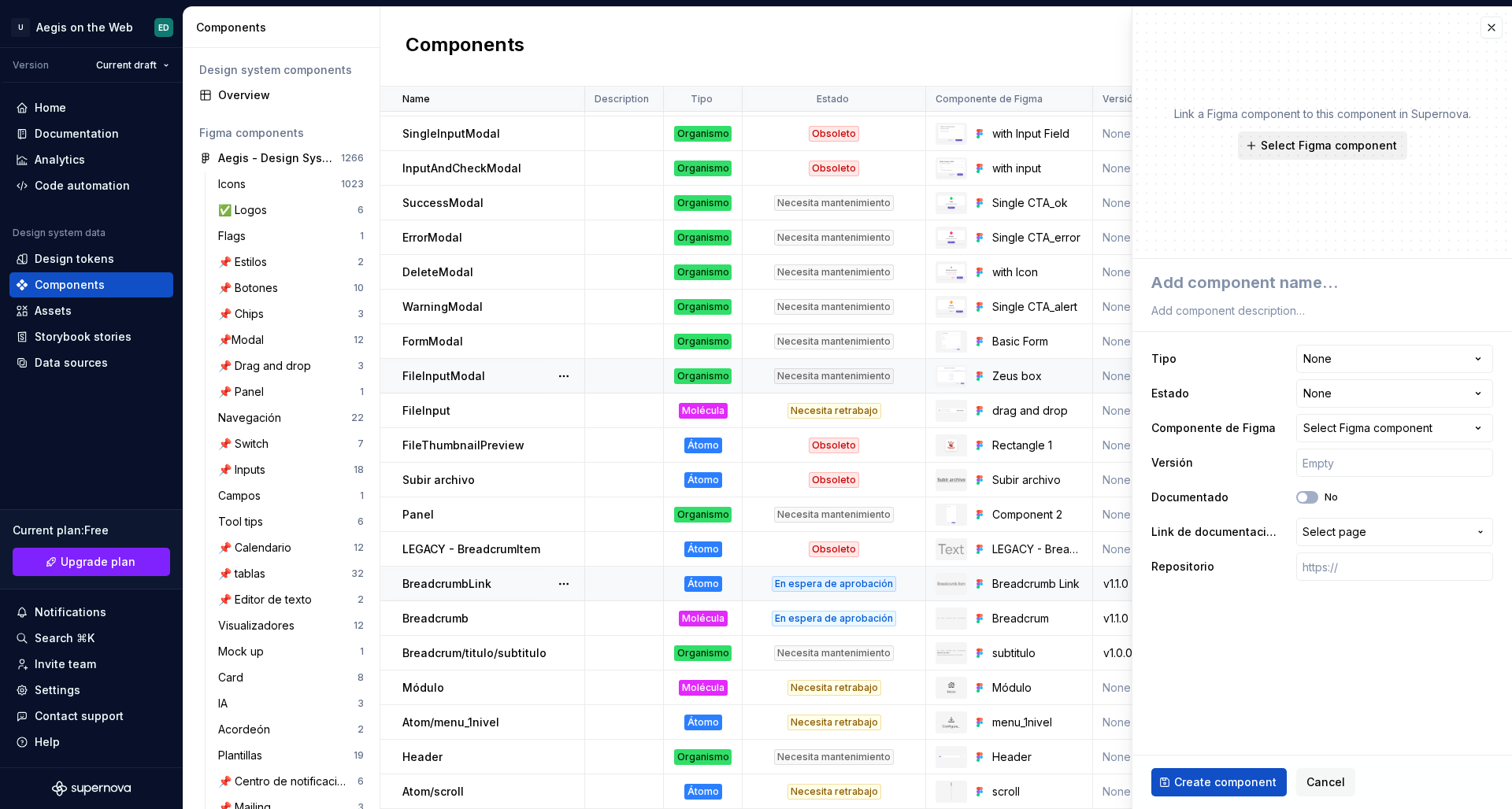
type textarea "*"
type textarea "Menú"
type textarea "*"
type textarea "Menú"
click at [1190, 141] on span "Select Figma component" at bounding box center [1328, 146] width 136 height 16
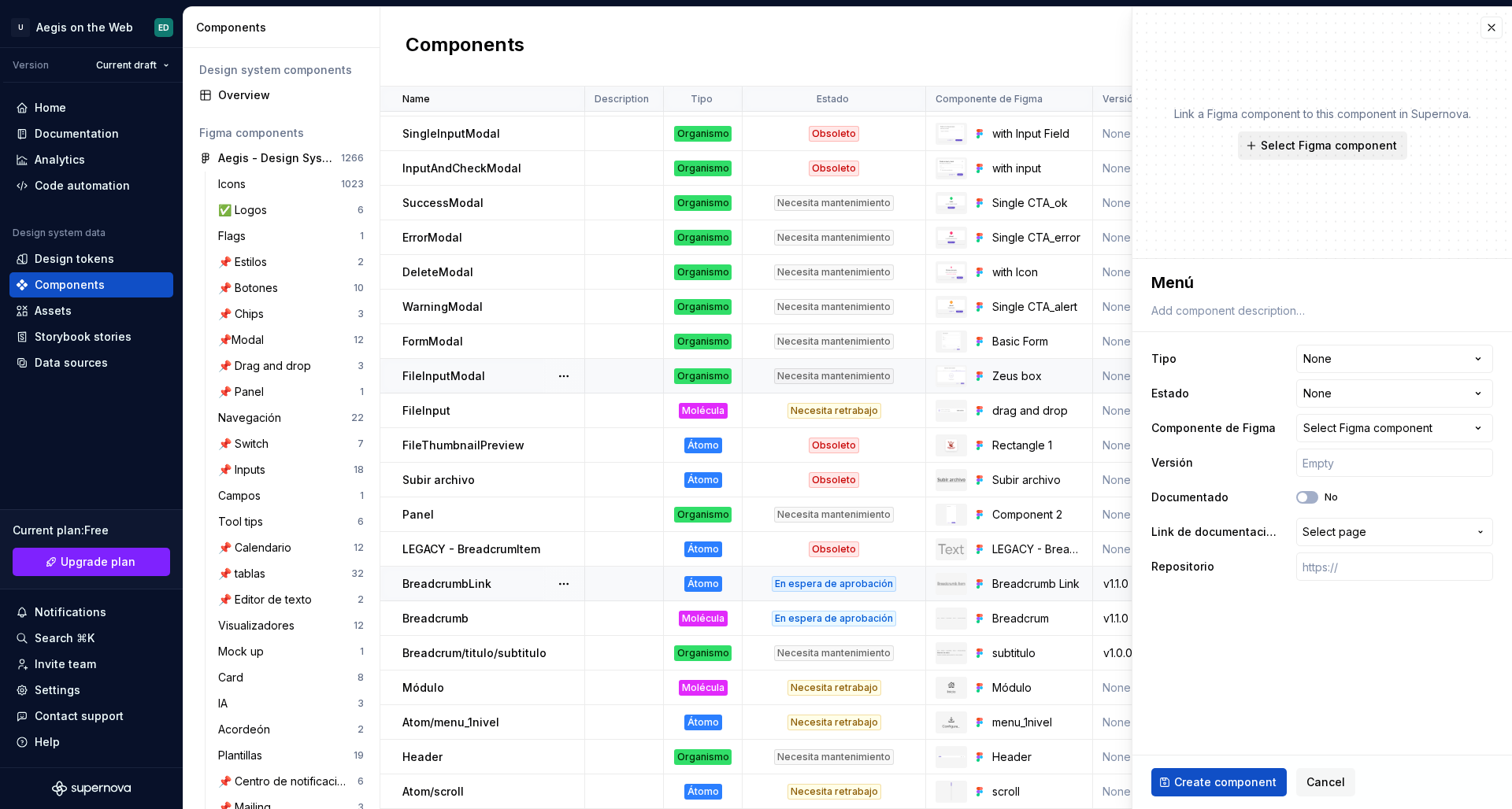
type textarea "*"
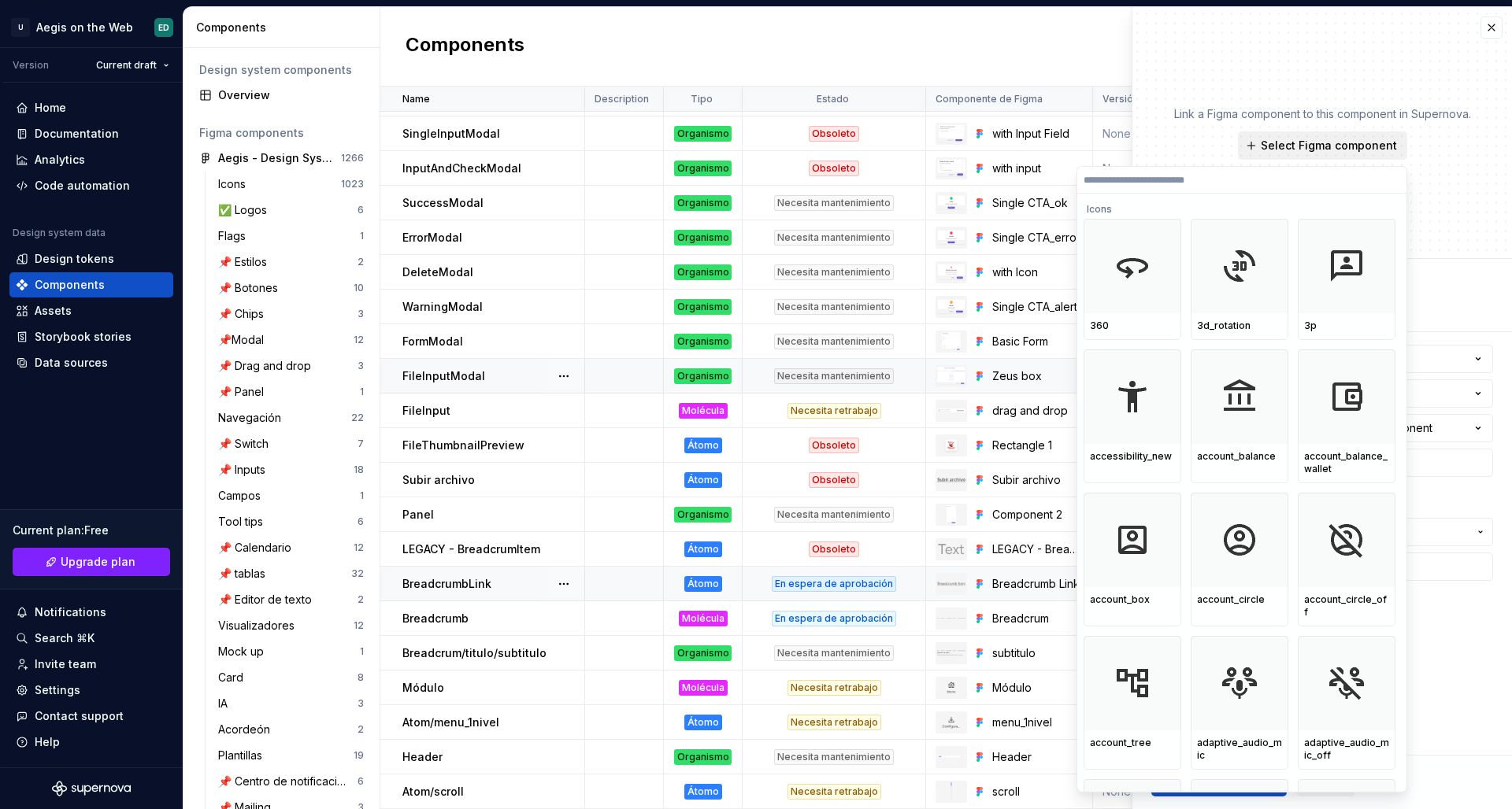
type input "****"
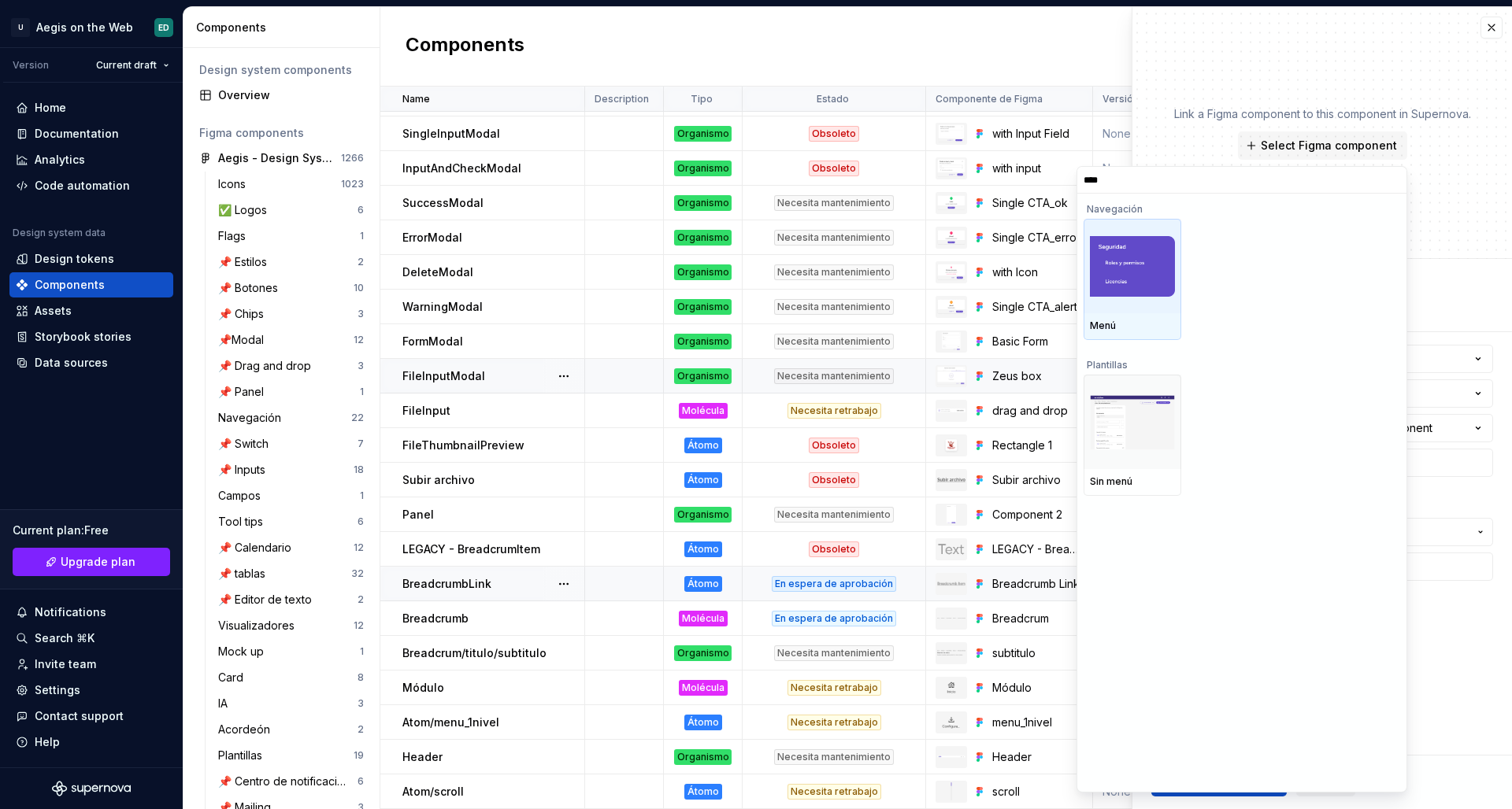
click at [1129, 277] on img at bounding box center [1132, 266] width 85 height 60
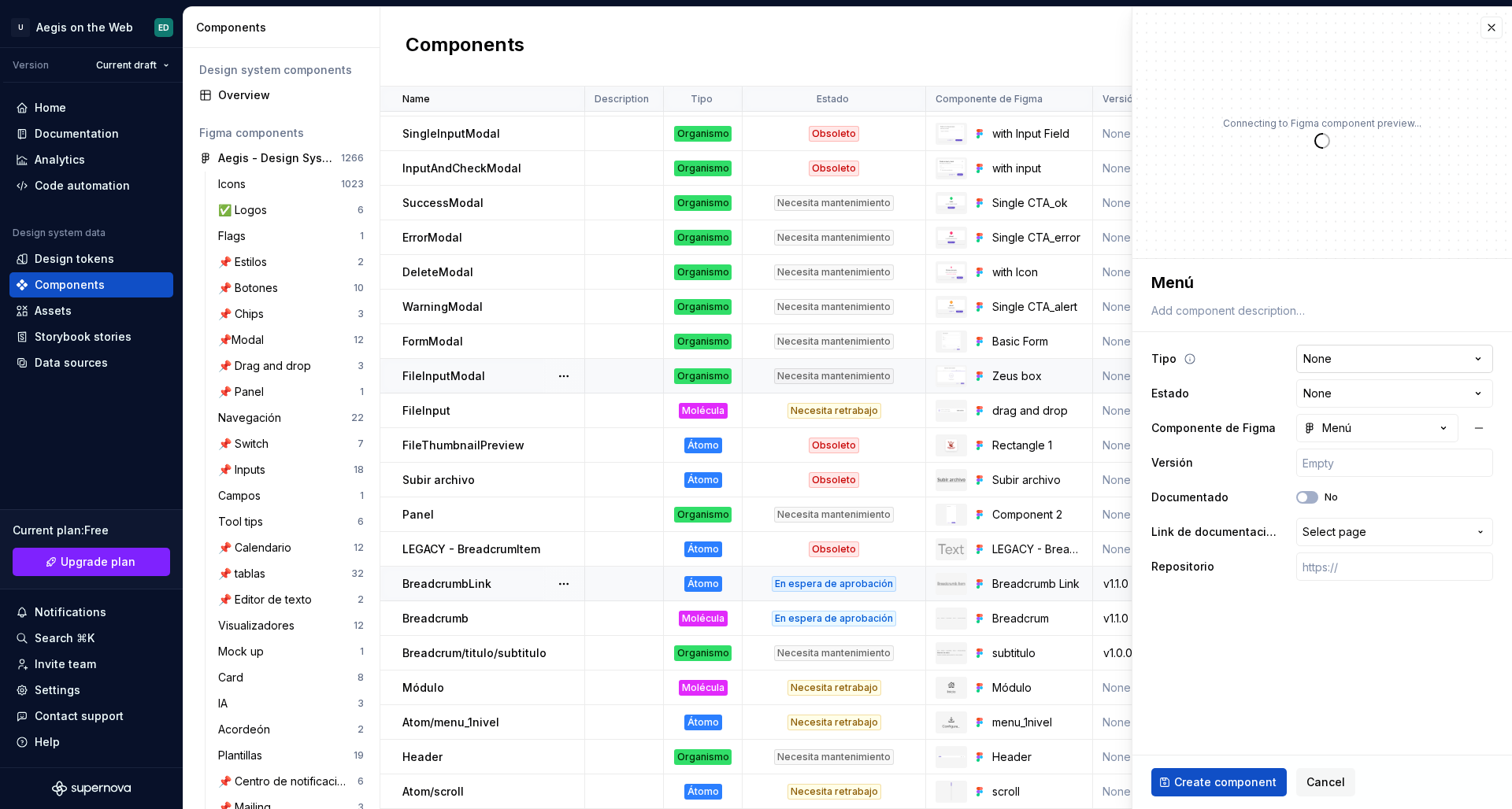
type textarea "*"
click at [1190, 356] on html "U Aegis on the Web ED Version Current draft Home Documentation Analytics Code a…" at bounding box center [756, 404] width 1512 height 809
select select "**********"
type textarea "*"
click at [1190, 393] on html "U Aegis on the Web ED Version Current draft Home Documentation Analytics Code a…" at bounding box center [756, 404] width 1512 height 809
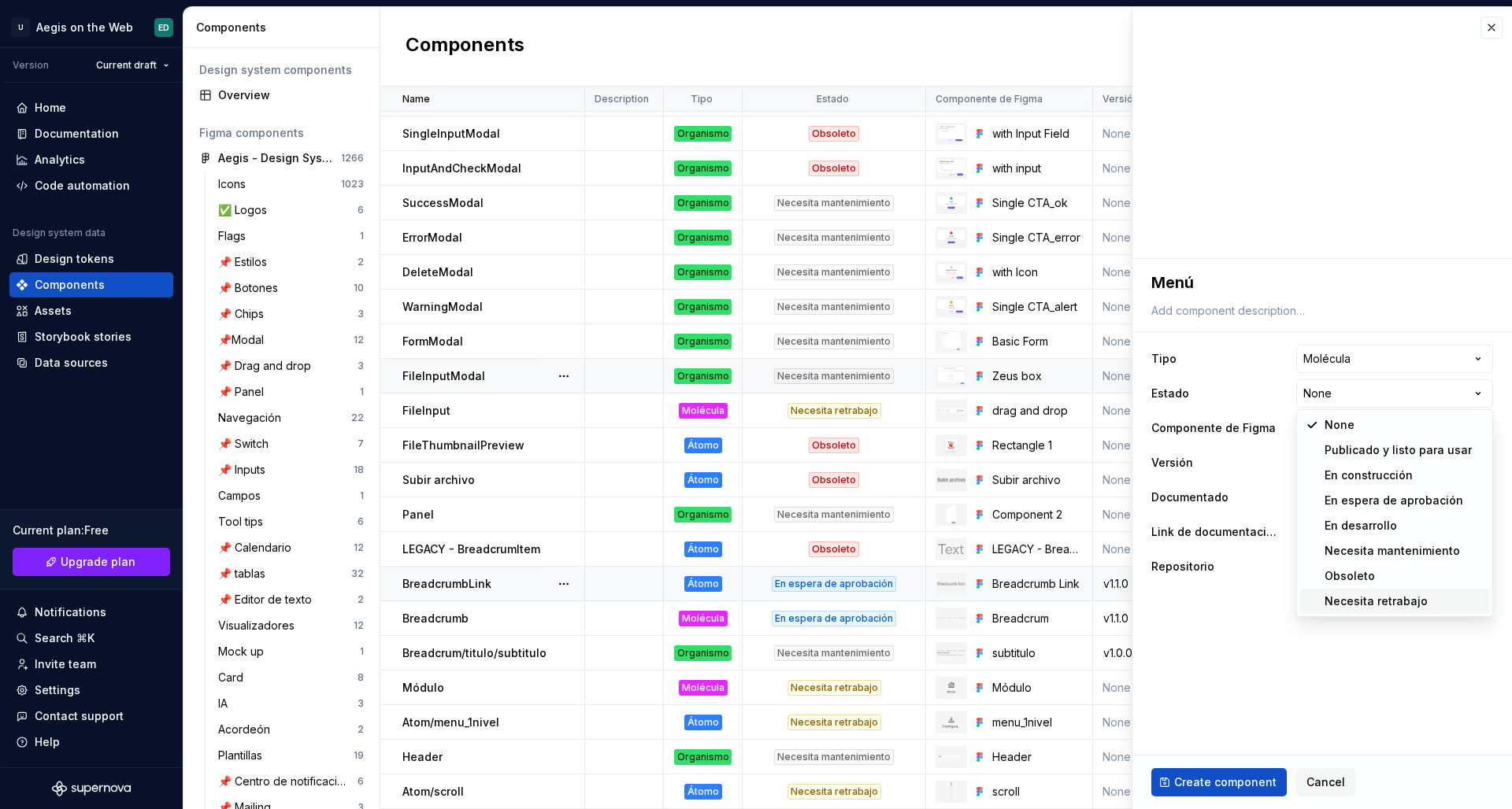
select select "**********"
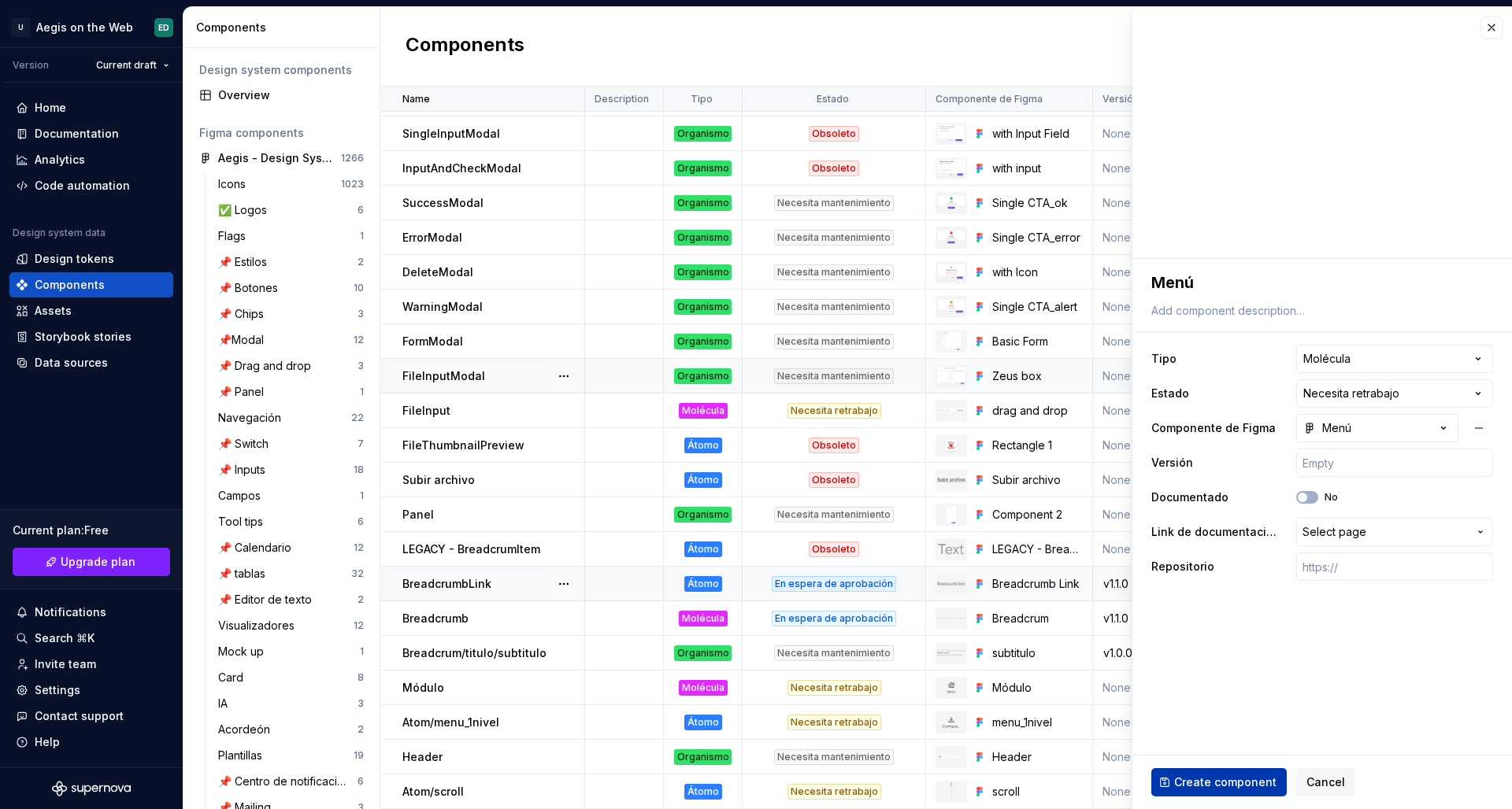
click at [1190, 702] on button "Create component" at bounding box center [1219, 782] width 136 height 28
type textarea "*"
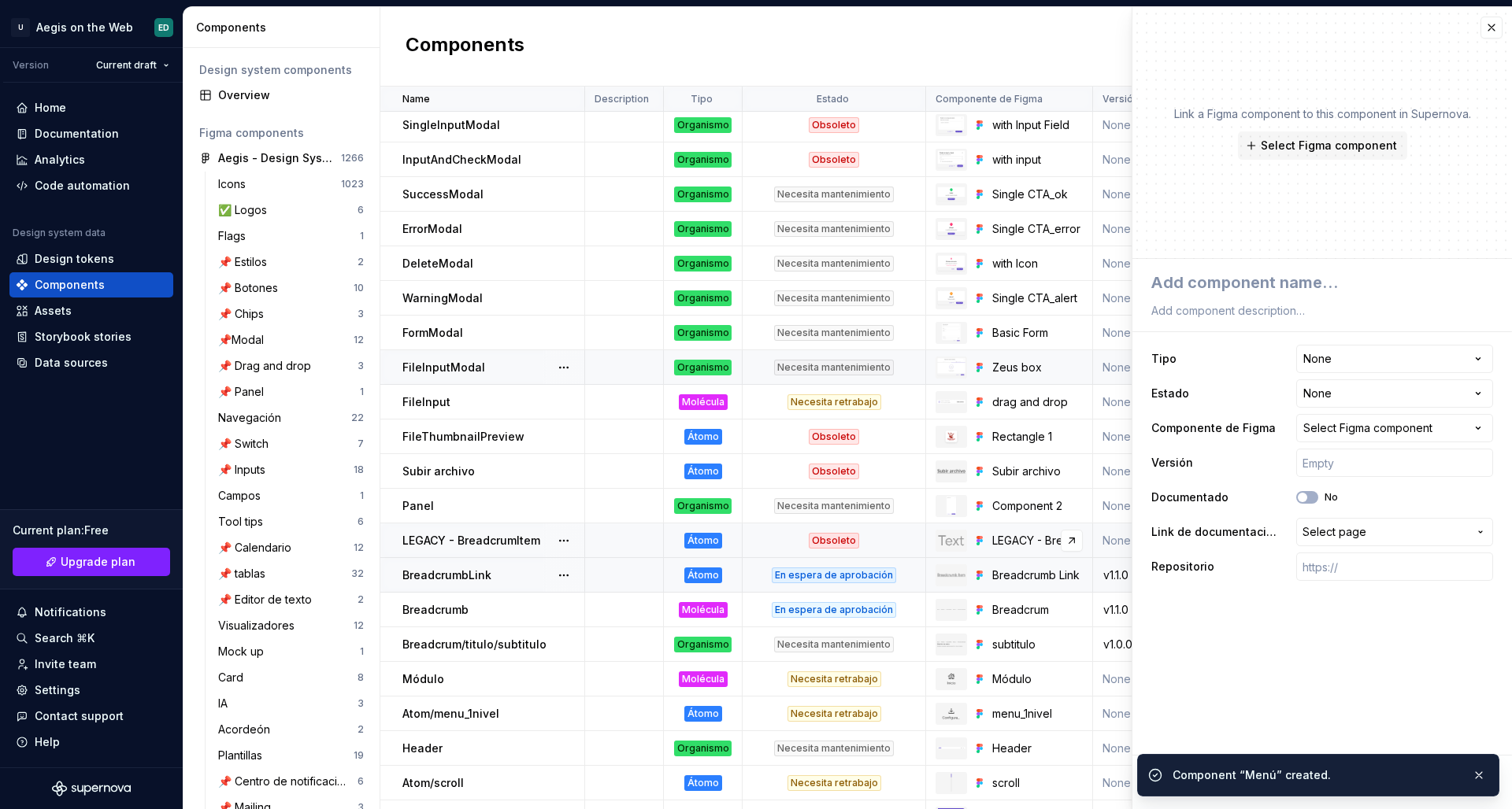
scroll to position [1008, 0]
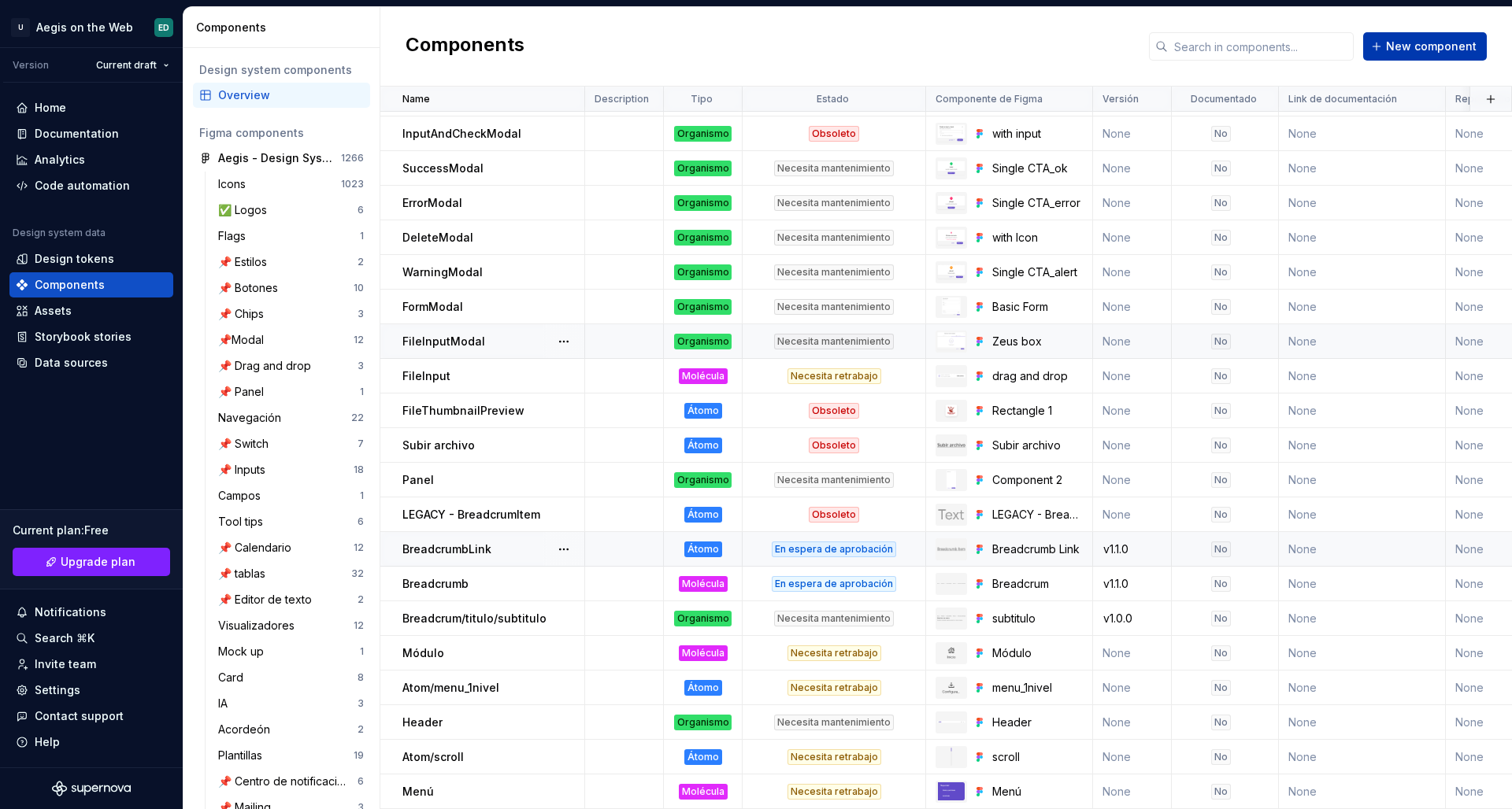
click at [1190, 49] on span "New component" at bounding box center [1431, 46] width 90 height 16
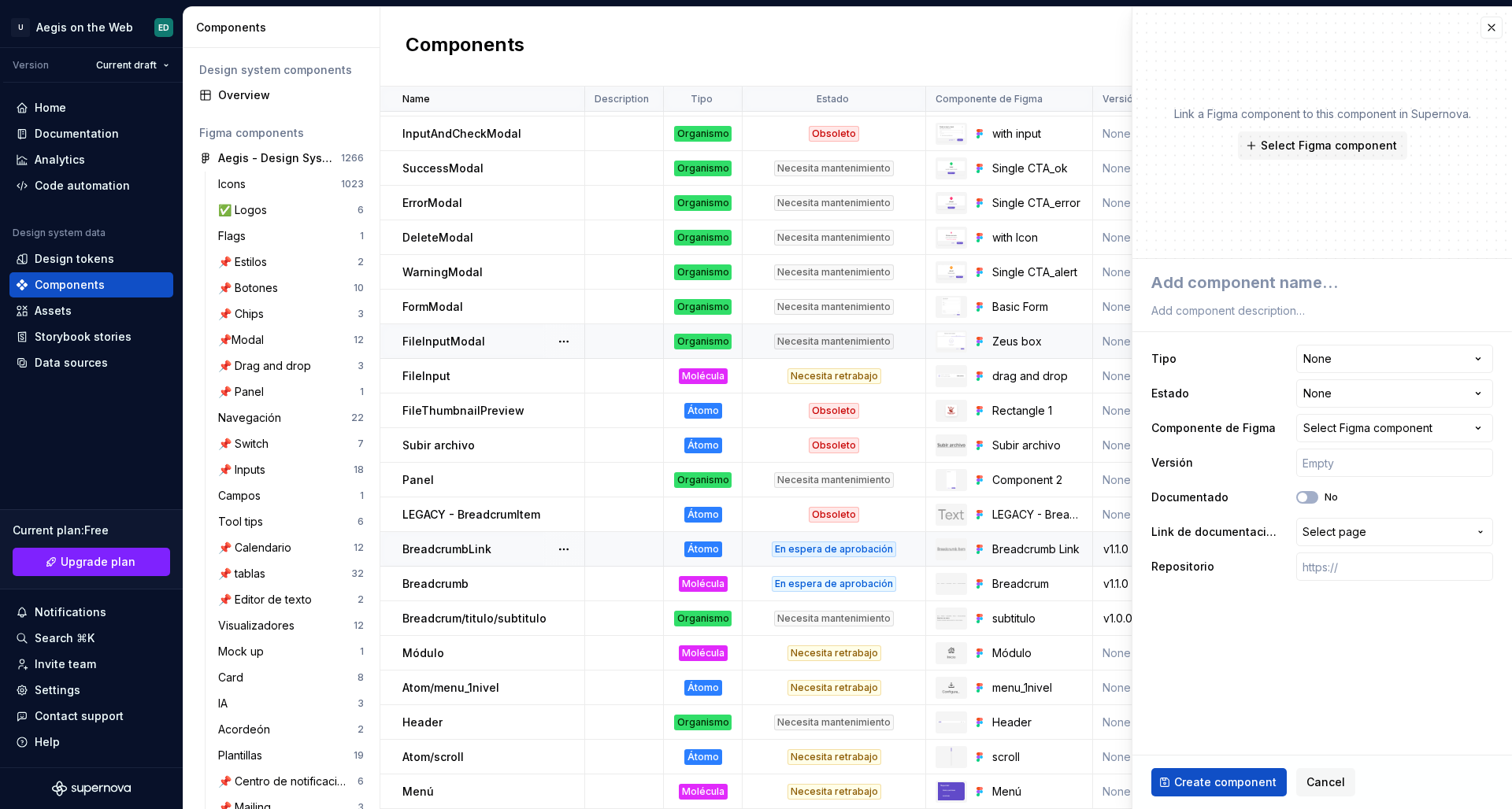
type textarea "*"
type textarea "Perfil"
click at [1190, 138] on span "Select Figma component" at bounding box center [1328, 146] width 136 height 16
type textarea "*"
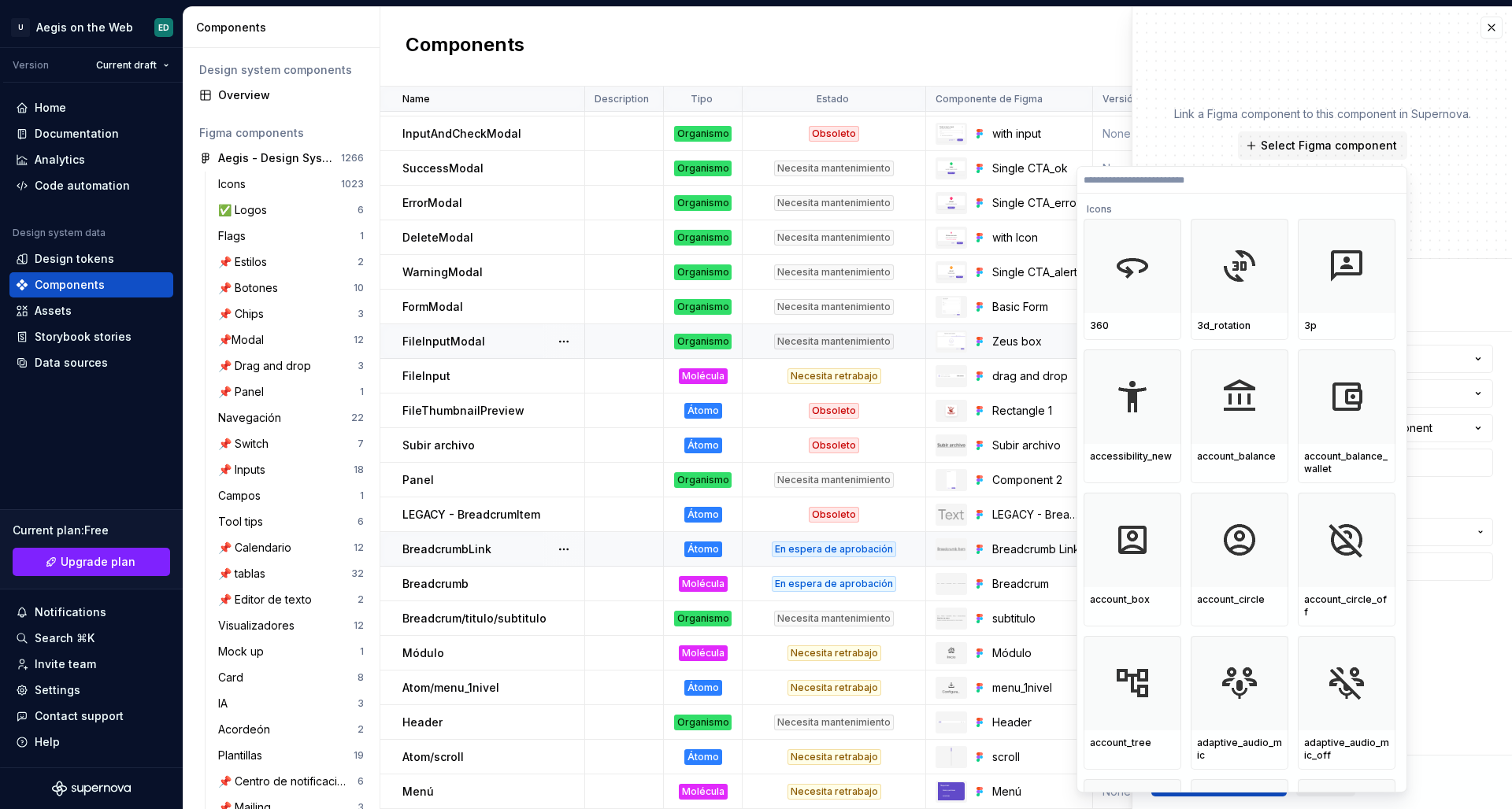
type input "******"
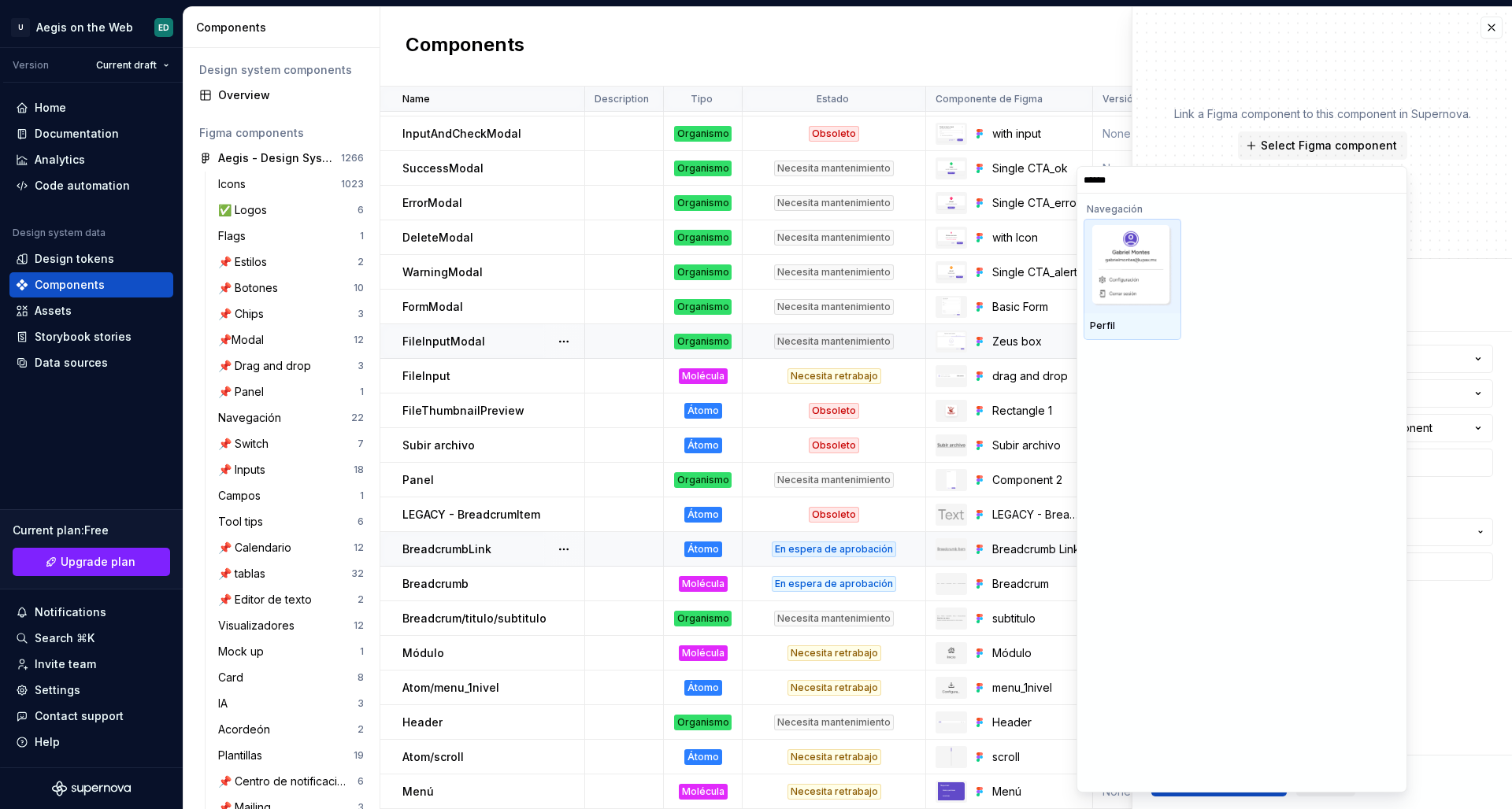
click at [1151, 278] on img at bounding box center [1132, 266] width 80 height 82
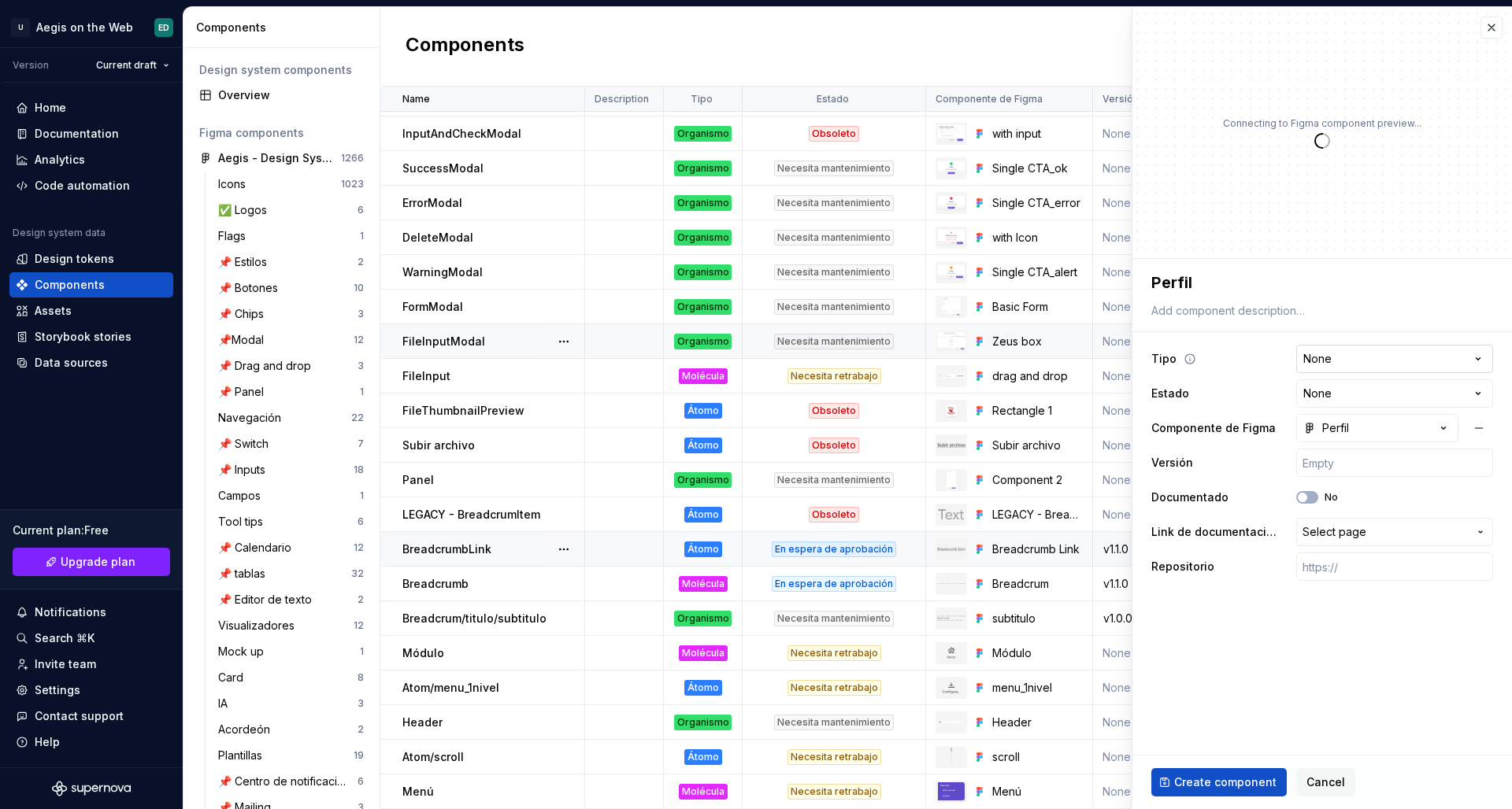
click at [1190, 356] on html "U Aegis on the Web ED Version Current draft Home Documentation Analytics Code a…" at bounding box center [756, 404] width 1512 height 809
type textarea "*"
select select "**********"
type textarea "*"
click at [1190, 349] on html "U Aegis on the Web ED Version Current draft Home Documentation Analytics Code a…" at bounding box center [756, 404] width 1512 height 809
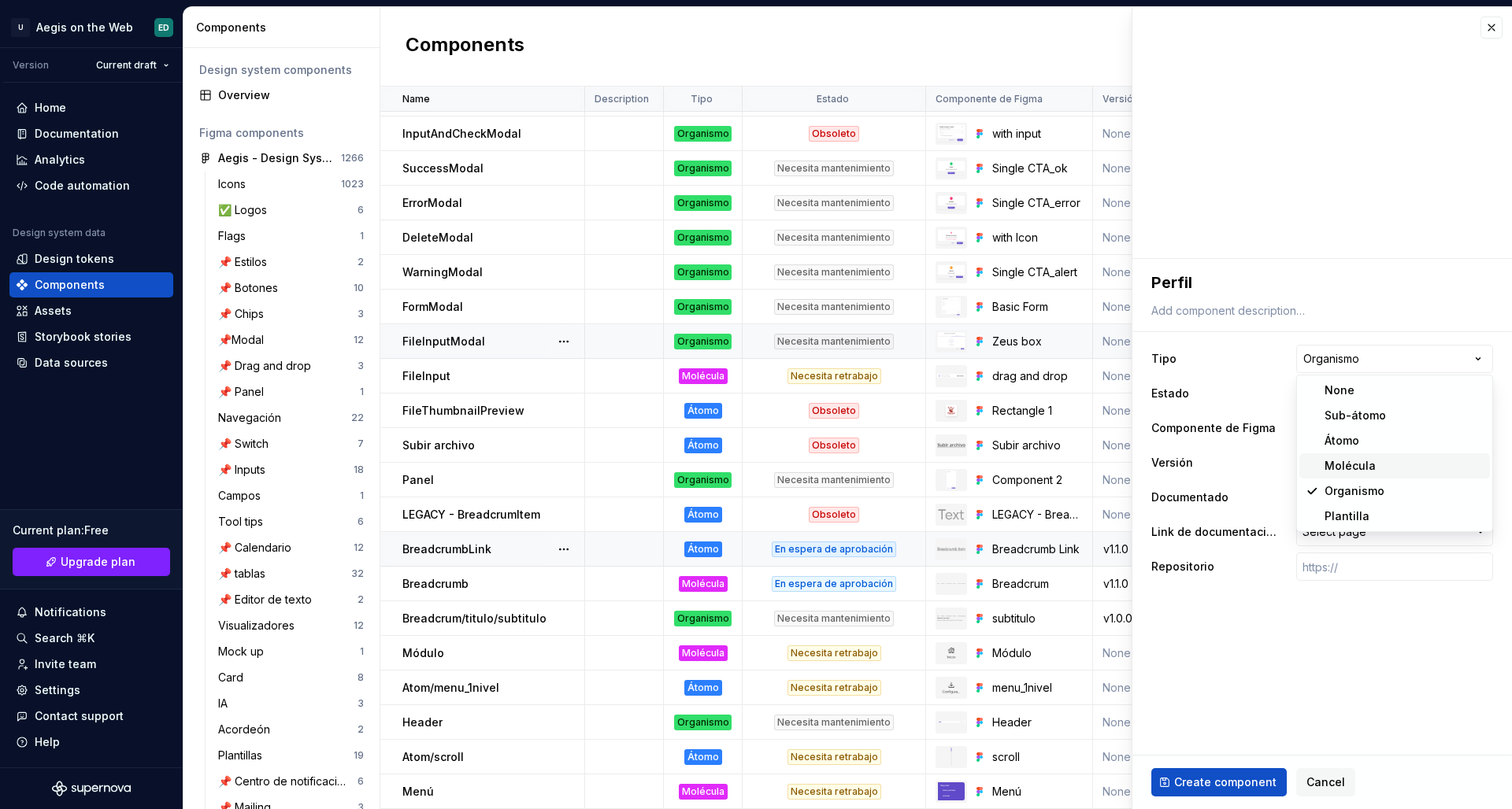
select select "**********"
type textarea "*"
click at [1190, 392] on html "U Aegis on the Web ED Version Current draft Home Documentation Analytics Code a…" at bounding box center [756, 404] width 1512 height 809
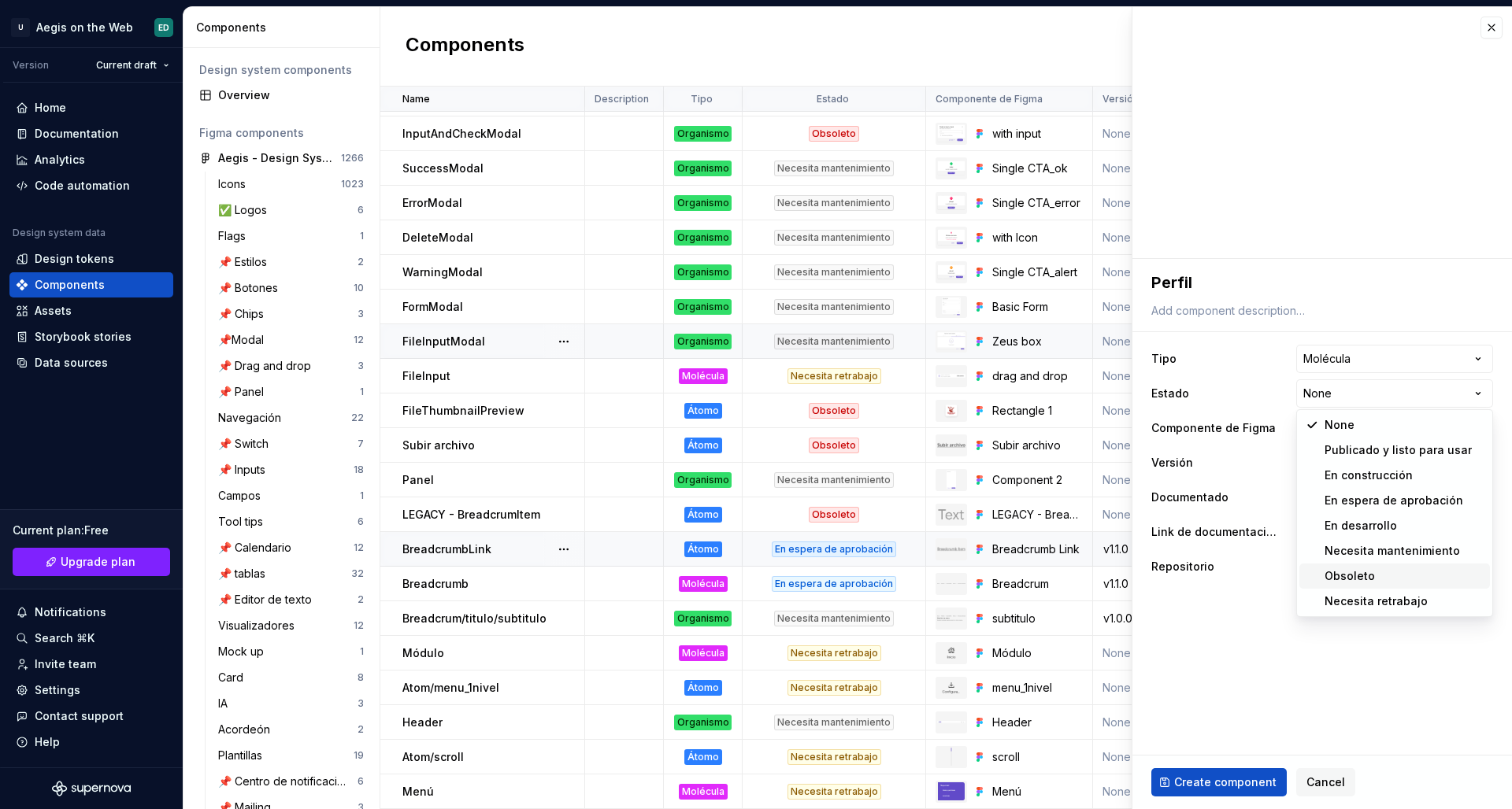
select select "**********"
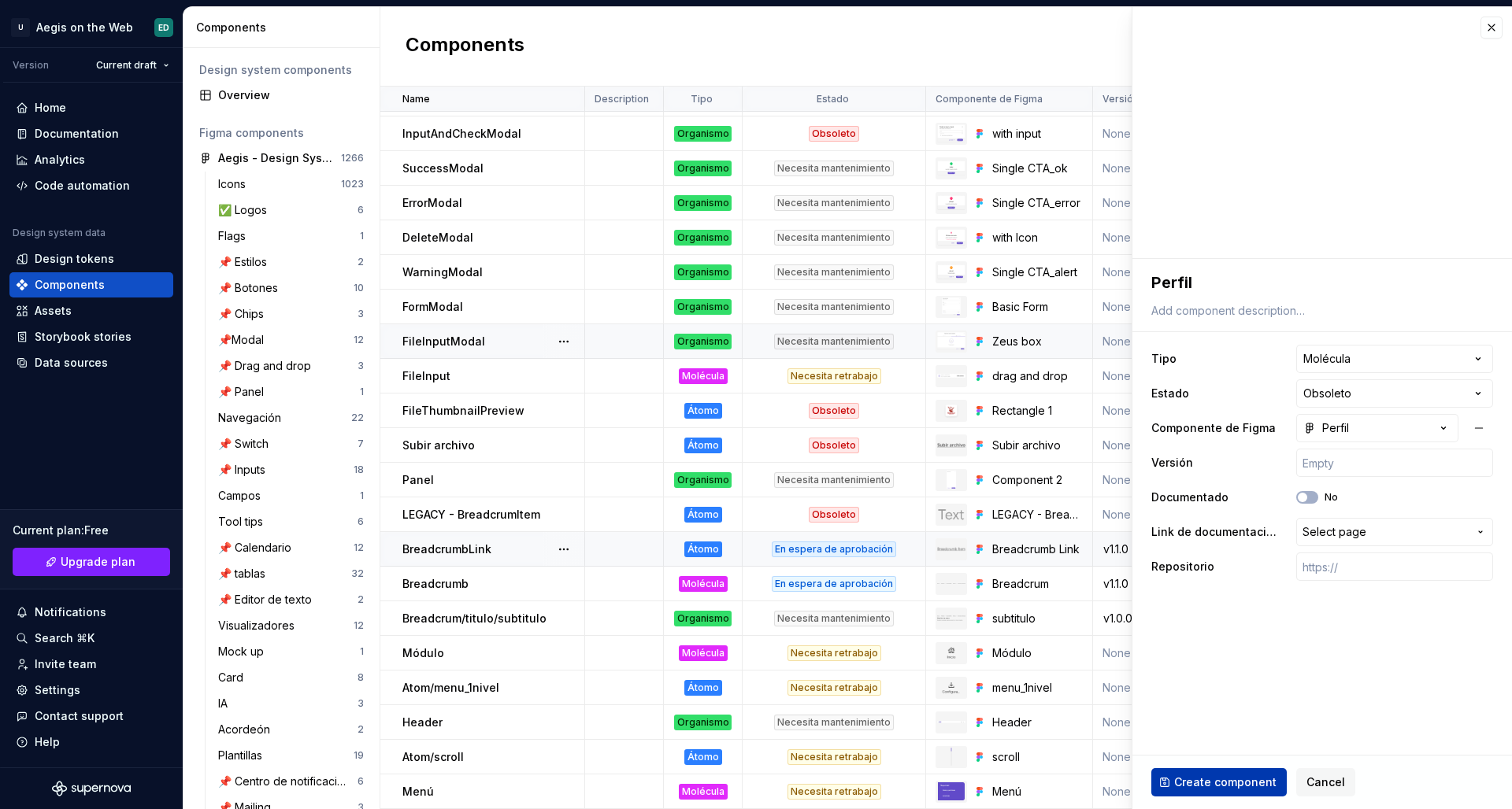
click at [1190, 702] on span "Create component" at bounding box center [1225, 782] width 102 height 16
type textarea "*"
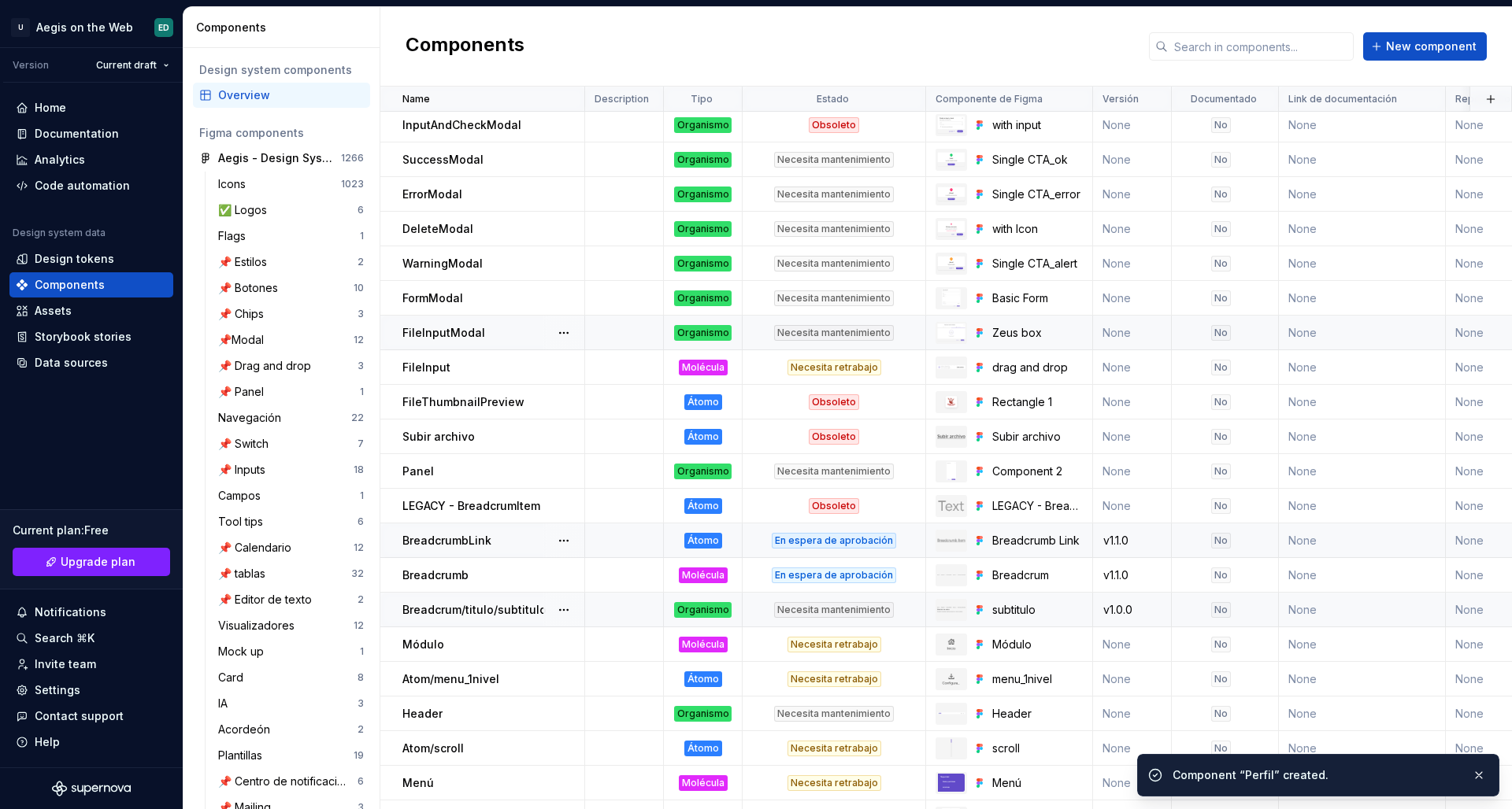
scroll to position [1043, 0]
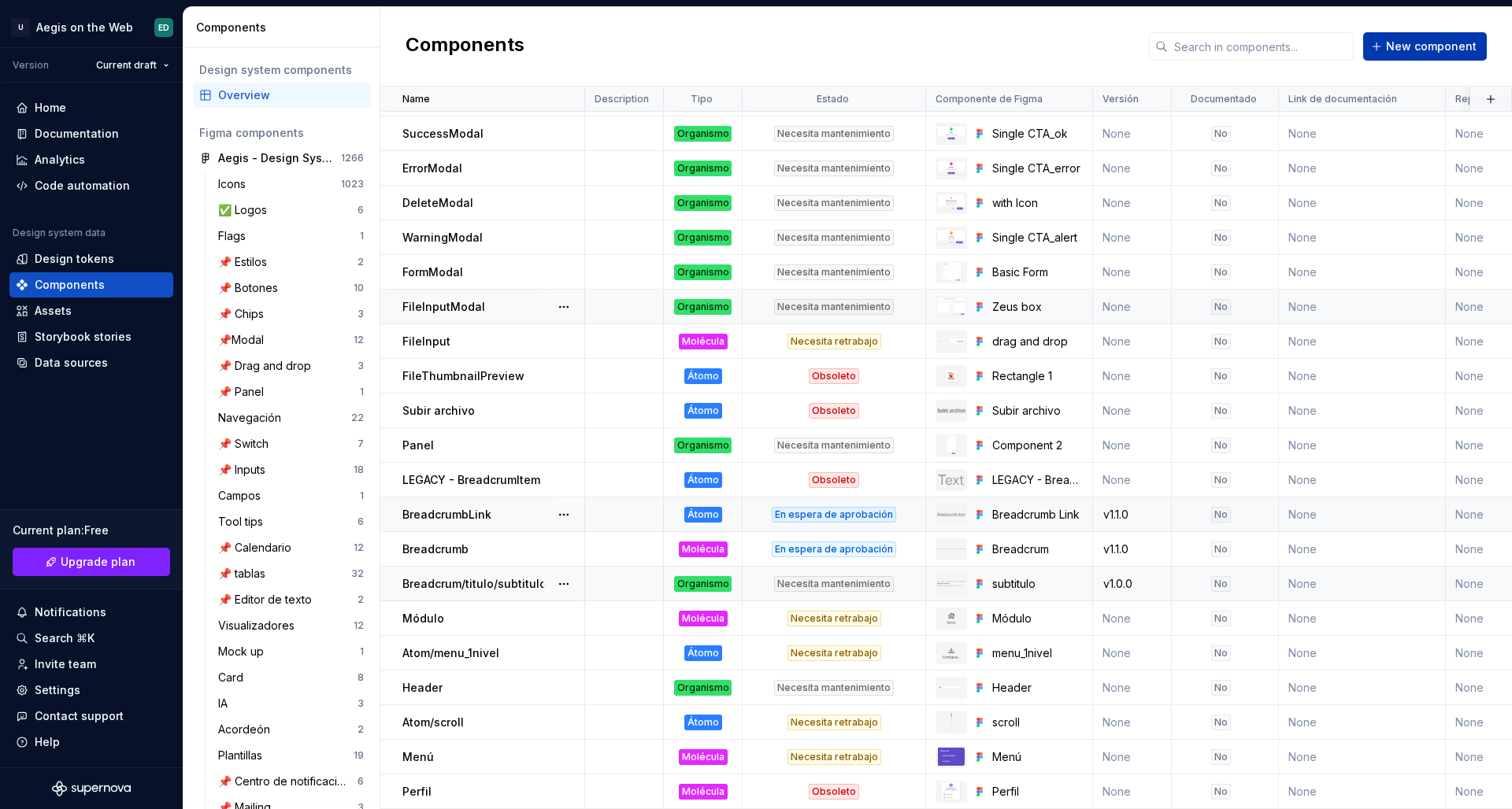
click at [1190, 51] on span "New component" at bounding box center [1431, 46] width 90 height 16
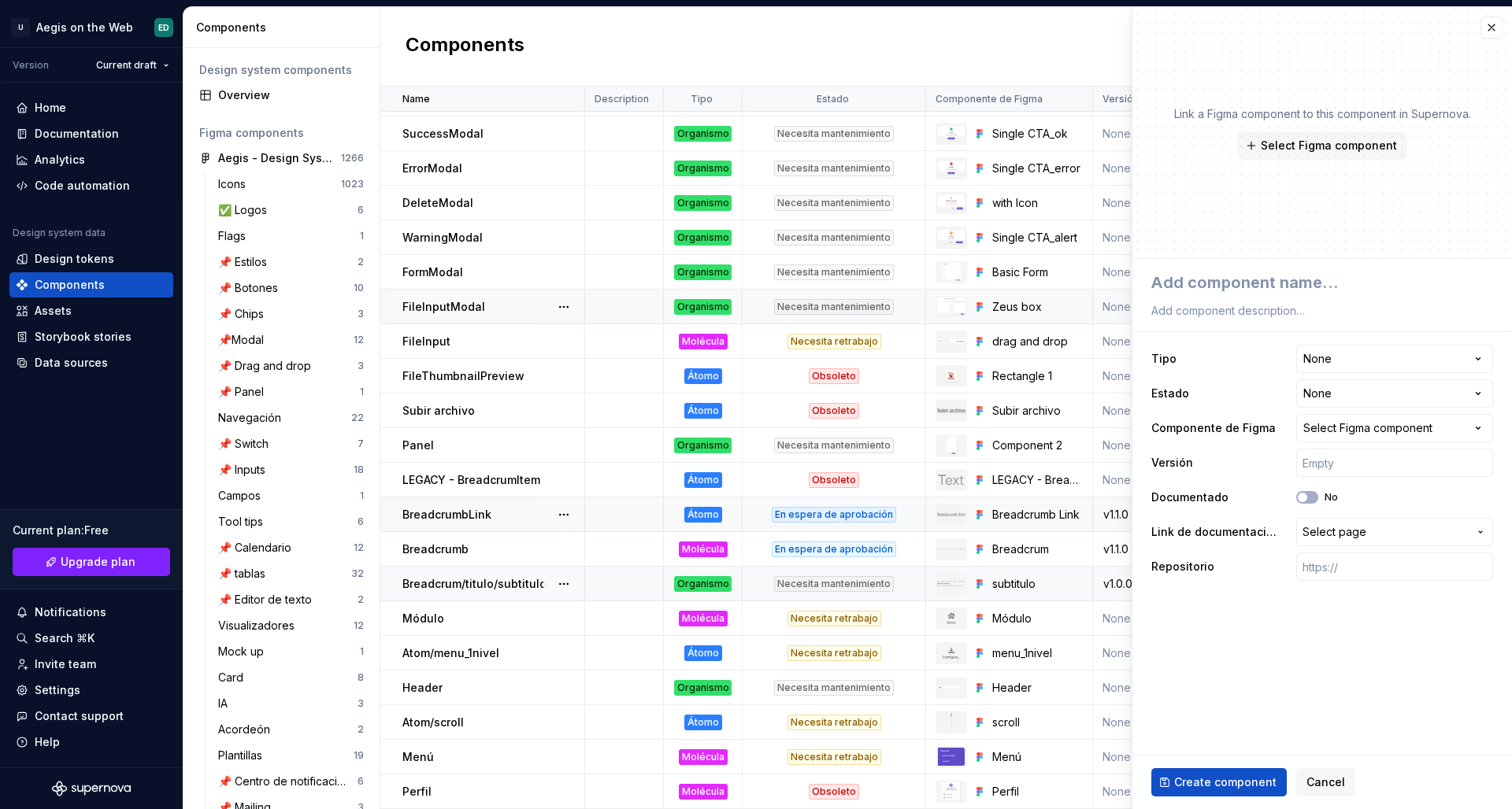
type textarea "*"
type textarea "Productos"
click at [1190, 137] on button "Select Figma component" at bounding box center [1322, 146] width 169 height 28
type textarea "*"
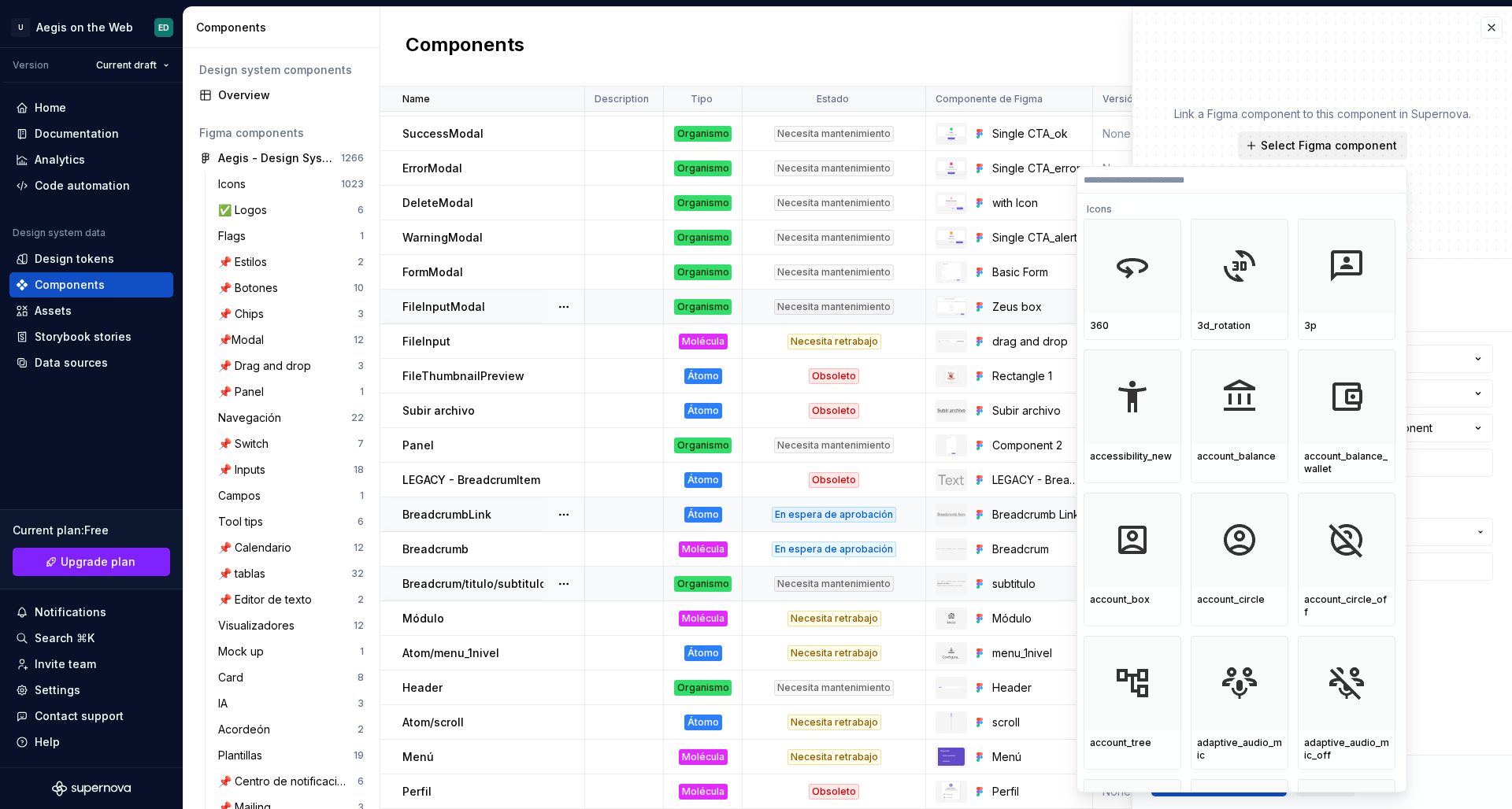
type input "*********"
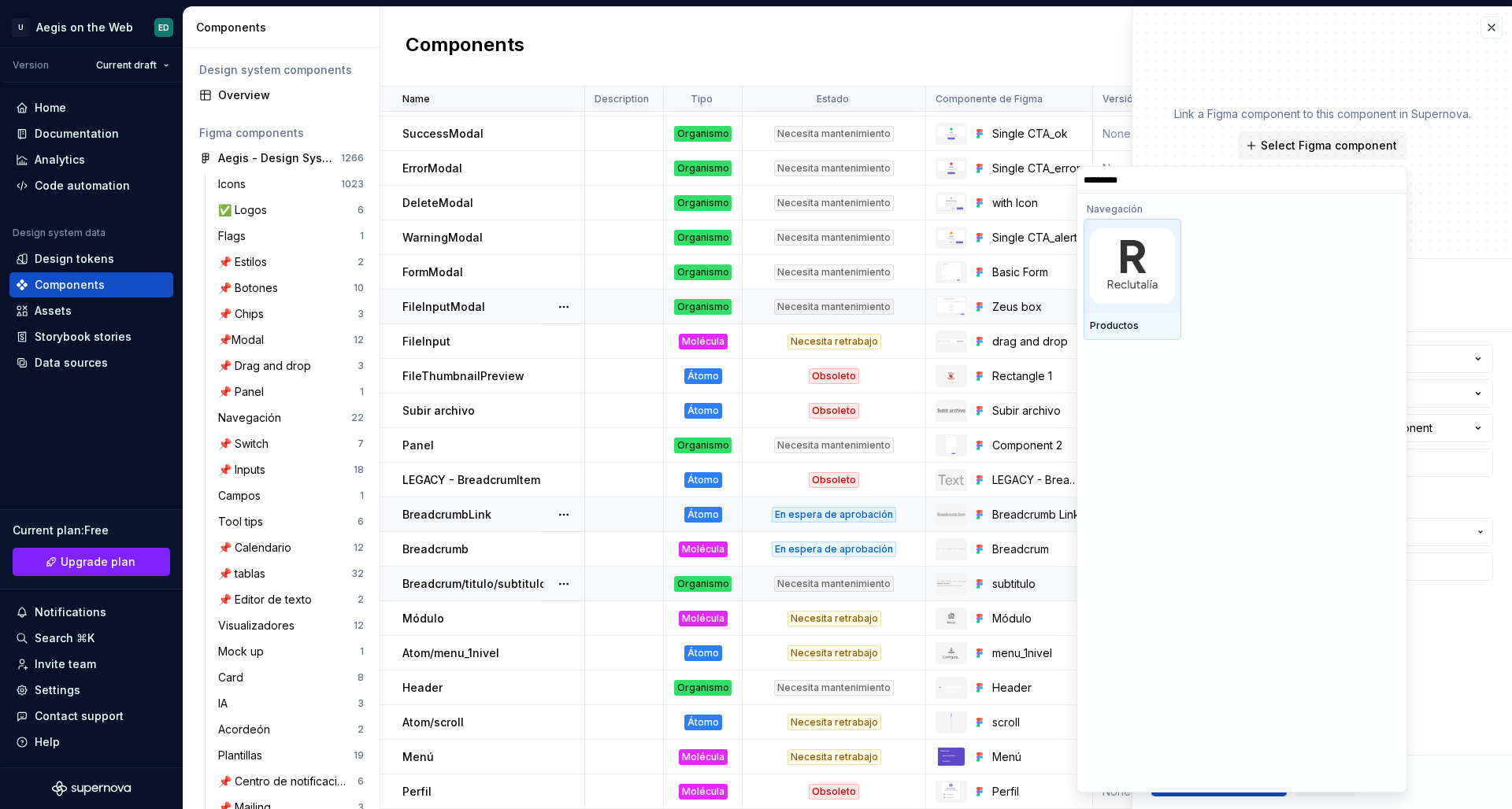
click at [1165, 248] on img at bounding box center [1132, 266] width 85 height 75
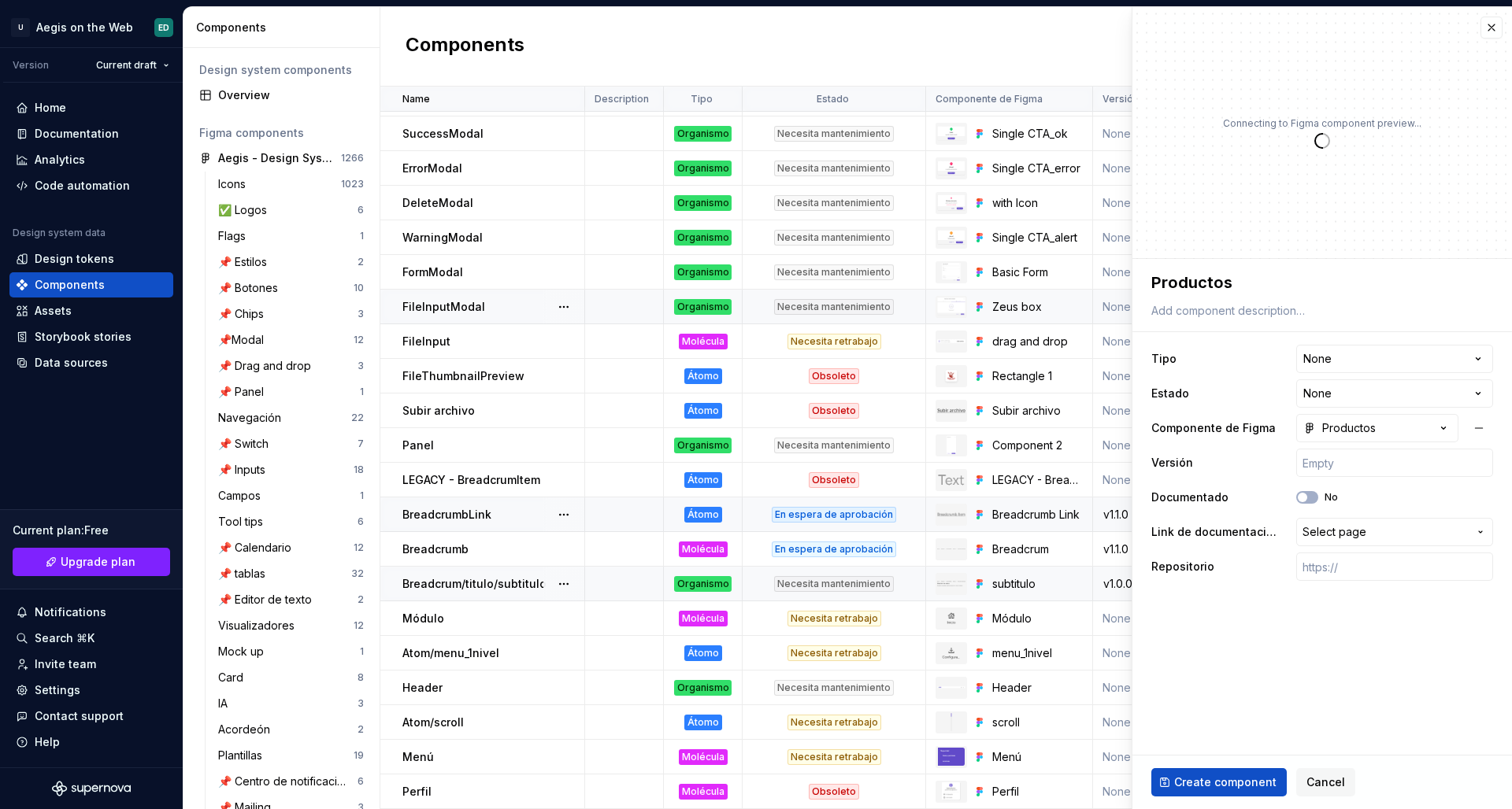
type textarea "*"
click at [1190, 360] on html "U Aegis on the Web ED Version Current draft Home Documentation Analytics Code a…" at bounding box center [756, 404] width 1512 height 809
select select "**********"
type textarea "*"
click at [1190, 392] on html "U Aegis on the Web ED Version Current draft Home Documentation Analytics Code a…" at bounding box center [756, 404] width 1512 height 809
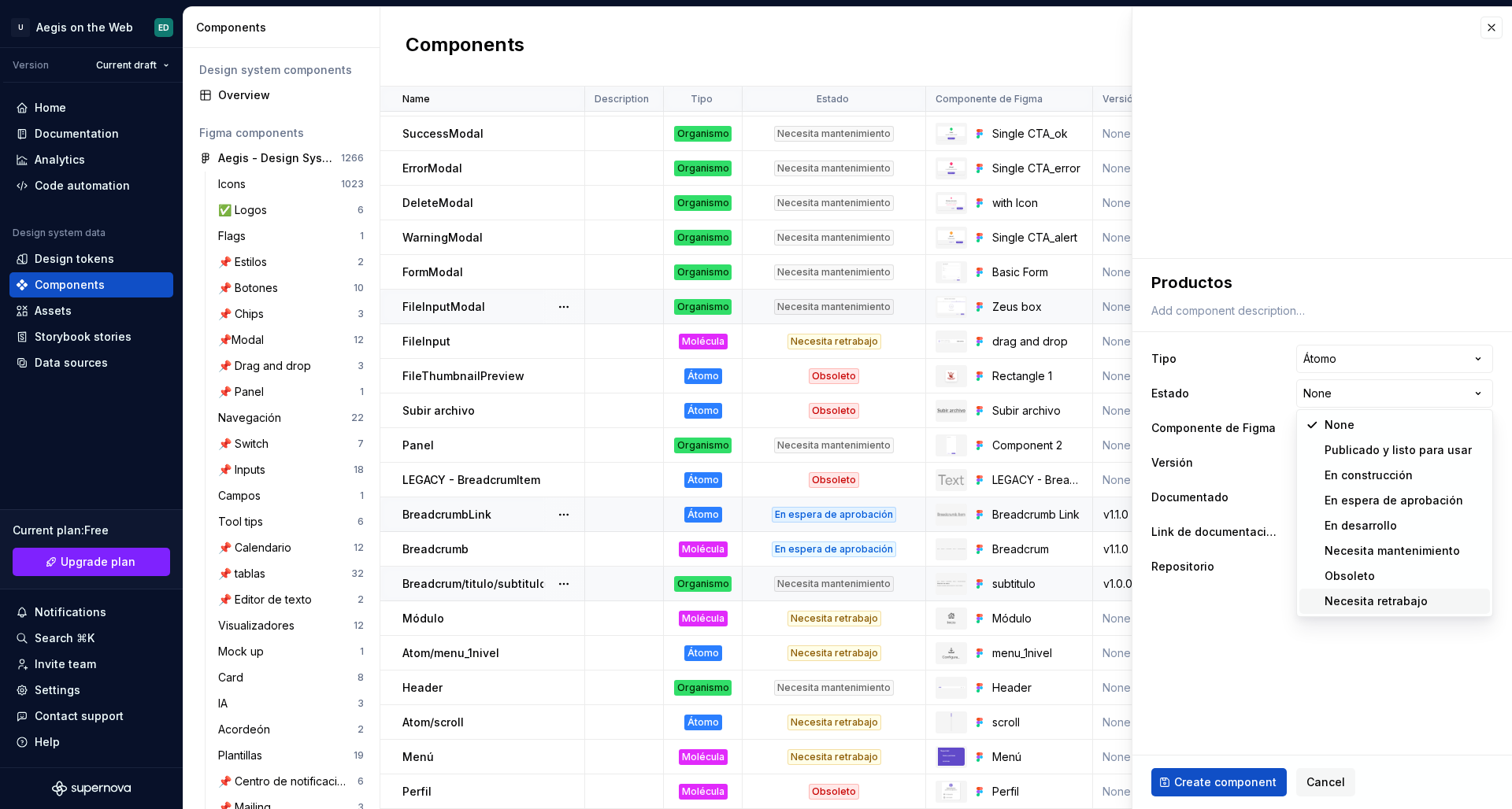
select select "**********"
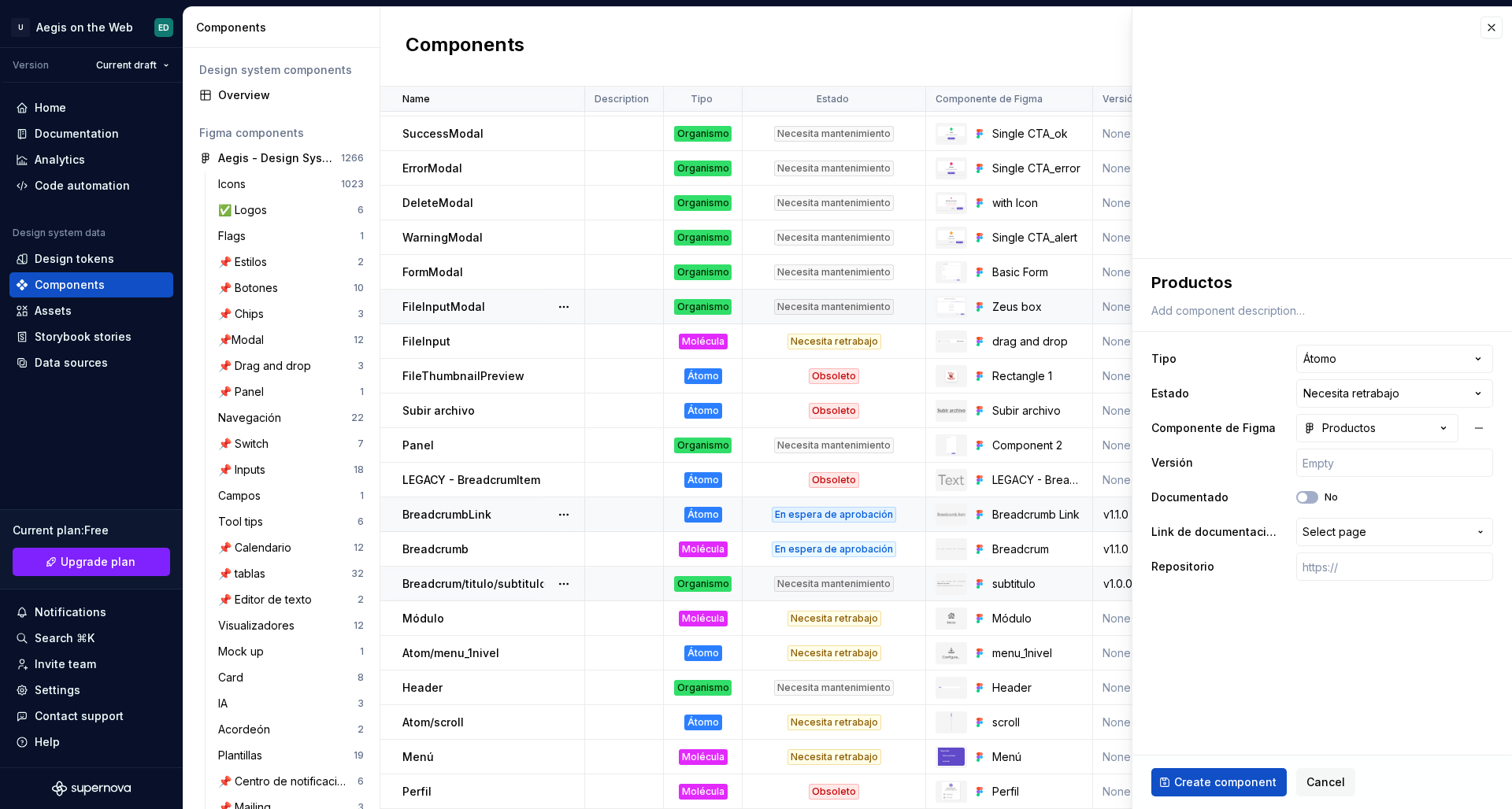
type textarea "*"
click at [1190, 420] on button "Productos" at bounding box center [1377, 428] width 162 height 28
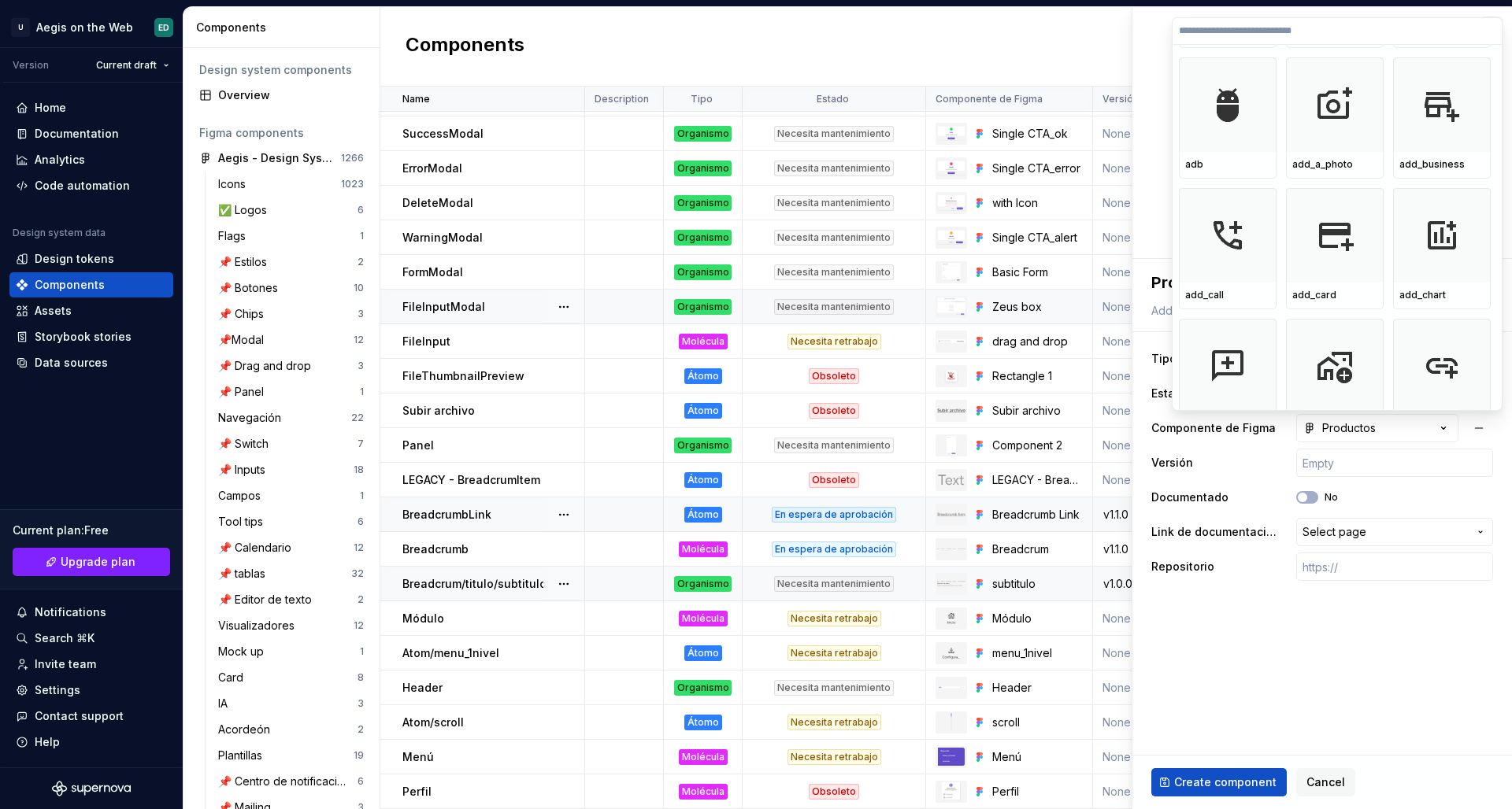
scroll to position [1304, 0]
paste input "*********"
type input "*********"
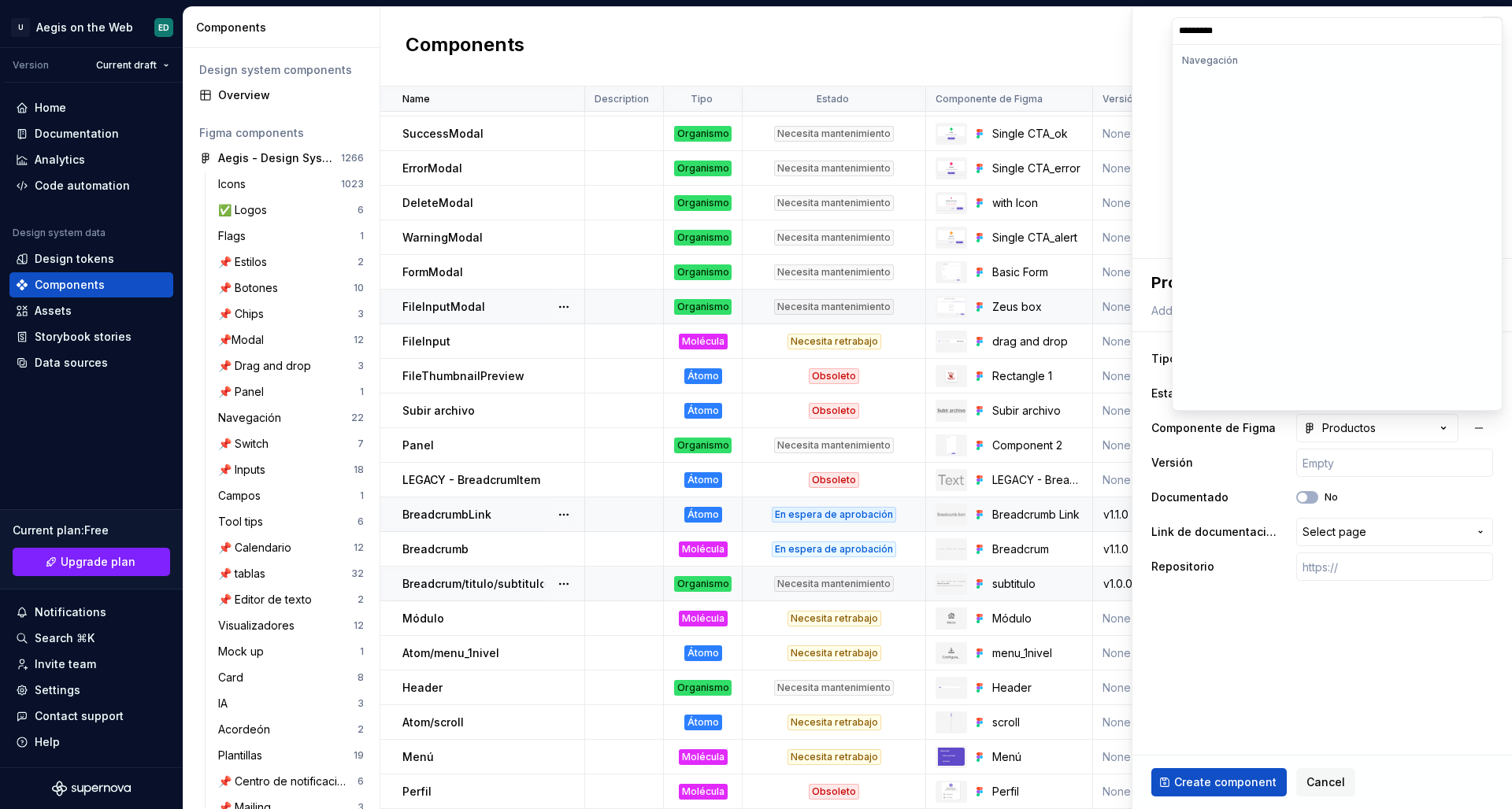
scroll to position [0, 0]
click at [1190, 152] on img at bounding box center [1228, 117] width 85 height 75
click at [1190, 473] on html "U Aegis on the Web ED Version Current draft Home Documentation Analytics Code a…" at bounding box center [756, 404] width 1512 height 809
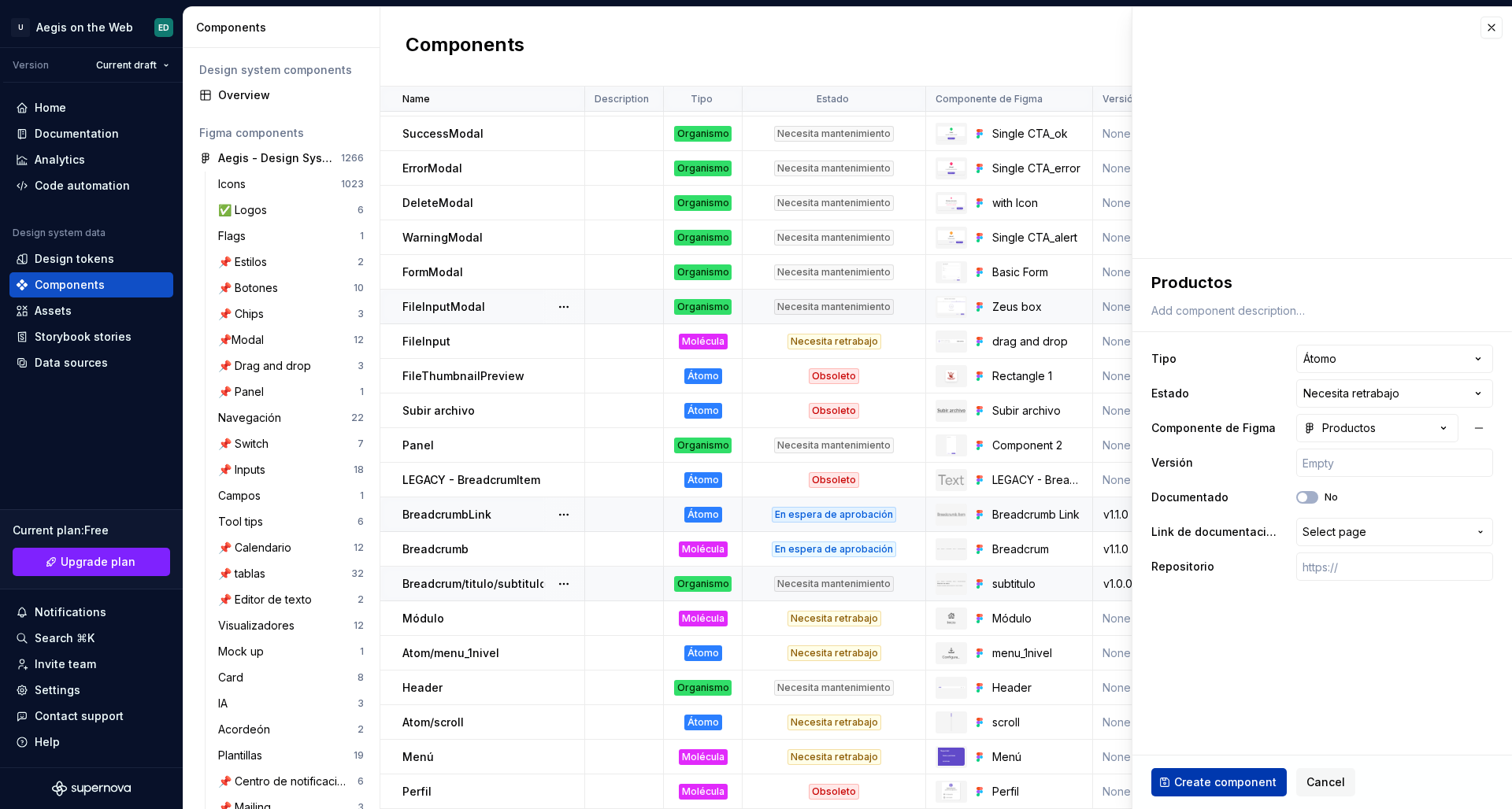
click at [1190, 702] on span "Create component" at bounding box center [1225, 782] width 102 height 16
type textarea "*"
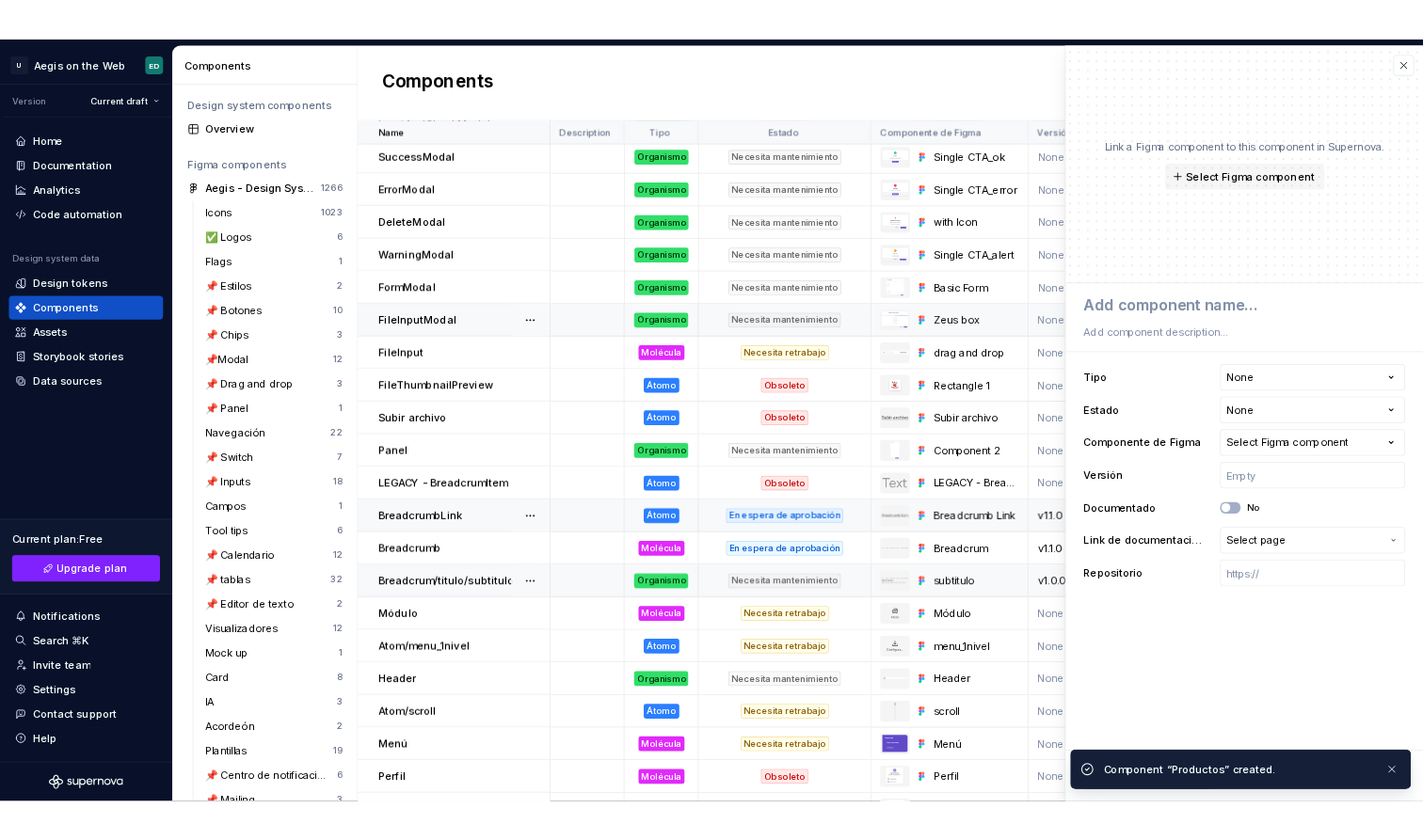
scroll to position [1288, 0]
